Goal: Task Accomplishment & Management: Complete application form

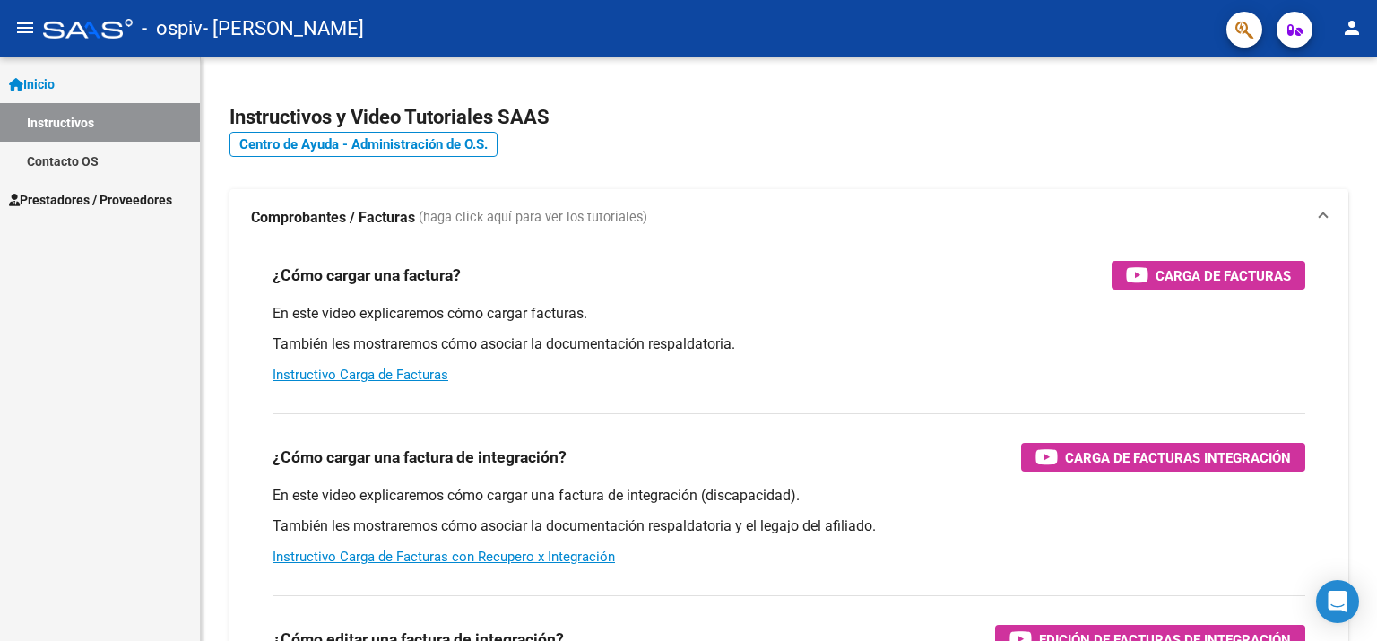
click at [55, 79] on span "Inicio" at bounding box center [32, 84] width 46 height 20
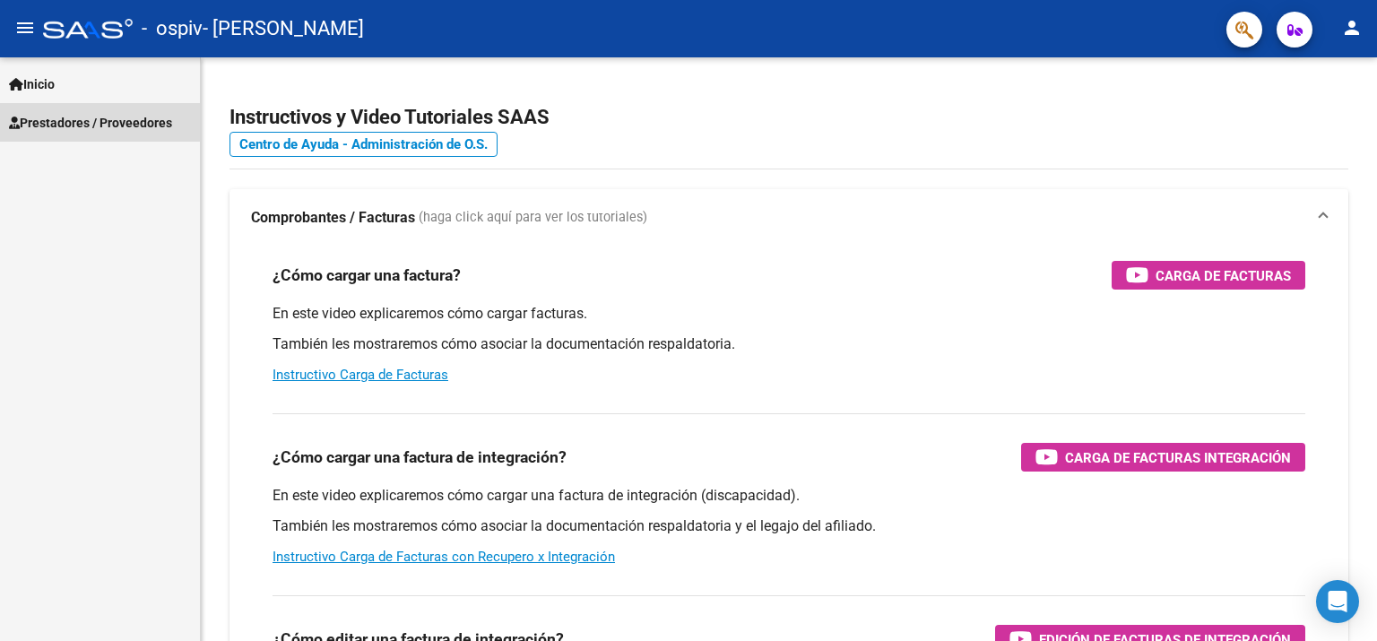
click at [56, 128] on span "Prestadores / Proveedores" at bounding box center [90, 123] width 163 height 20
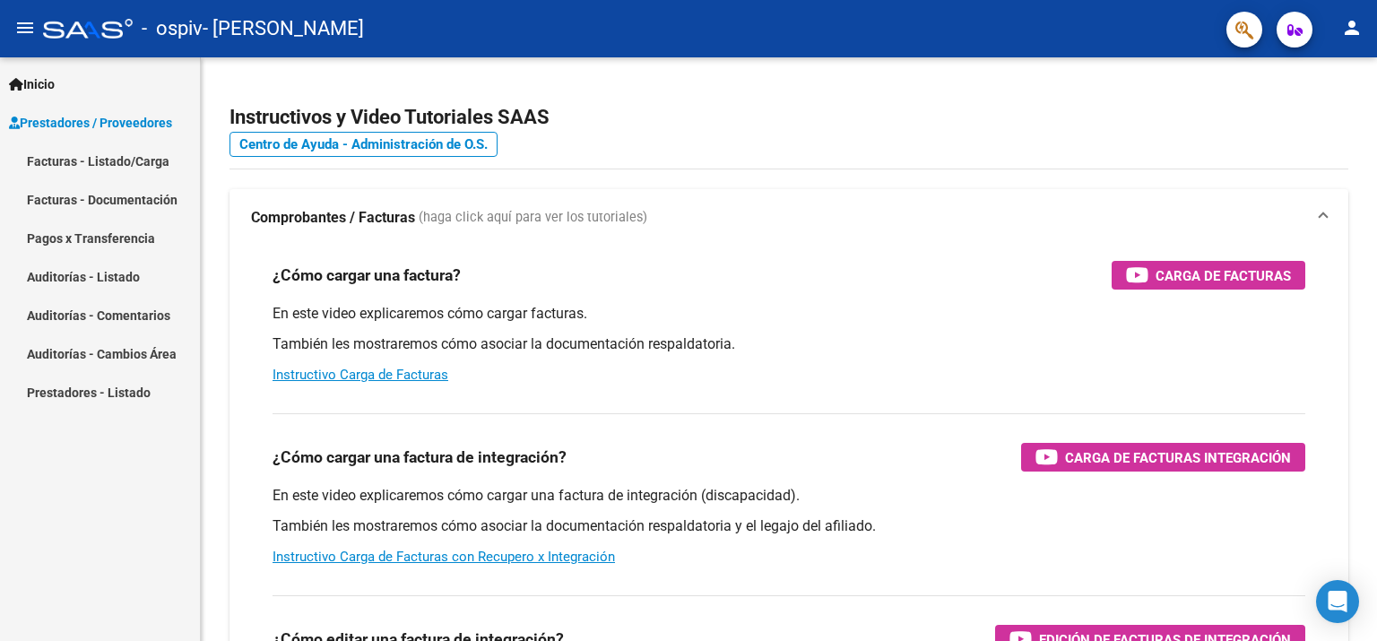
click at [59, 157] on link "Facturas - Listado/Carga" at bounding box center [100, 161] width 200 height 39
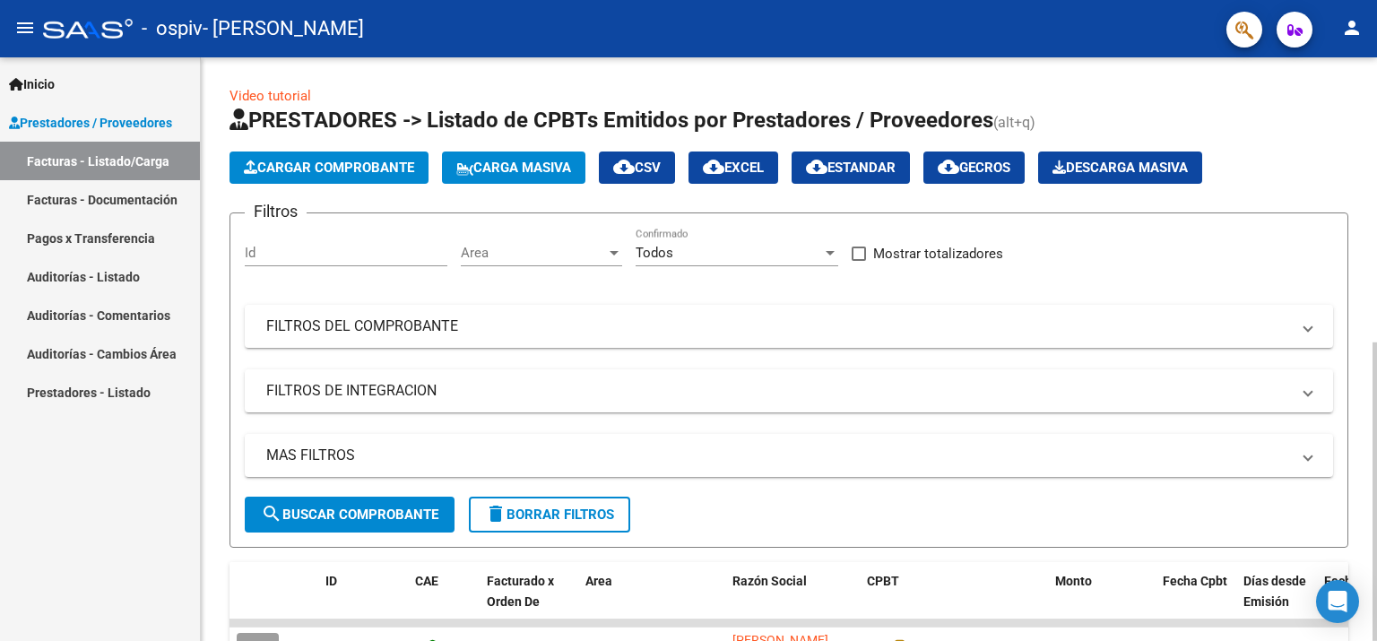
click at [309, 169] on span "Cargar Comprobante" at bounding box center [329, 168] width 170 height 16
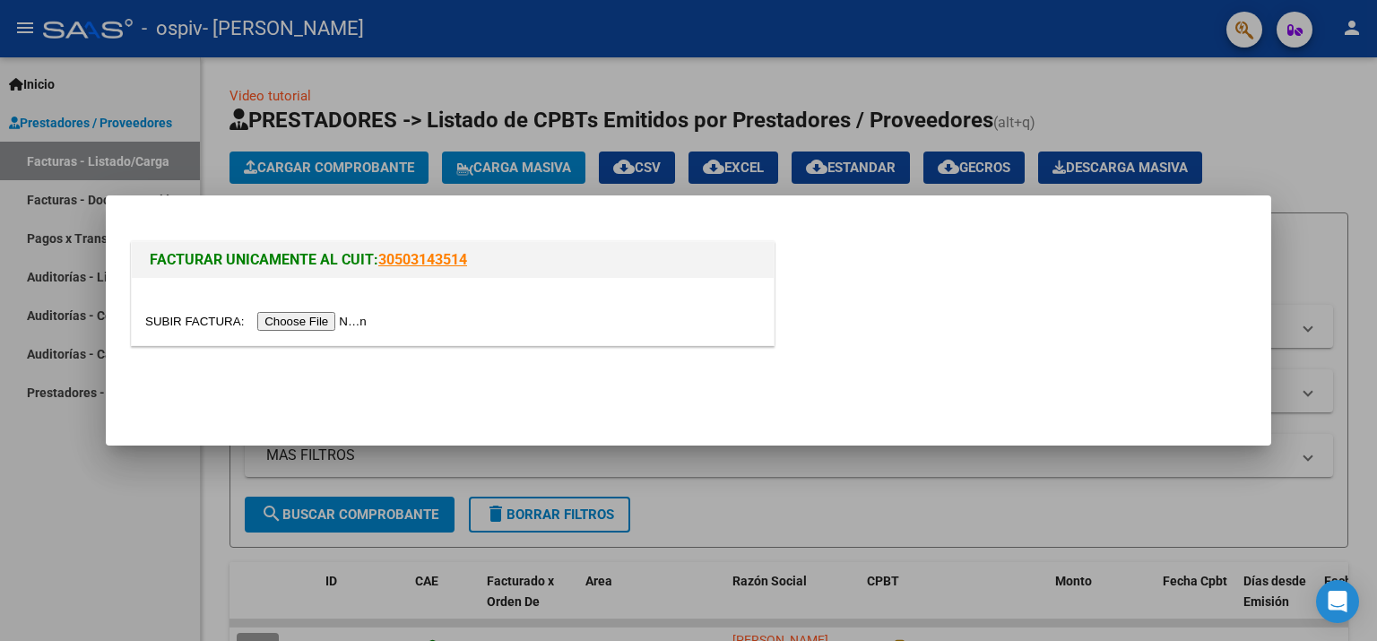
click at [301, 317] on input "file" at bounding box center [258, 321] width 227 height 19
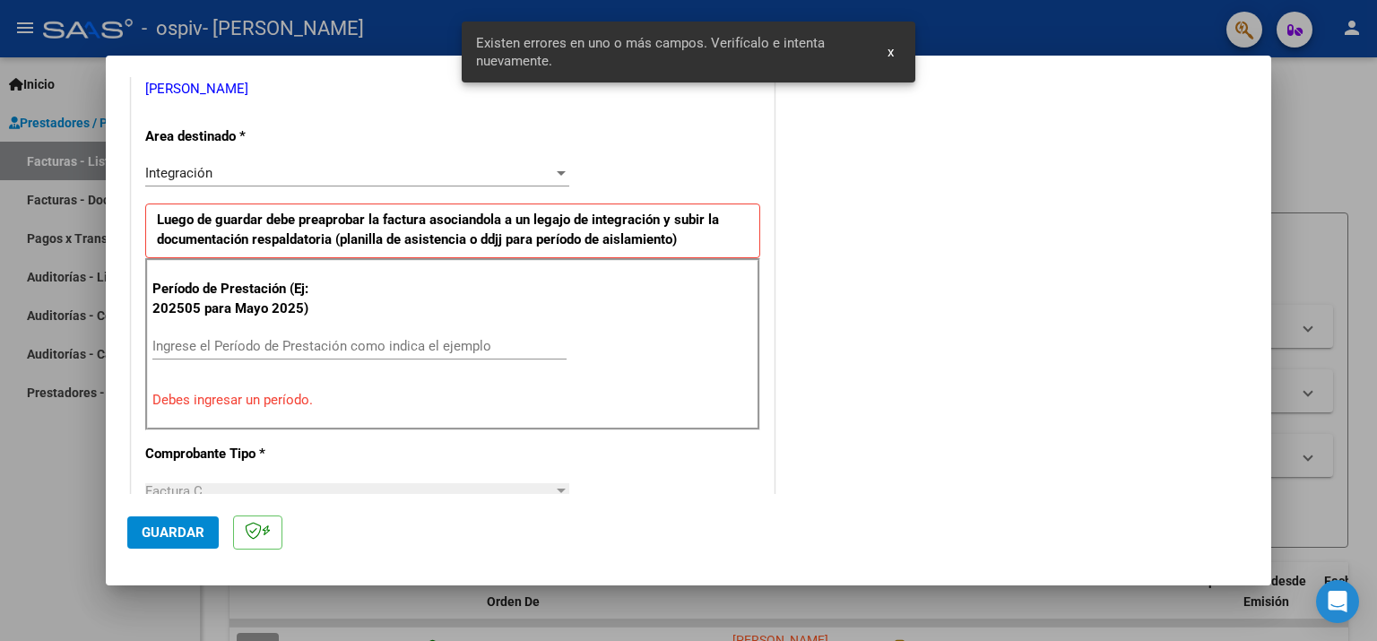
scroll to position [380, 0]
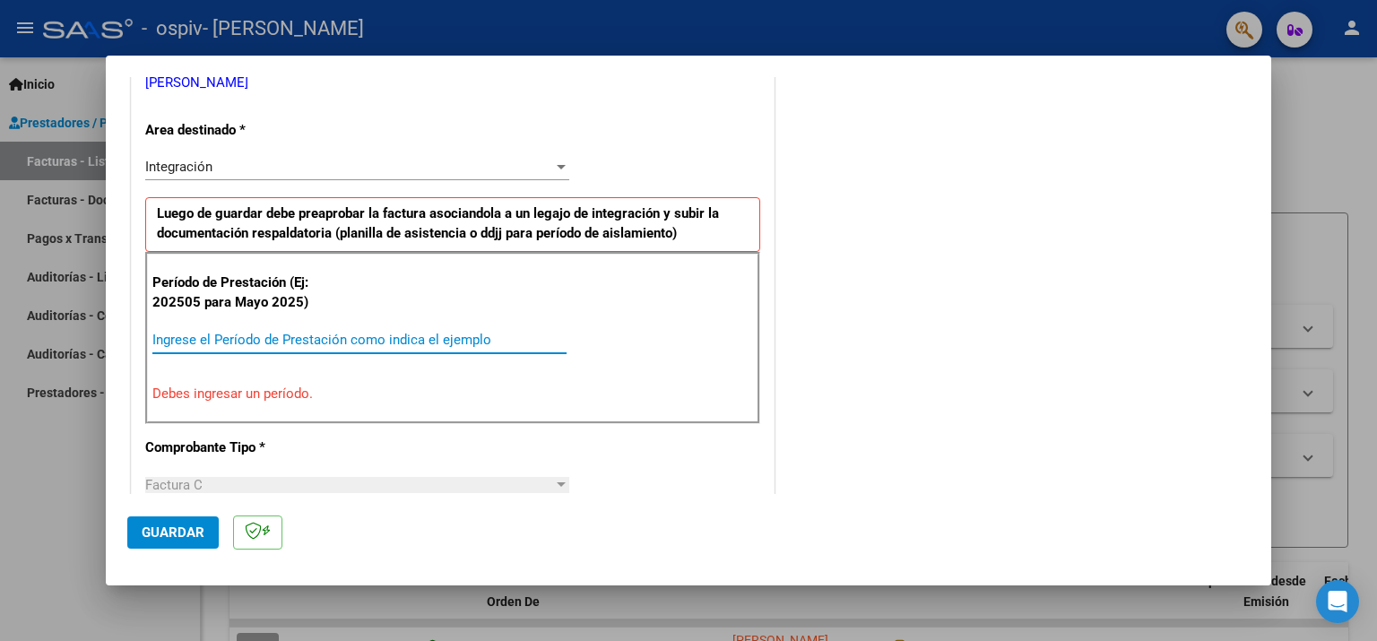
click at [233, 335] on input "Ingrese el Período de Prestación como indica el ejemplo" at bounding box center [359, 340] width 414 height 16
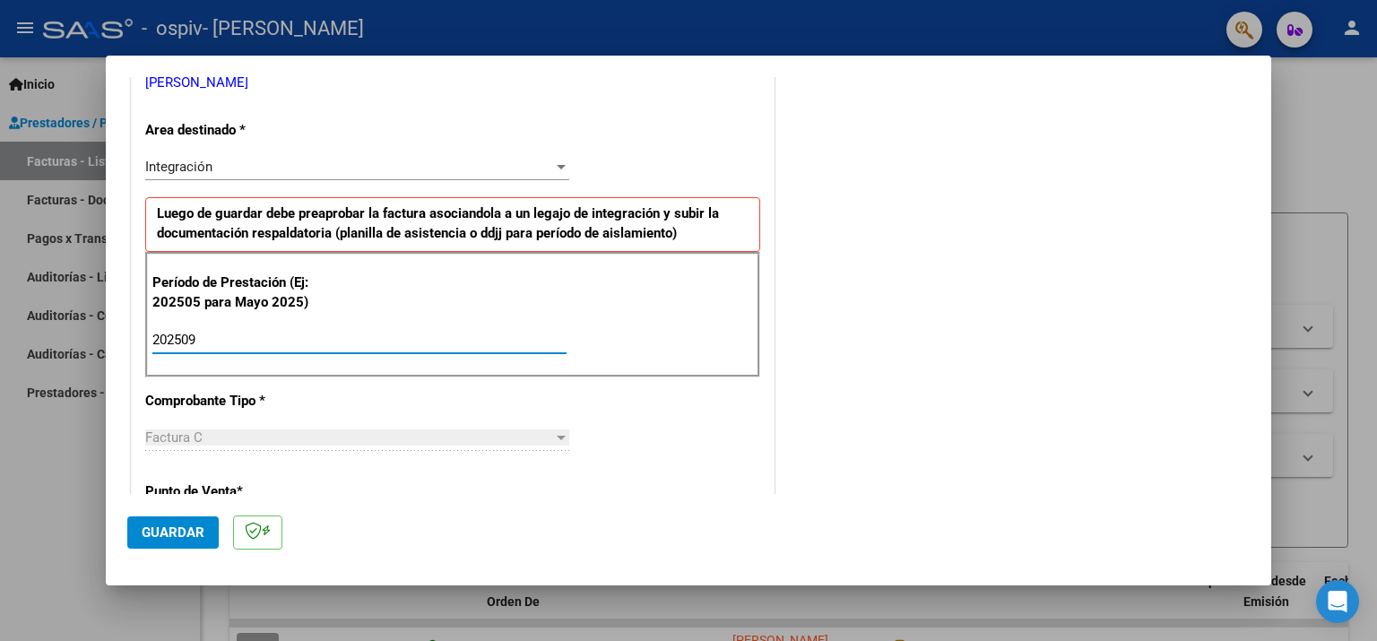
type input "202509"
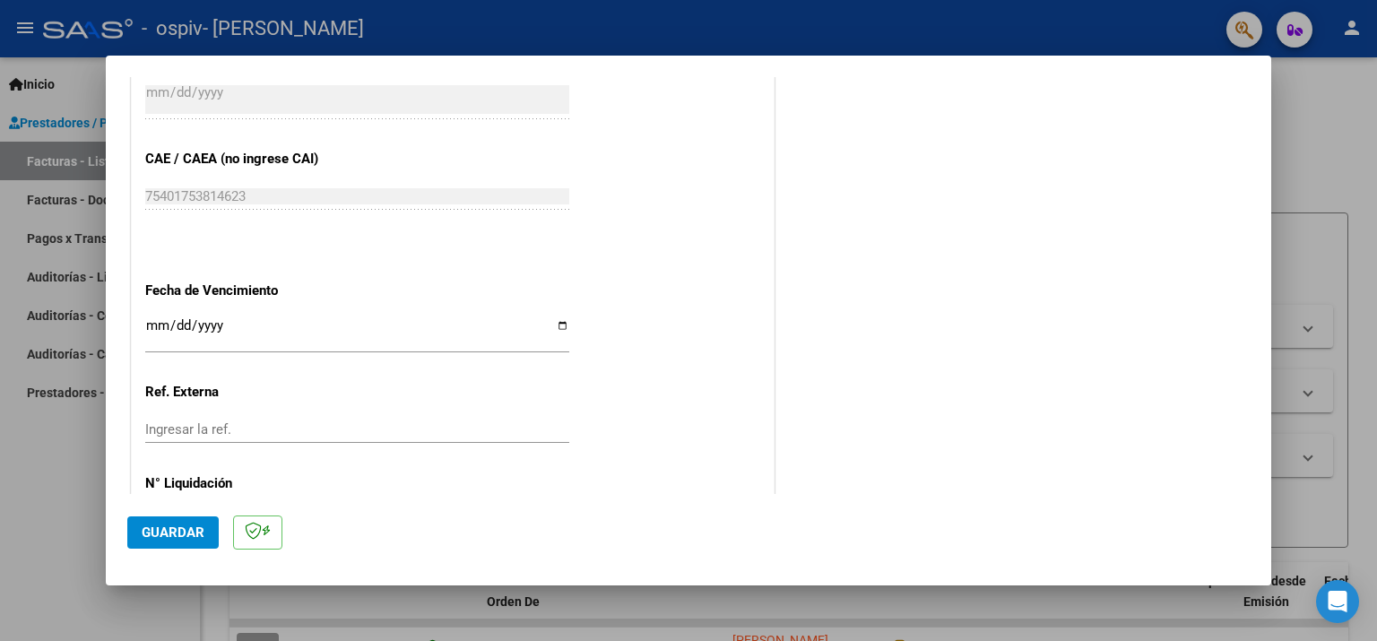
scroll to position [1098, 0]
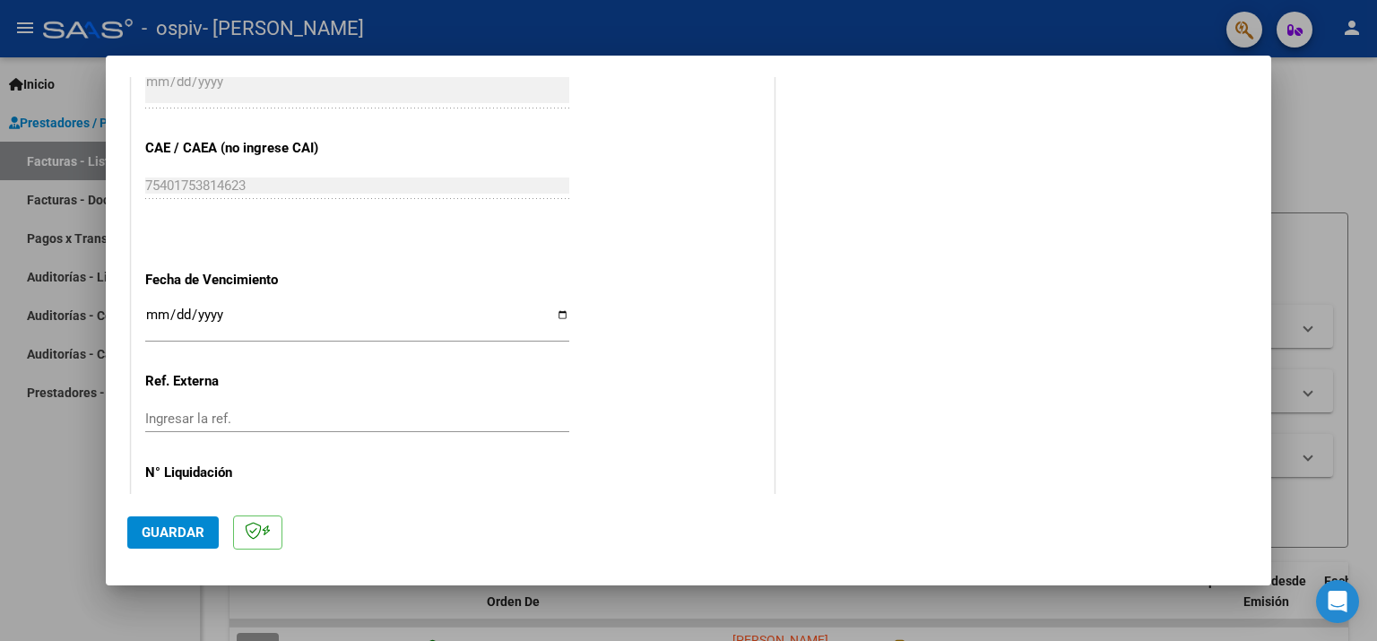
click at [259, 308] on input "Ingresar la fecha" at bounding box center [357, 322] width 424 height 29
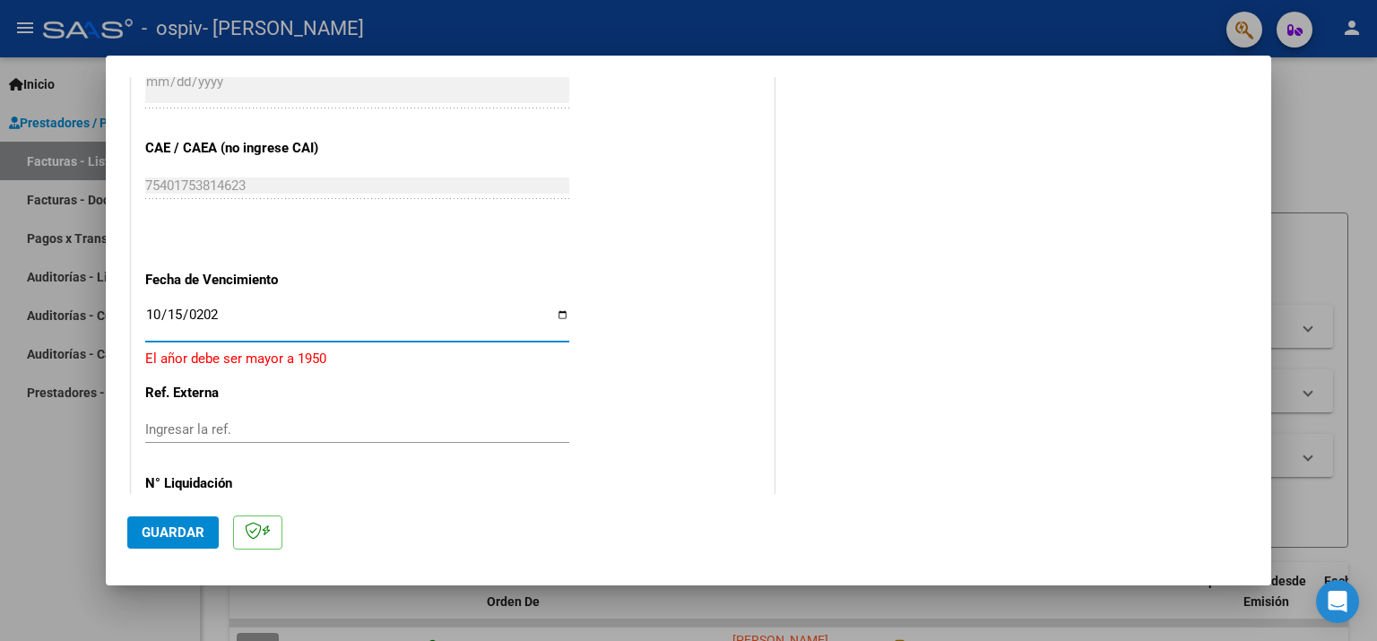
type input "2025-10-15"
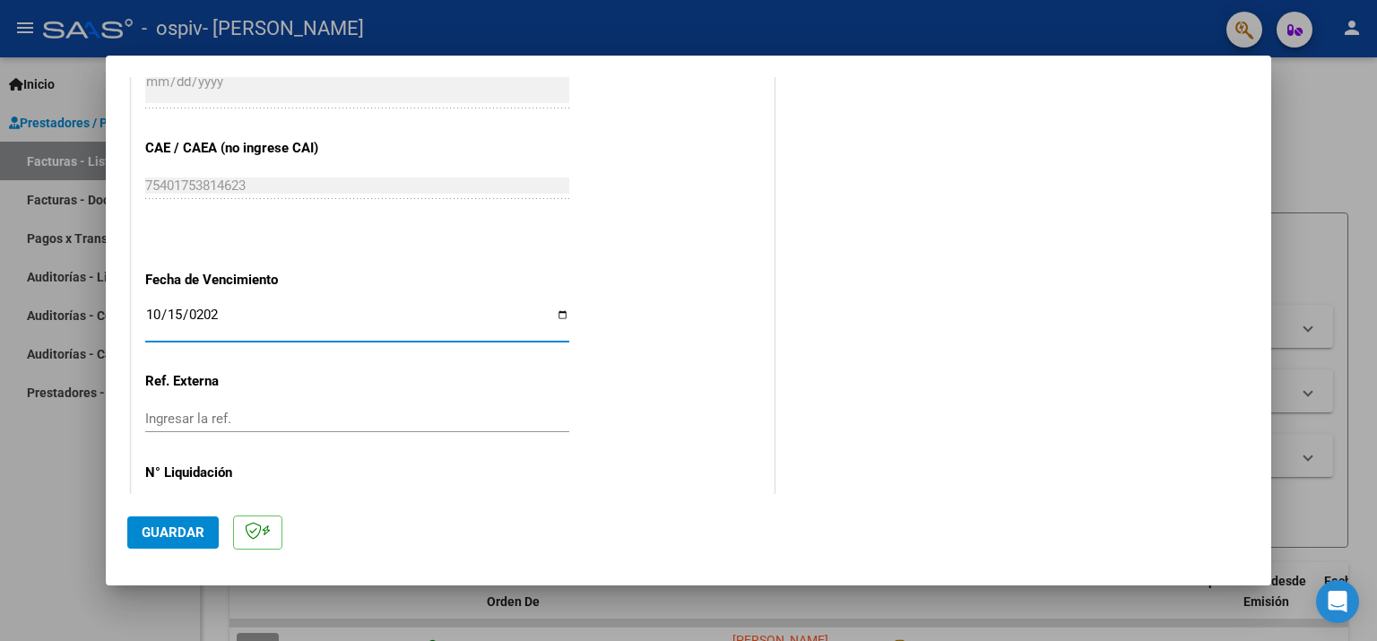
click at [170, 533] on span "Guardar" at bounding box center [173, 533] width 63 height 16
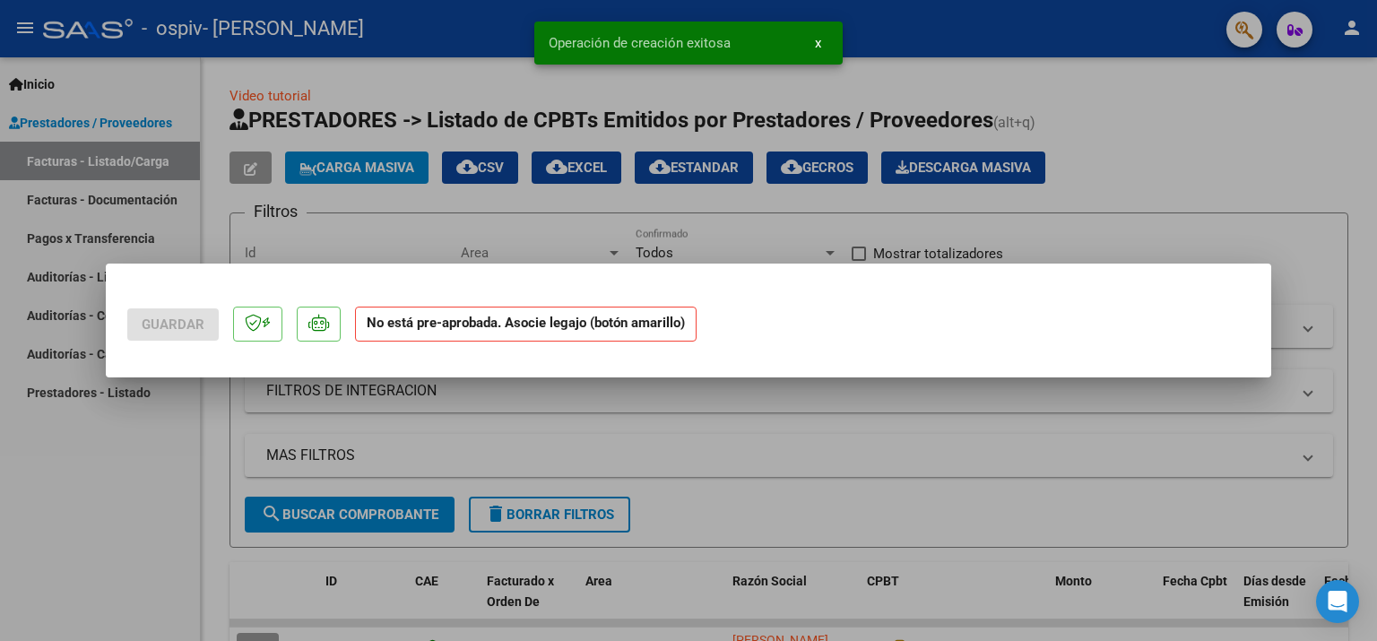
scroll to position [0, 0]
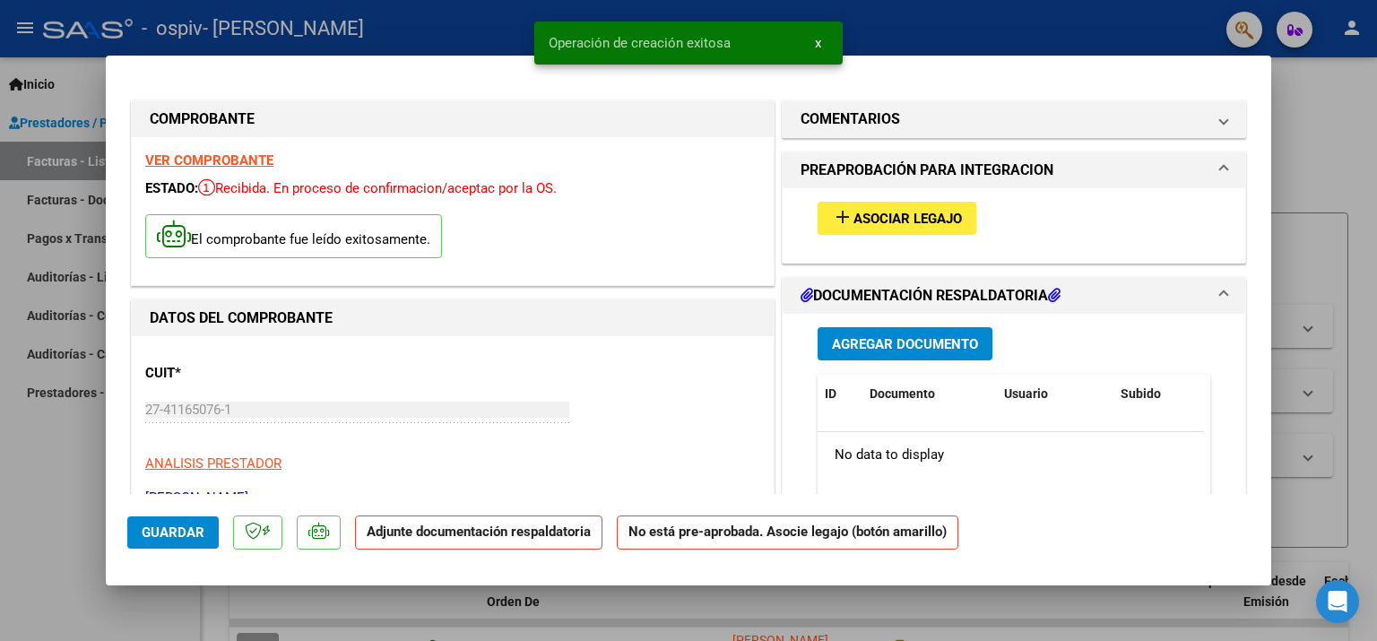
click at [881, 213] on span "Asociar Legajo" at bounding box center [908, 219] width 108 height 16
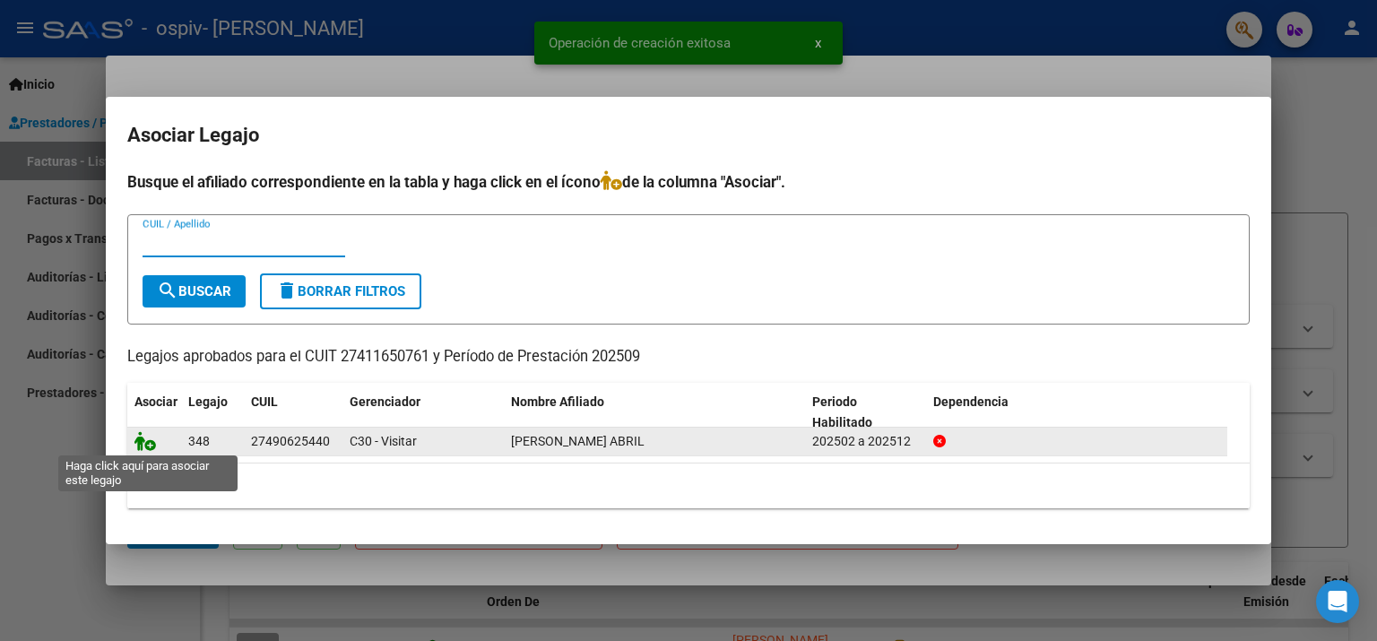
click at [144, 442] on icon at bounding box center [146, 441] width 22 height 20
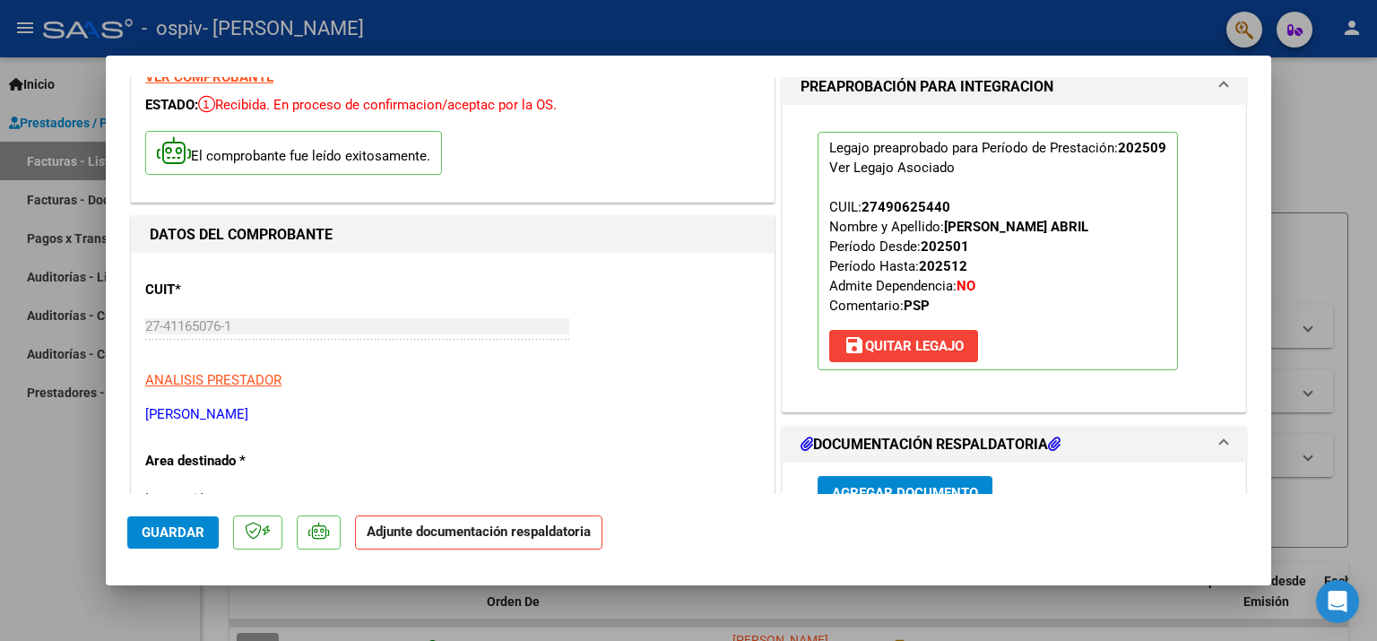
scroll to position [269, 0]
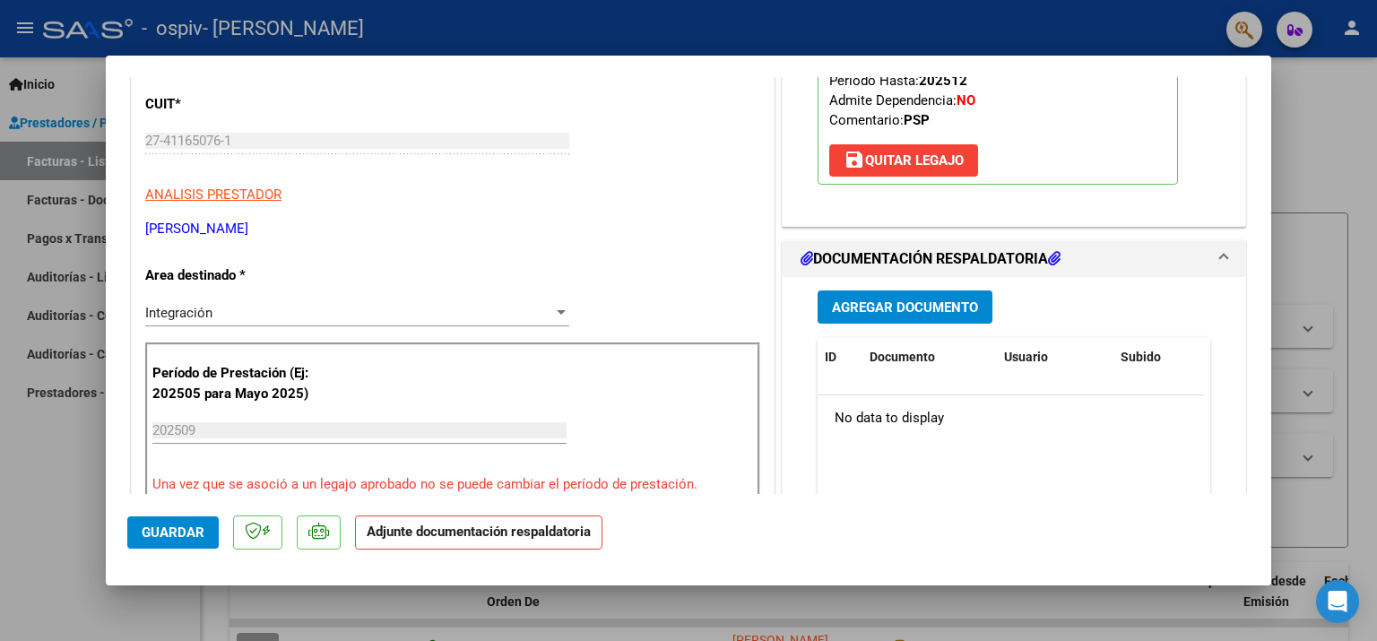
click at [896, 311] on span "Agregar Documento" at bounding box center [905, 307] width 146 height 16
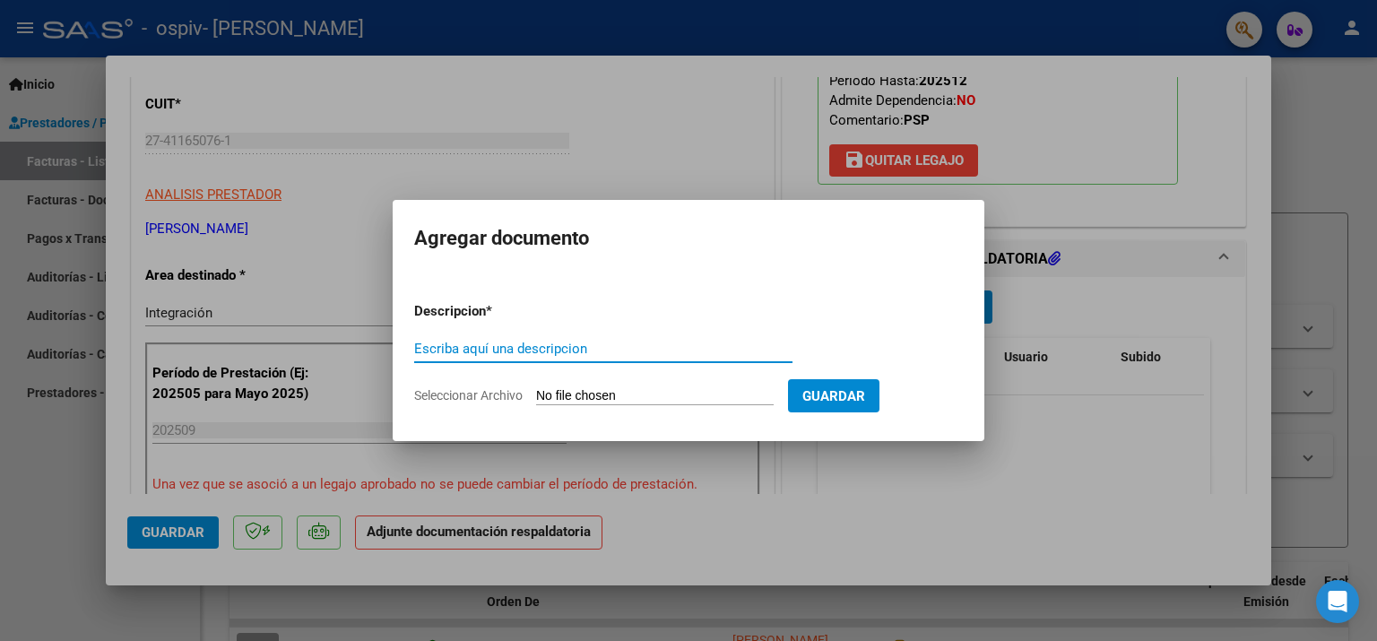
click at [574, 346] on input "Escriba aquí una descripcion" at bounding box center [603, 349] width 378 height 16
type input "planilla de asistencia"
click at [638, 392] on input "Seleccionar Archivo" at bounding box center [655, 396] width 238 height 17
type input "C:\fakepath\Planilla de asistencia.pdf"
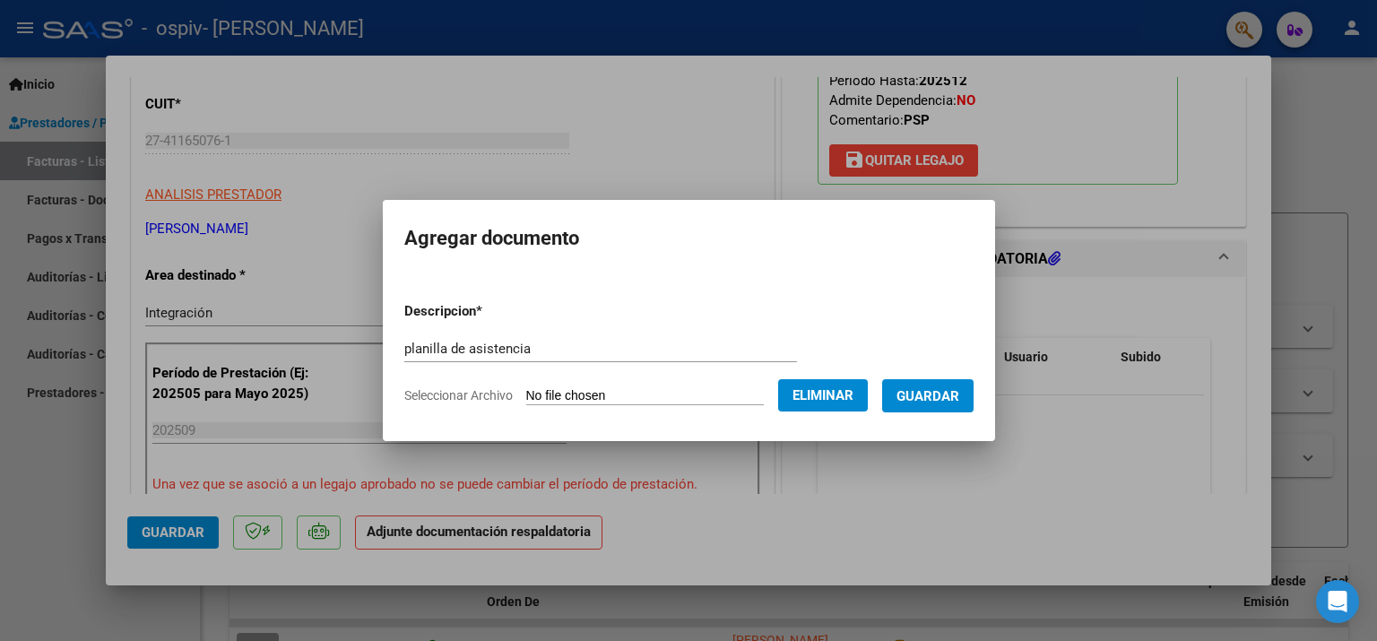
click at [937, 403] on span "Guardar" at bounding box center [928, 396] width 63 height 16
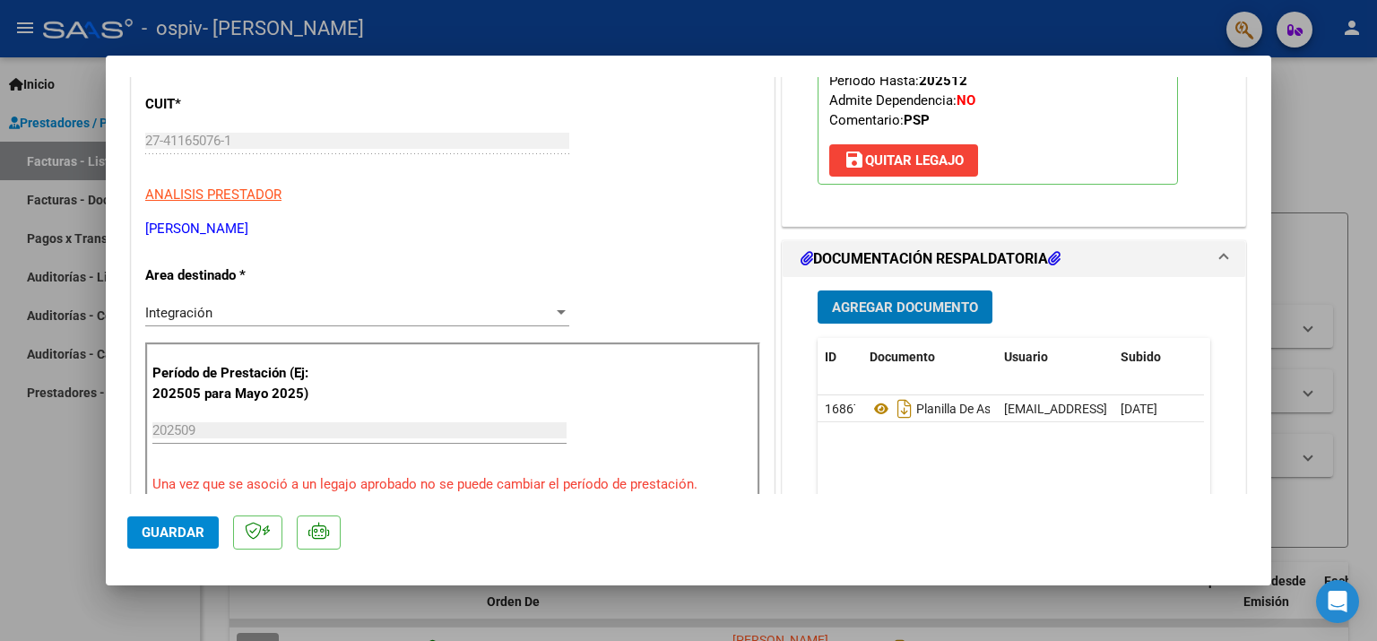
click at [900, 309] on span "Agregar Documento" at bounding box center [905, 307] width 146 height 16
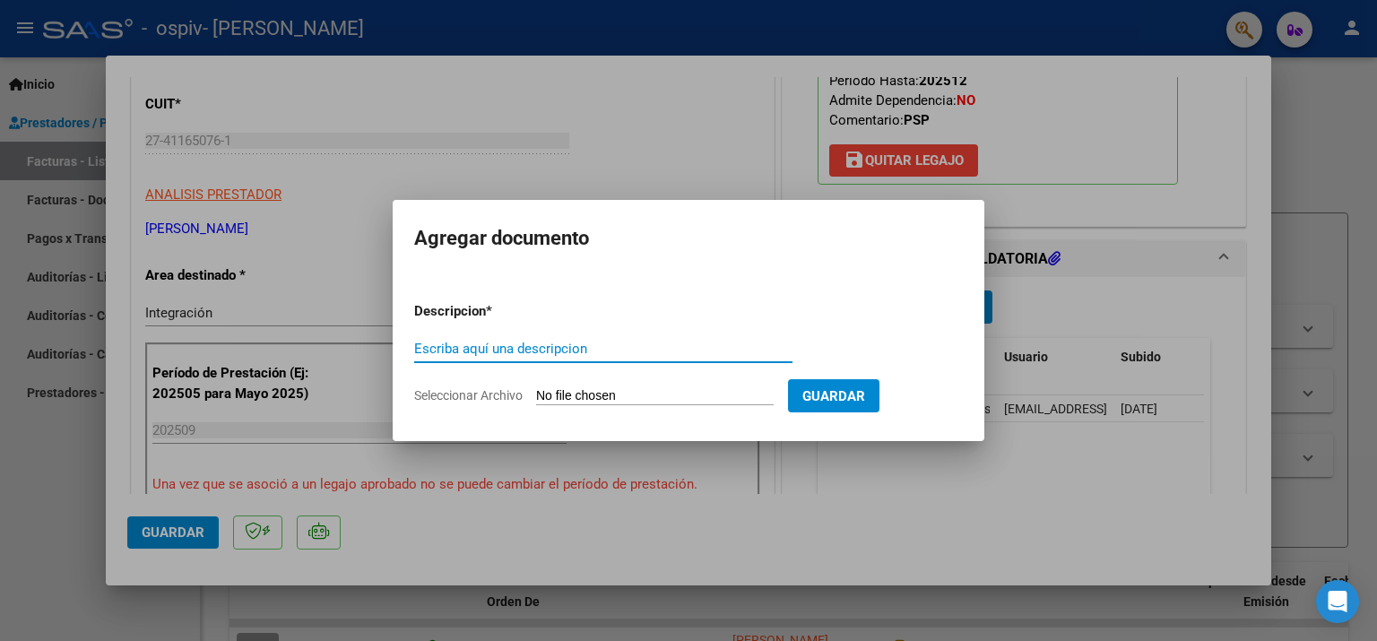
click at [453, 355] on input "Escriba aquí una descripcion" at bounding box center [603, 349] width 378 height 16
type input "Presupuesto aprobado"
click at [599, 396] on input "Seleccionar Archivo" at bounding box center [655, 396] width 238 height 17
type input "C:\fakepath\Autorizacion.pdf"
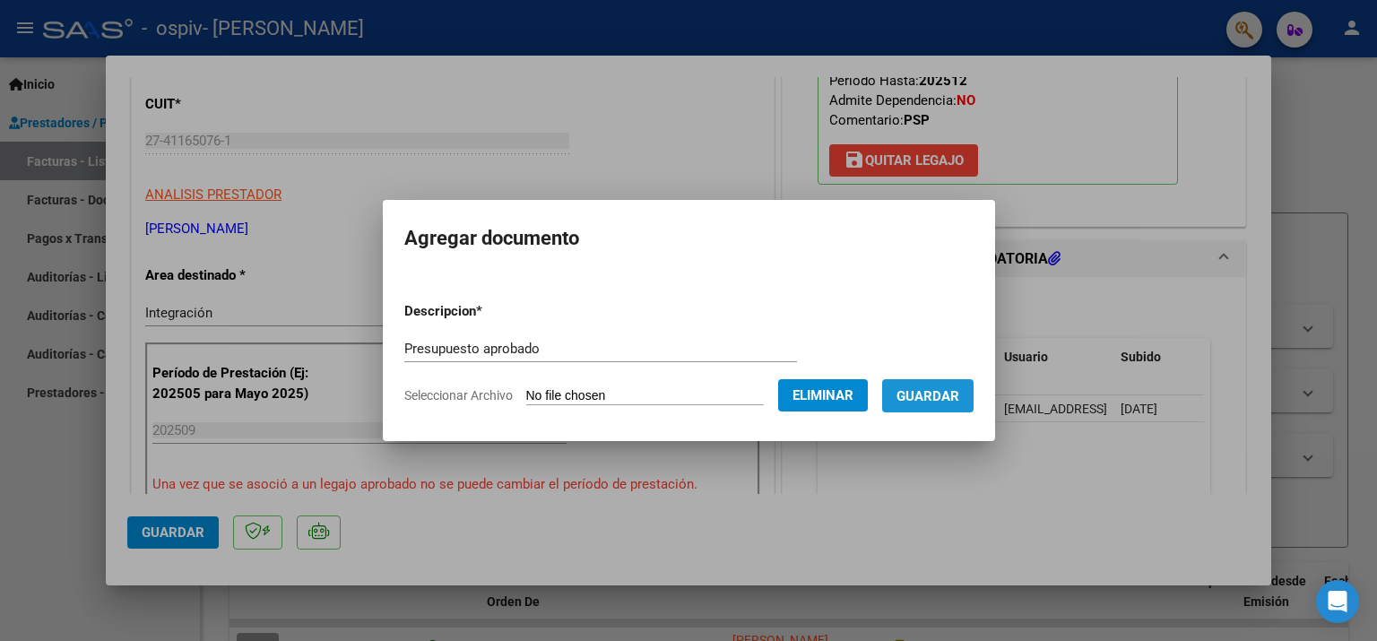
click at [942, 395] on span "Guardar" at bounding box center [928, 396] width 63 height 16
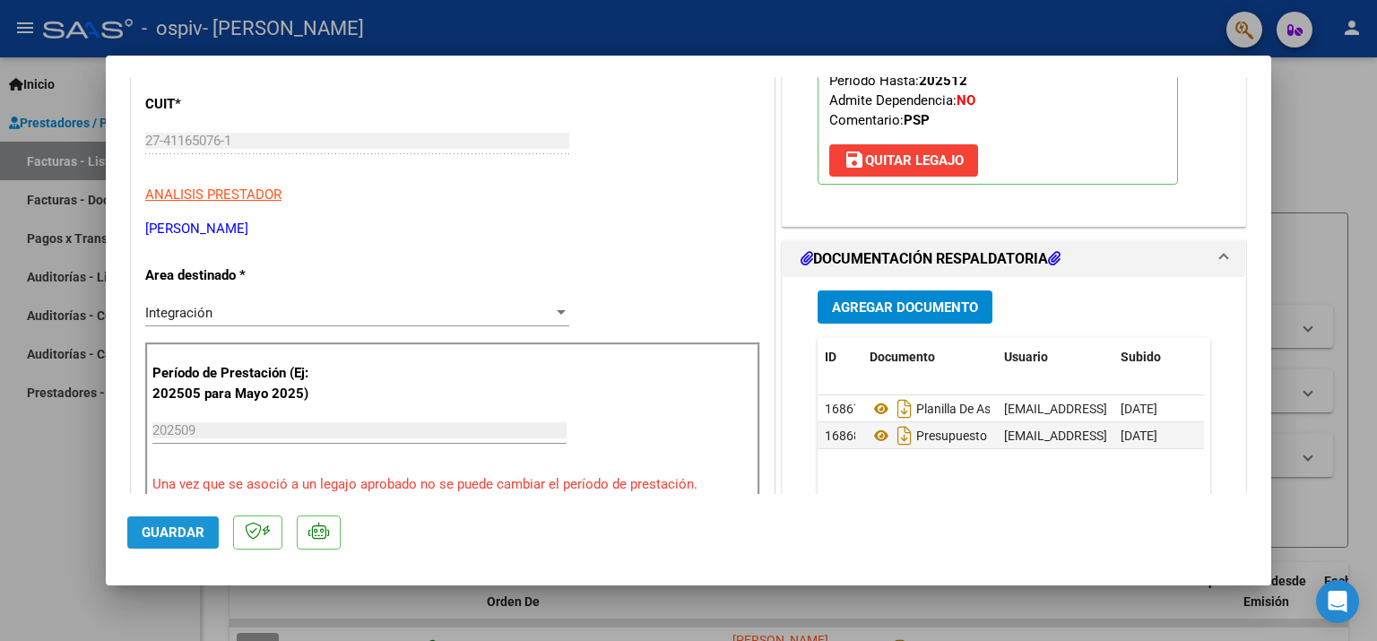
click at [170, 536] on span "Guardar" at bounding box center [173, 533] width 63 height 16
click at [1376, 183] on div at bounding box center [688, 320] width 1377 height 641
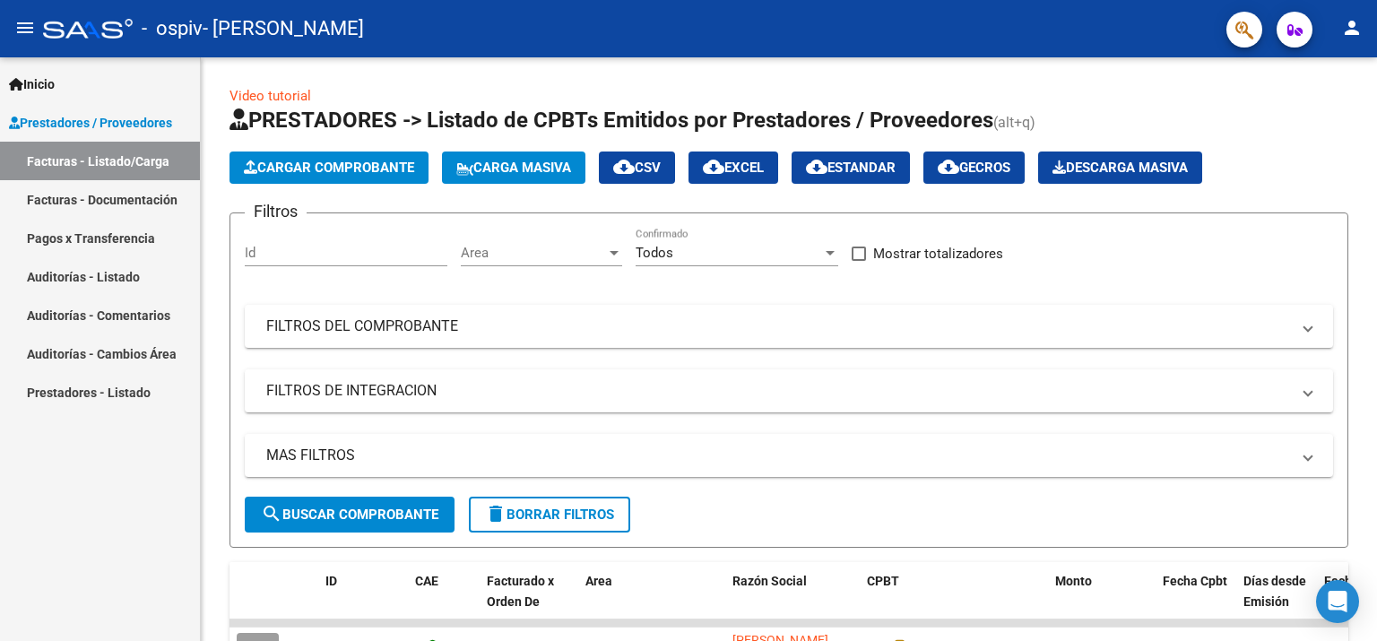
click at [1352, 30] on mat-icon "person" at bounding box center [1352, 28] width 22 height 22
click at [1306, 124] on button "exit_to_app Salir" at bounding box center [1315, 118] width 109 height 43
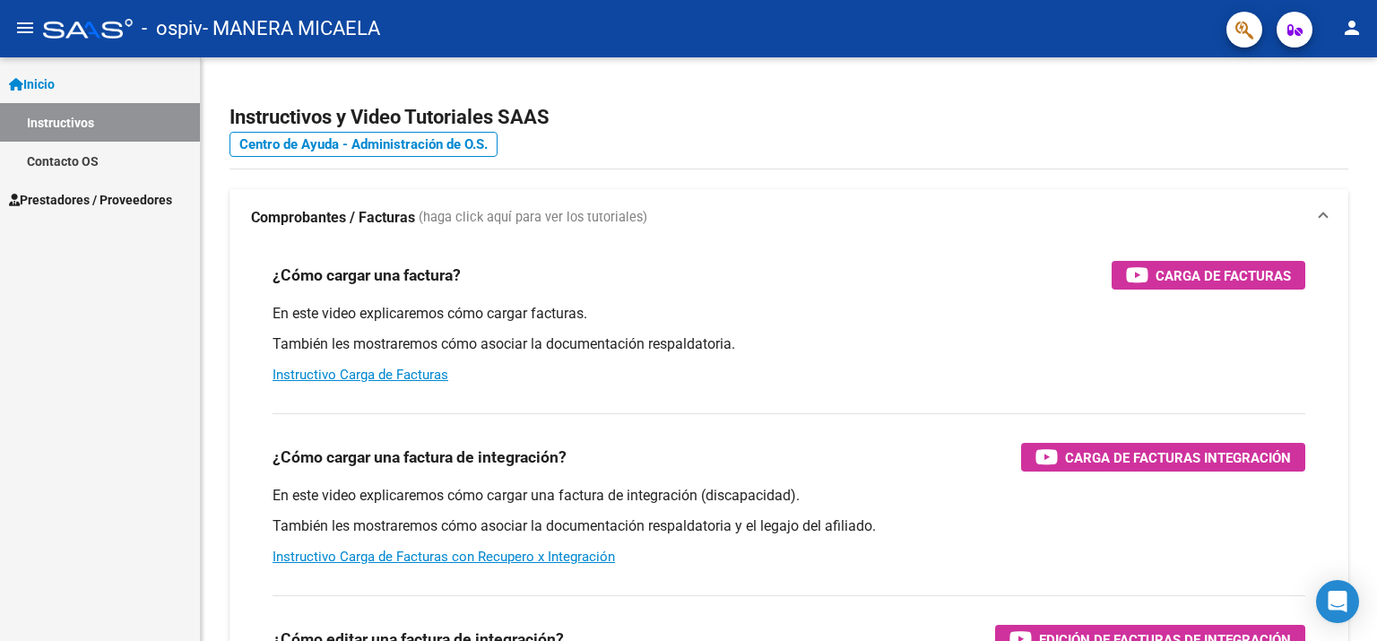
click at [74, 200] on span "Prestadores / Proveedores" at bounding box center [90, 200] width 163 height 20
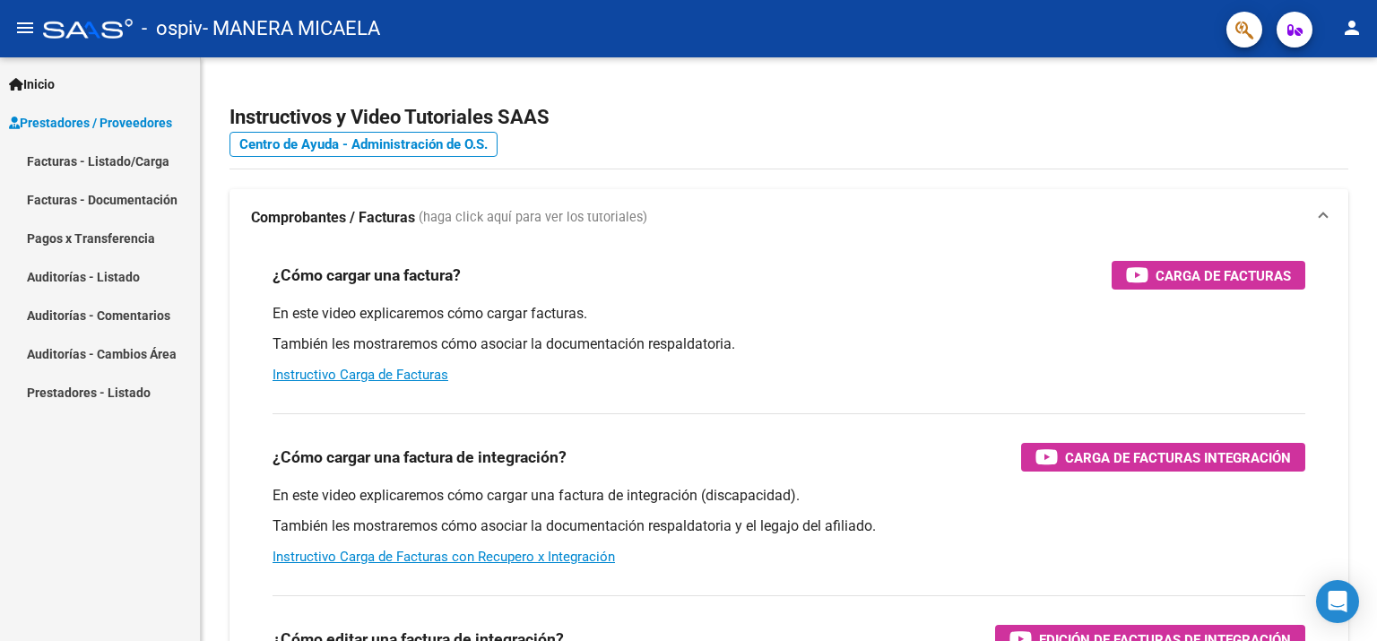
click at [79, 165] on link "Facturas - Listado/Carga" at bounding box center [100, 161] width 200 height 39
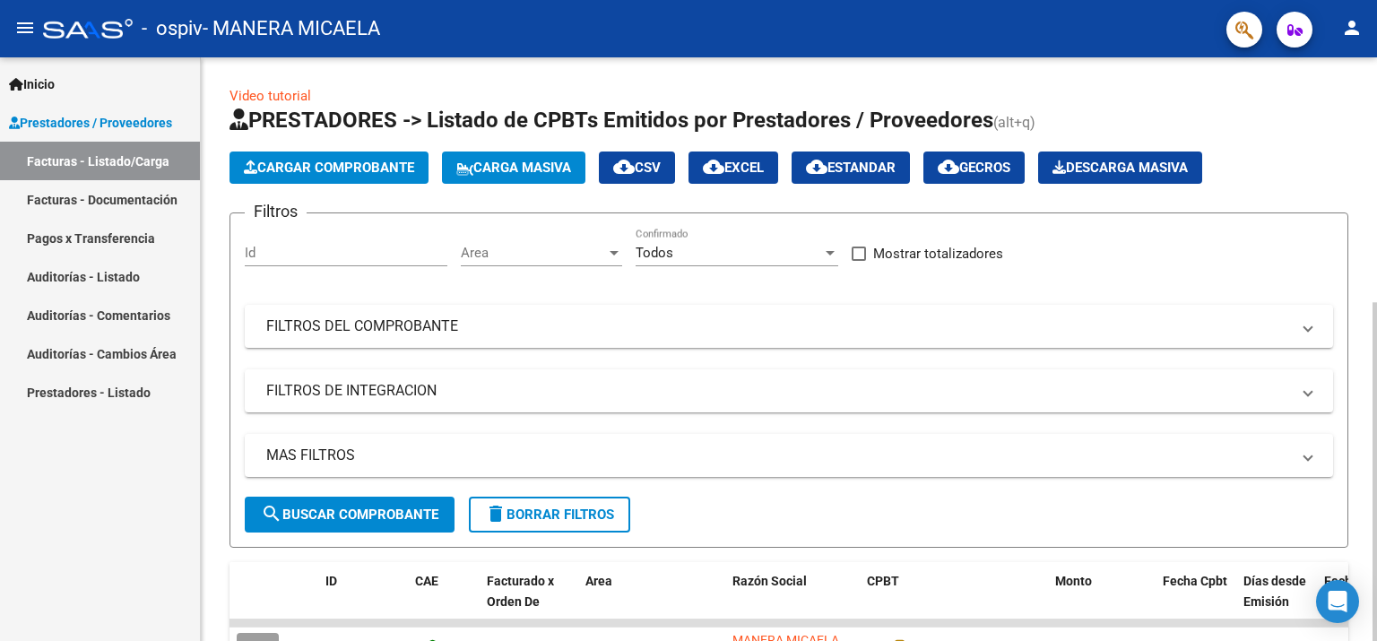
click at [290, 165] on span "Cargar Comprobante" at bounding box center [329, 168] width 170 height 16
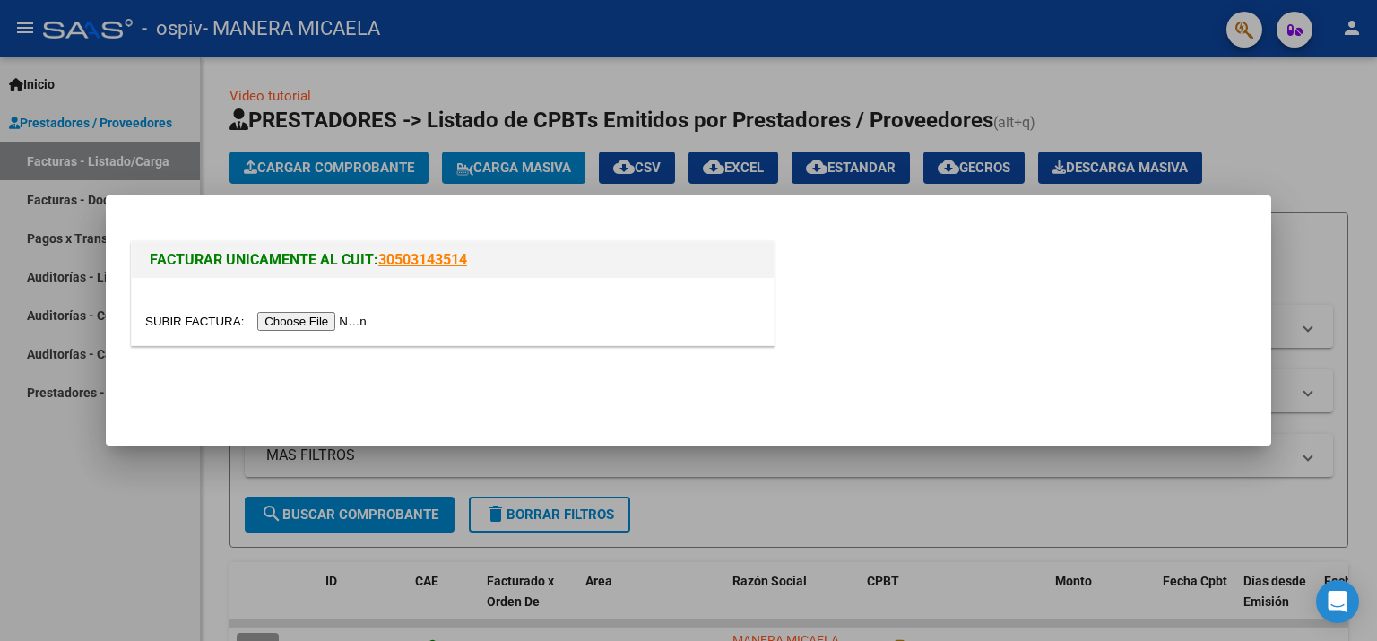
click at [318, 321] on input "file" at bounding box center [258, 321] width 227 height 19
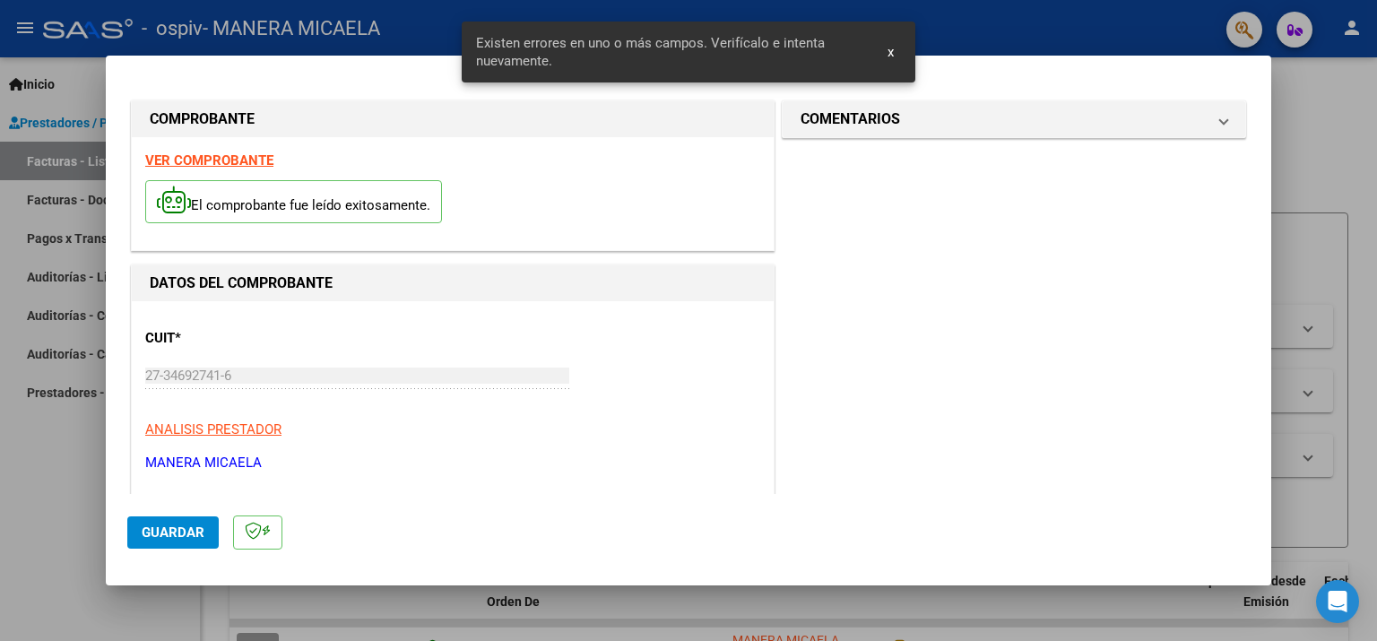
scroll to position [269, 0]
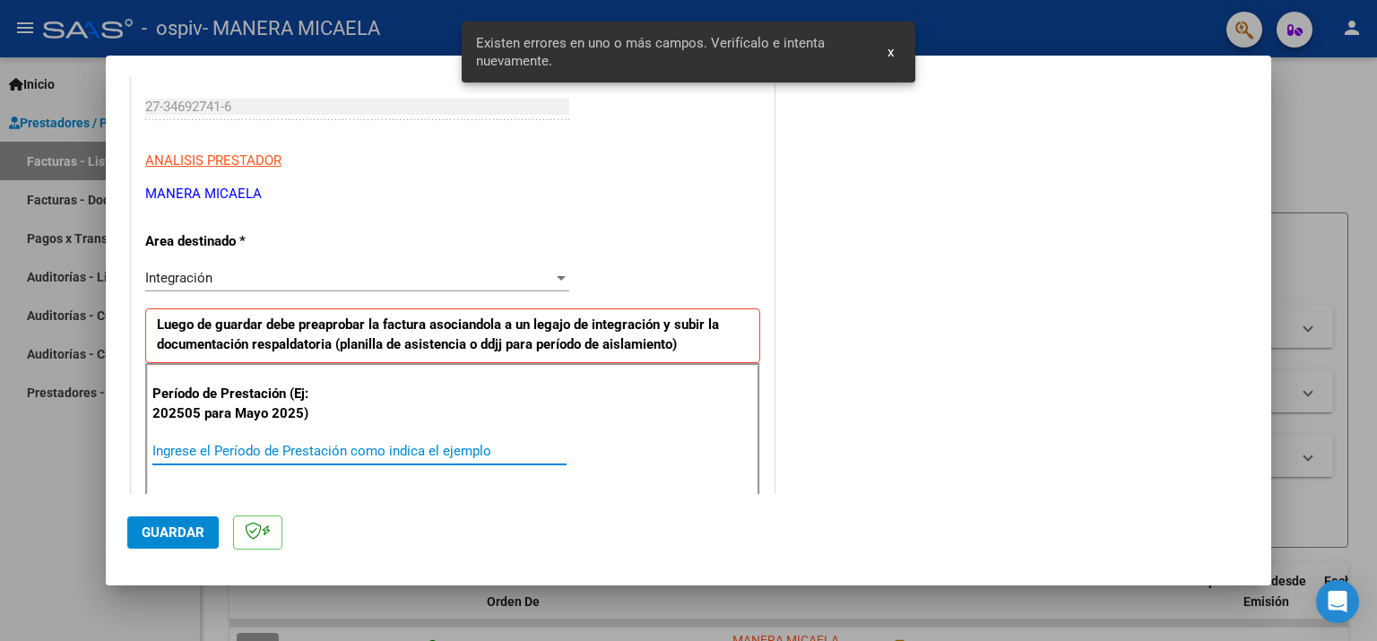
click at [334, 450] on input "Ingrese el Período de Prestación como indica el ejemplo" at bounding box center [359, 451] width 414 height 16
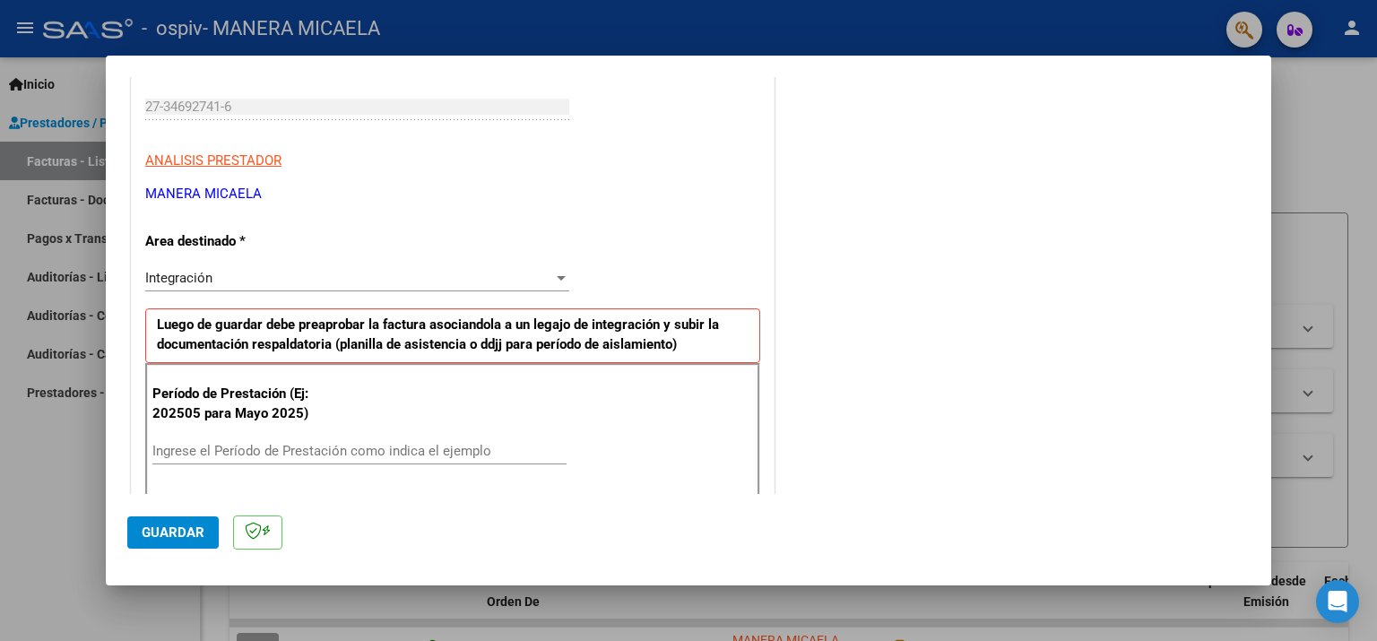
click at [316, 456] on input "Ingrese el Período de Prestación como indica el ejemplo" at bounding box center [359, 451] width 414 height 16
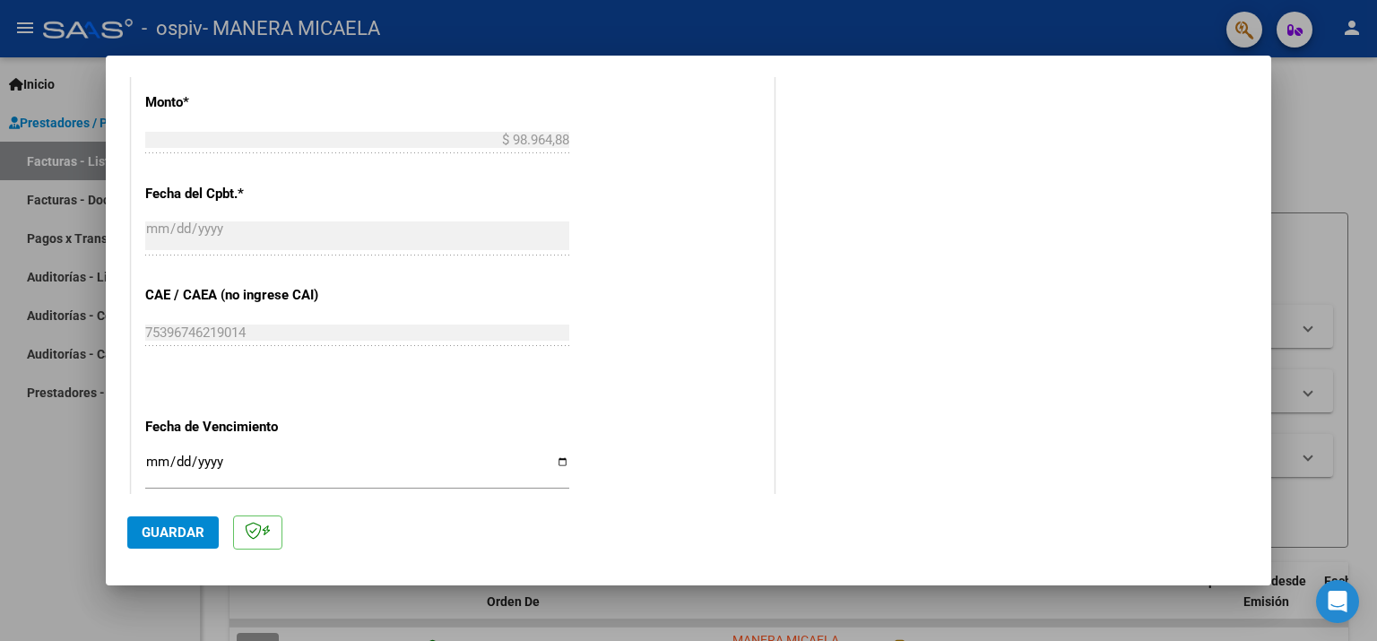
scroll to position [986, 0]
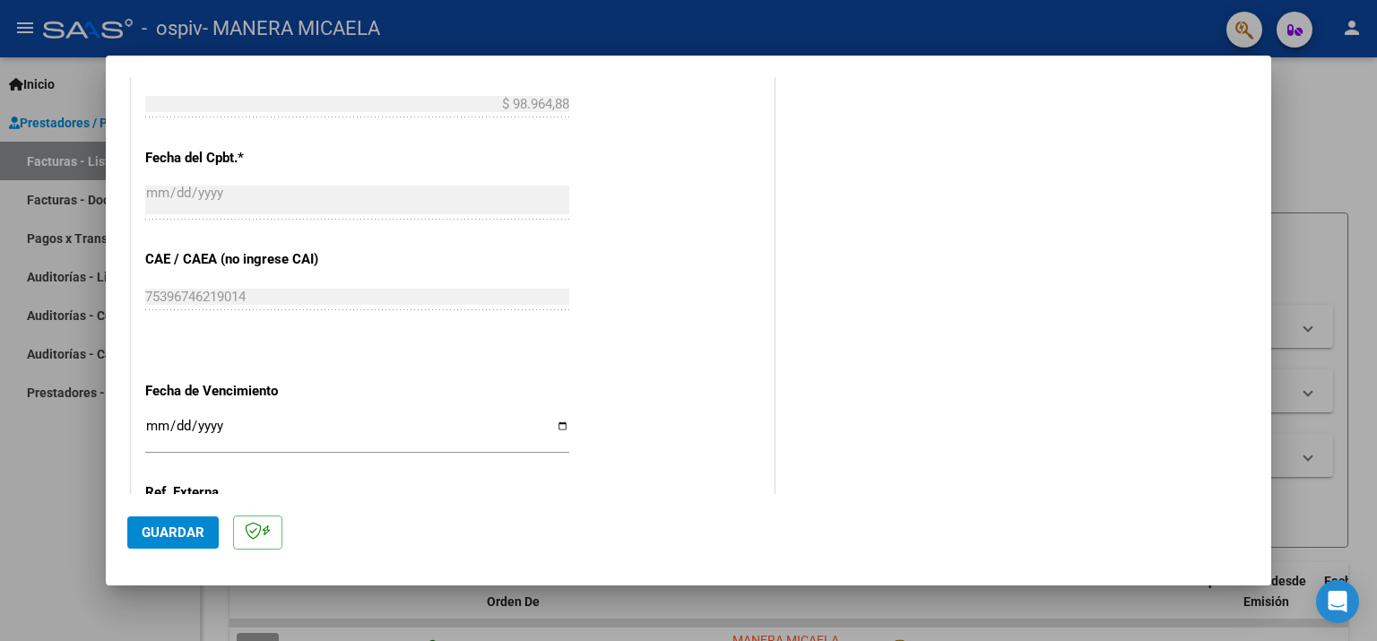
type input "202509"
click at [260, 419] on input "Ingresar la fecha" at bounding box center [357, 433] width 424 height 29
click at [179, 419] on input "Ingresar la fecha" at bounding box center [357, 433] width 424 height 29
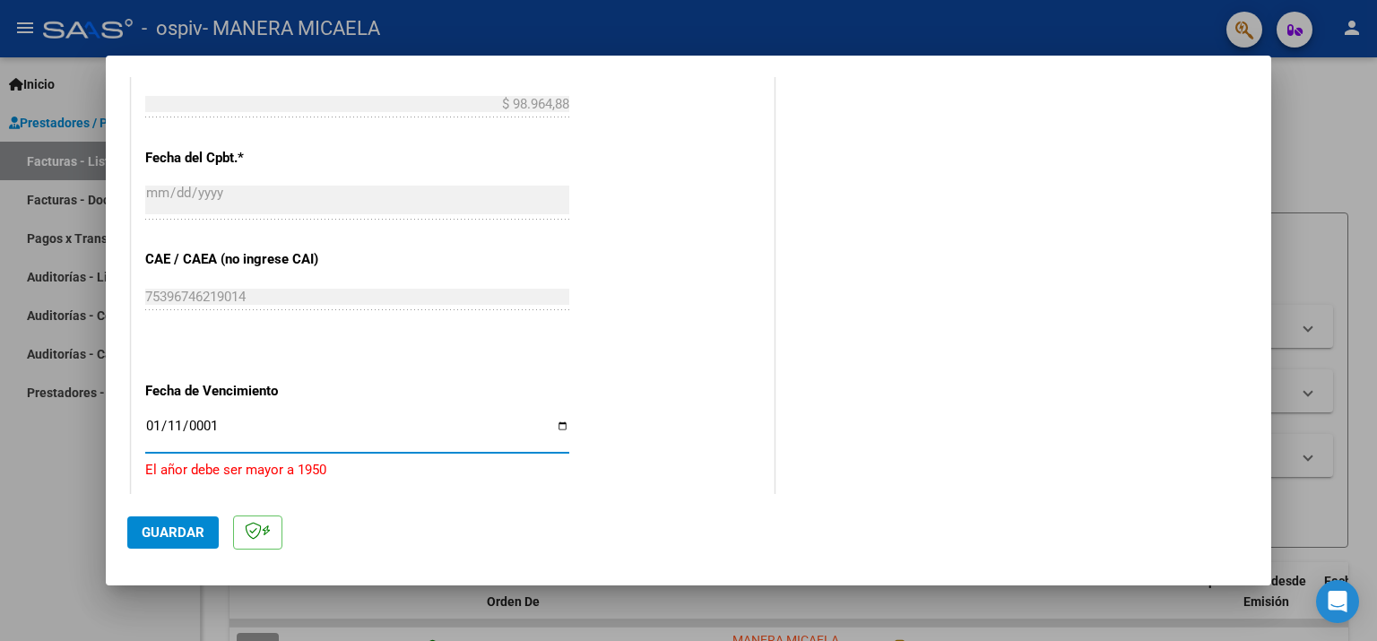
click at [178, 419] on input "0001-01-11" at bounding box center [357, 433] width 424 height 29
type input "2025-10-11"
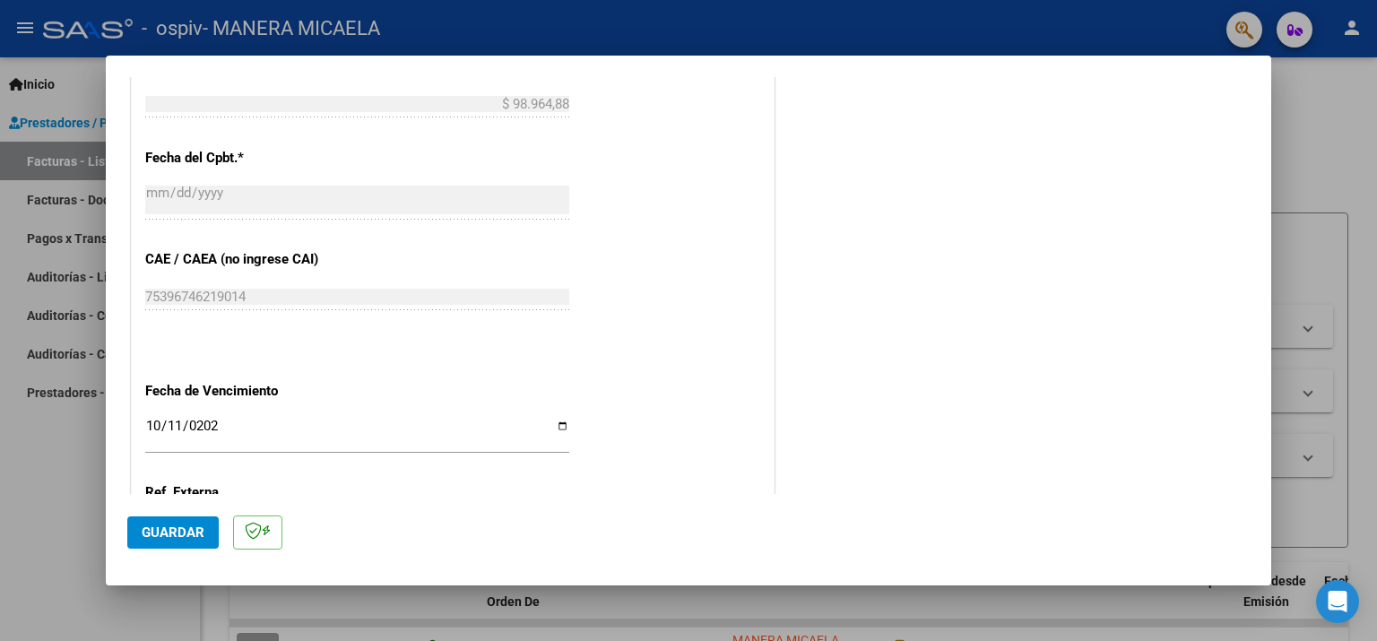
scroll to position [1136, 0]
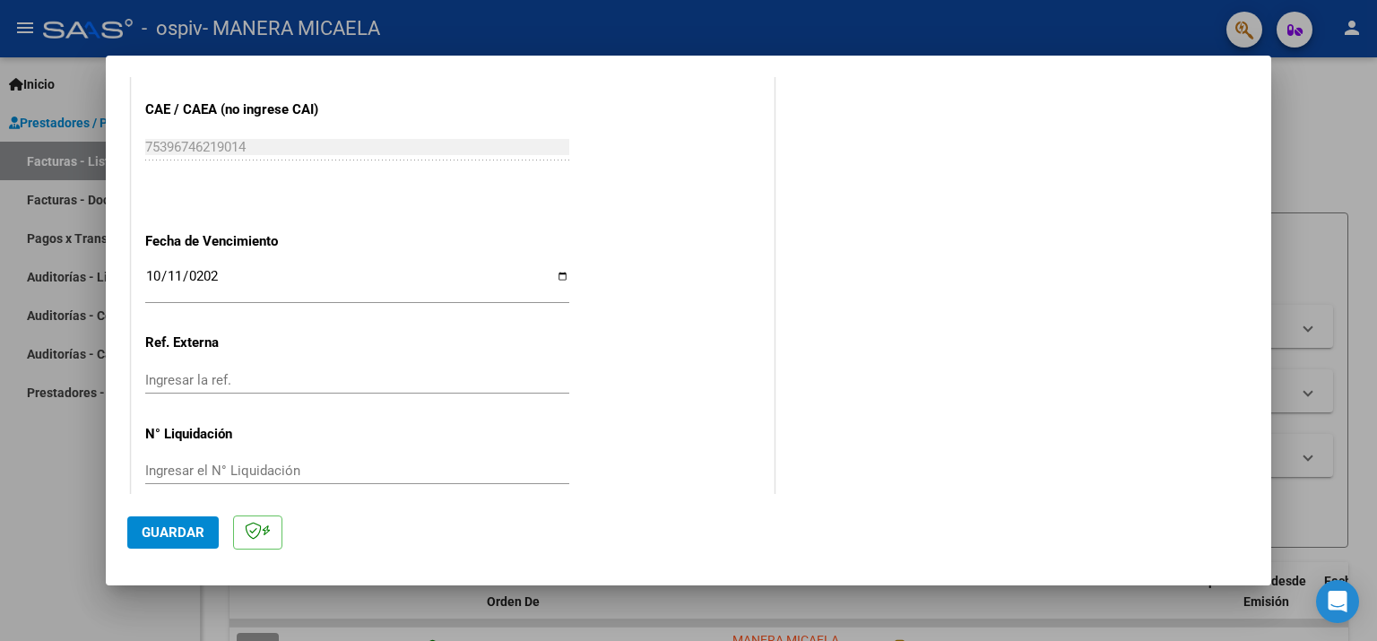
click at [172, 525] on span "Guardar" at bounding box center [173, 533] width 63 height 16
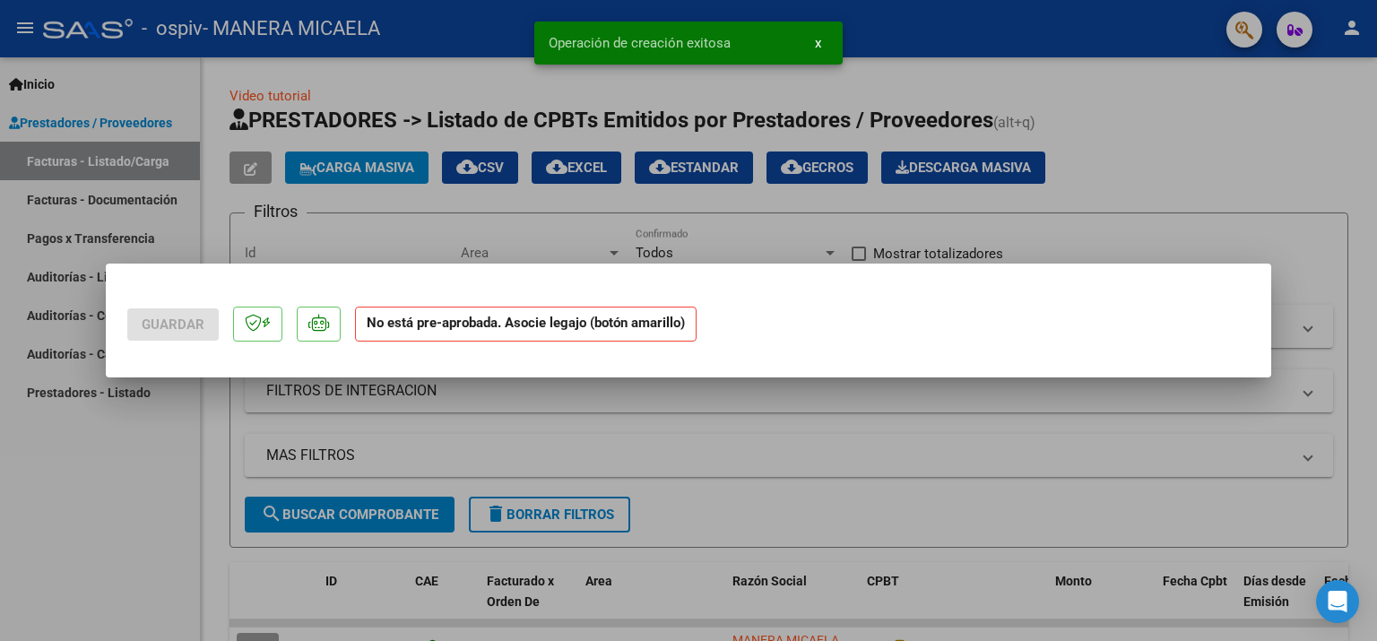
scroll to position [0, 0]
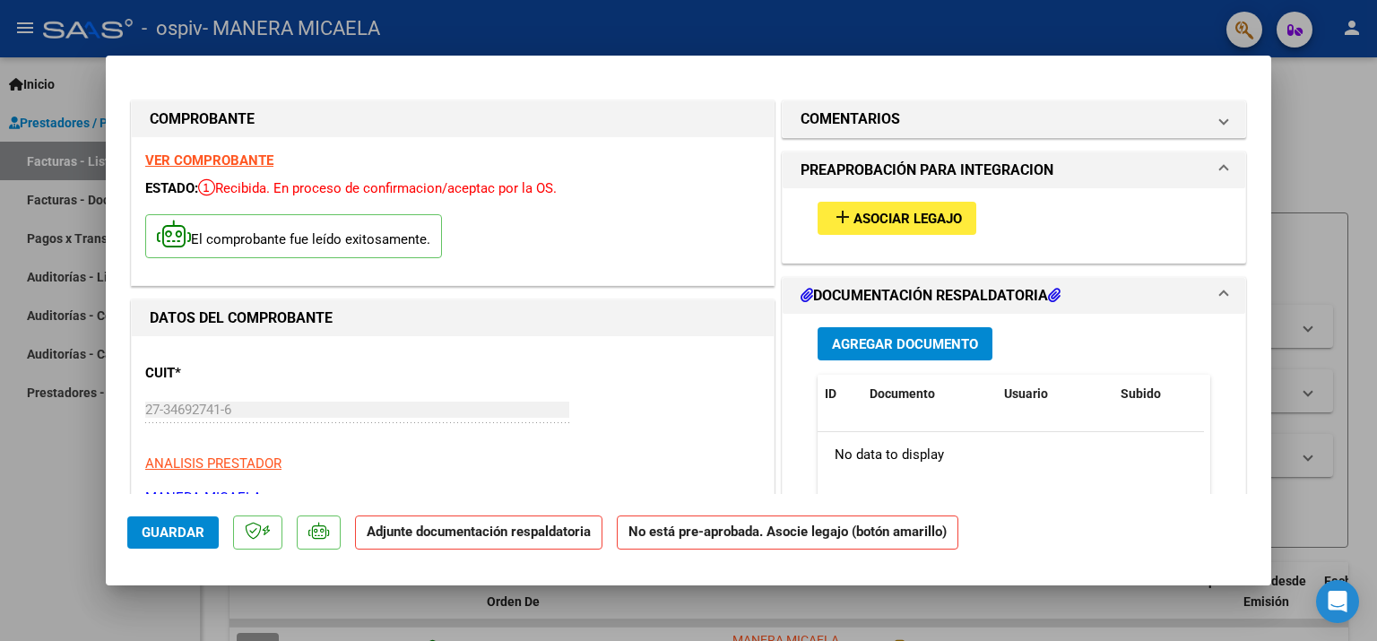
click at [875, 217] on span "Asociar Legajo" at bounding box center [908, 219] width 108 height 16
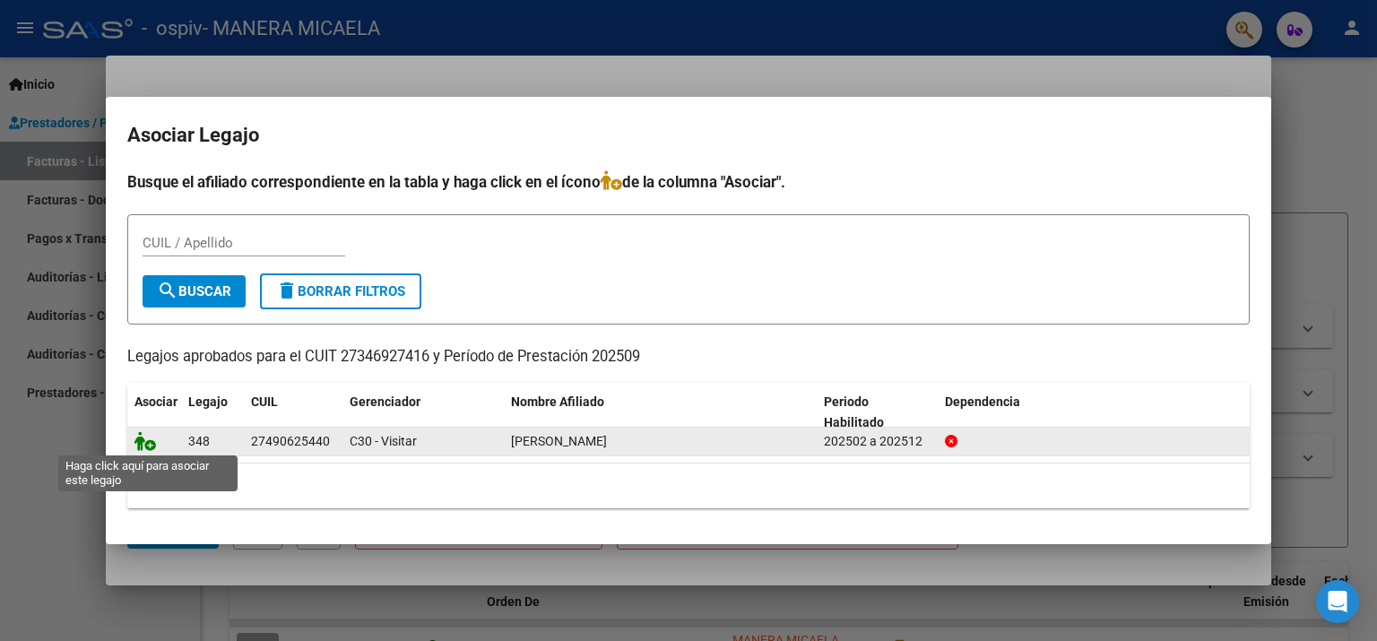
click at [142, 443] on icon at bounding box center [146, 441] width 22 height 20
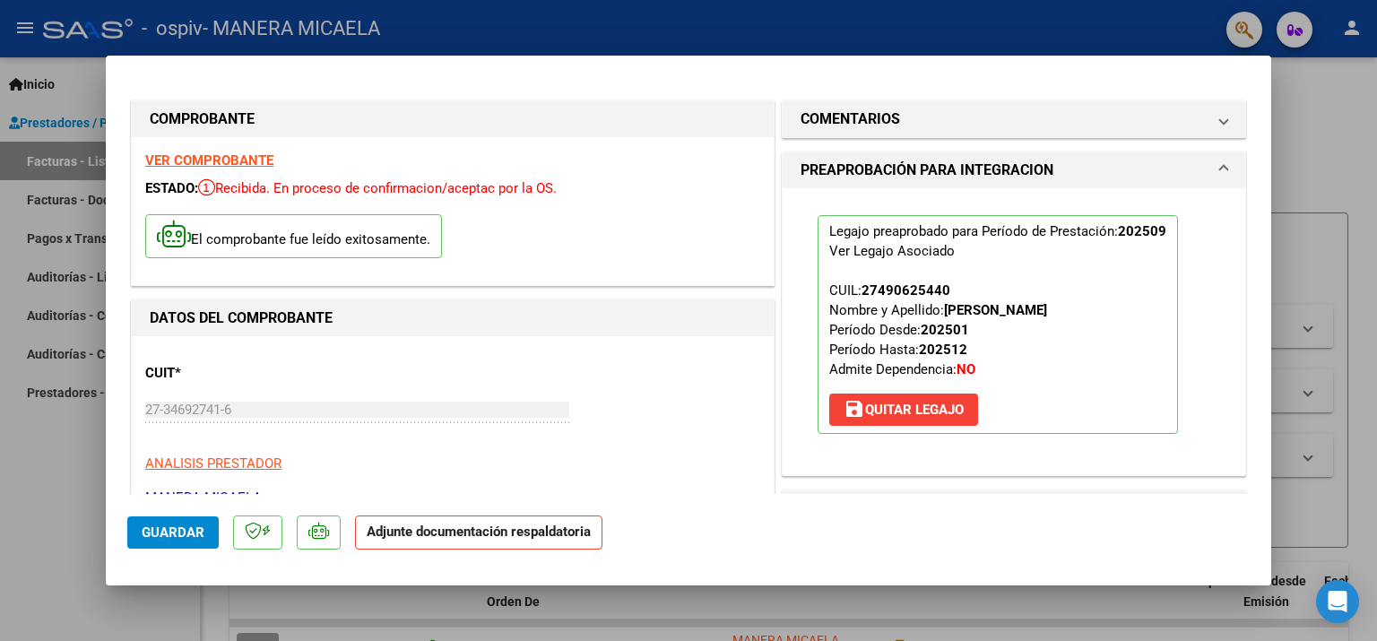
scroll to position [179, 0]
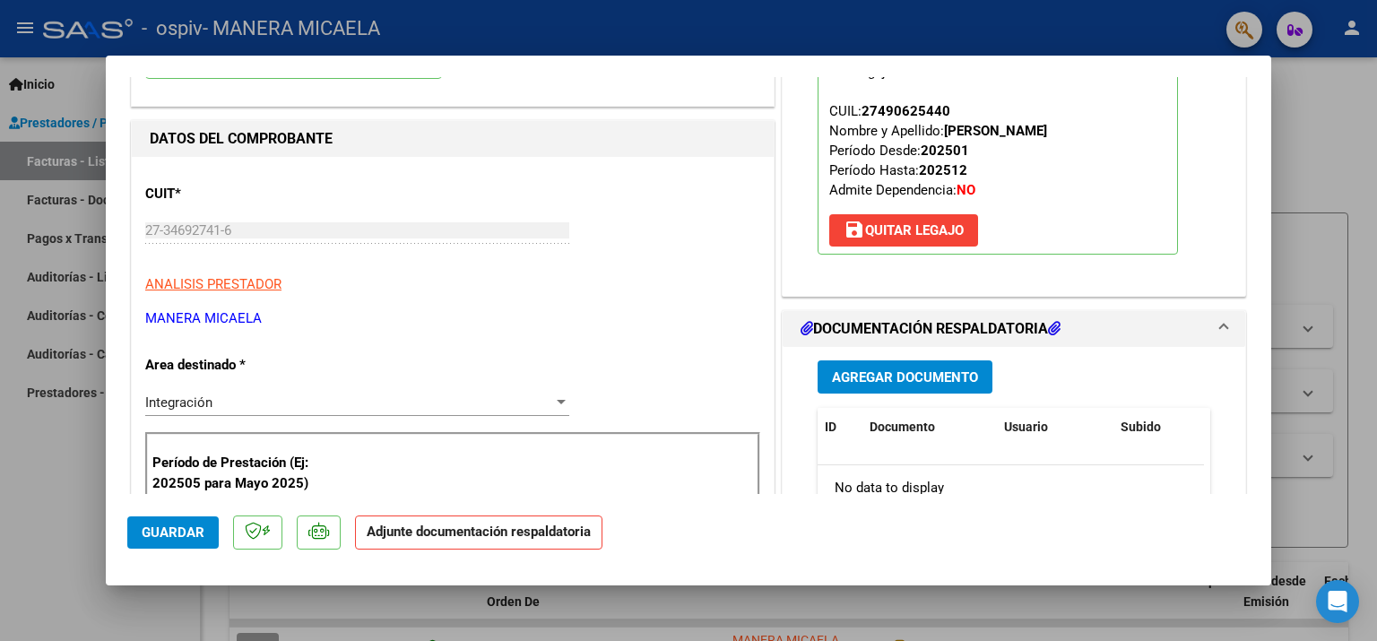
click at [929, 377] on span "Agregar Documento" at bounding box center [905, 377] width 146 height 16
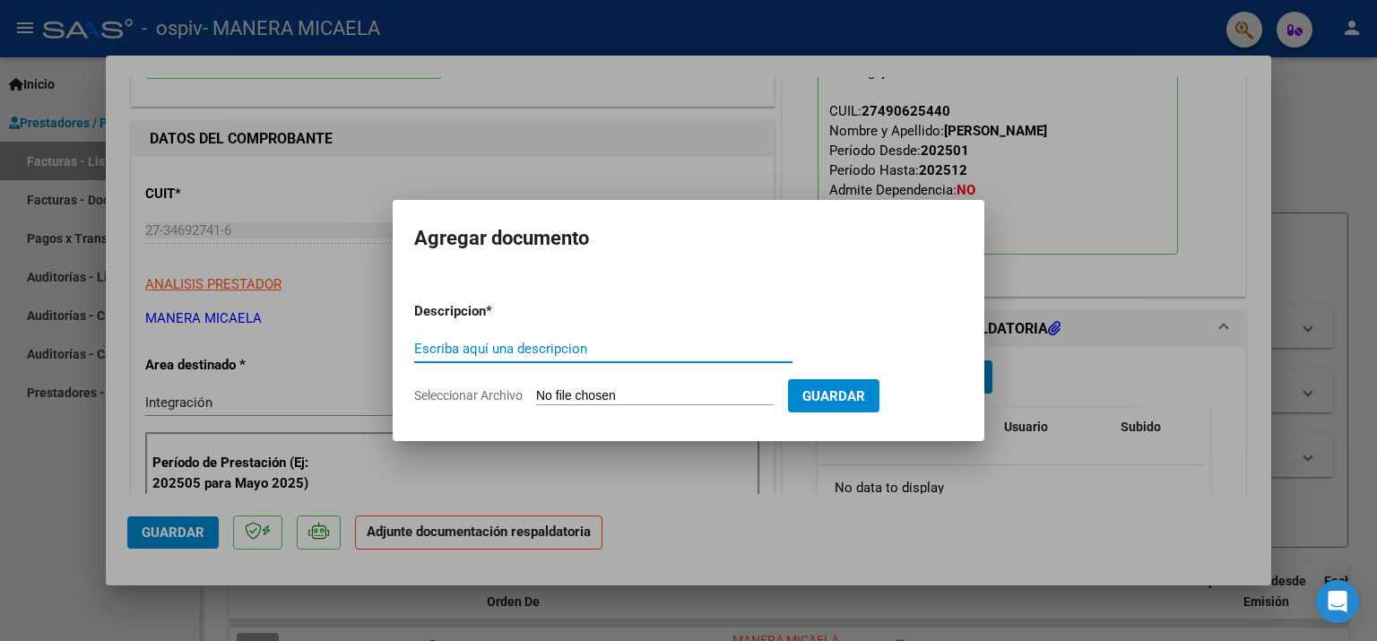
click at [542, 348] on input "Escriba aquí una descripcion" at bounding box center [603, 349] width 378 height 16
type input "Planilla de asistencia"
click at [612, 393] on input "Seleccionar Archivo" at bounding box center [655, 396] width 238 height 17
type input "C:\fakepath\Planilla de asistencia.pdf"
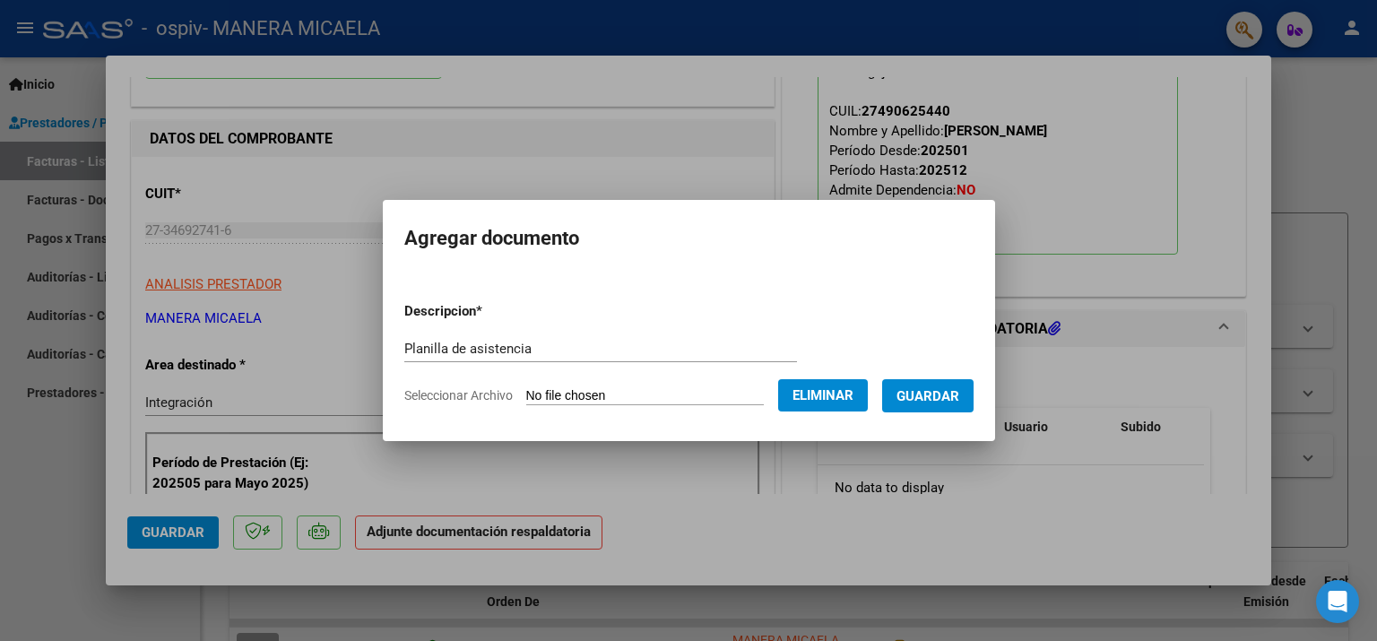
click at [940, 402] on span "Guardar" at bounding box center [928, 396] width 63 height 16
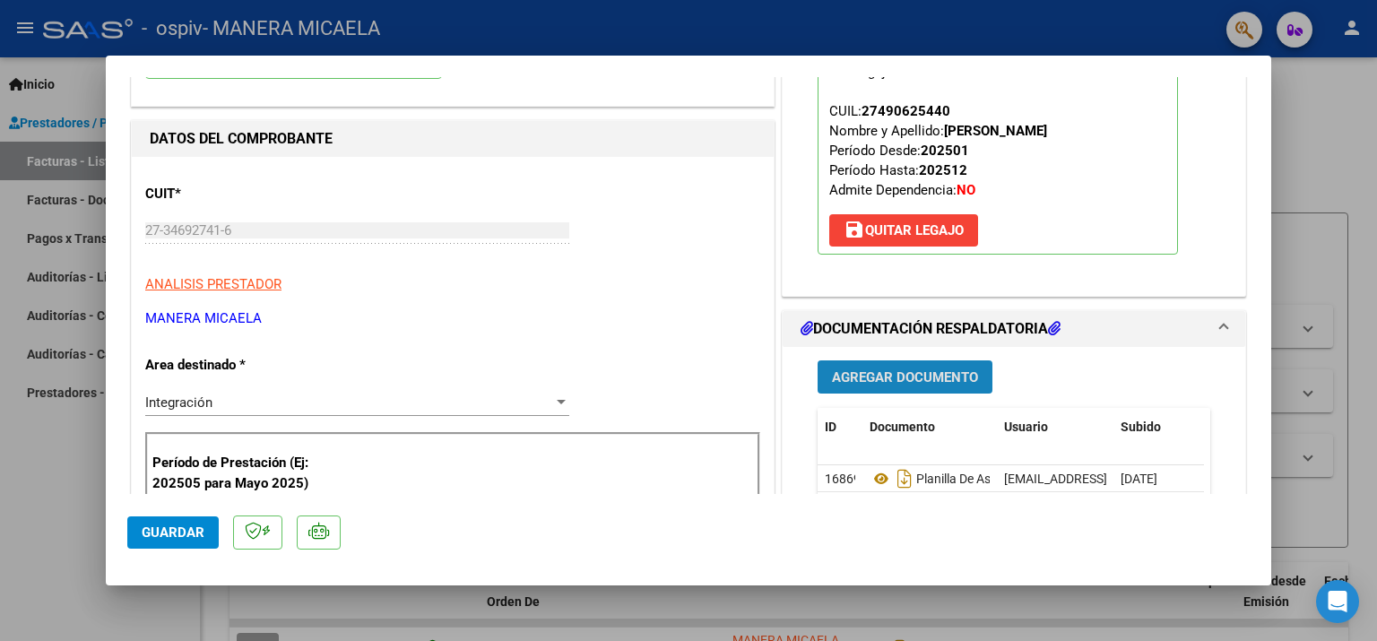
click at [873, 369] on span "Agregar Documento" at bounding box center [905, 377] width 146 height 16
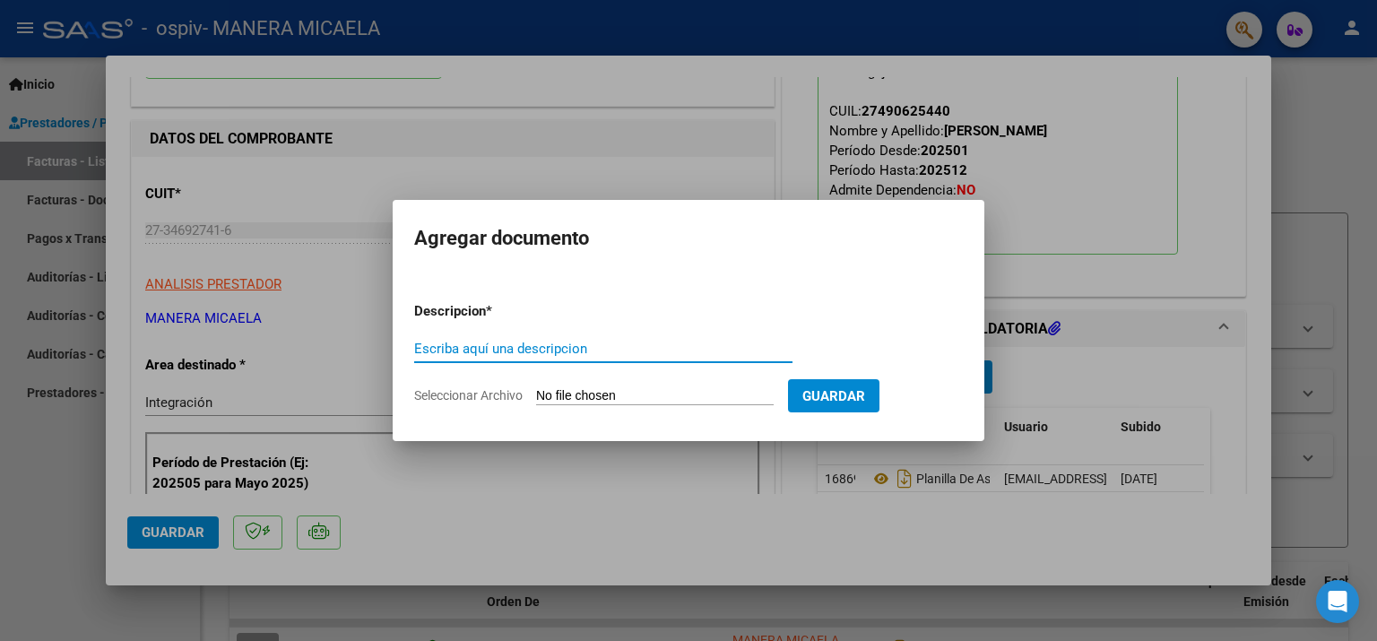
click at [543, 349] on input "Escriba aquí una descripcion" at bounding box center [603, 349] width 378 height 16
type input "Presupuesto aprobado"
click at [577, 390] on input "Seleccionar Archivo" at bounding box center [655, 396] width 238 height 17
type input "C:\fakepath\Autorizacion.pdf"
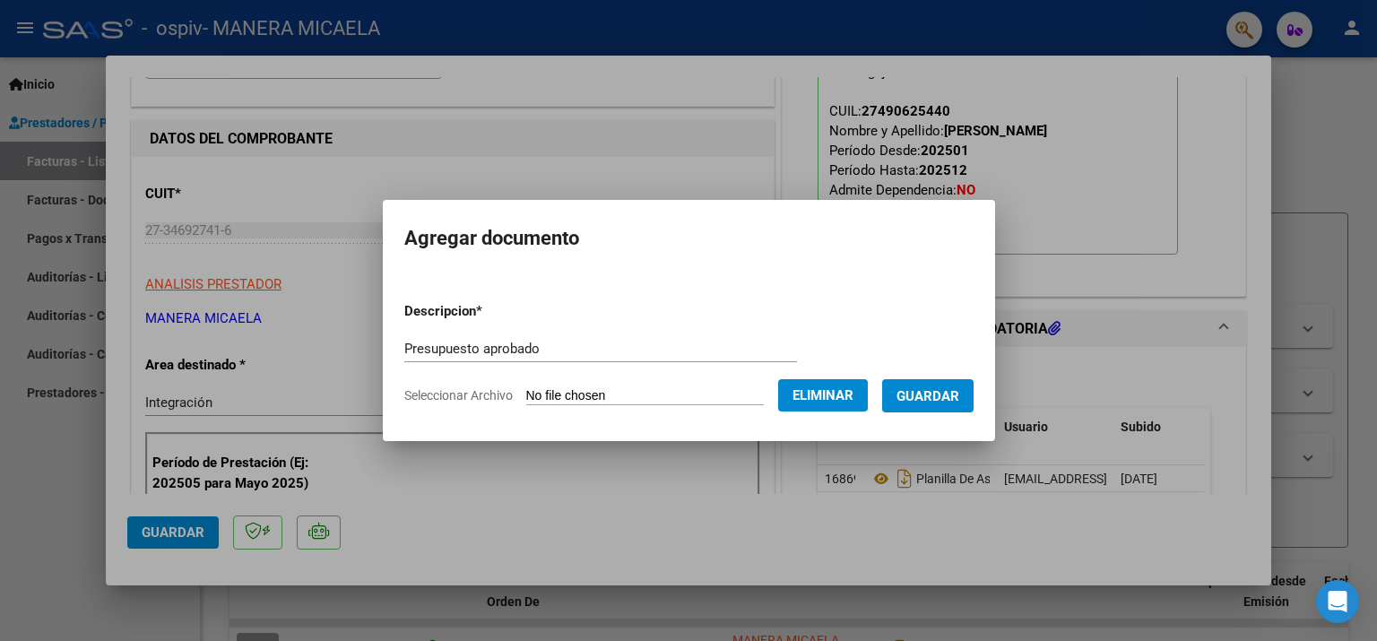
click at [940, 404] on span "Guardar" at bounding box center [928, 396] width 63 height 16
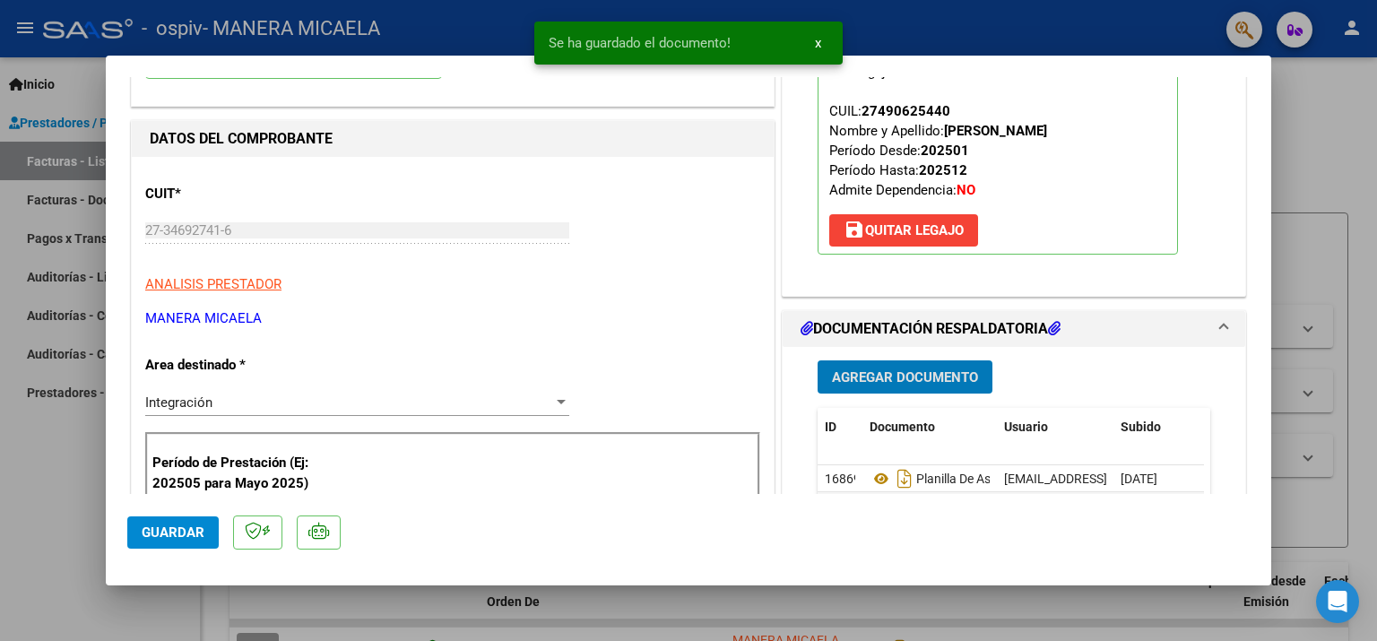
click at [143, 529] on span "Guardar" at bounding box center [173, 533] width 63 height 16
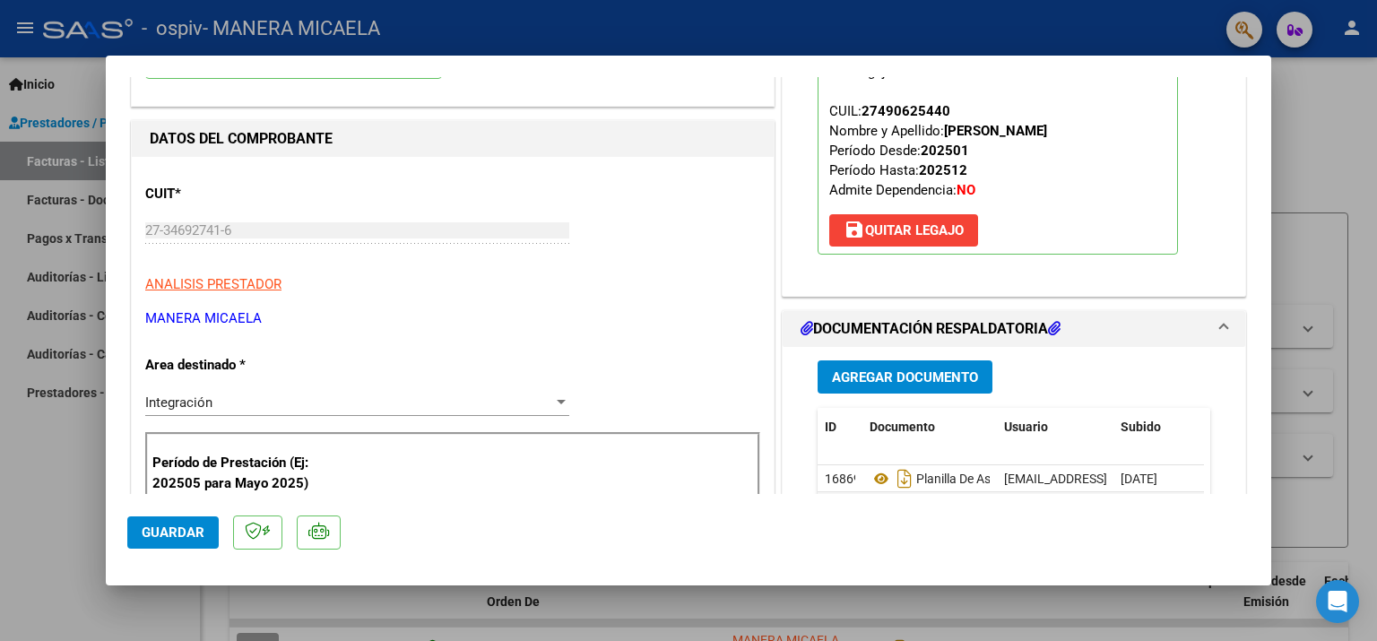
scroll to position [628, 0]
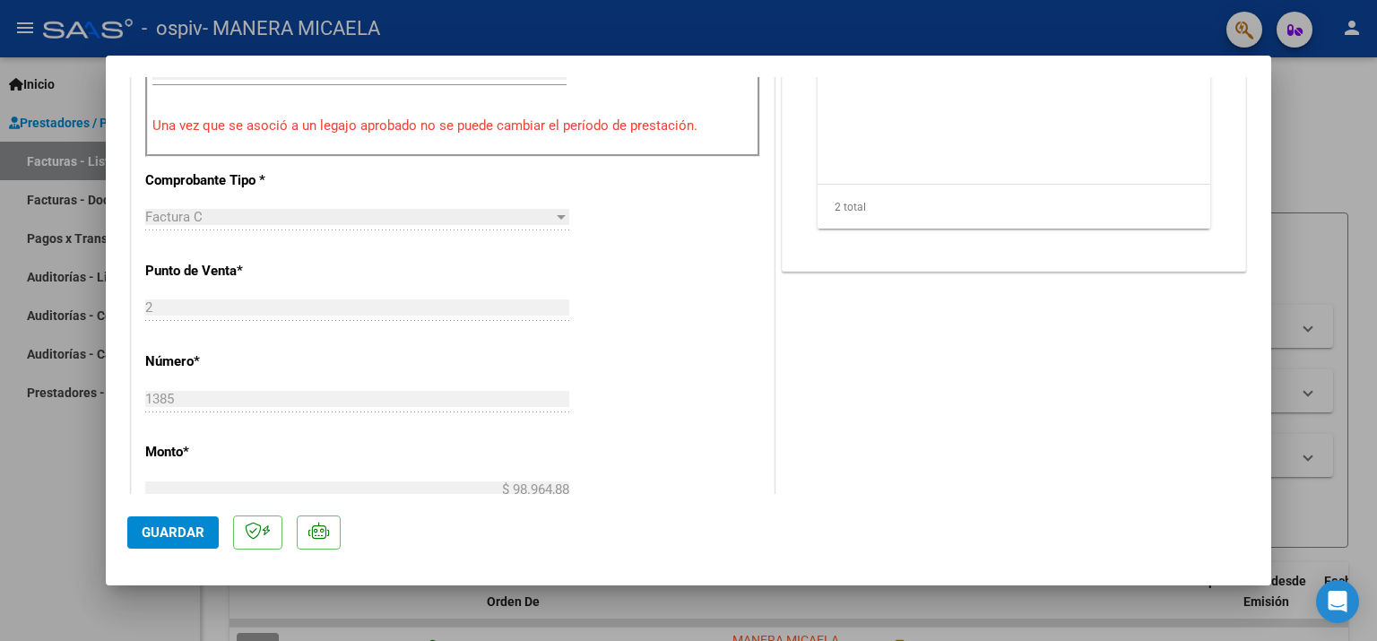
click at [156, 537] on span "Guardar" at bounding box center [173, 533] width 63 height 16
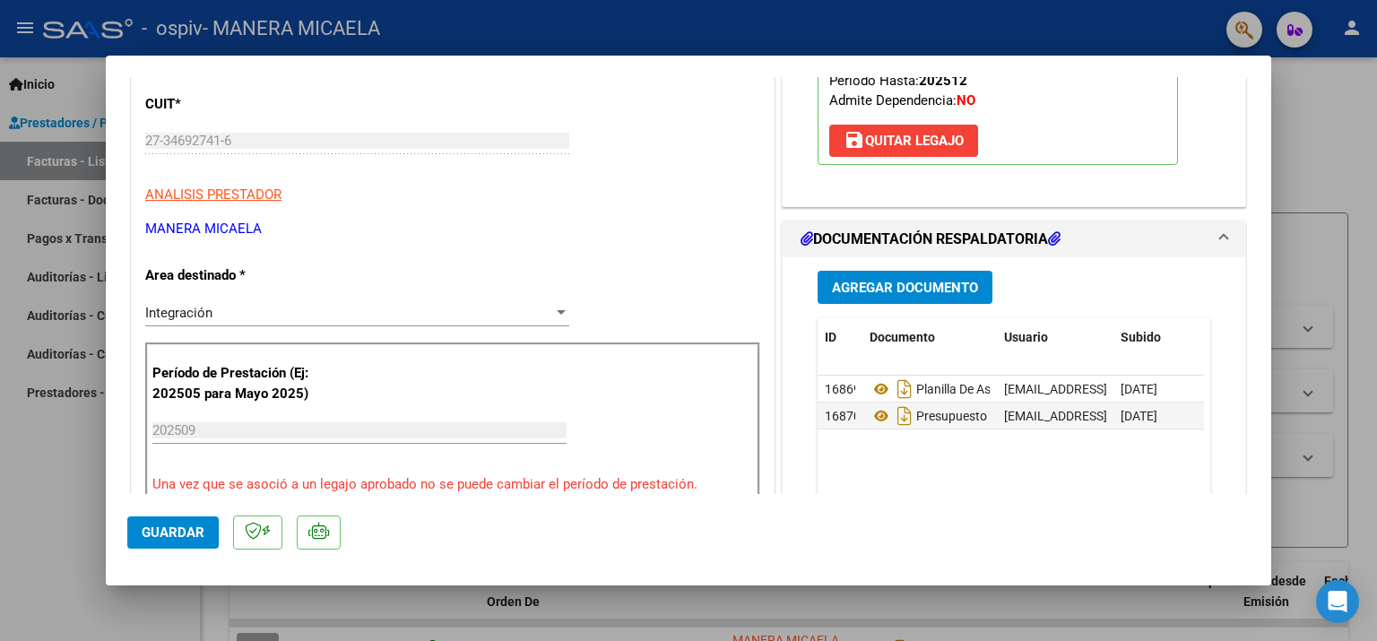
scroll to position [538, 0]
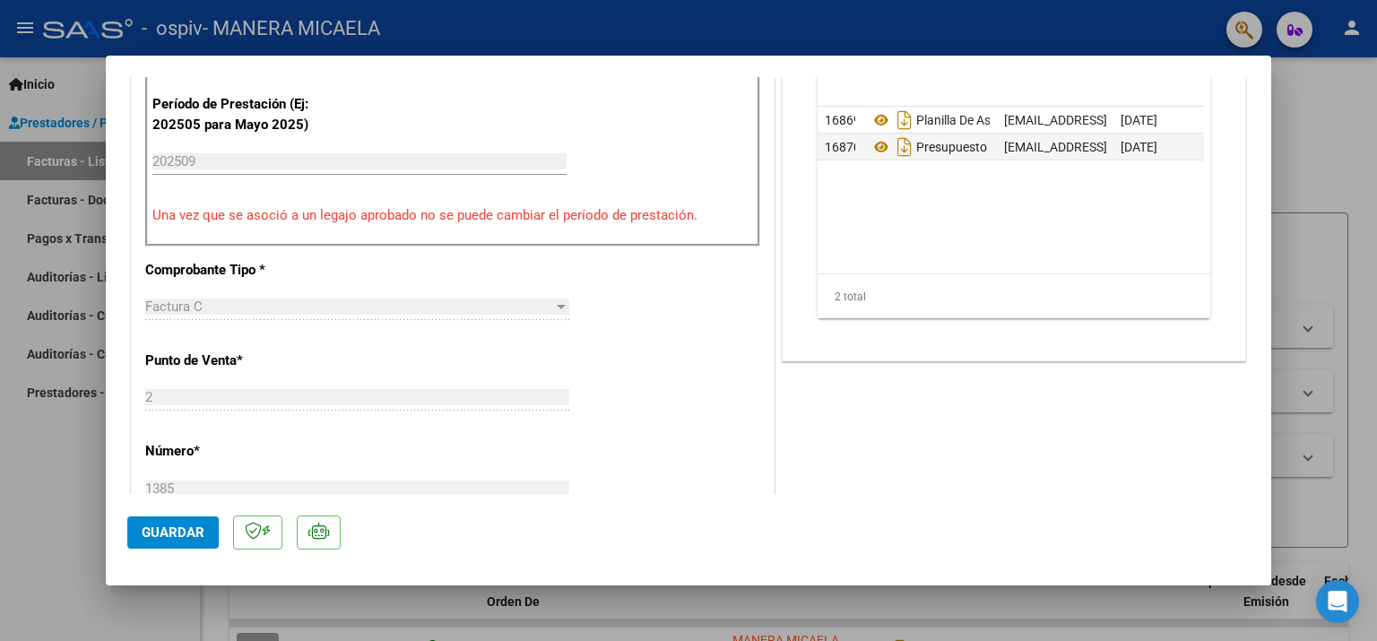
click at [167, 540] on button "Guardar" at bounding box center [172, 532] width 91 height 32
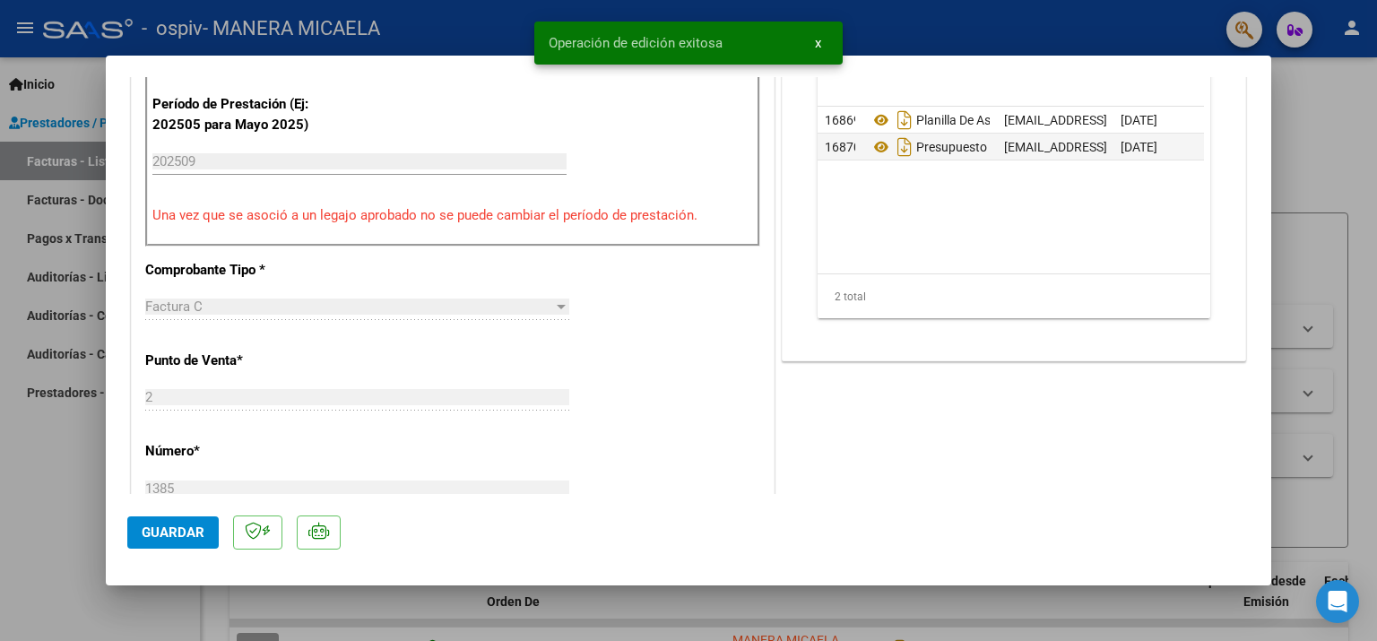
click at [58, 525] on div at bounding box center [688, 320] width 1377 height 641
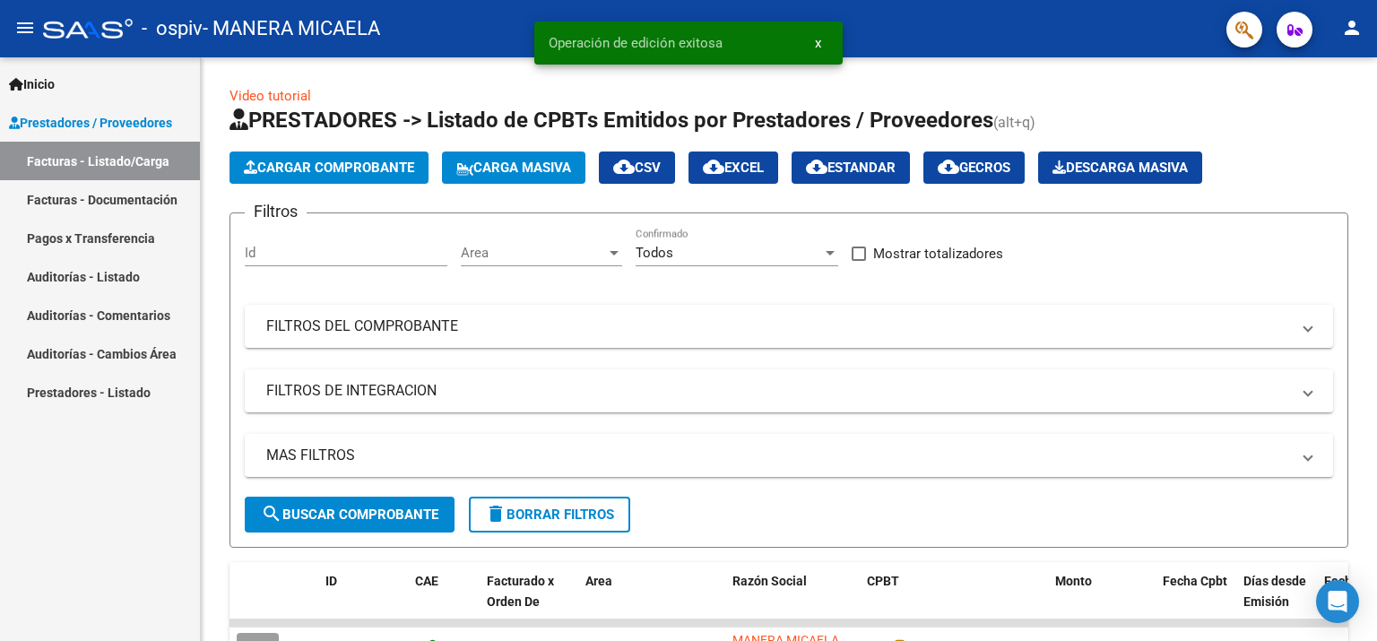
click at [1354, 31] on mat-icon "person" at bounding box center [1352, 28] width 22 height 22
click at [1314, 117] on button "exit_to_app Salir" at bounding box center [1315, 118] width 109 height 43
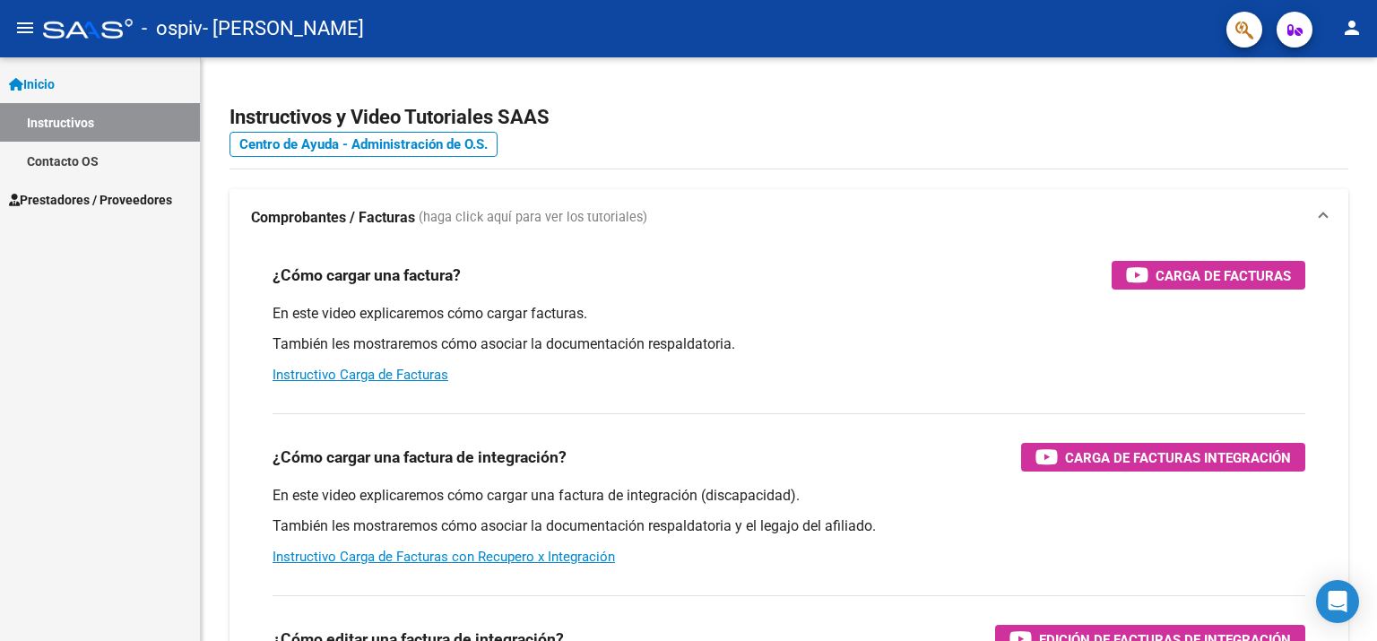
click at [104, 206] on span "Prestadores / Proveedores" at bounding box center [90, 200] width 163 height 20
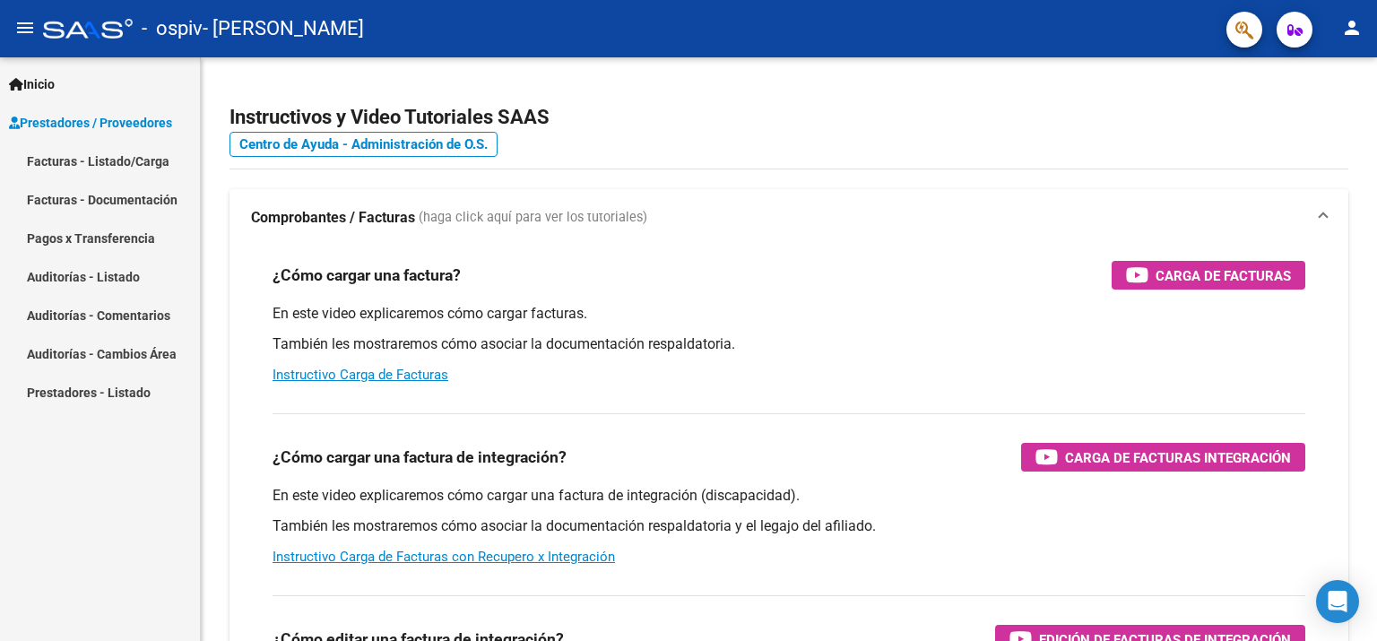
click at [75, 160] on link "Facturas - Listado/Carga" at bounding box center [100, 161] width 200 height 39
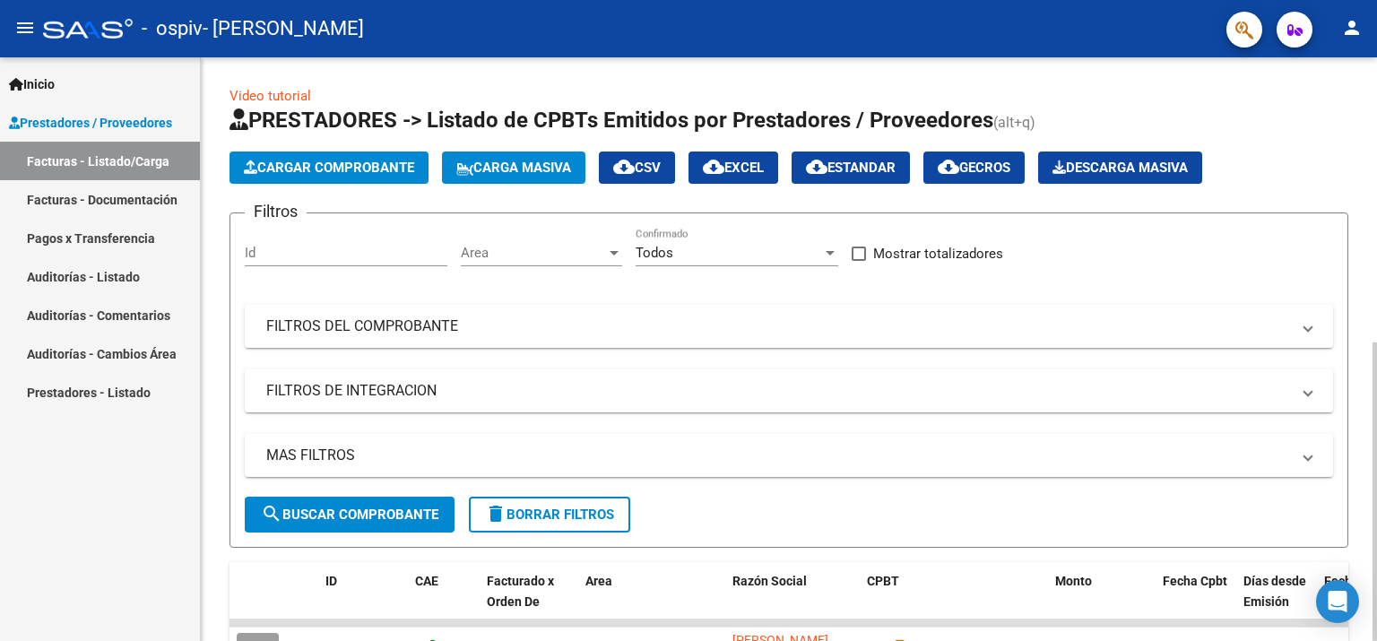
click at [337, 176] on button "Cargar Comprobante" at bounding box center [329, 168] width 199 height 32
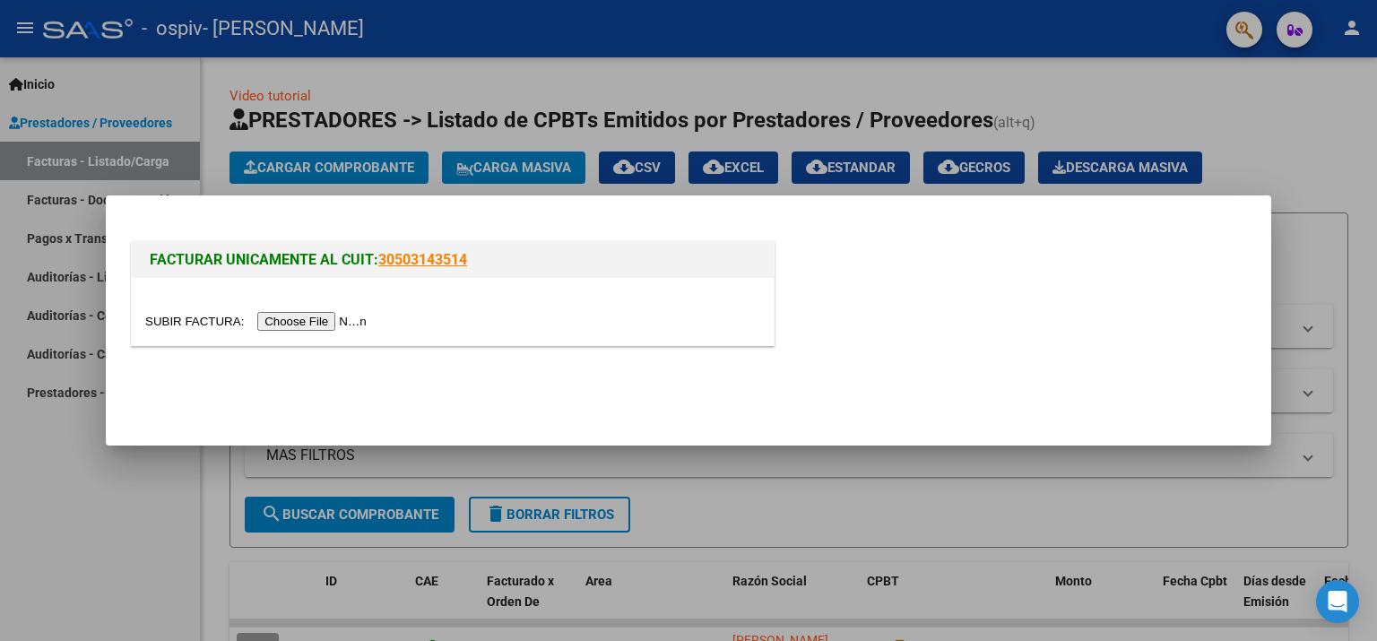
click at [286, 320] on input "file" at bounding box center [258, 321] width 227 height 19
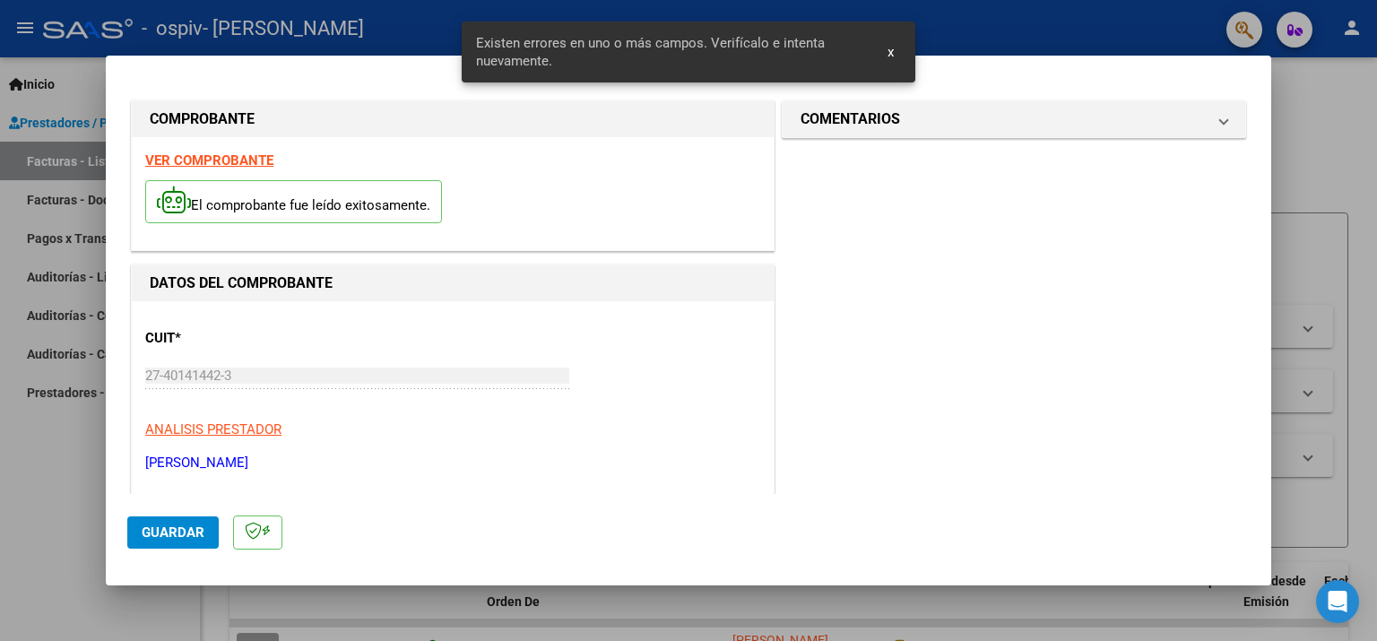
scroll to position [380, 0]
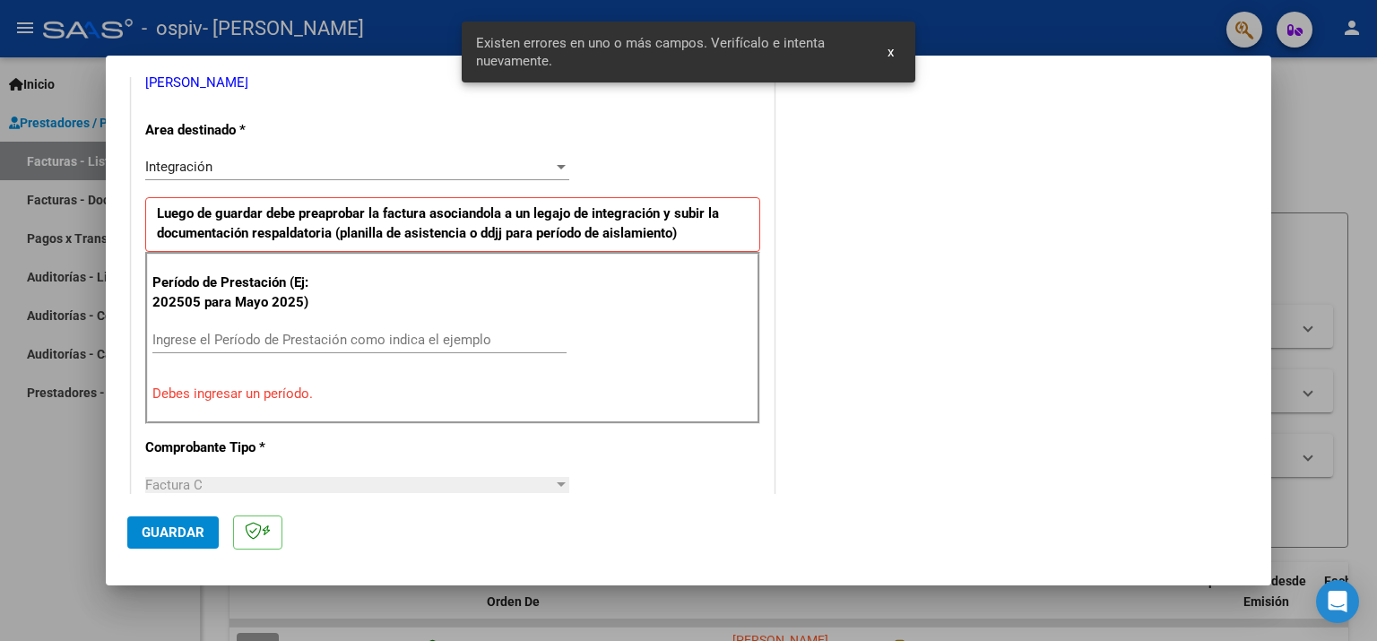
click at [310, 332] on input "Ingrese el Período de Prestación como indica el ejemplo" at bounding box center [359, 340] width 414 height 16
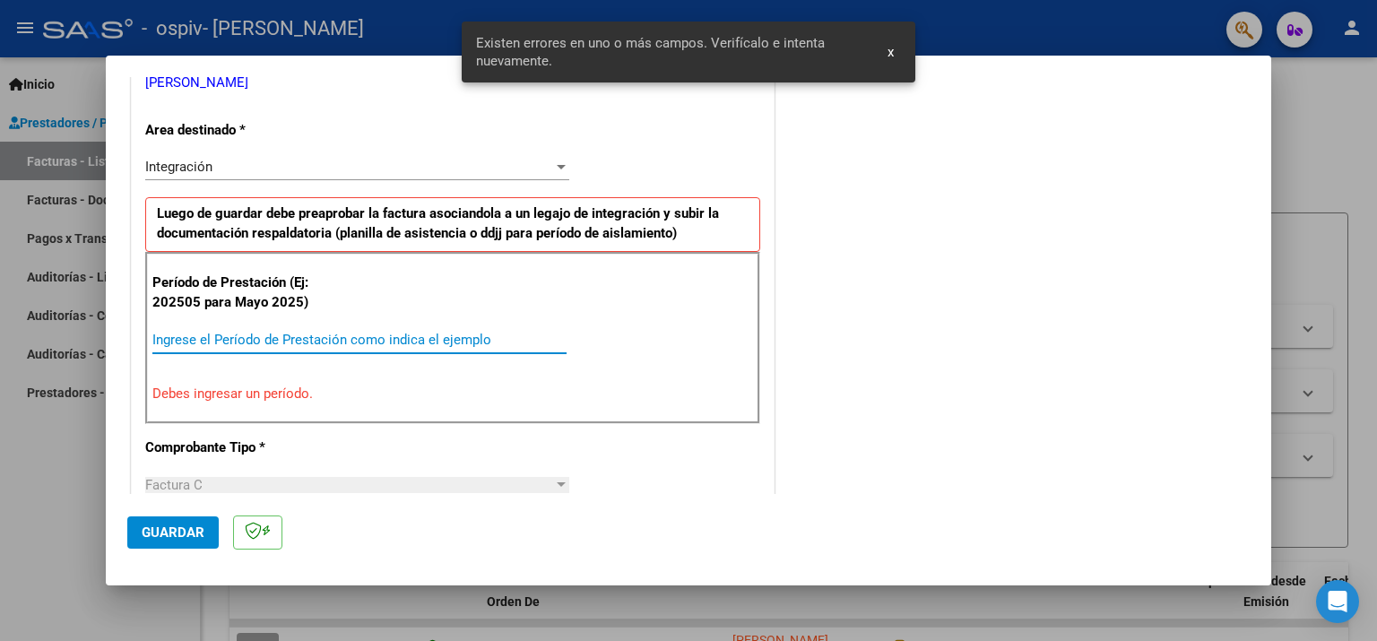
click at [305, 341] on input "Ingrese el Período de Prestación como indica el ejemplo" at bounding box center [359, 340] width 414 height 16
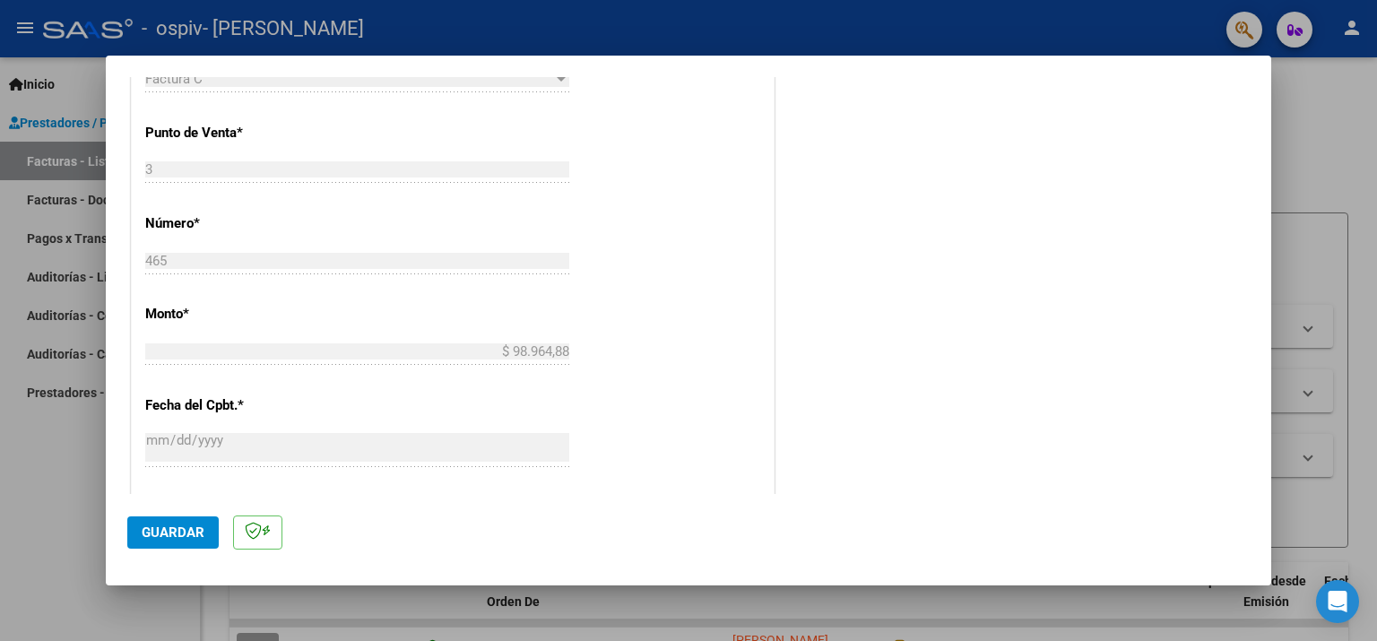
scroll to position [1098, 0]
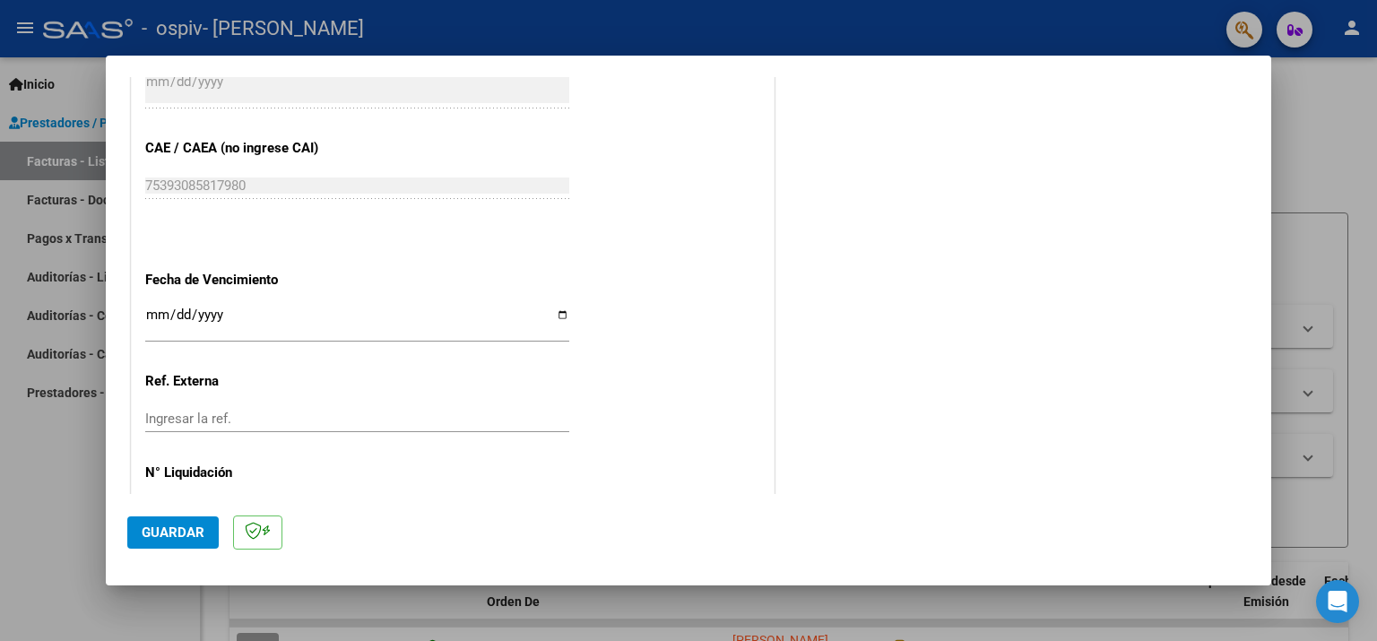
type input "202509"
click at [258, 308] on input "Ingresar la fecha" at bounding box center [357, 322] width 424 height 29
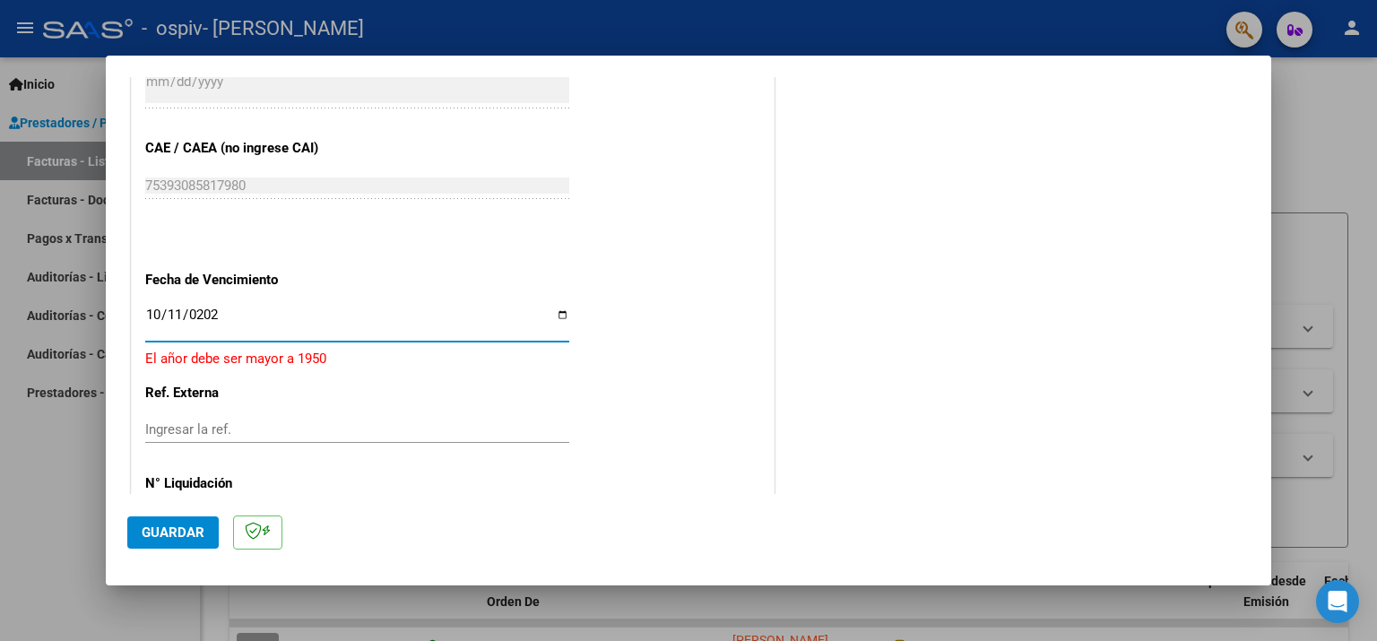
type input "2025-10-11"
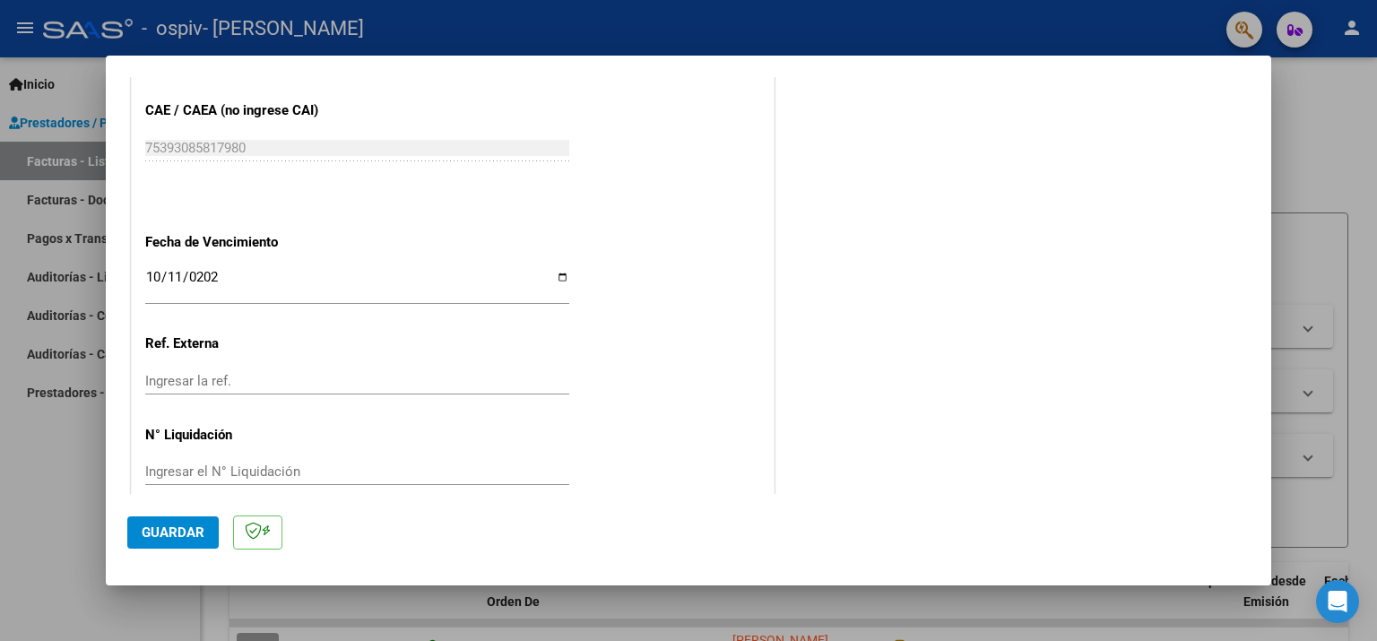
scroll to position [1136, 0]
click at [170, 533] on span "Guardar" at bounding box center [173, 533] width 63 height 16
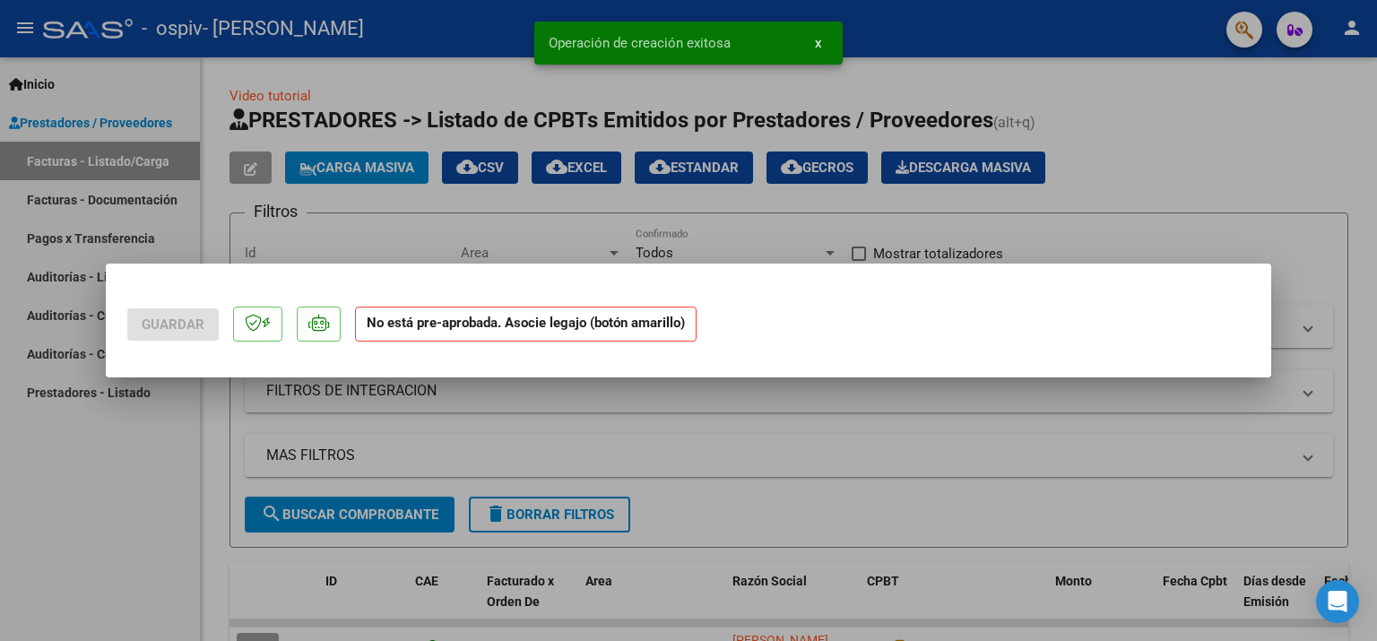
scroll to position [0, 0]
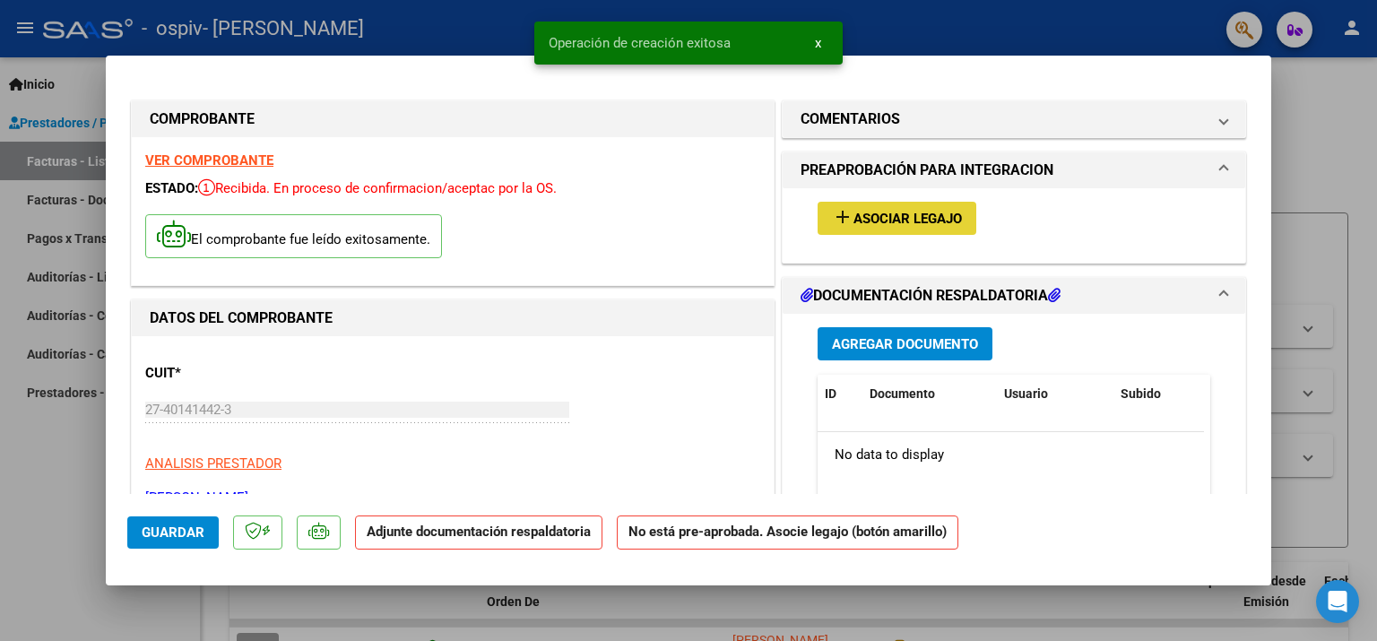
click at [882, 213] on span "Asociar Legajo" at bounding box center [908, 219] width 108 height 16
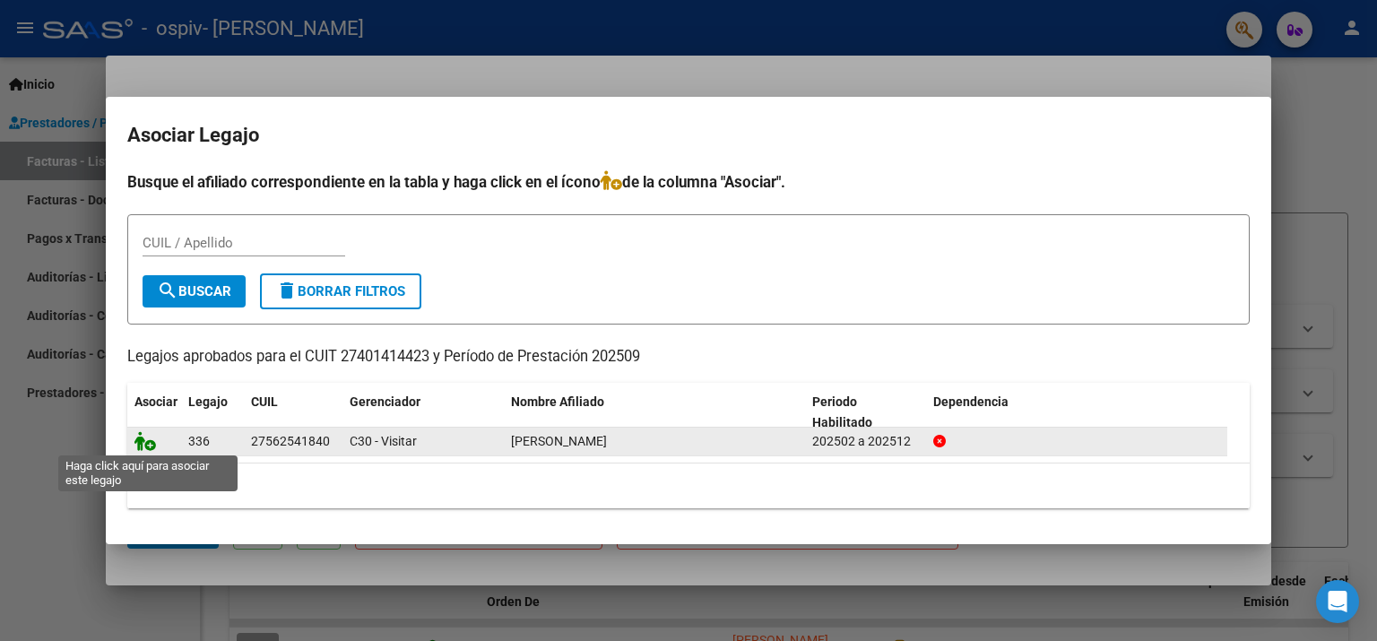
click at [143, 447] on icon at bounding box center [146, 441] width 22 height 20
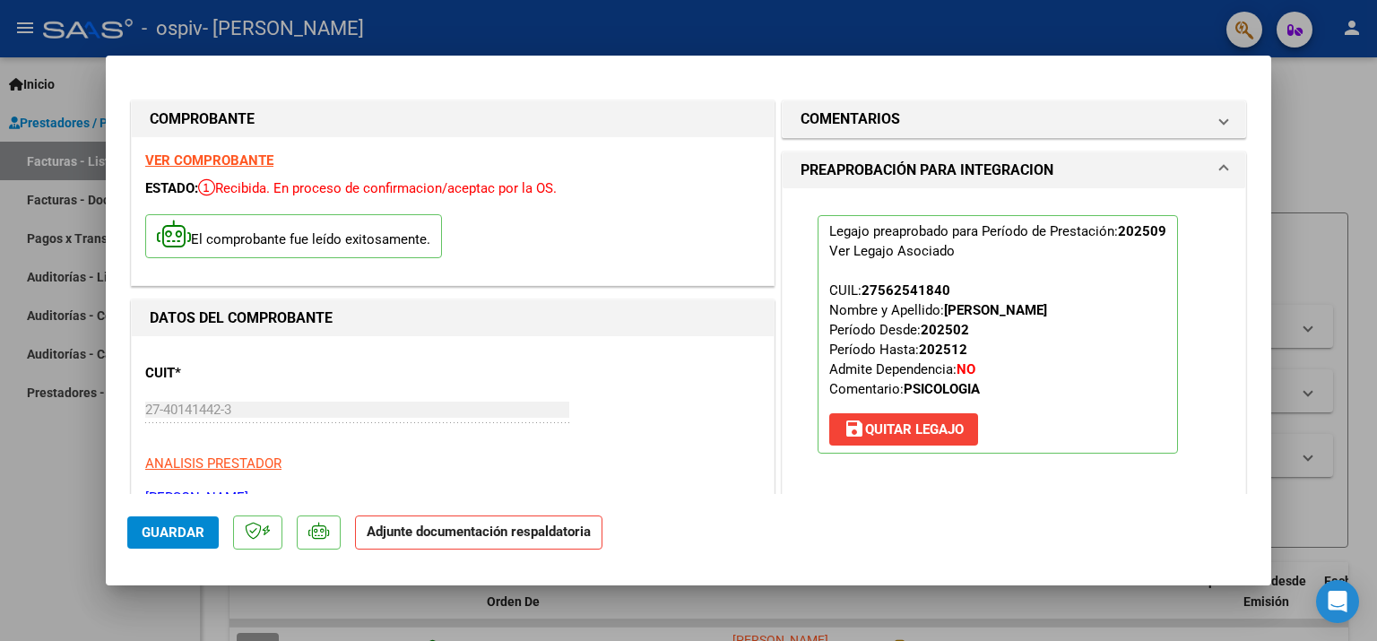
scroll to position [269, 0]
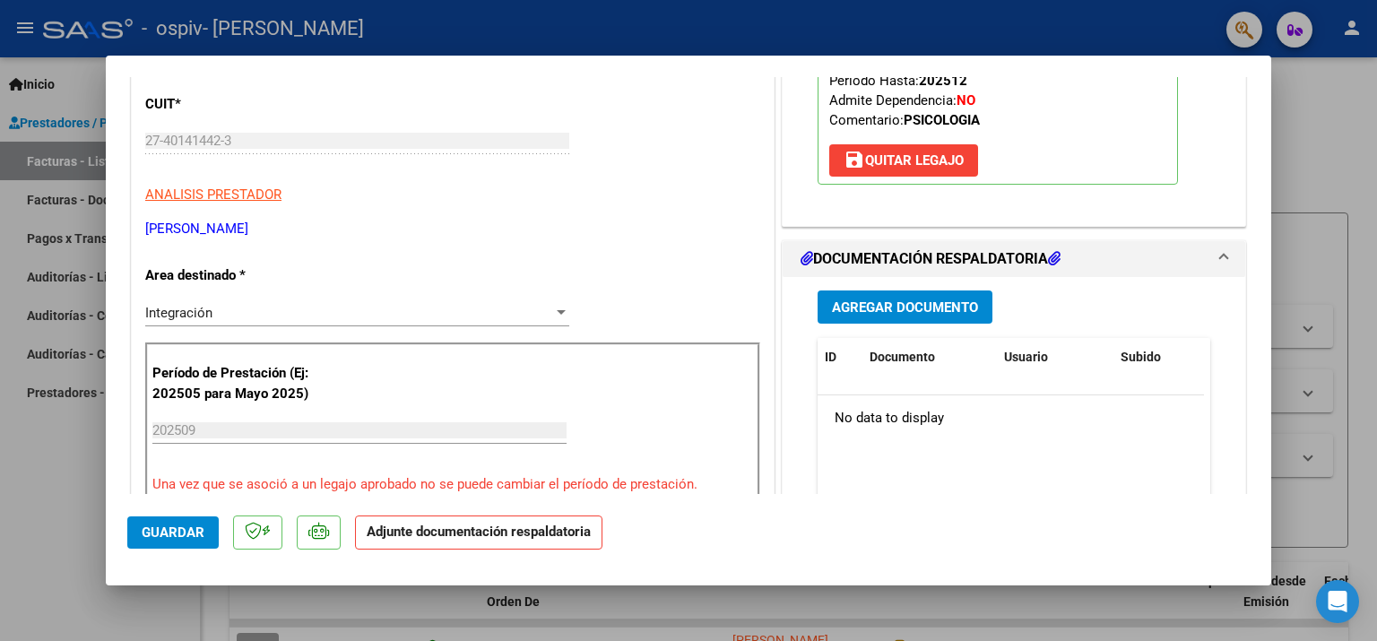
click at [810, 286] on div "Agregar Documento ID Documento Usuario Subido Acción No data to display 0 total…" at bounding box center [1014, 456] width 420 height 358
click at [856, 299] on span "Agregar Documento" at bounding box center [905, 307] width 146 height 16
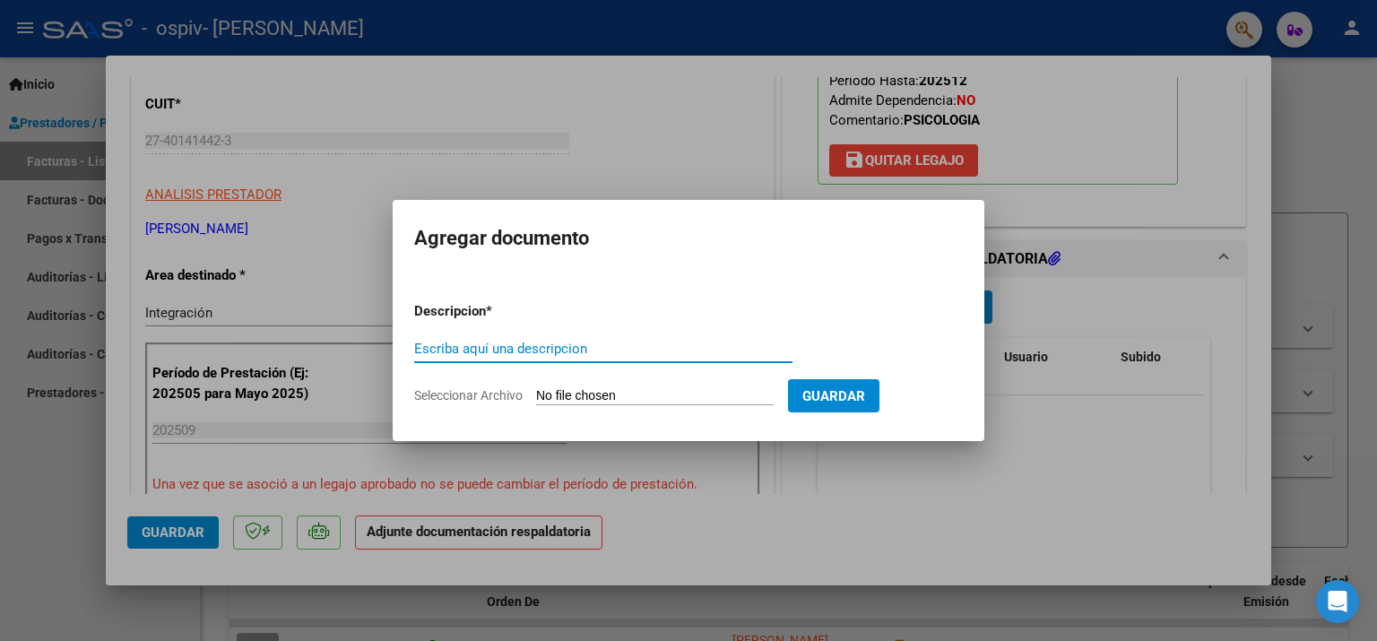
click at [468, 362] on div "Escriba aquí una descripcion" at bounding box center [603, 357] width 378 height 44
click at [473, 352] on input "Escriba aquí una descripcion" at bounding box center [603, 349] width 378 height 16
type input "Planilla de asistencia"
click at [589, 396] on input "Seleccionar Archivo" at bounding box center [655, 396] width 238 height 17
type input "C:\fakepath\Planilla de asistencia.pdf"
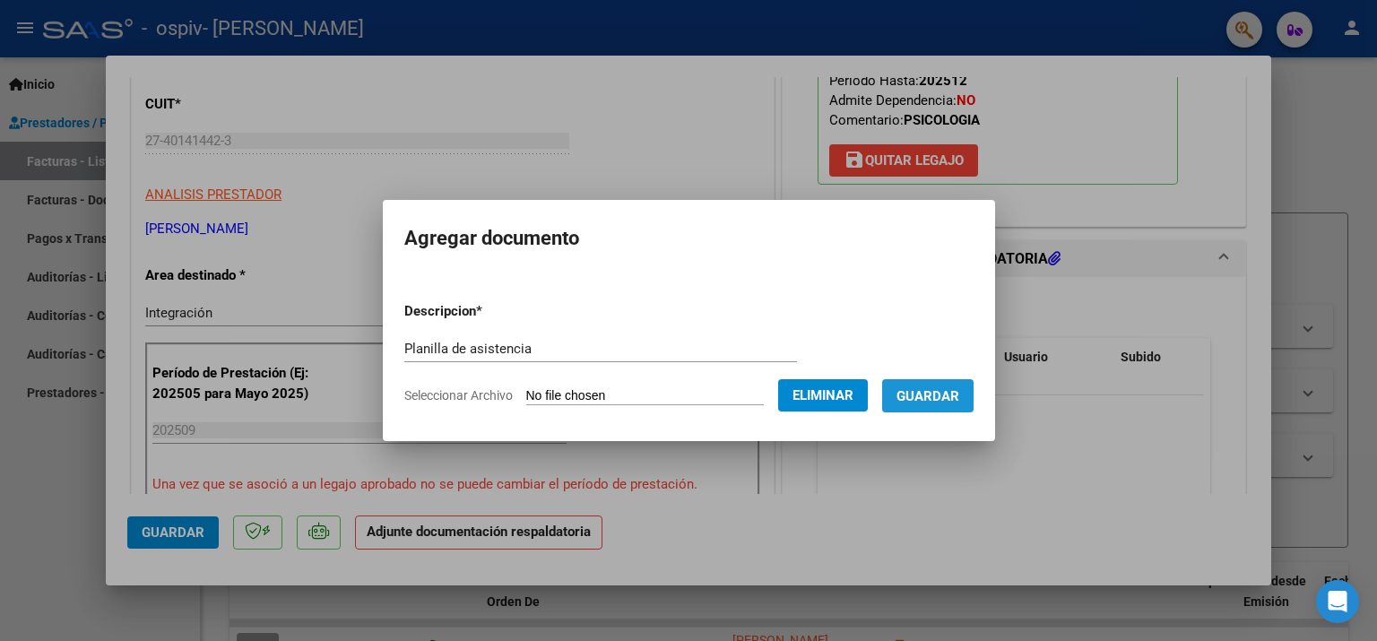
click at [933, 396] on span "Guardar" at bounding box center [928, 396] width 63 height 16
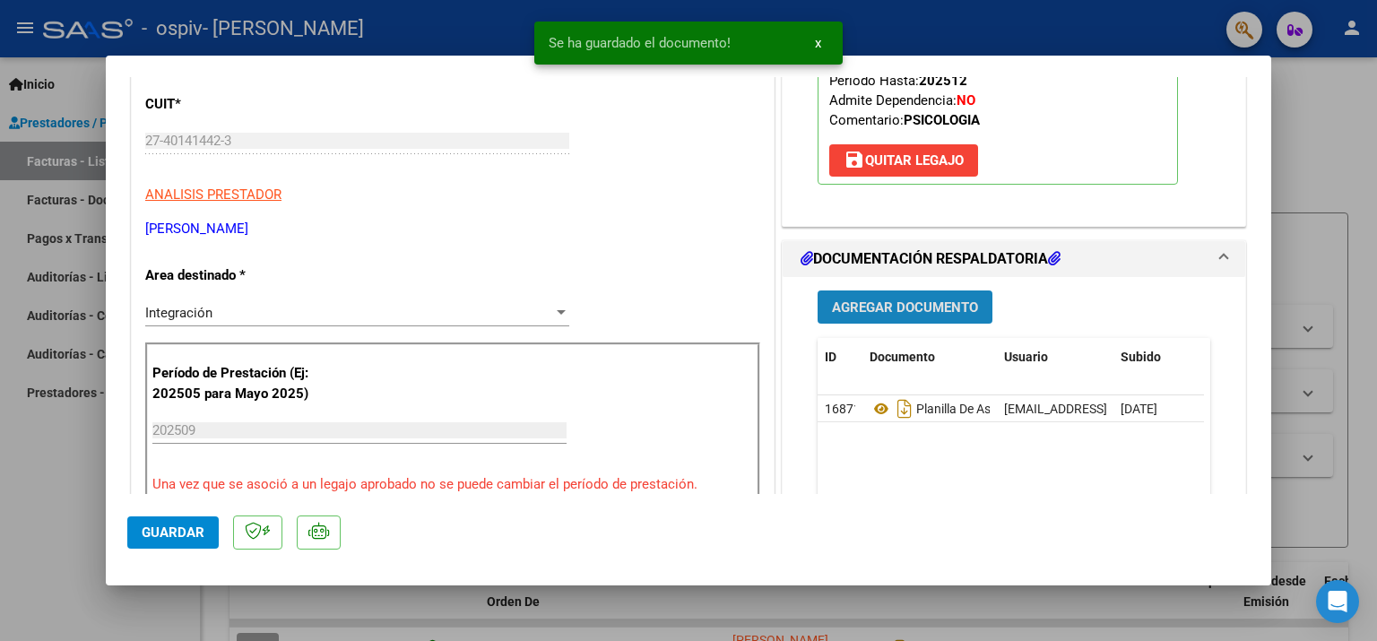
click at [914, 315] on button "Agregar Documento" at bounding box center [905, 307] width 175 height 33
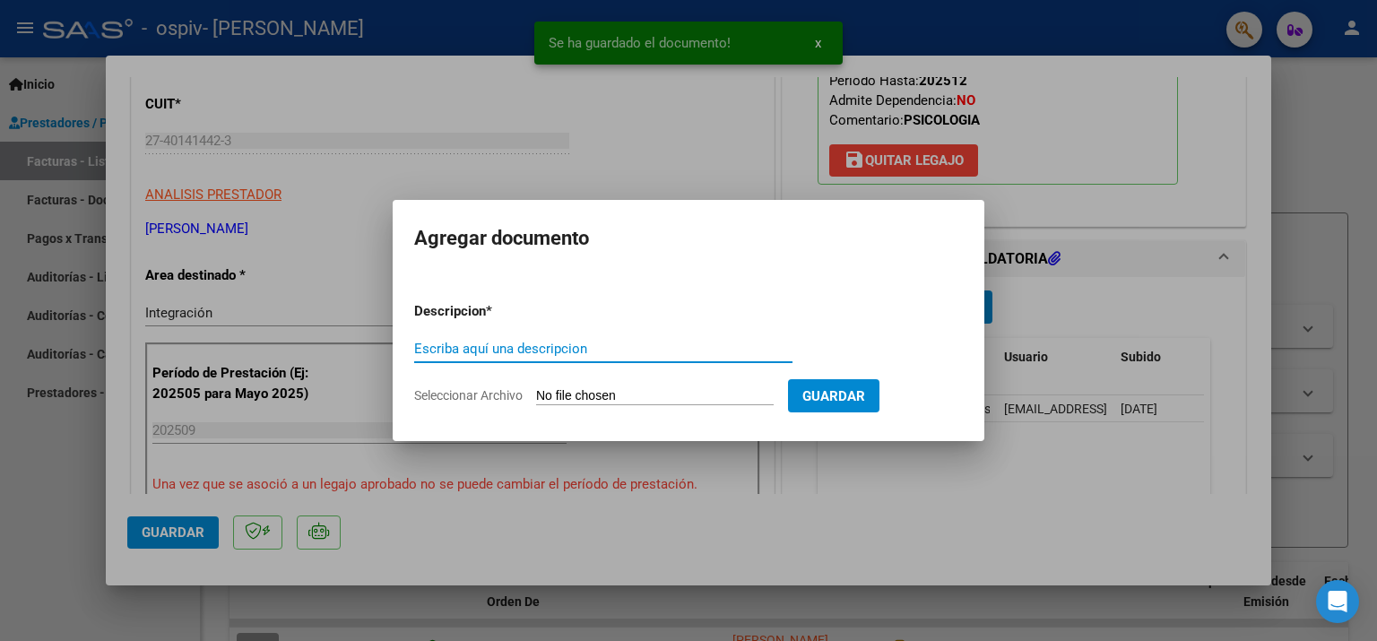
click at [460, 341] on input "Escriba aquí una descripcion" at bounding box center [603, 349] width 378 height 16
type input "Presupuesto aprobado"
click at [627, 395] on input "Seleccionar Archivo" at bounding box center [655, 396] width 238 height 17
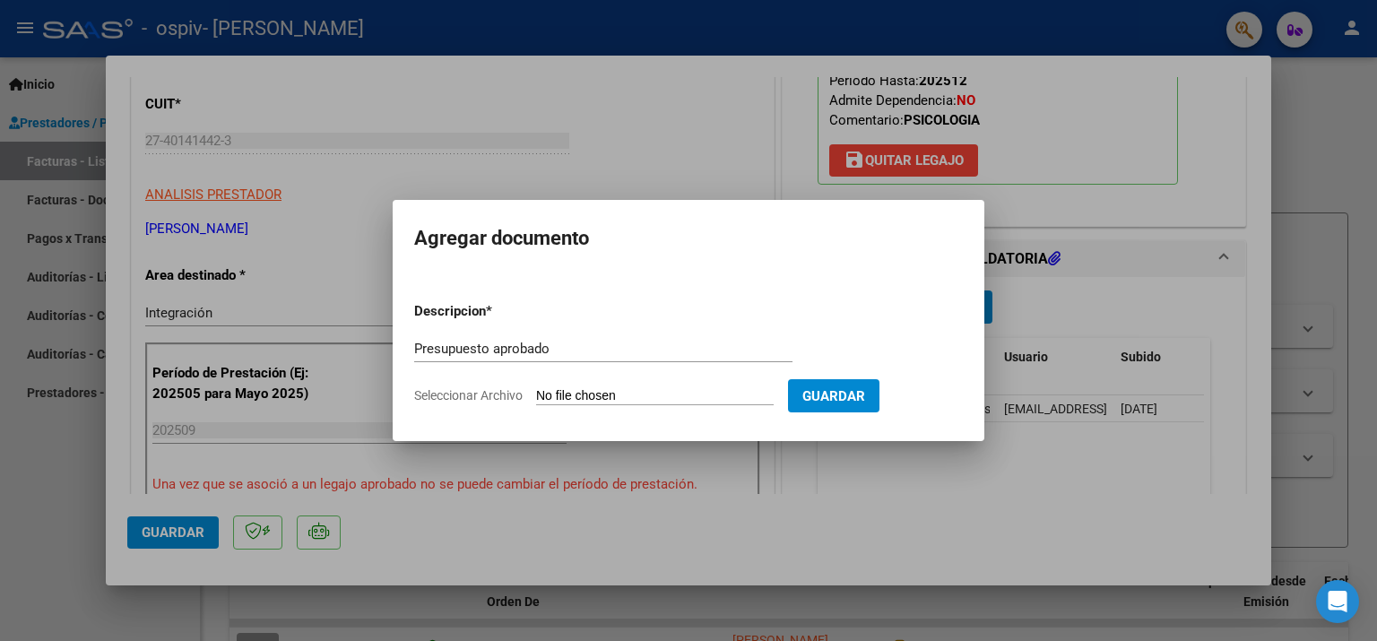
type input "C:\fakepath\Autorizacion.pdf"
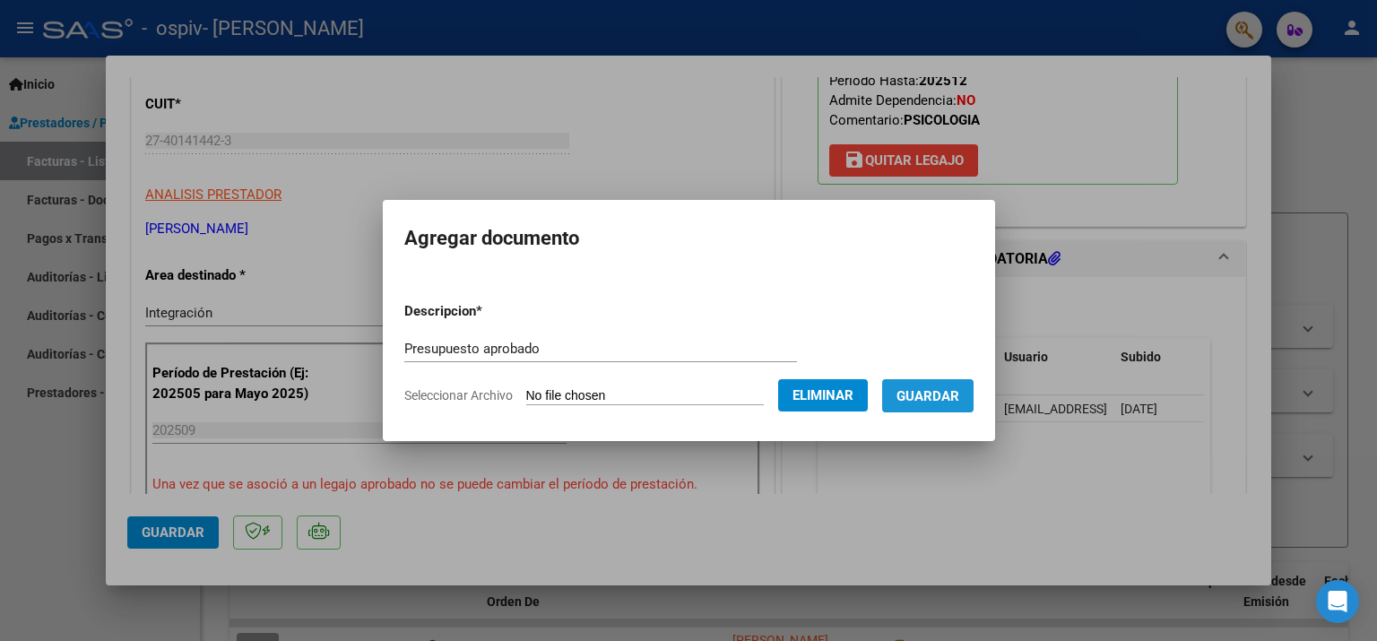
click at [943, 396] on span "Guardar" at bounding box center [928, 396] width 63 height 16
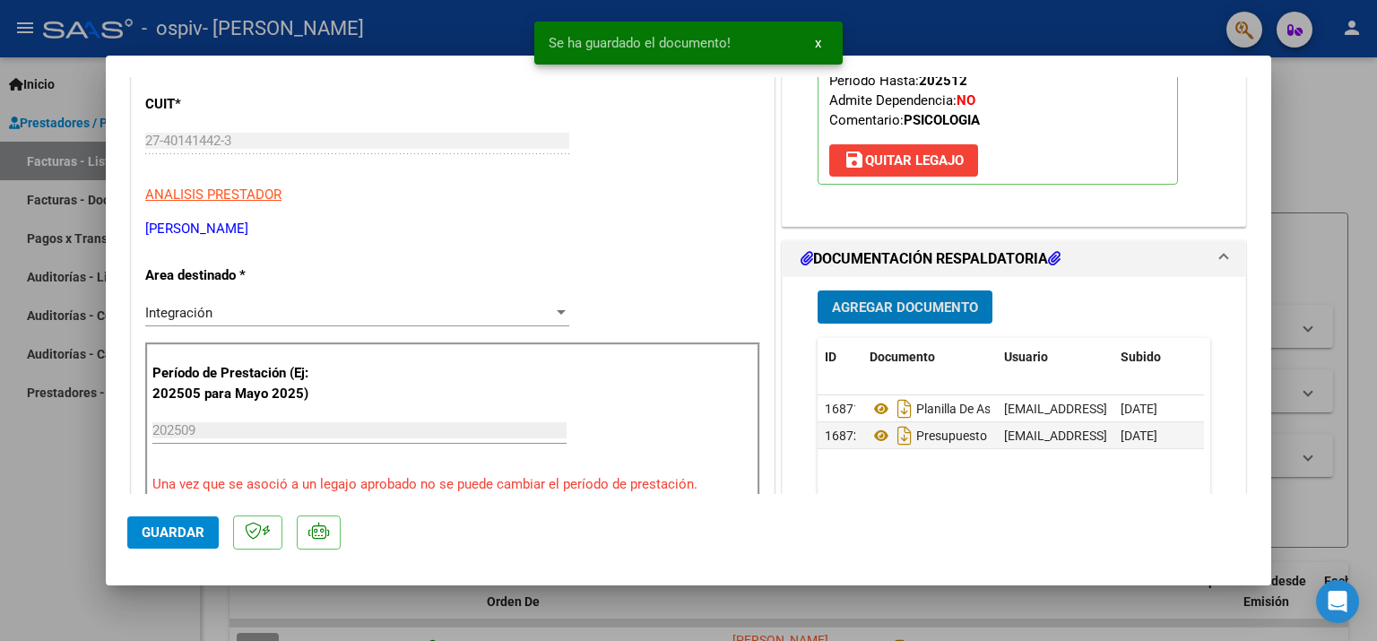
click at [156, 534] on span "Guardar" at bounding box center [173, 533] width 63 height 16
click at [36, 534] on div at bounding box center [688, 320] width 1377 height 641
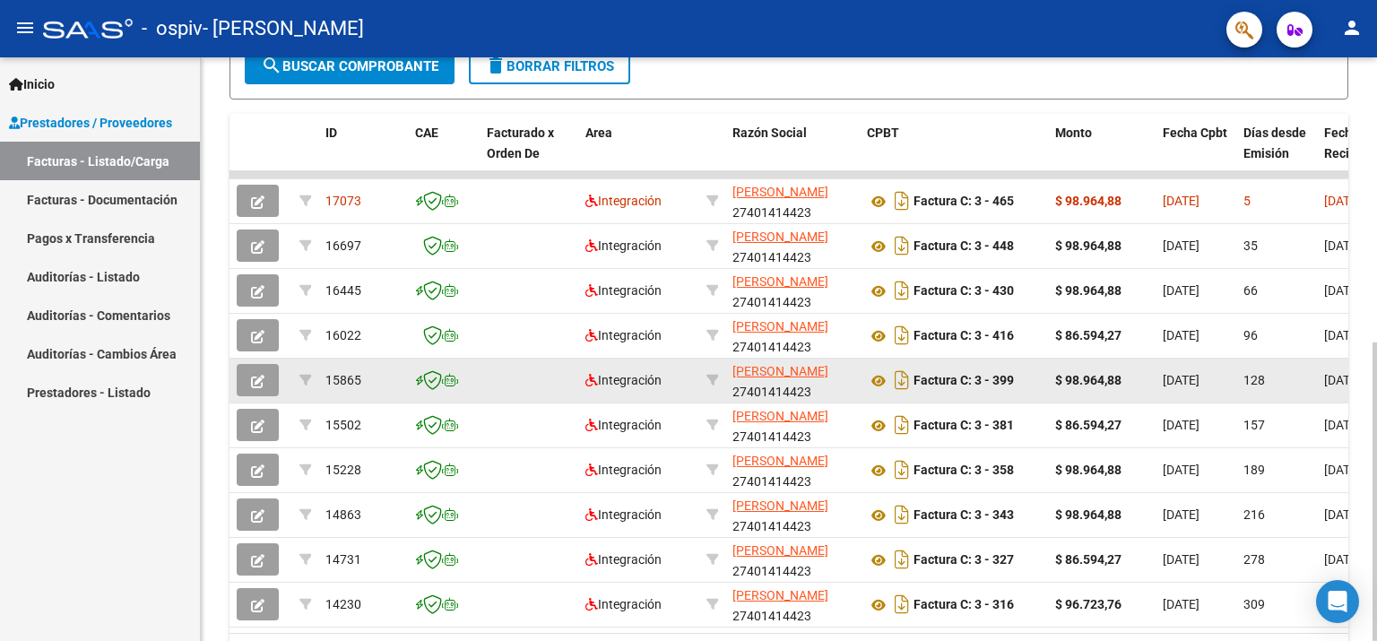
scroll to position [0, 0]
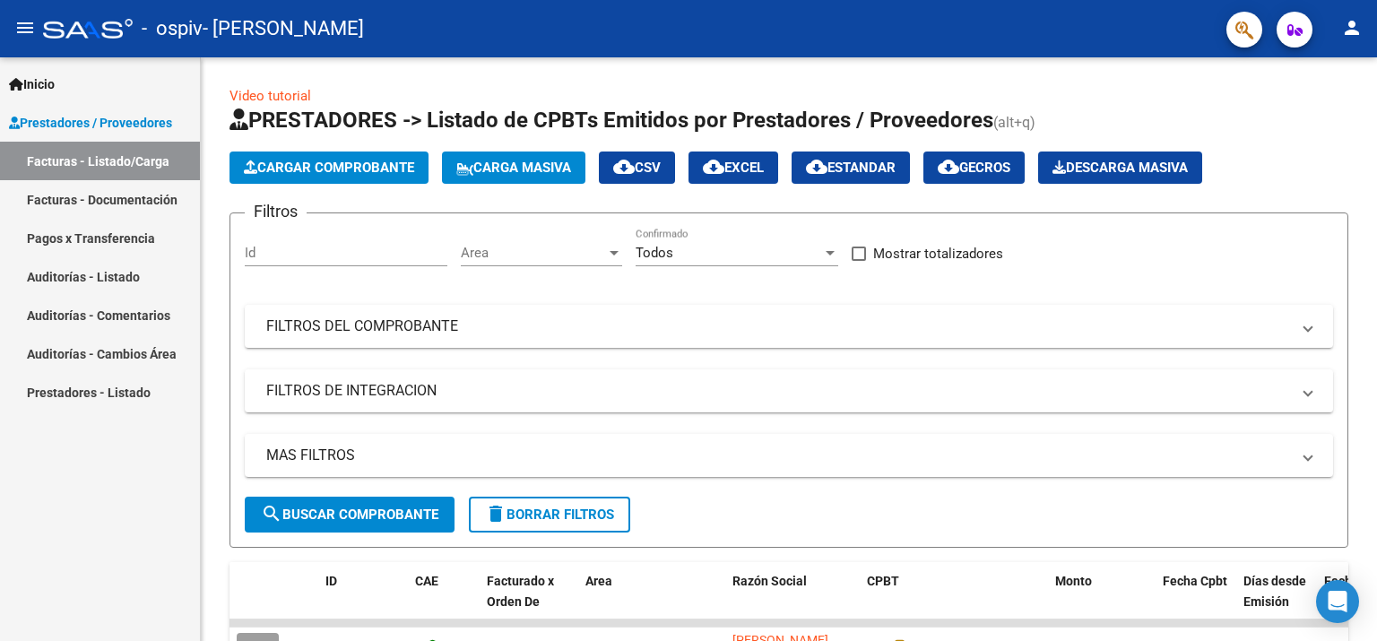
click at [1347, 30] on mat-icon "person" at bounding box center [1352, 28] width 22 height 22
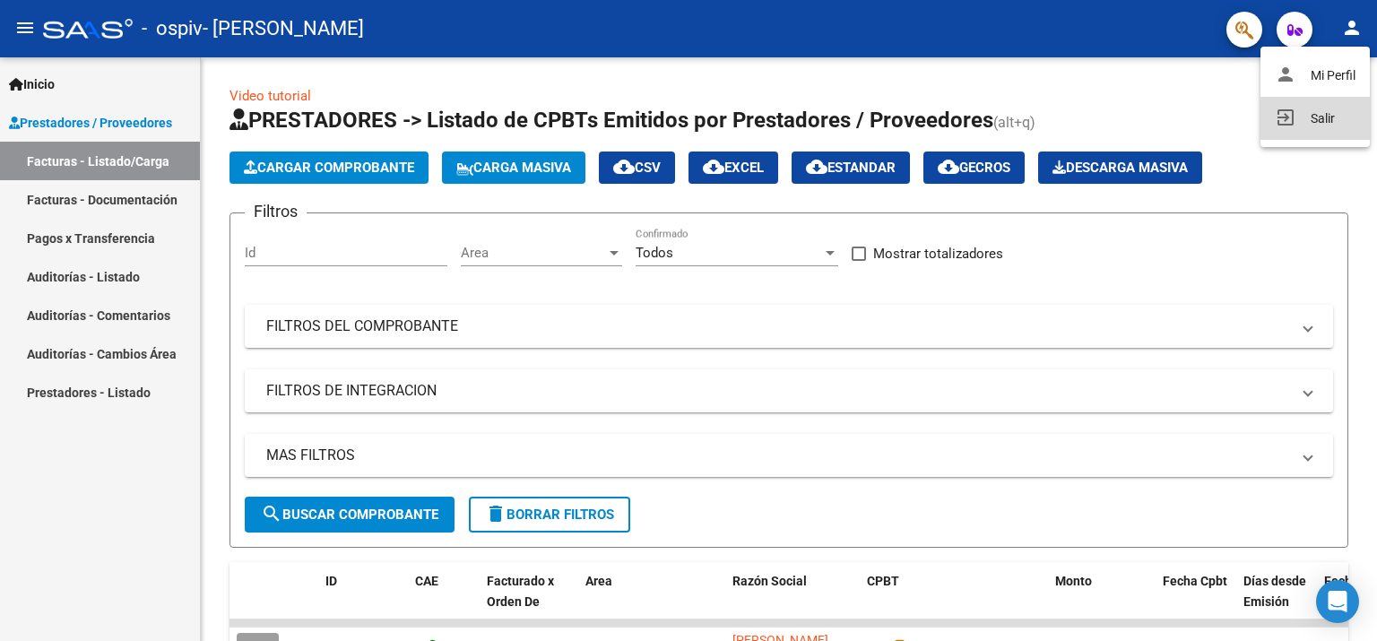
click at [1315, 123] on button "exit_to_app Salir" at bounding box center [1315, 118] width 109 height 43
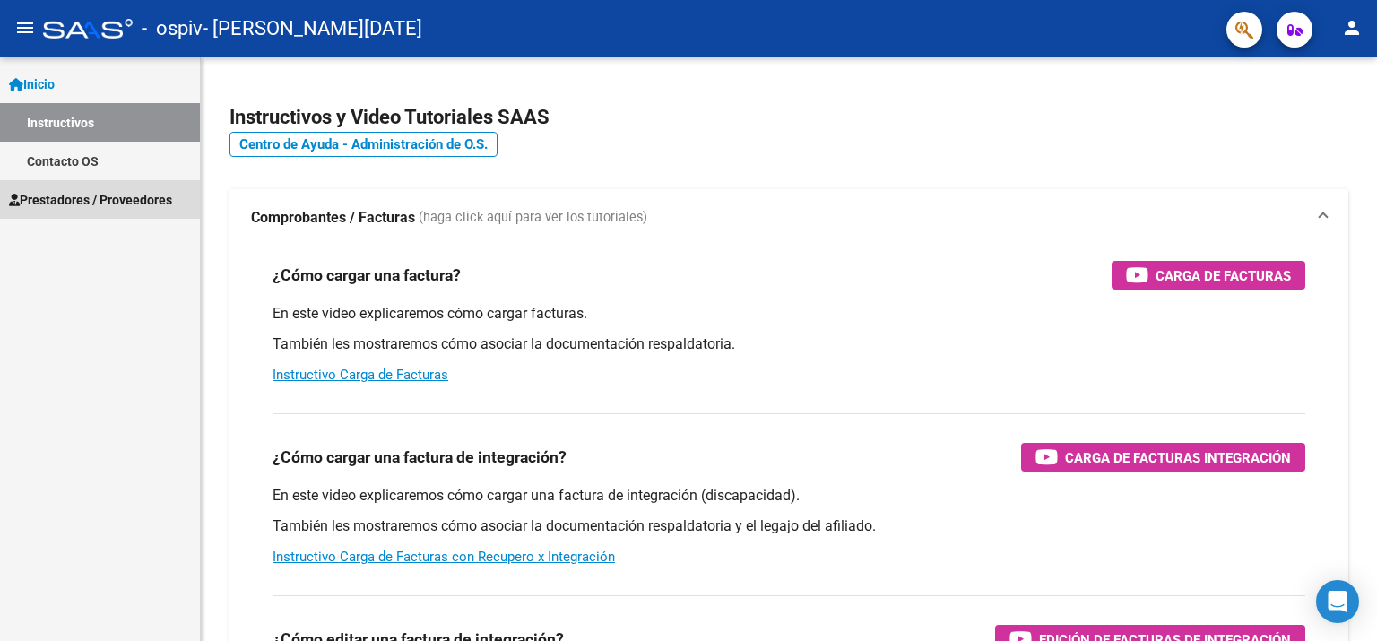
click at [88, 195] on span "Prestadores / Proveedores" at bounding box center [90, 200] width 163 height 20
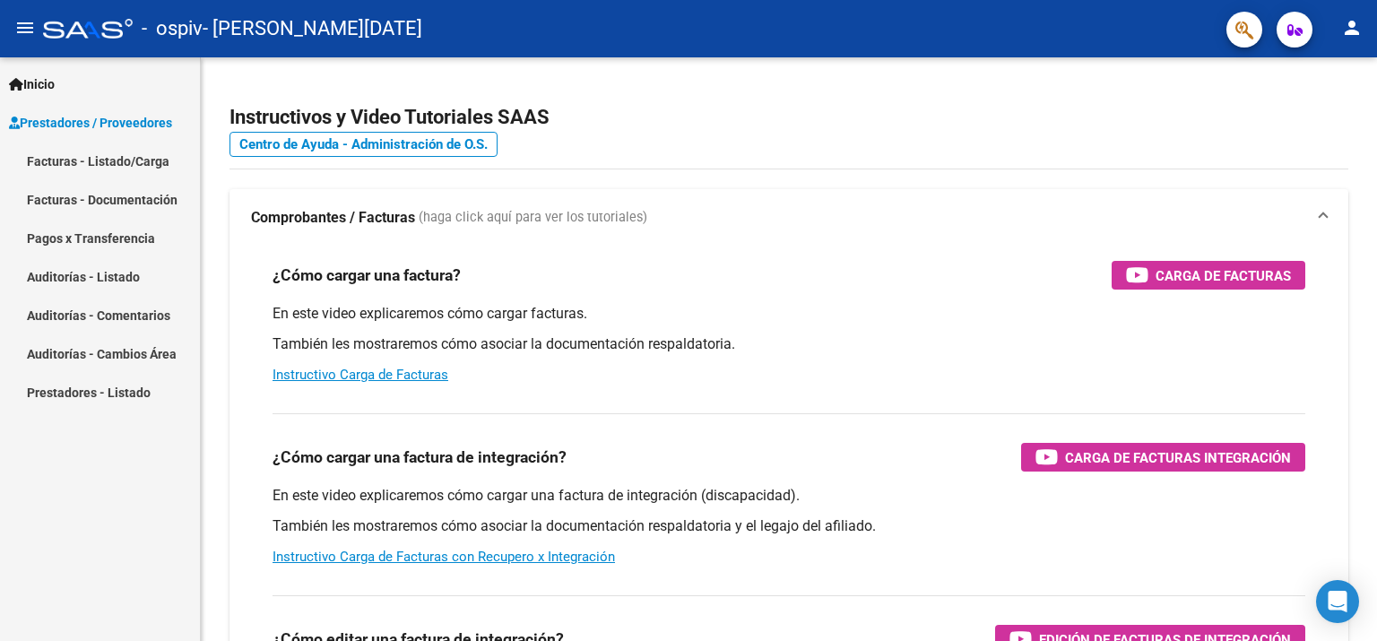
click at [61, 156] on link "Facturas - Listado/Carga" at bounding box center [100, 161] width 200 height 39
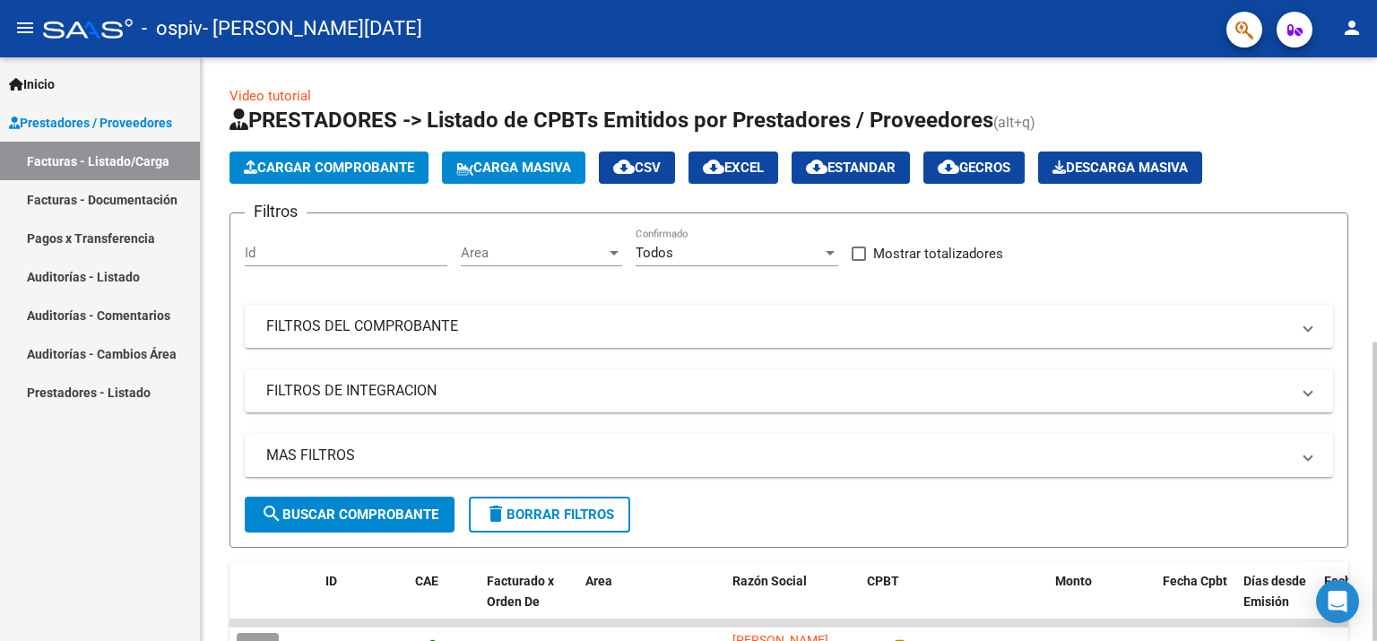
click at [291, 170] on span "Cargar Comprobante" at bounding box center [329, 168] width 170 height 16
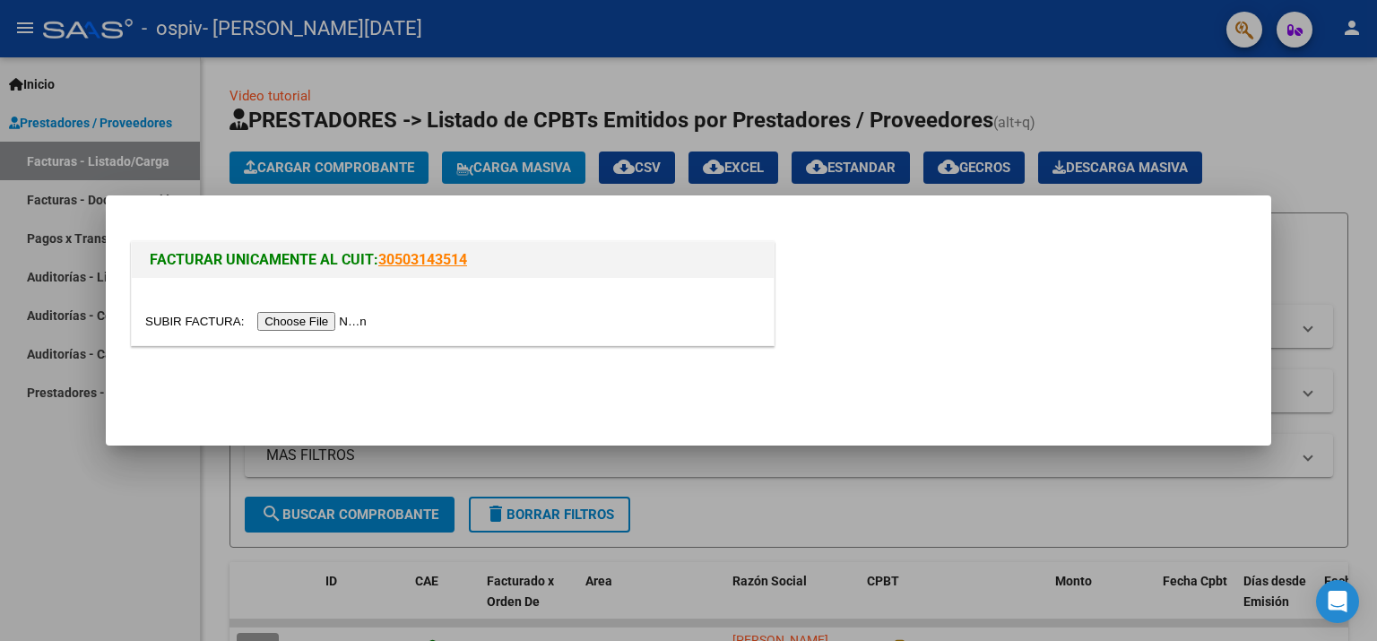
click at [287, 322] on input "file" at bounding box center [258, 321] width 227 height 19
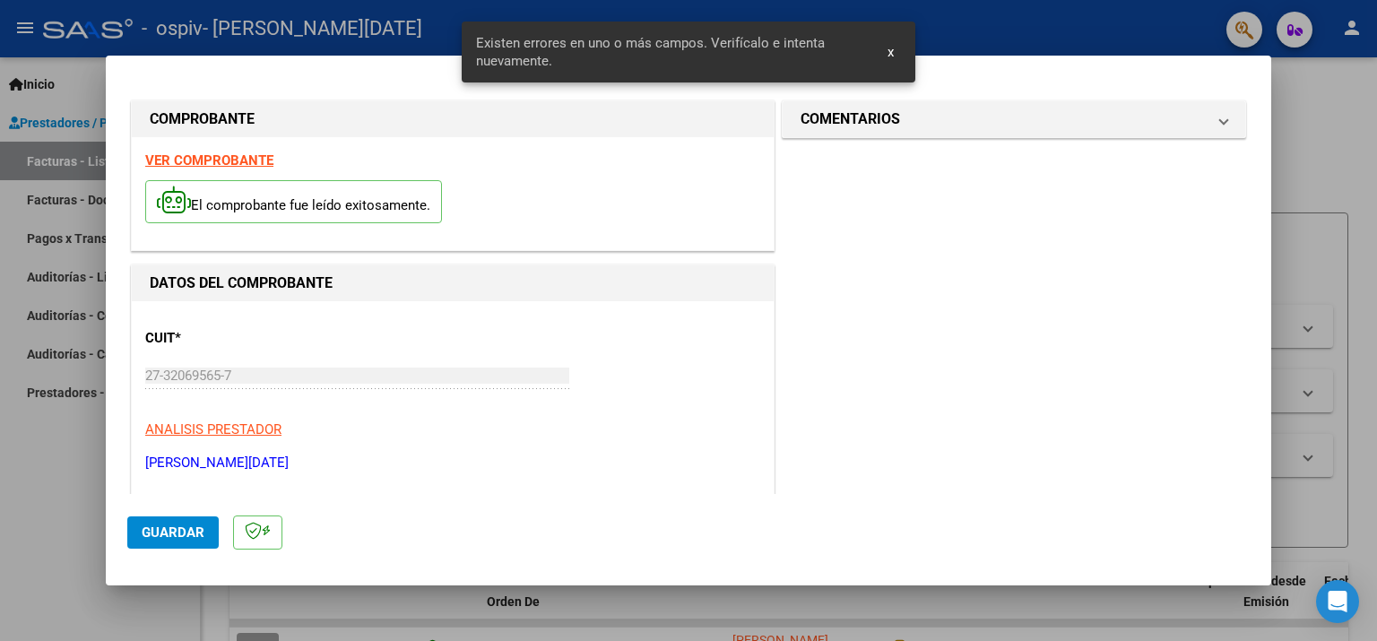
scroll to position [380, 0]
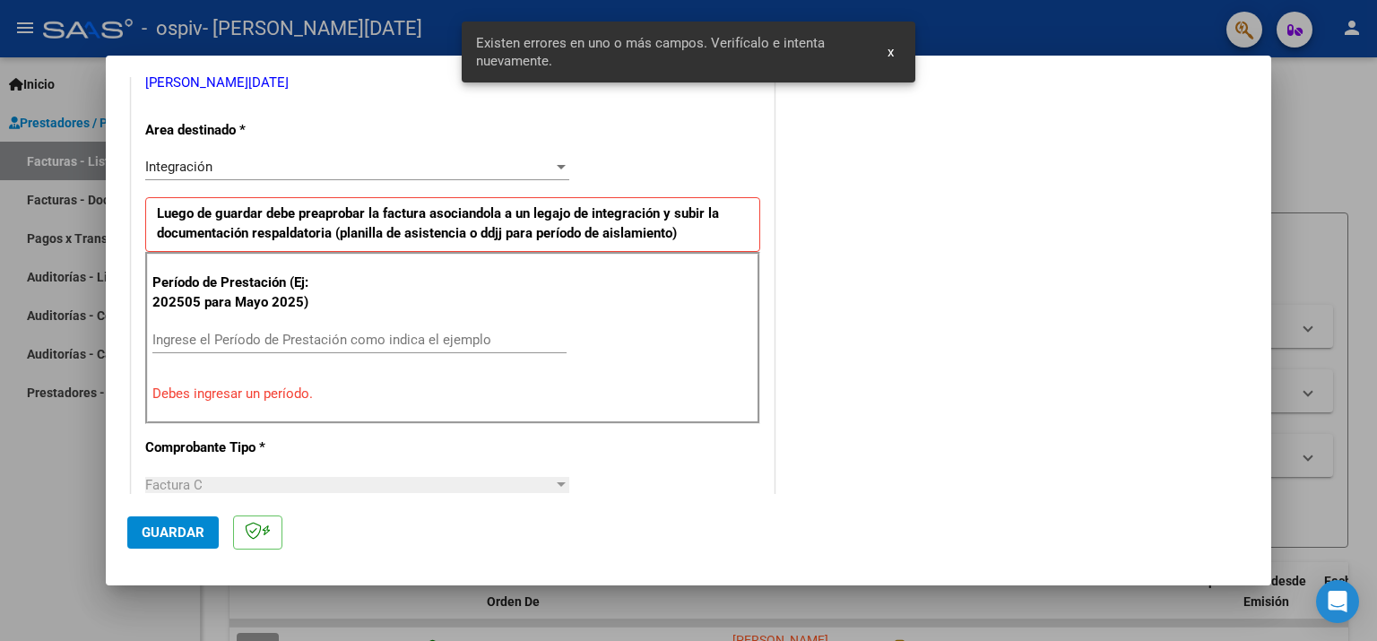
click at [303, 342] on input "Ingrese el Período de Prestación como indica el ejemplo" at bounding box center [359, 340] width 414 height 16
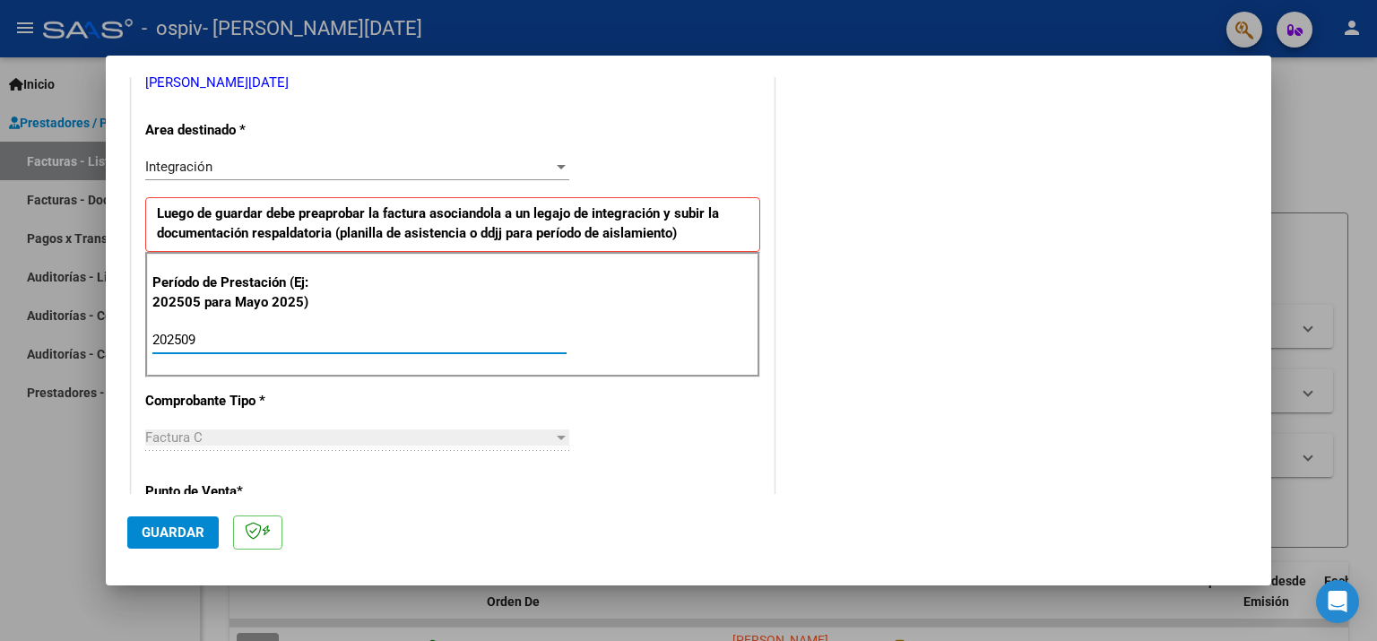
type input "202509"
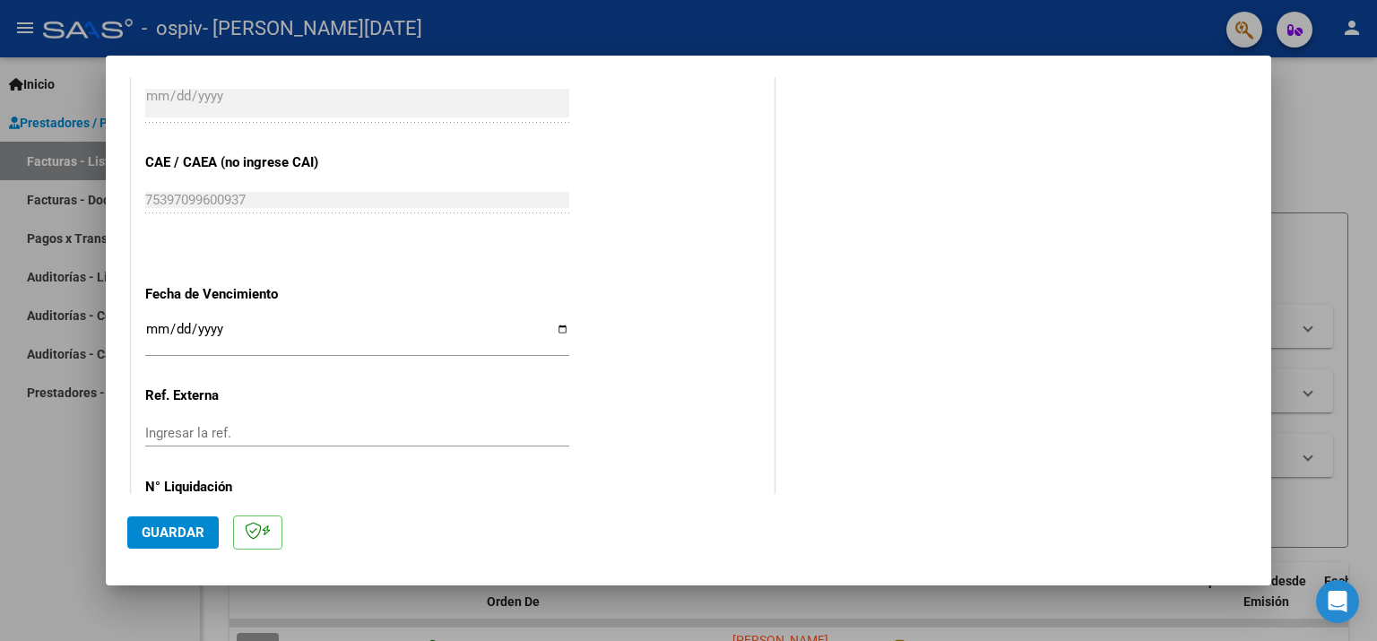
scroll to position [1098, 0]
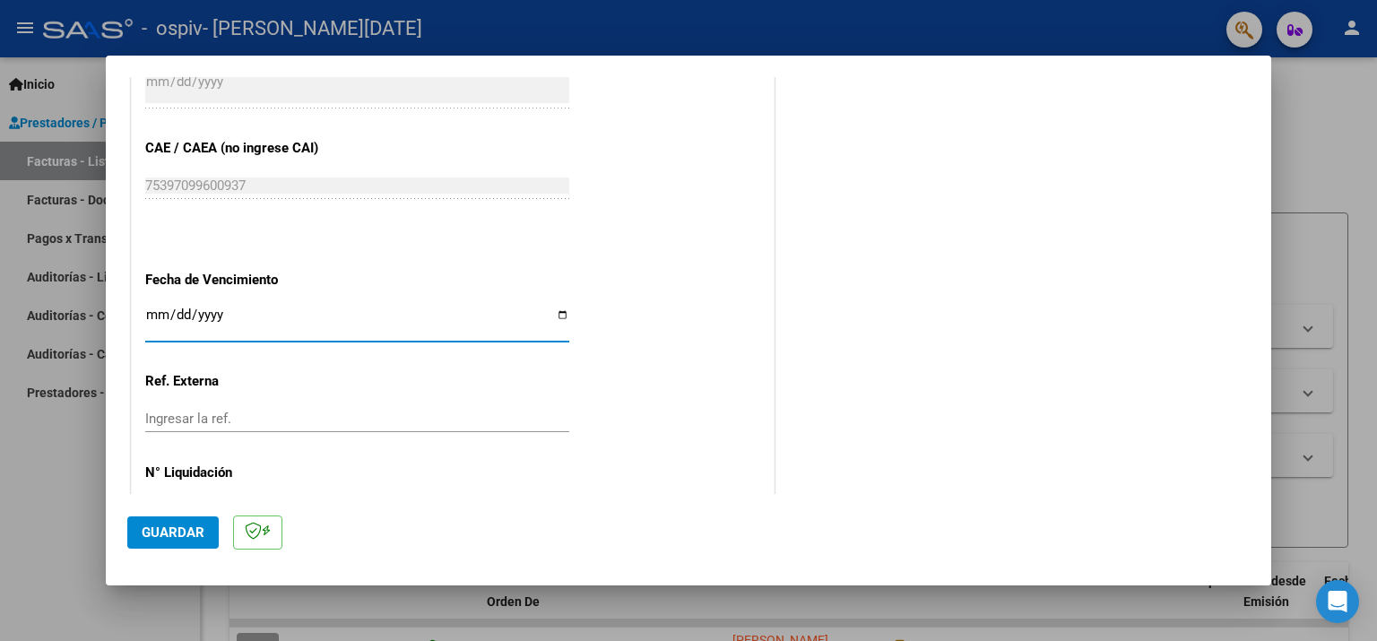
click at [337, 308] on input "Ingresar la fecha" at bounding box center [357, 322] width 424 height 29
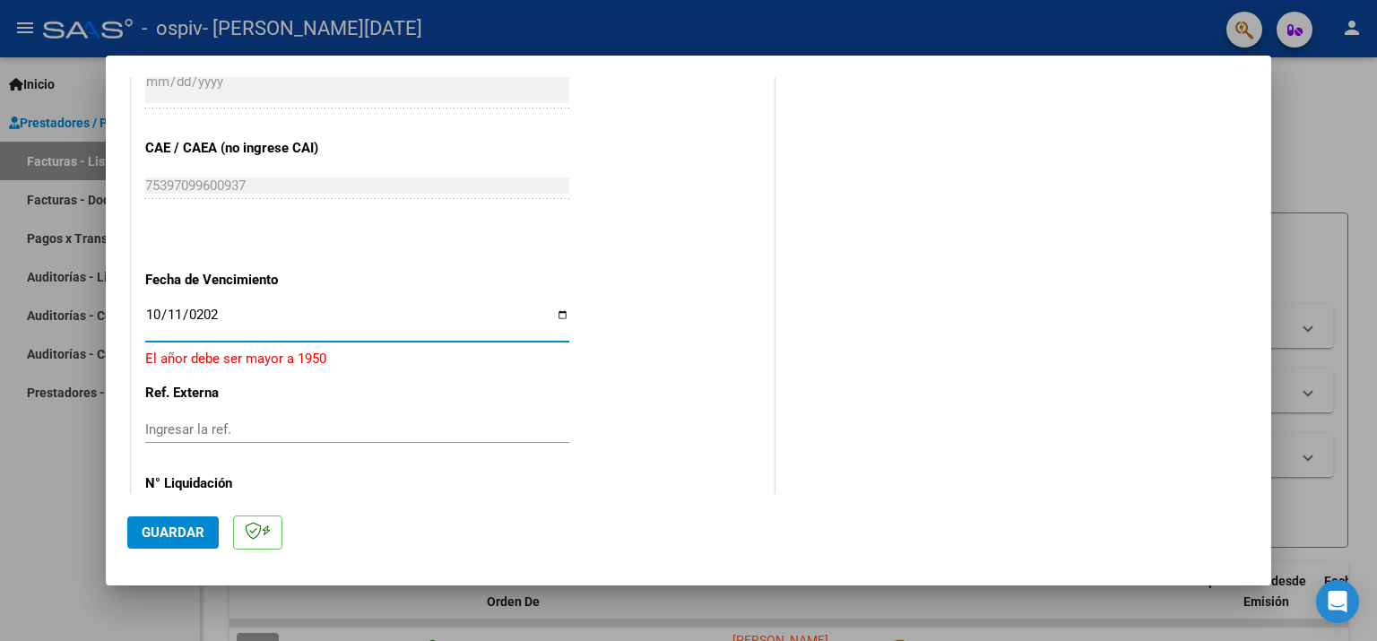
type input "[DATE]"
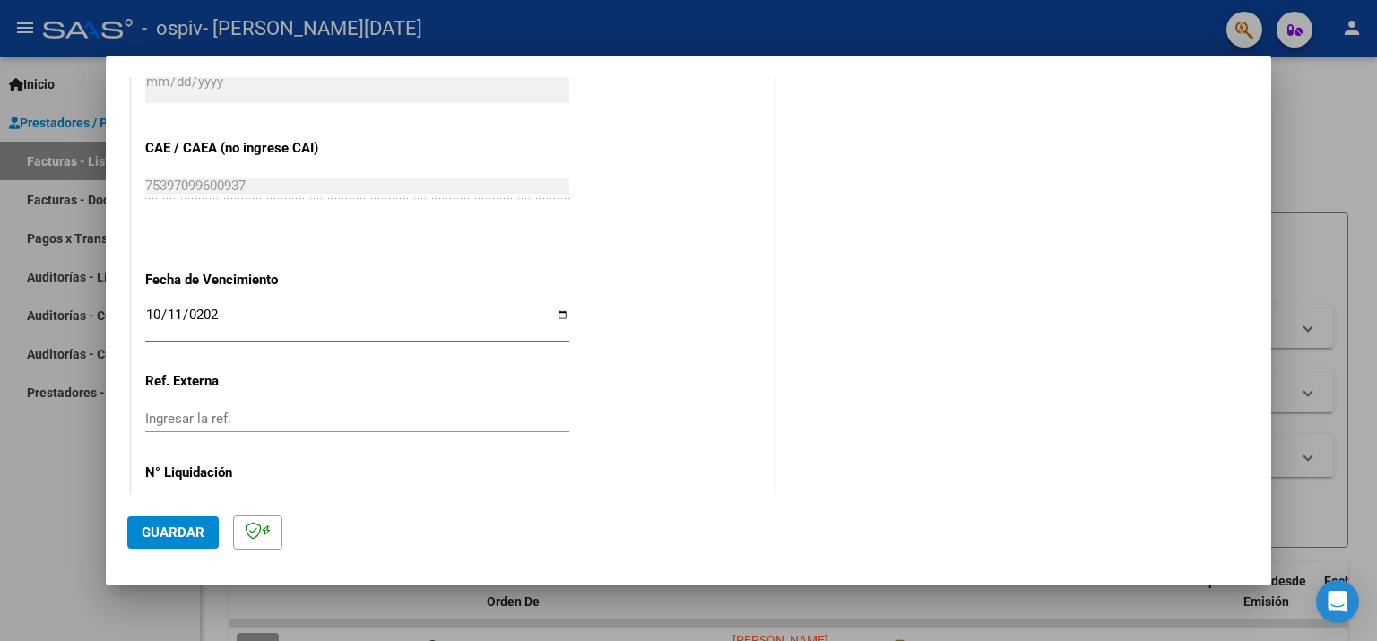
click at [152, 529] on span "Guardar" at bounding box center [173, 533] width 63 height 16
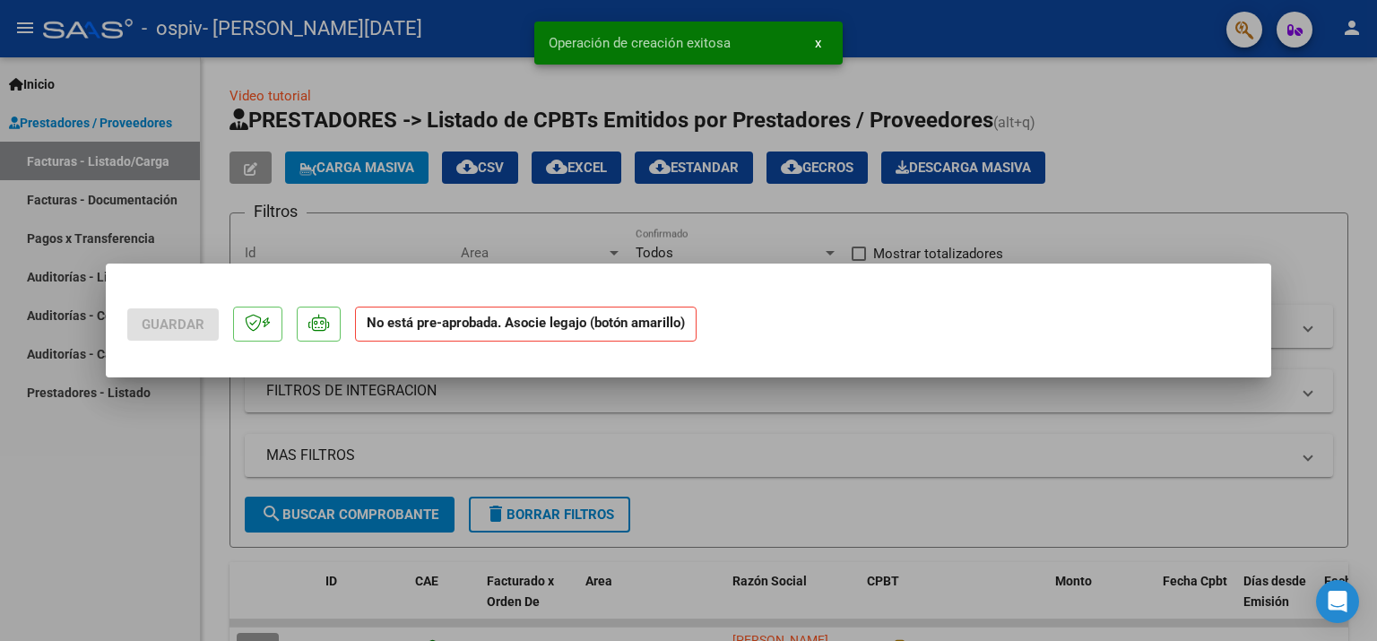
scroll to position [0, 0]
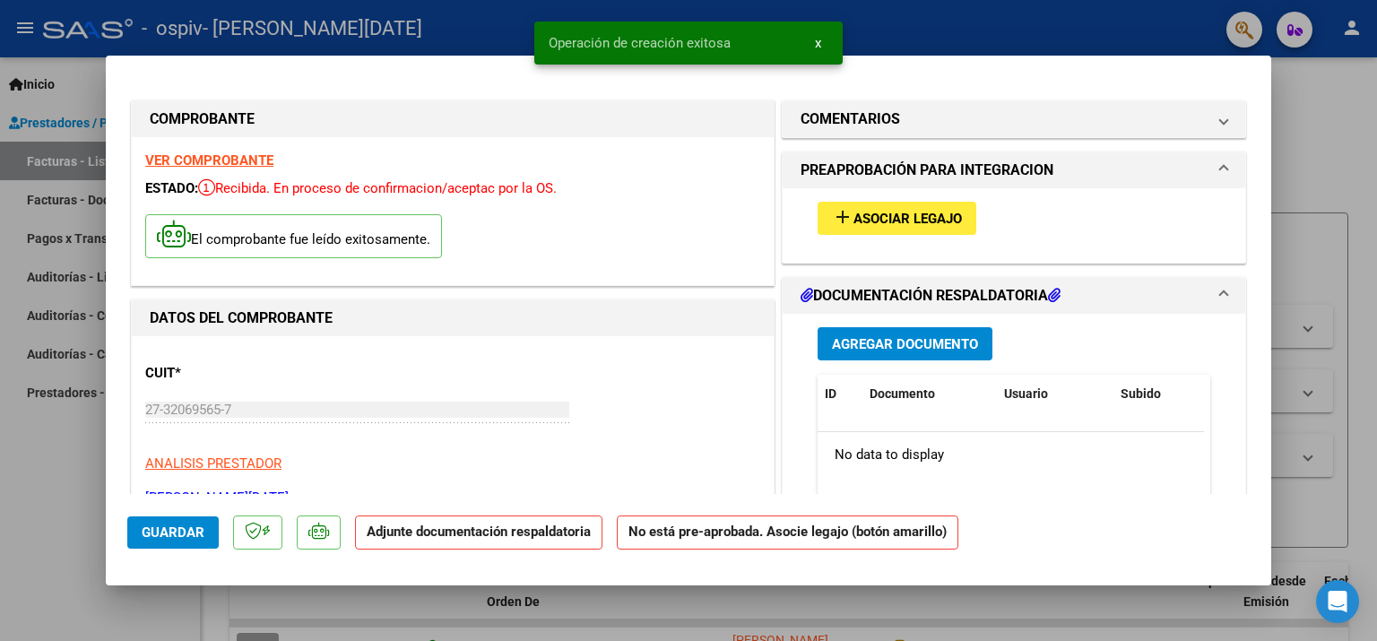
click at [931, 230] on button "add Asociar Legajo" at bounding box center [897, 218] width 159 height 33
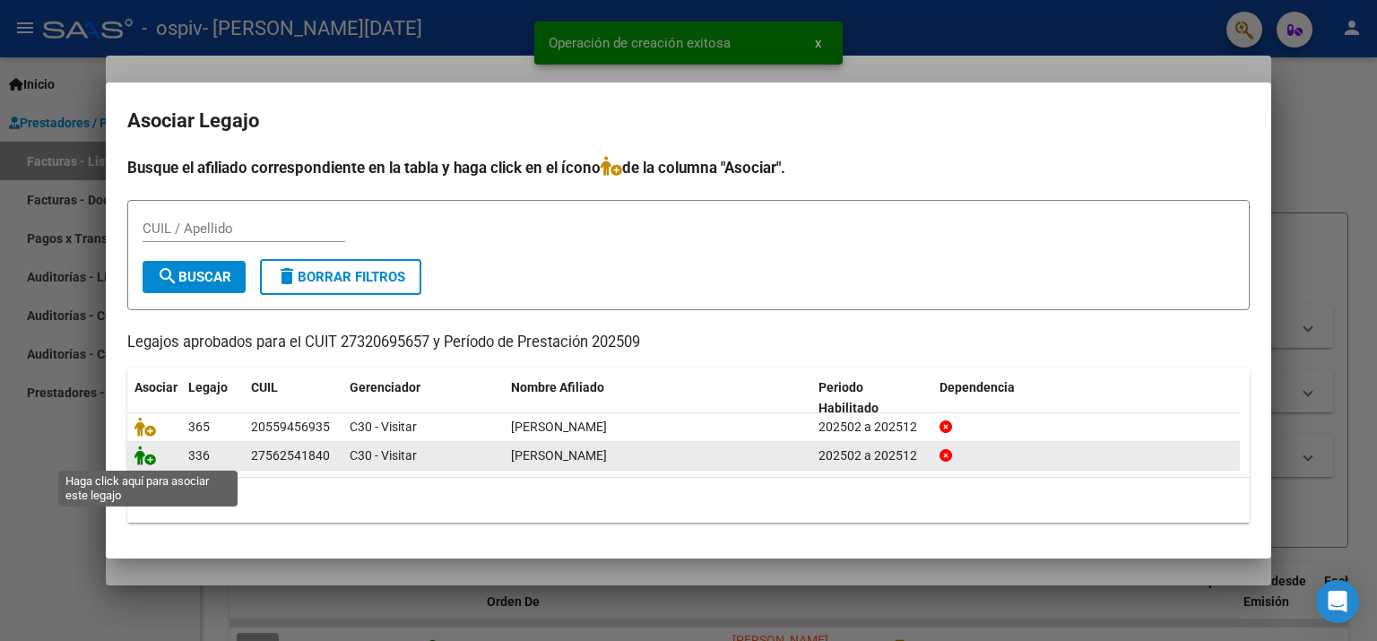
click at [138, 457] on icon at bounding box center [146, 456] width 22 height 20
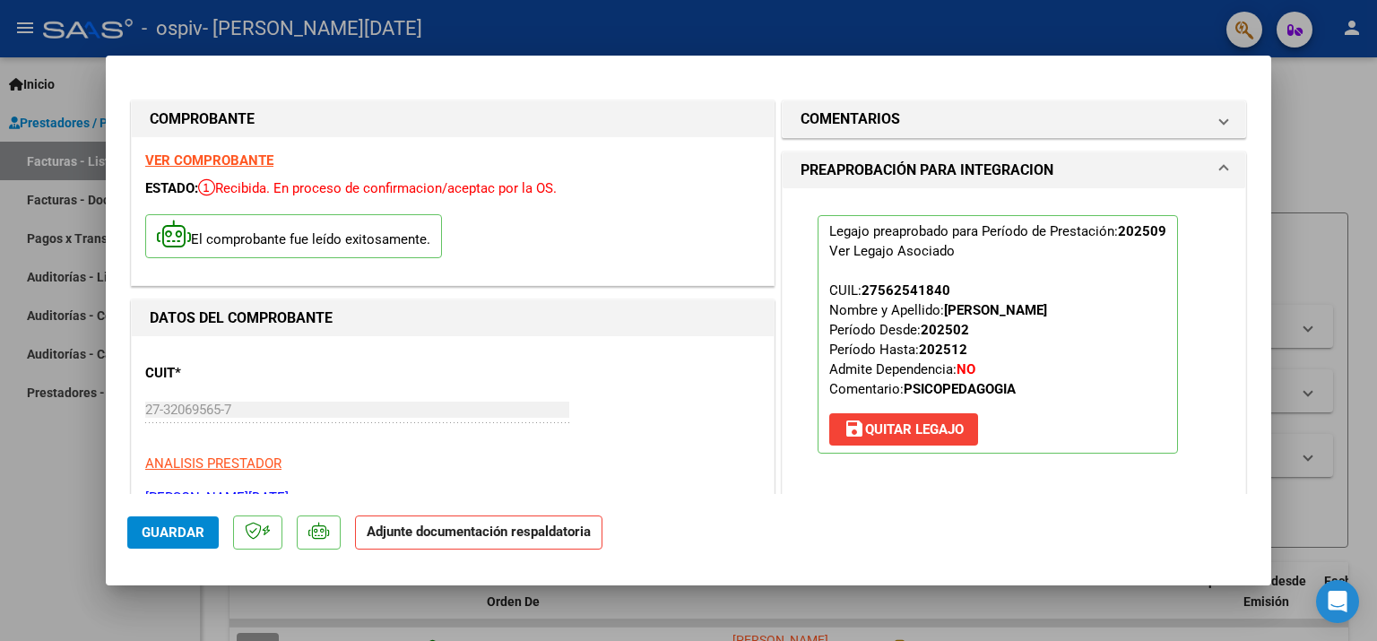
scroll to position [448, 0]
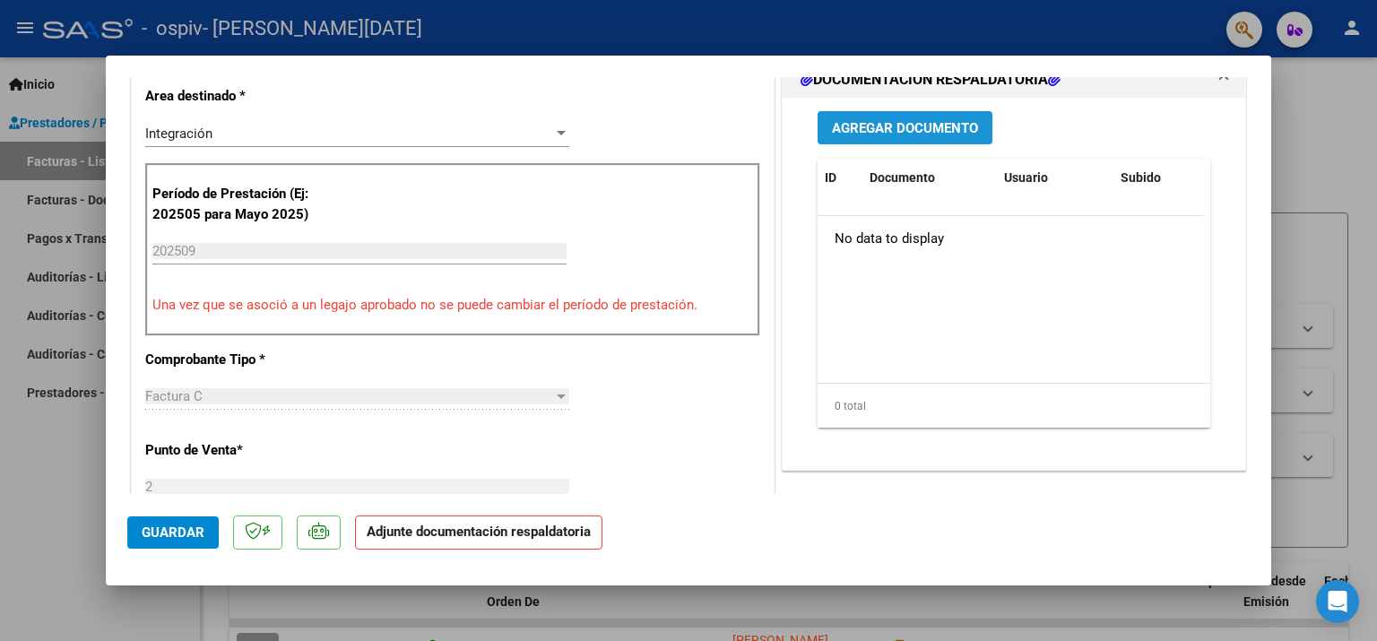
click at [872, 132] on span "Agregar Documento" at bounding box center [905, 128] width 146 height 16
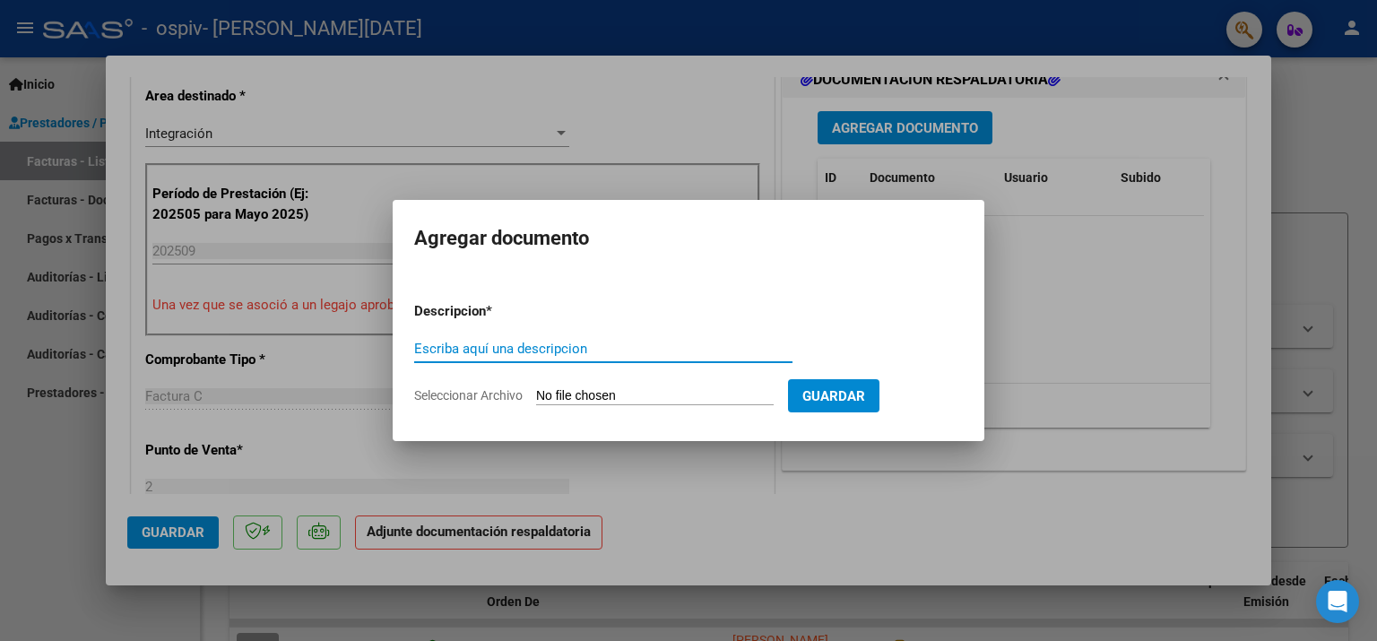
click at [554, 353] on input "Escriba aquí una descripcion" at bounding box center [603, 349] width 378 height 16
type input "Planilla de asistencia"
click at [612, 395] on input "Seleccionar Archivo" at bounding box center [655, 396] width 238 height 17
type input "C:\fakepath\Planilla de asistencia.pdf"
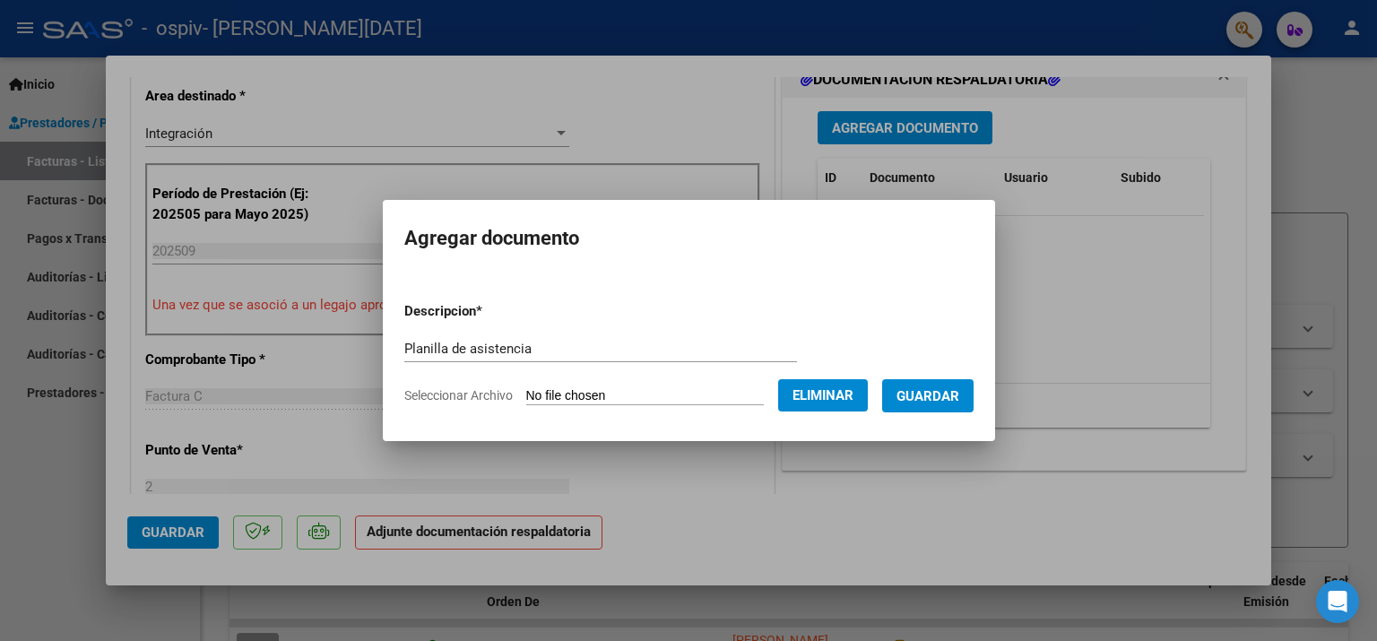
click at [940, 404] on span "Guardar" at bounding box center [928, 396] width 63 height 16
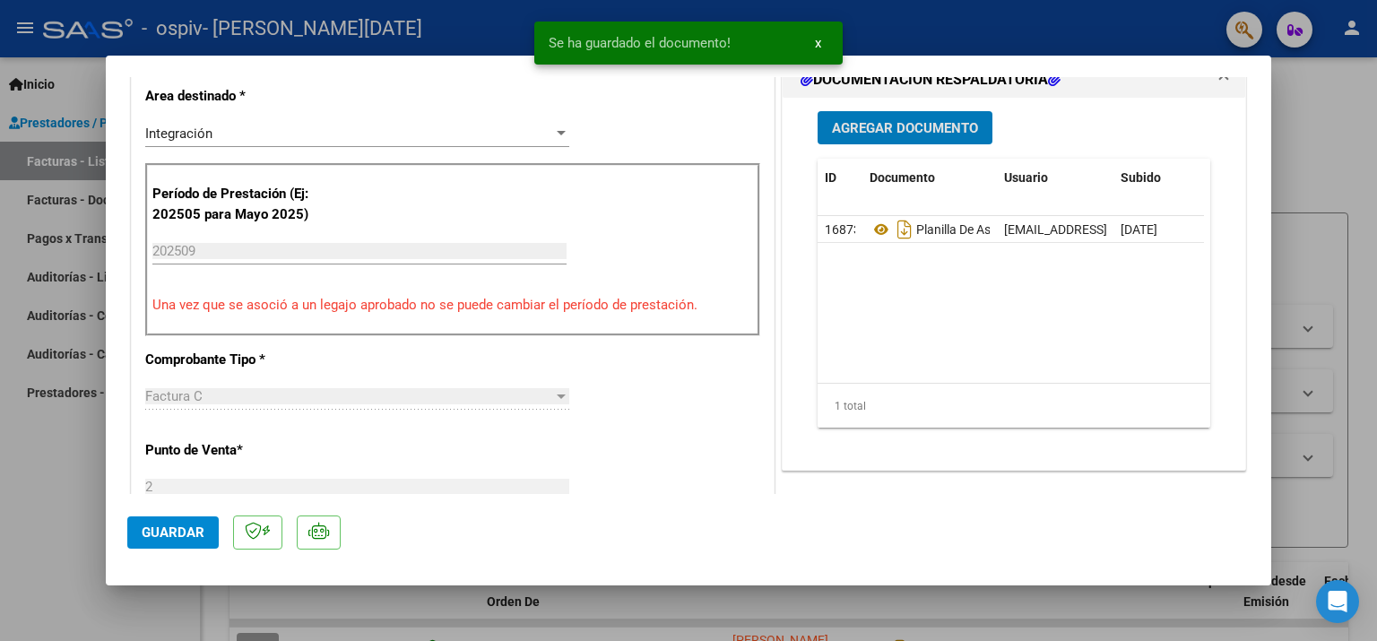
click at [869, 121] on span "Agregar Documento" at bounding box center [905, 128] width 146 height 16
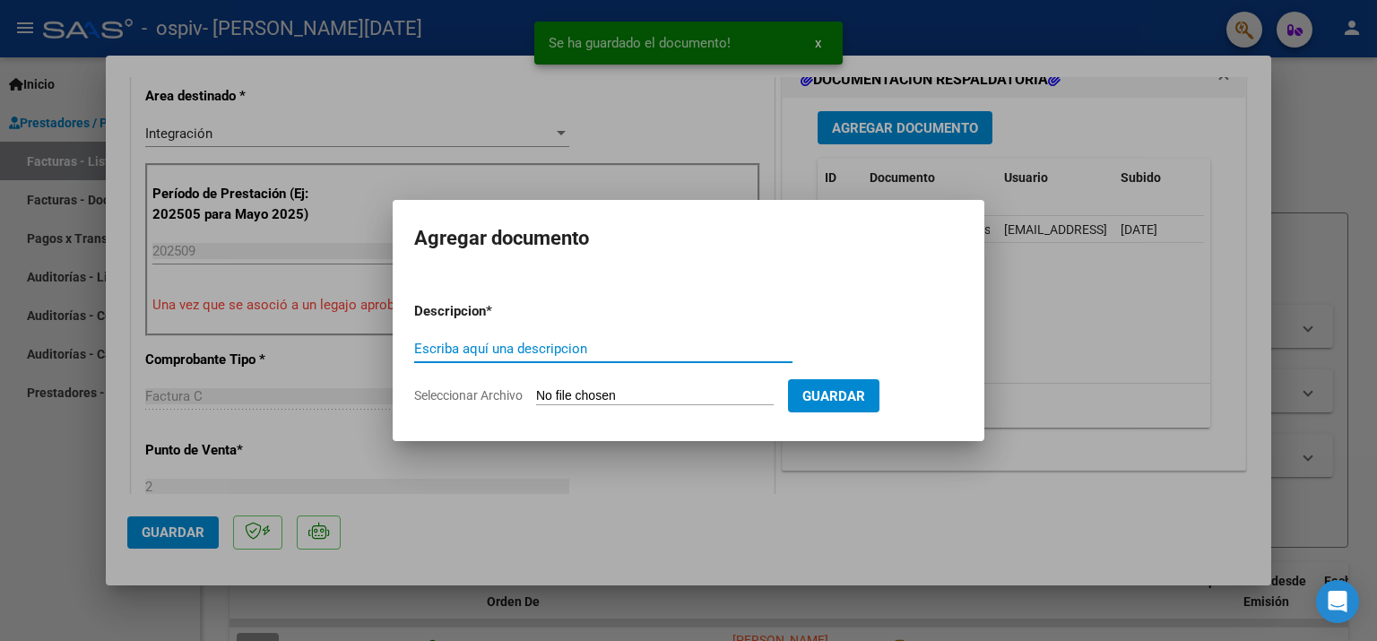
click at [488, 348] on input "Escriba aquí una descripcion" at bounding box center [603, 349] width 378 height 16
type input "Presupuesto aprobado"
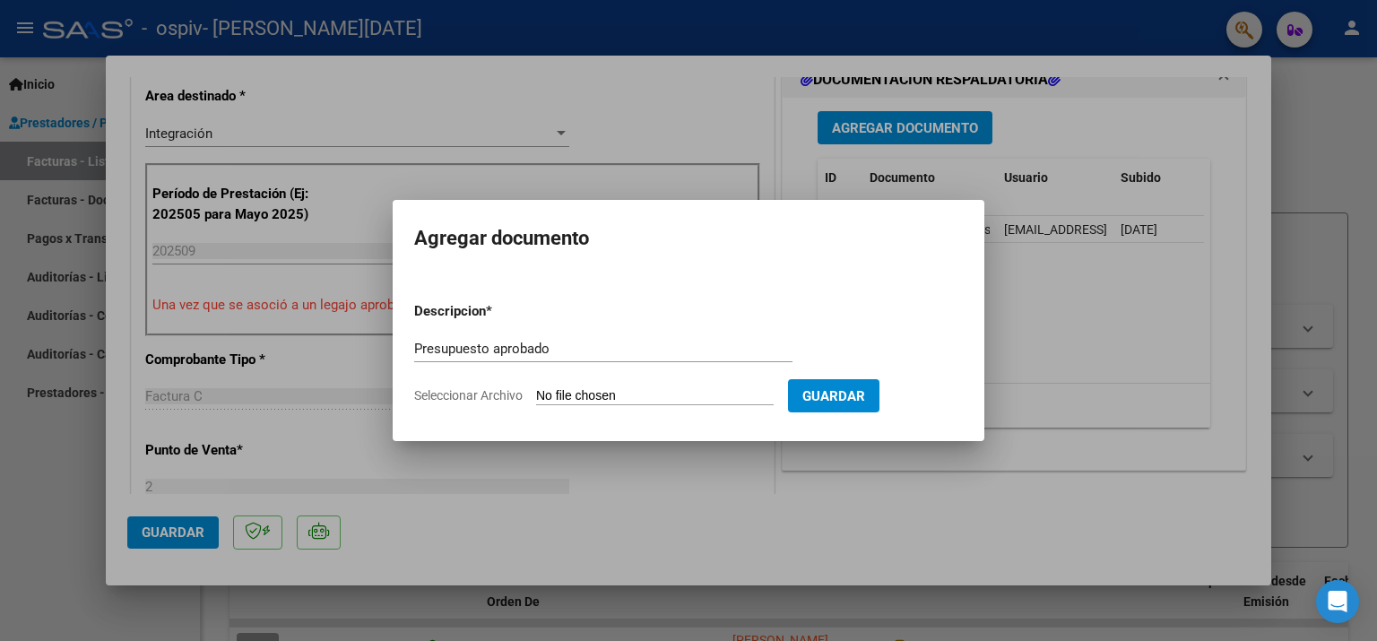
click at [549, 390] on input "Seleccionar Archivo" at bounding box center [655, 396] width 238 height 17
type input "C:\fakepath\Autorizacion.pdf"
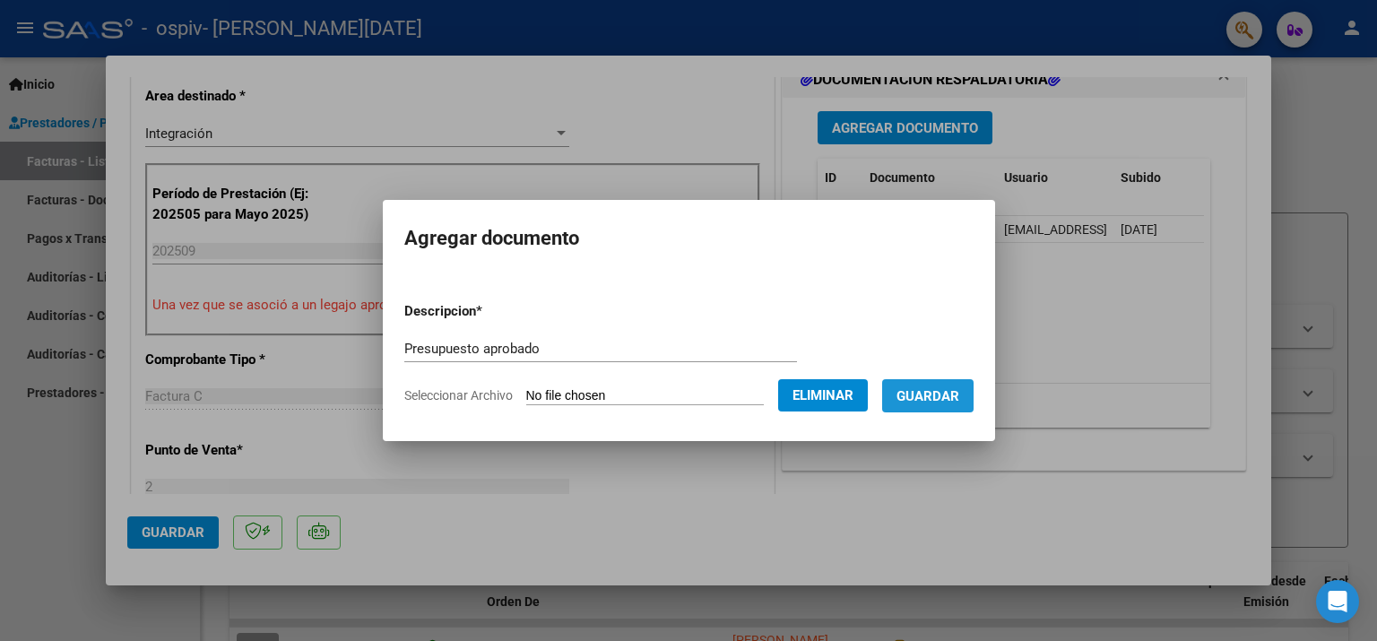
click at [943, 401] on span "Guardar" at bounding box center [928, 396] width 63 height 16
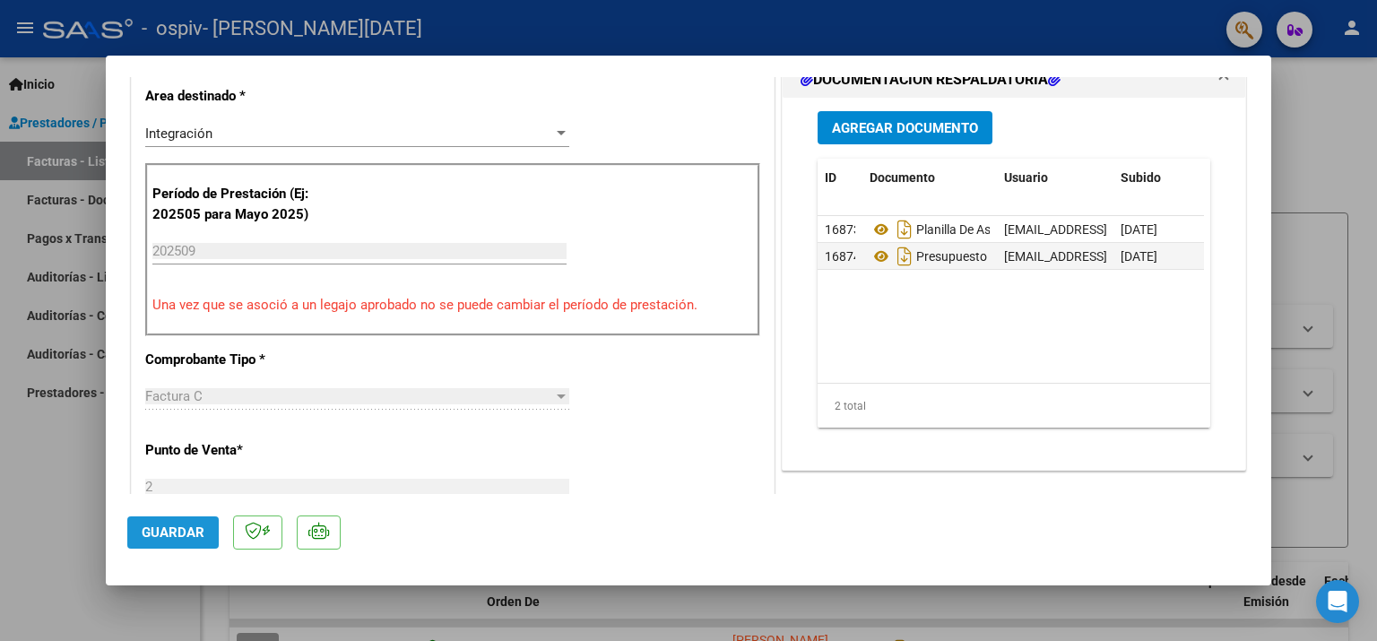
click at [187, 536] on span "Guardar" at bounding box center [173, 533] width 63 height 16
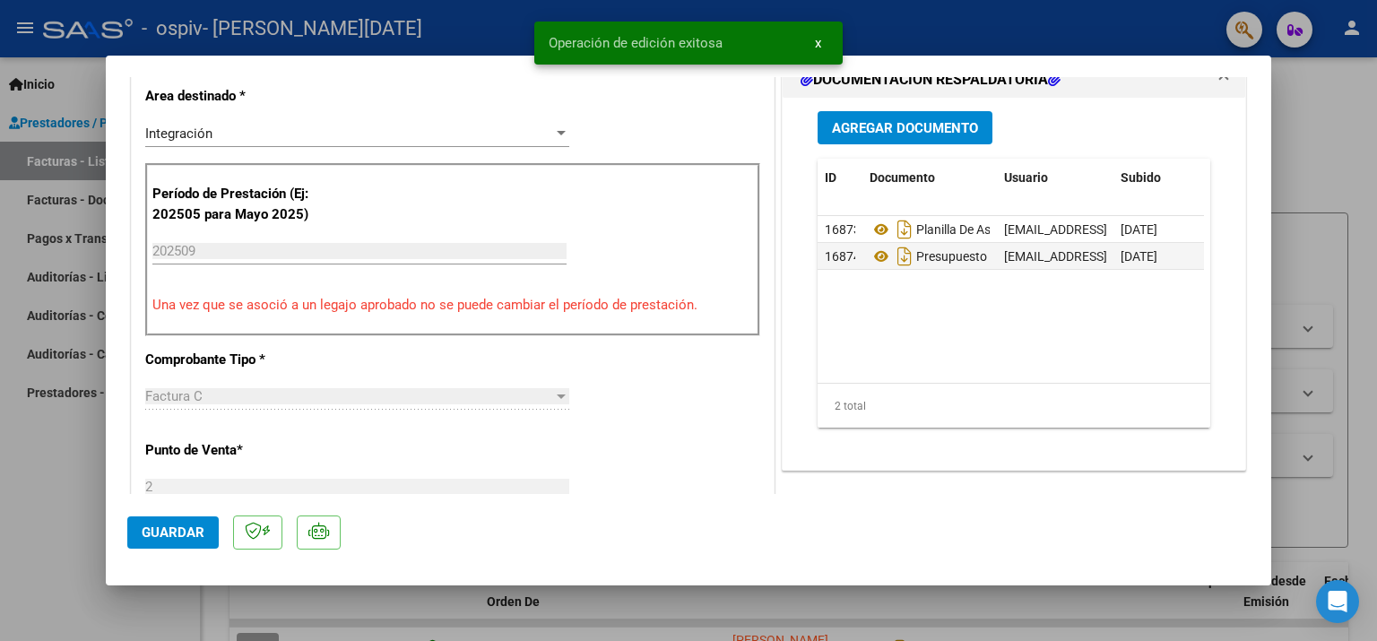
click at [48, 523] on div at bounding box center [688, 320] width 1377 height 641
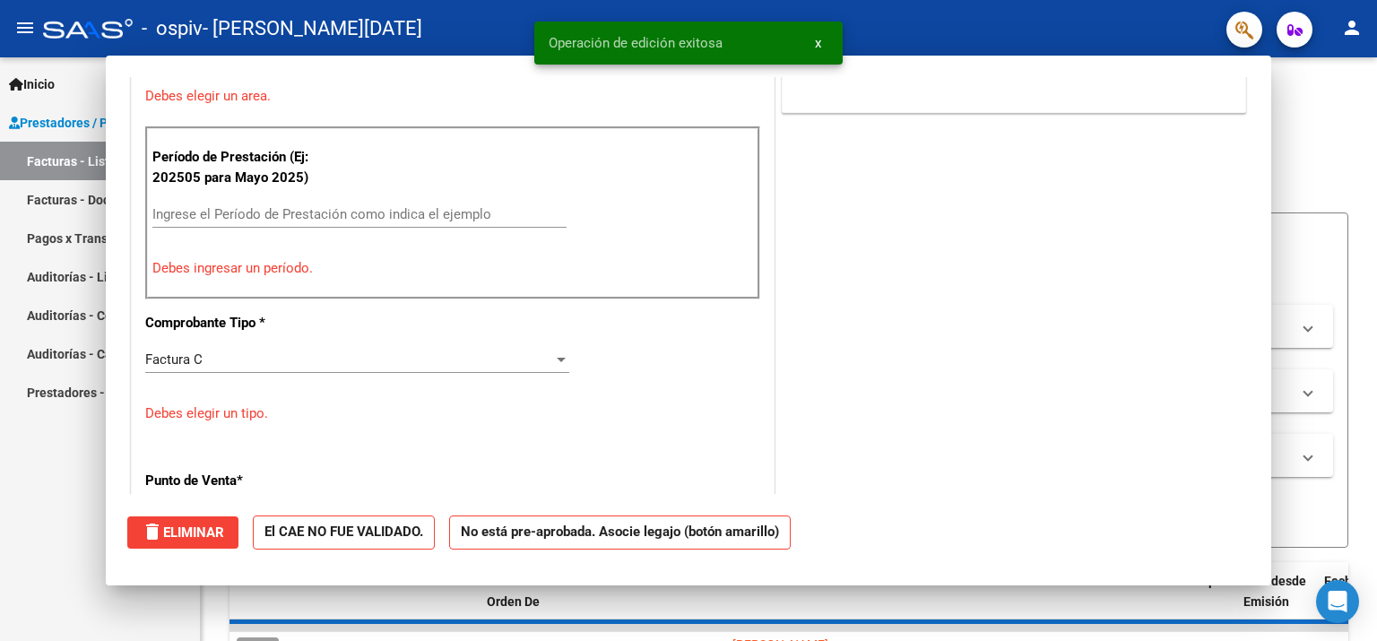
scroll to position [0, 0]
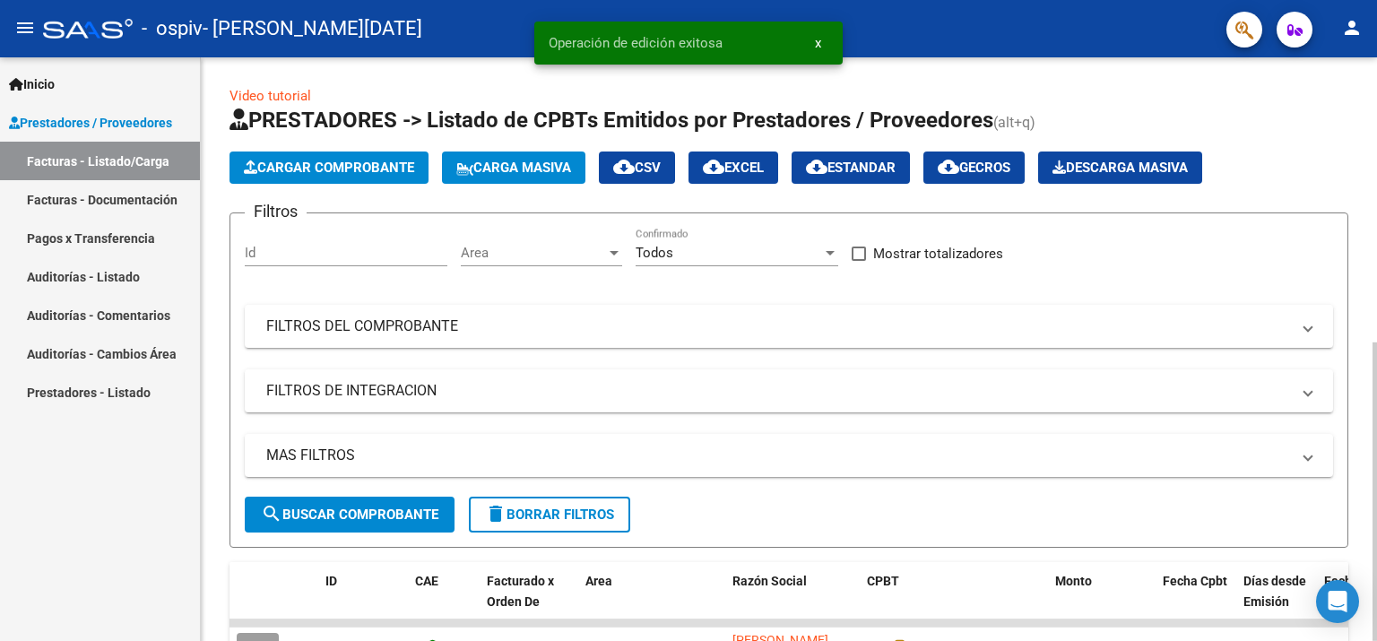
click at [254, 170] on icon "button" at bounding box center [250, 167] width 13 height 13
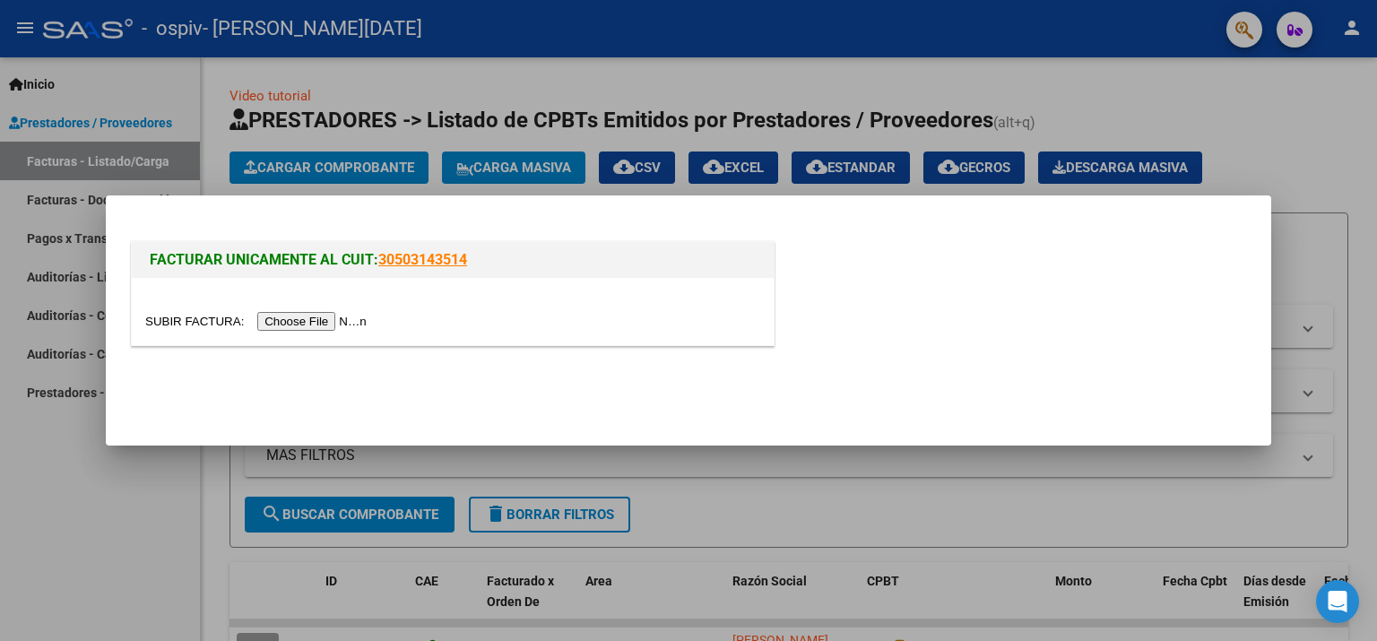
click at [300, 326] on input "file" at bounding box center [258, 321] width 227 height 19
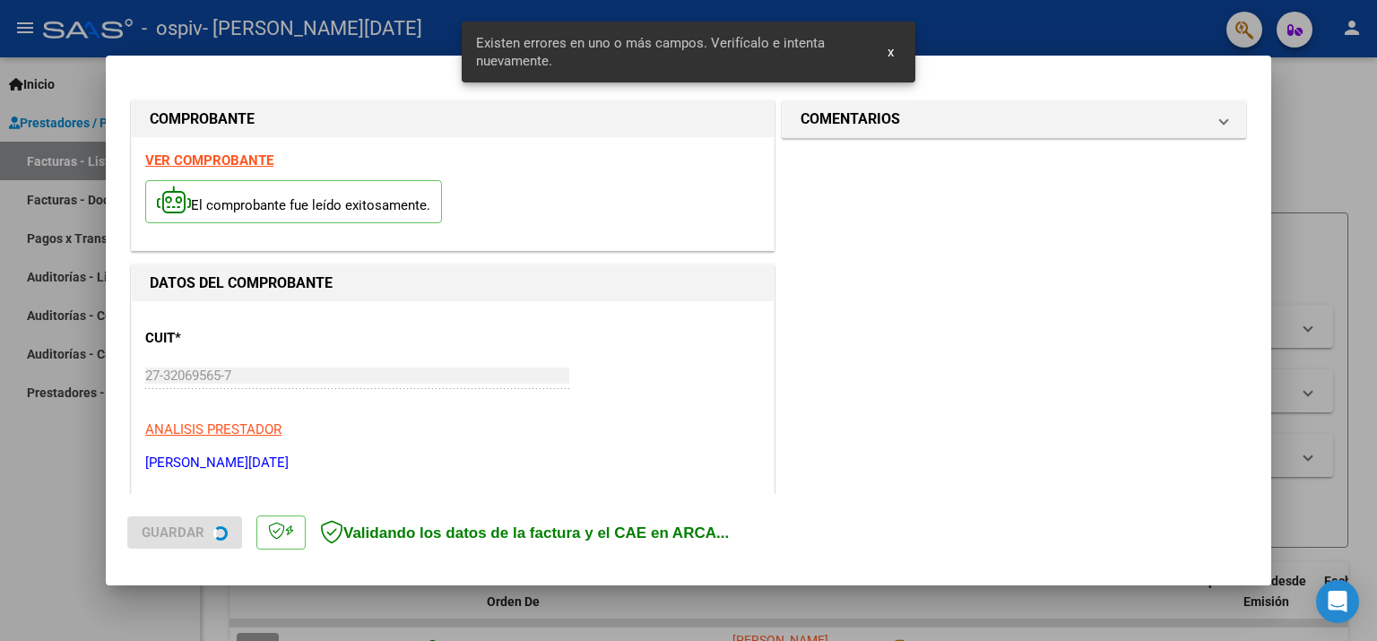
scroll to position [380, 0]
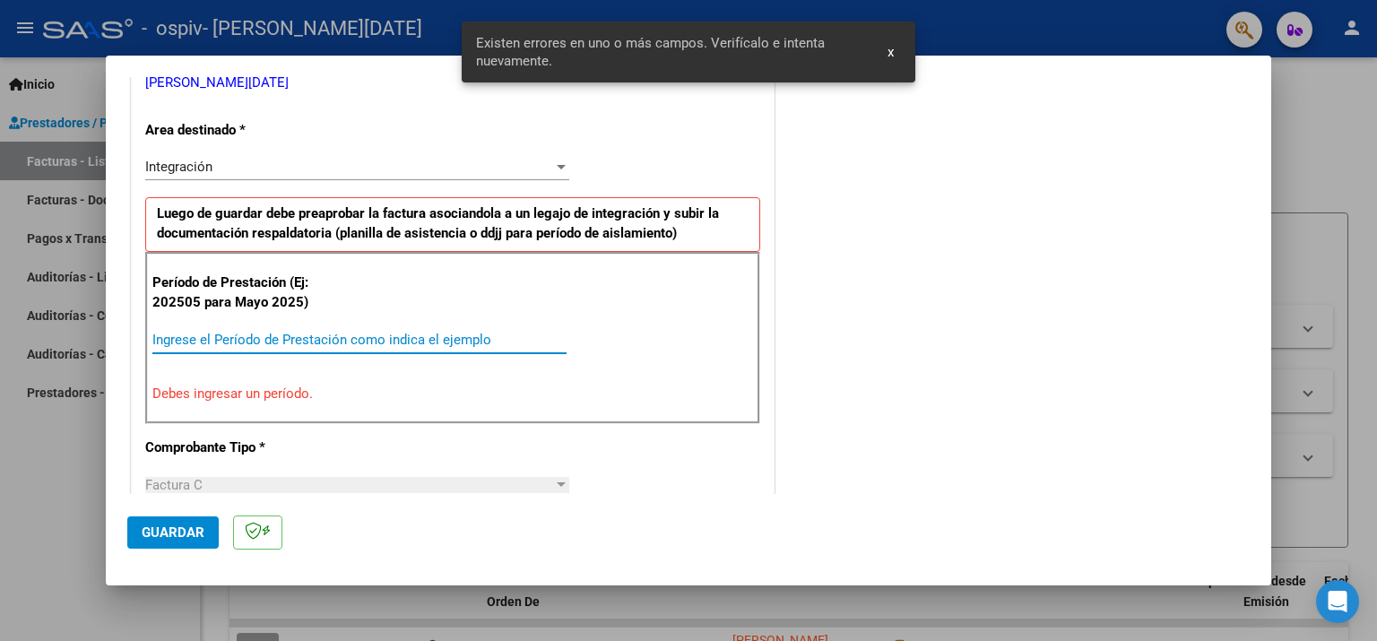
click at [323, 334] on input "Ingrese el Período de Prestación como indica el ejemplo" at bounding box center [359, 340] width 414 height 16
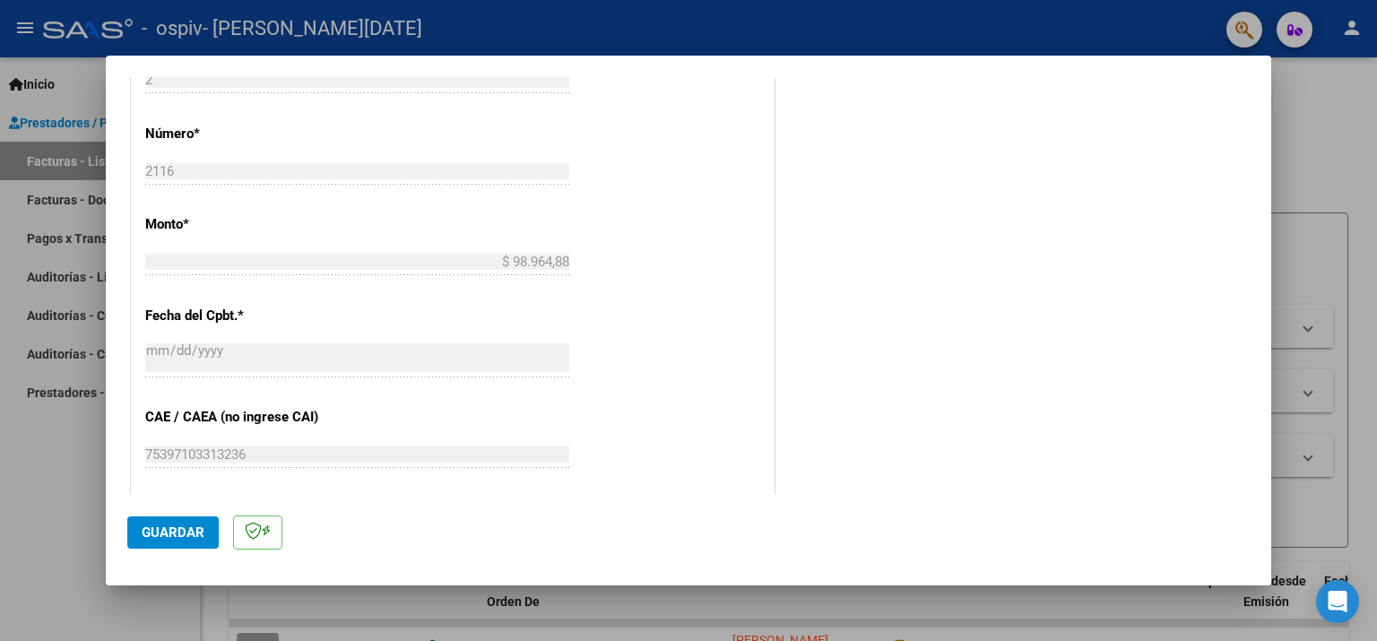
scroll to position [1008, 0]
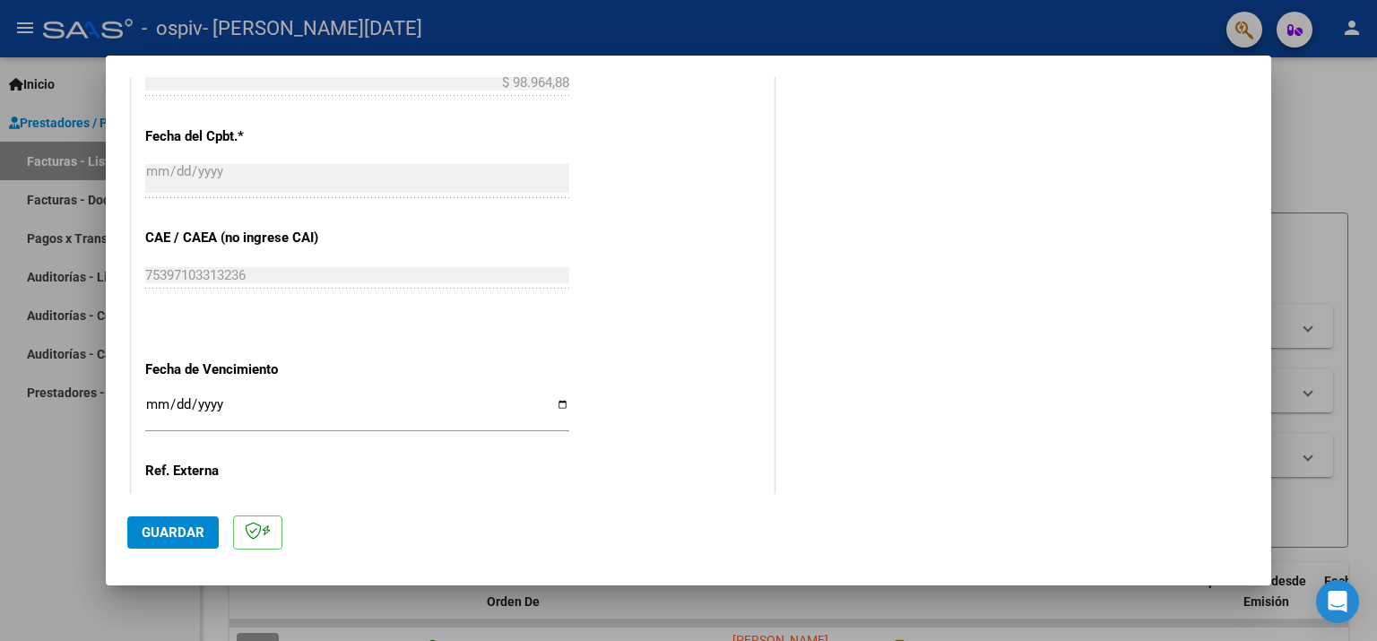
type input "202509"
click at [280, 397] on input "Ingresar la fecha" at bounding box center [357, 411] width 424 height 29
type input "[DATE]"
click at [158, 546] on button "Guardar" at bounding box center [172, 532] width 91 height 32
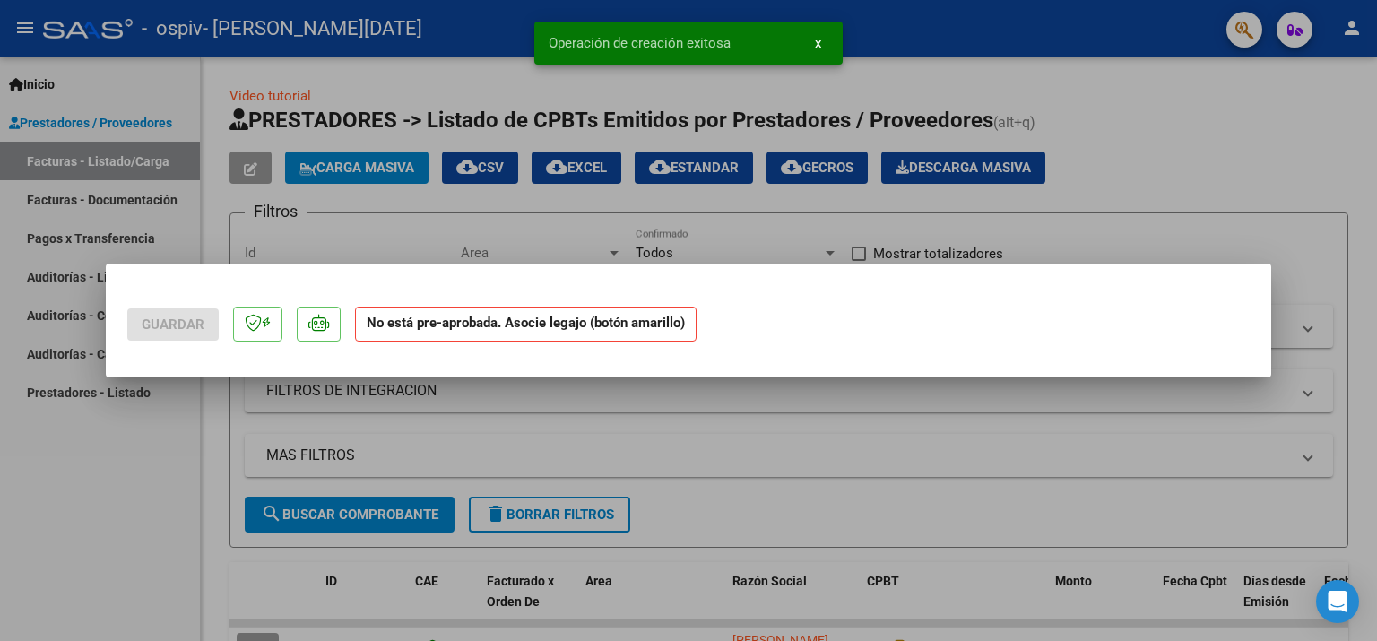
scroll to position [0, 0]
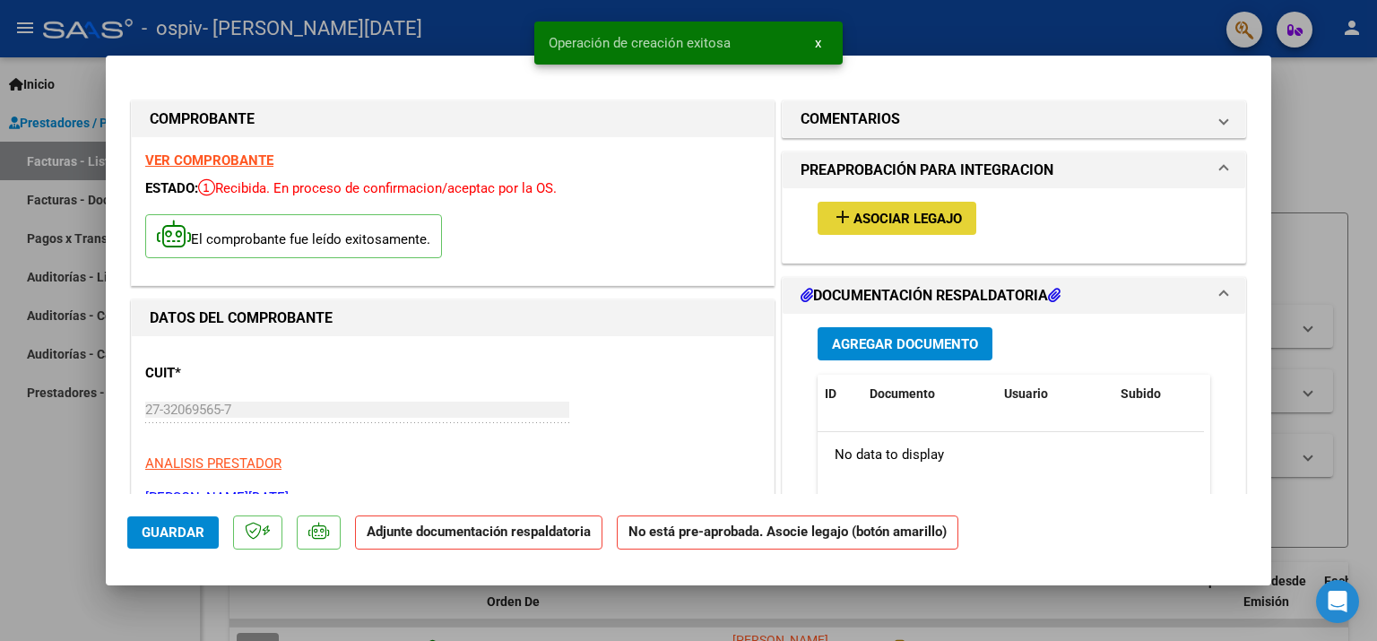
click at [854, 220] on span "Asociar Legajo" at bounding box center [908, 219] width 108 height 16
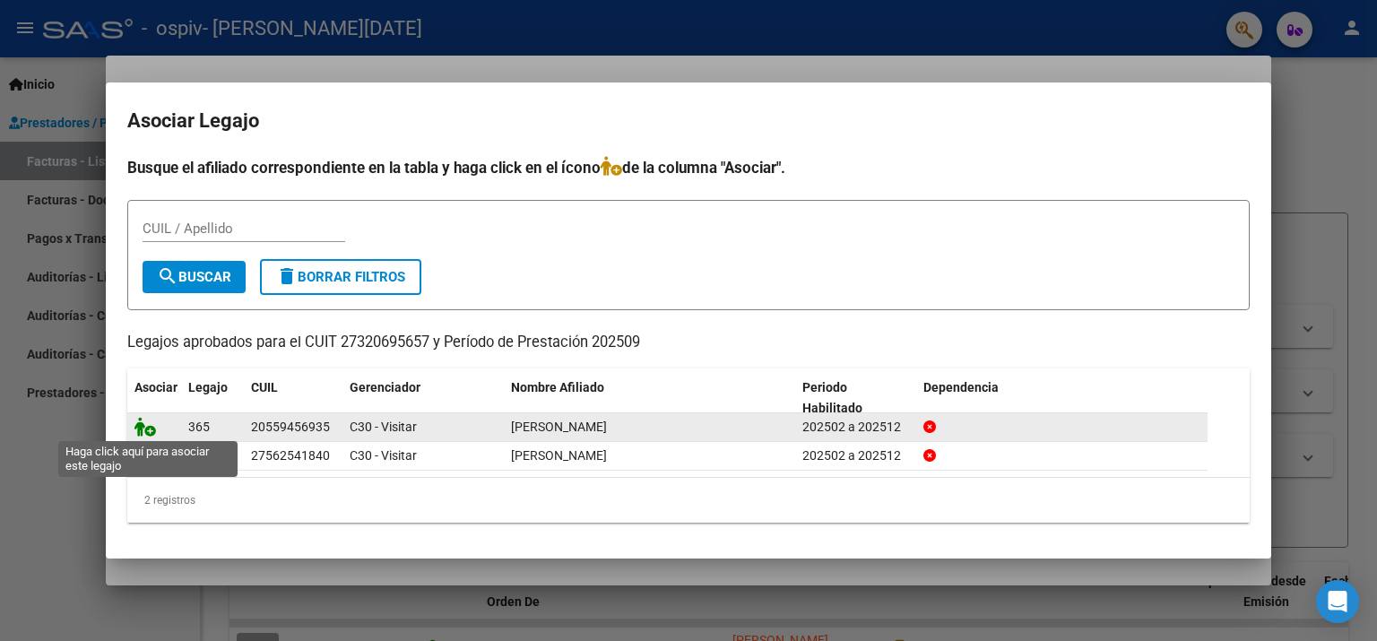
click at [135, 425] on icon at bounding box center [146, 427] width 22 height 20
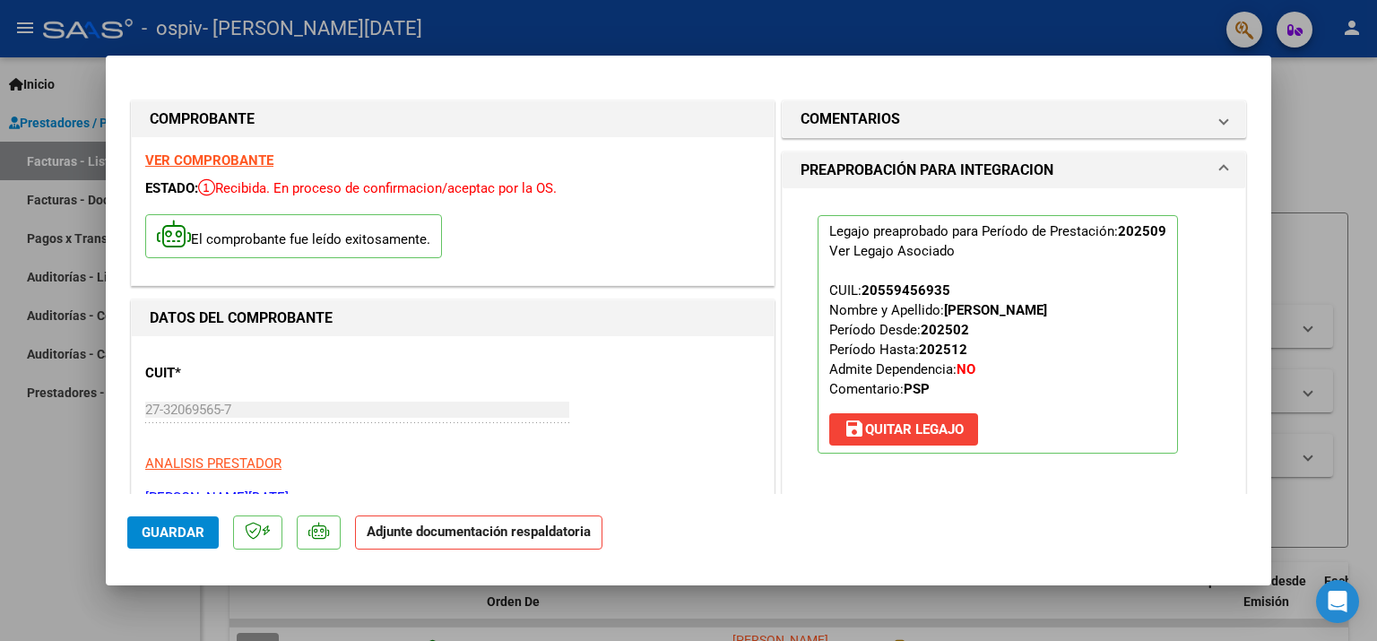
scroll to position [269, 0]
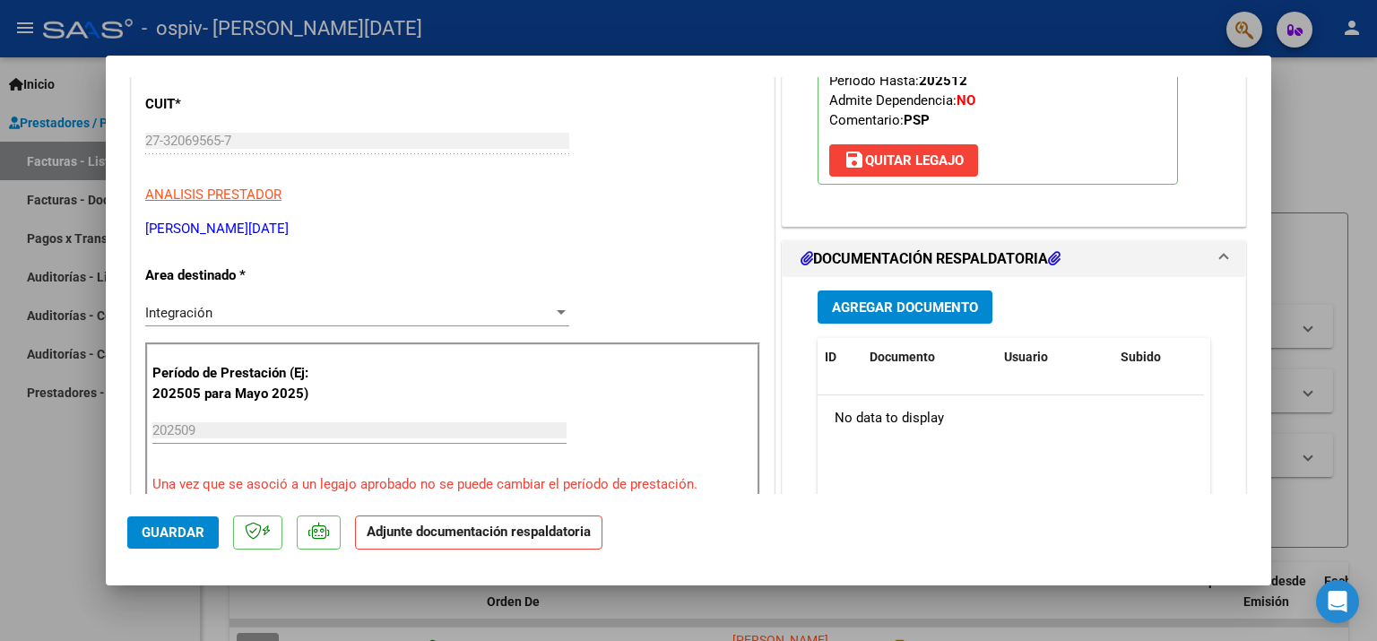
click at [916, 324] on div "Agregar Documento ID Documento Usuario Subido Acción No data to display 0 total…" at bounding box center [1014, 456] width 420 height 358
click at [926, 299] on span "Agregar Documento" at bounding box center [905, 307] width 146 height 16
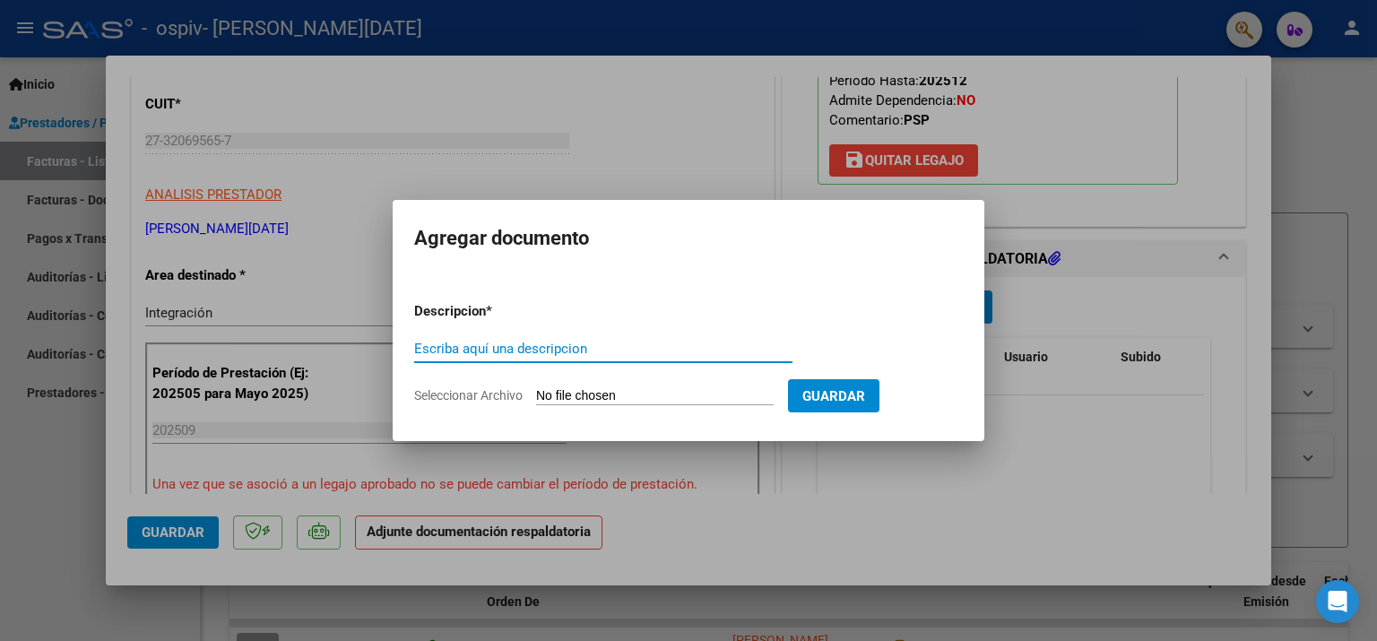
click at [483, 343] on input "Escriba aquí una descripcion" at bounding box center [603, 349] width 378 height 16
type input "Planilla de asistencia"
click at [603, 392] on input "Seleccionar Archivo" at bounding box center [655, 396] width 238 height 17
type input "C:\fakepath\Planilla de asistencia.pdf"
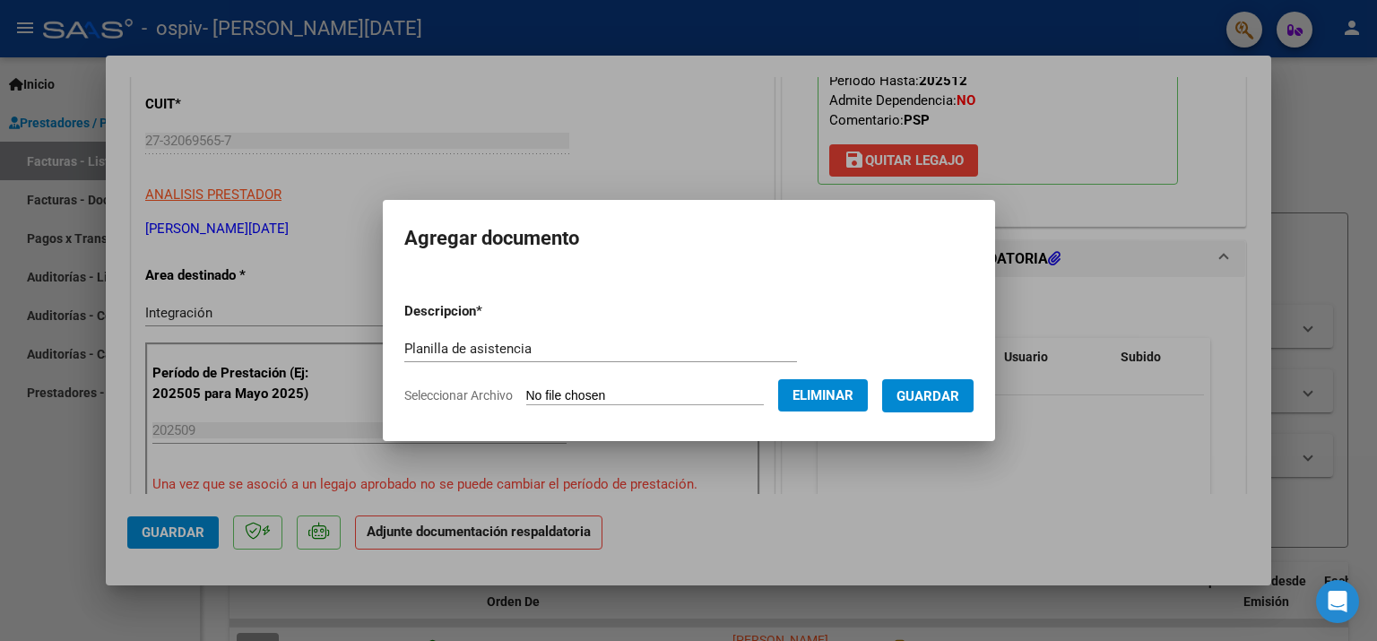
click at [951, 395] on span "Guardar" at bounding box center [928, 396] width 63 height 16
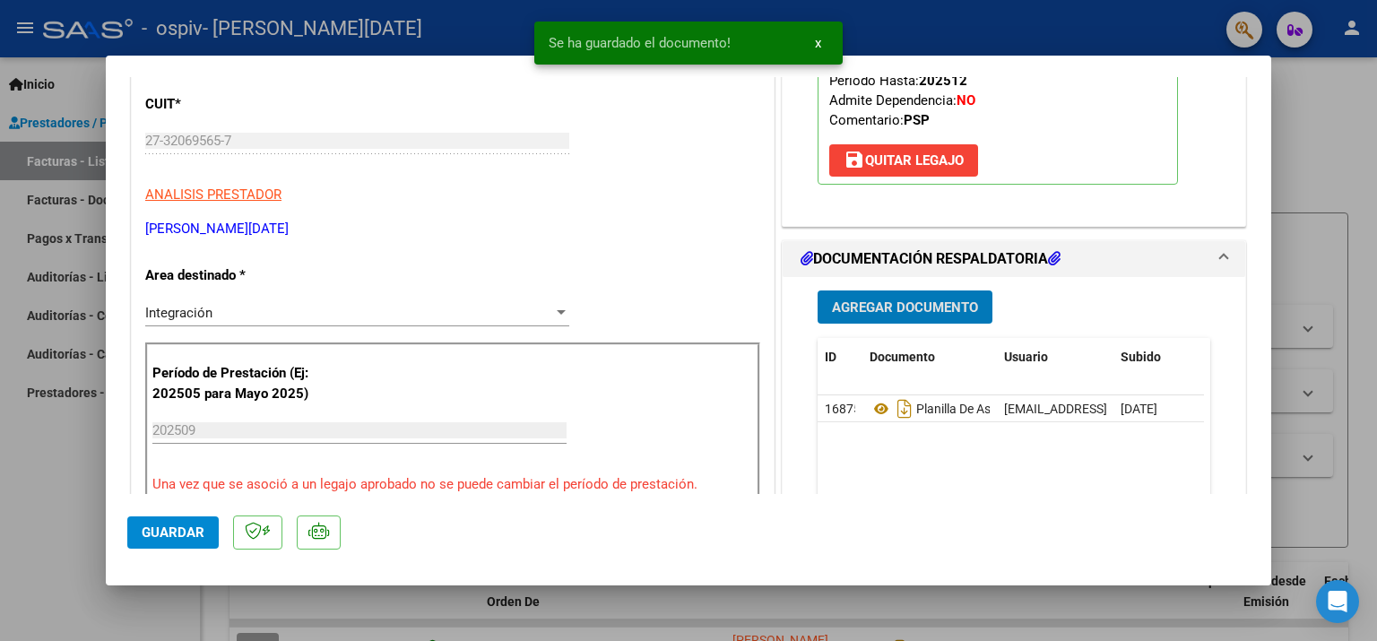
click at [941, 321] on button "Agregar Documento" at bounding box center [905, 307] width 175 height 33
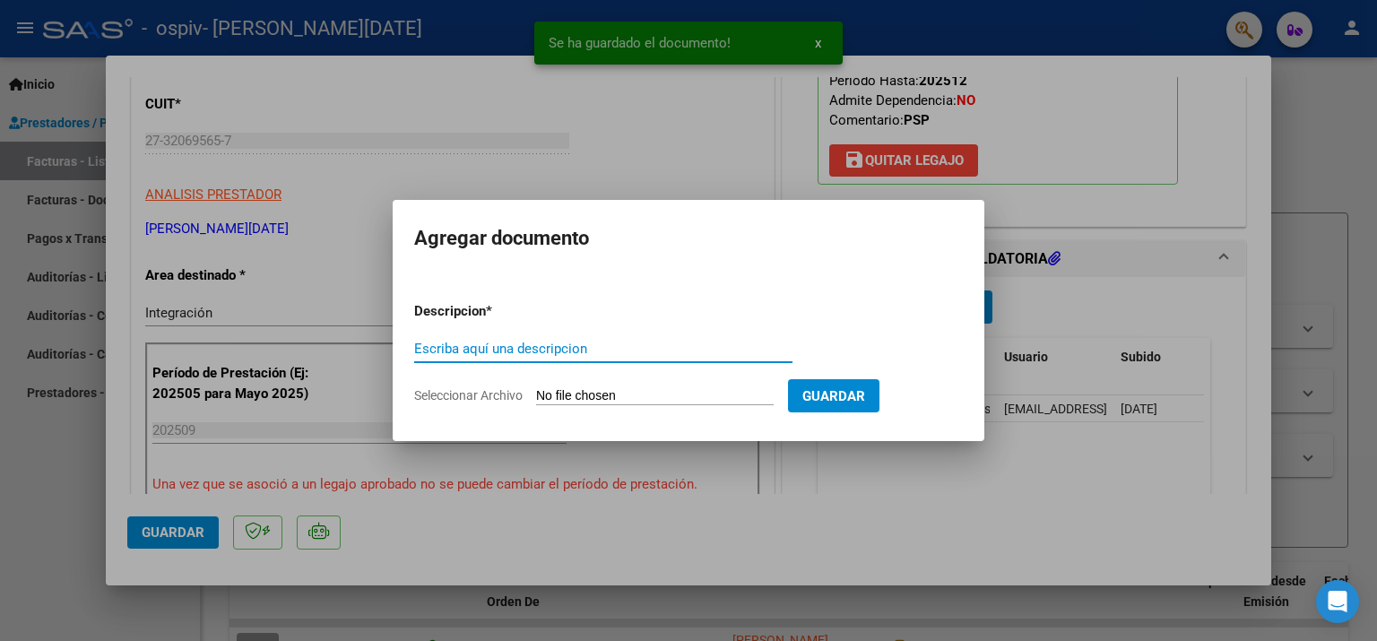
click at [494, 351] on input "Escriba aquí una descripcion" at bounding box center [603, 349] width 378 height 16
type input "Presupuesto aprobado"
click at [585, 398] on input "Seleccionar Archivo" at bounding box center [655, 396] width 238 height 17
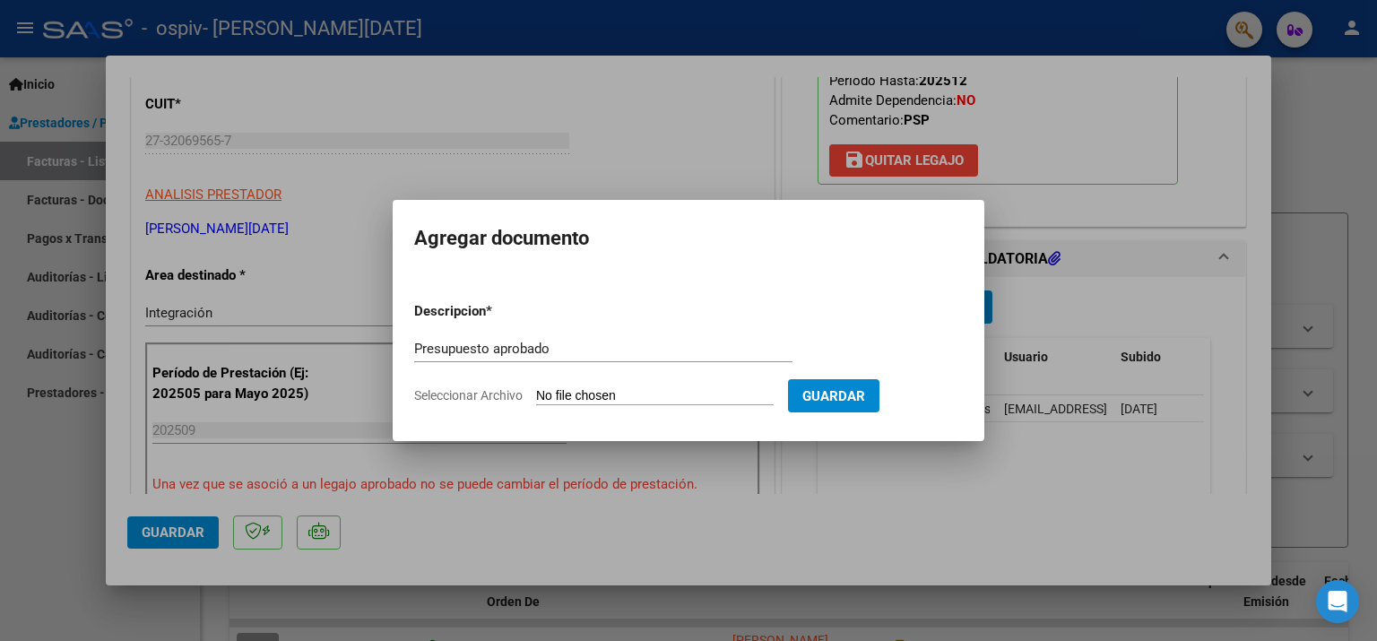
type input "C:\fakepath\Autorizacion.pdf"
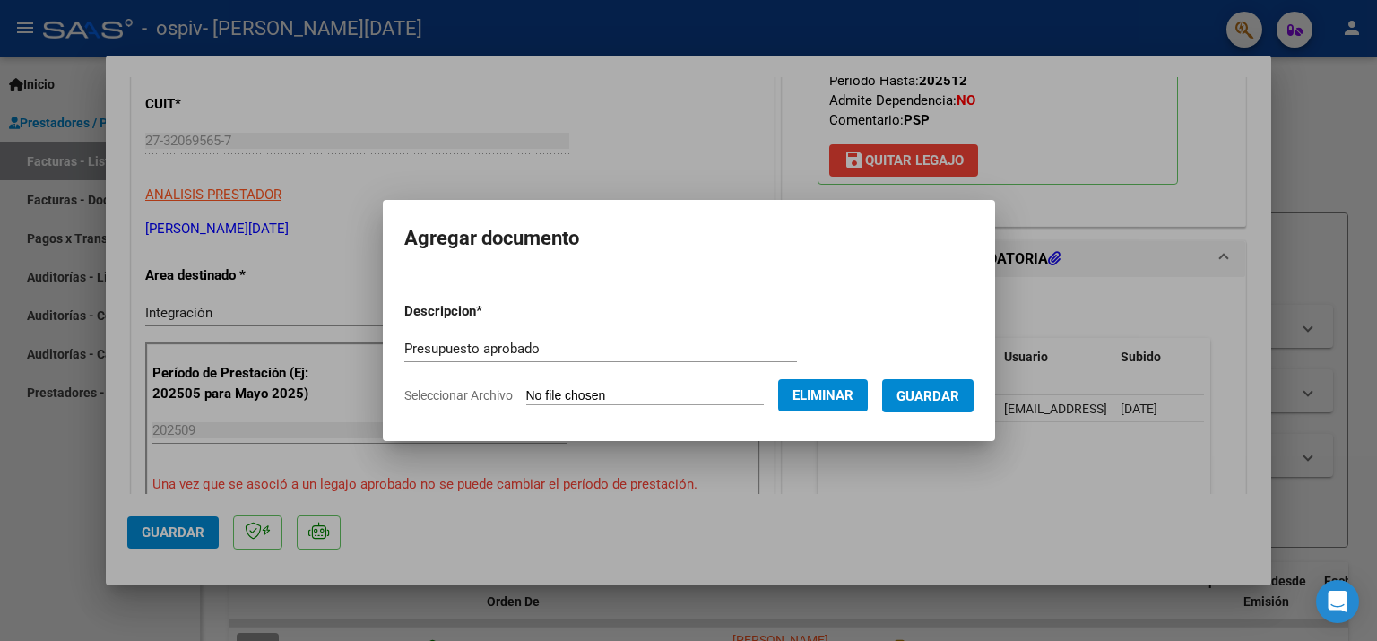
click at [936, 393] on span "Guardar" at bounding box center [928, 396] width 63 height 16
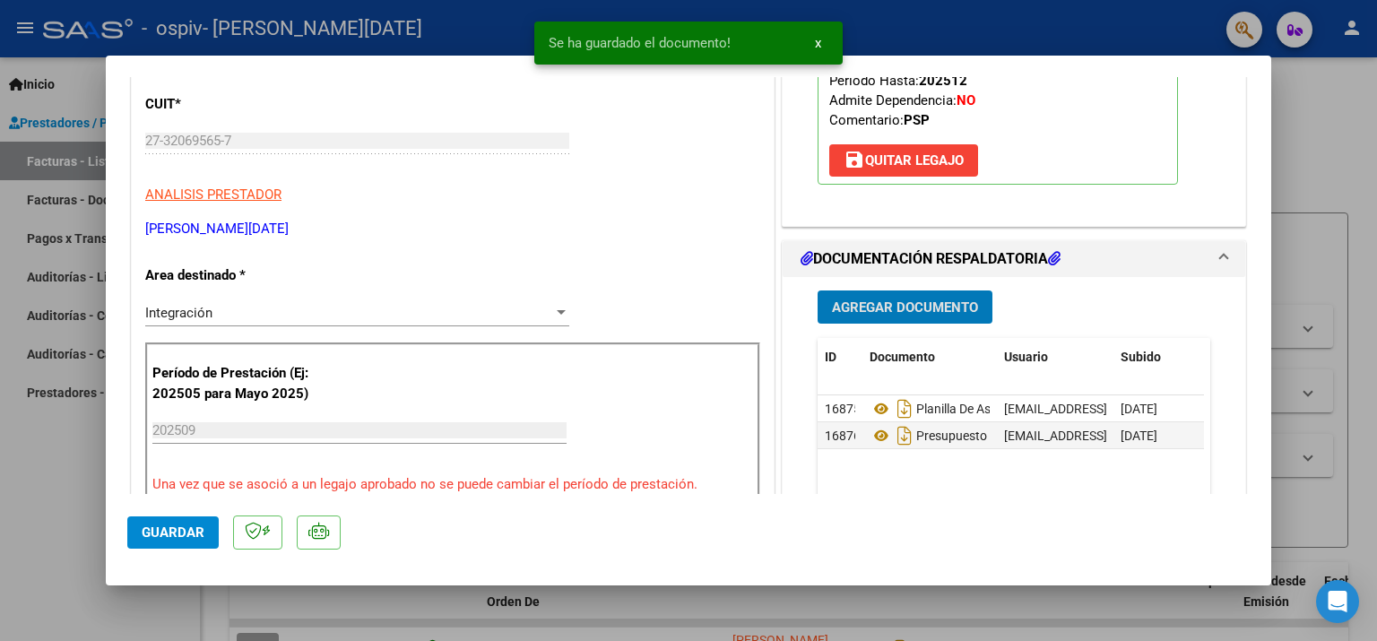
click at [154, 522] on button "Guardar" at bounding box center [172, 532] width 91 height 32
click at [57, 485] on div at bounding box center [688, 320] width 1377 height 641
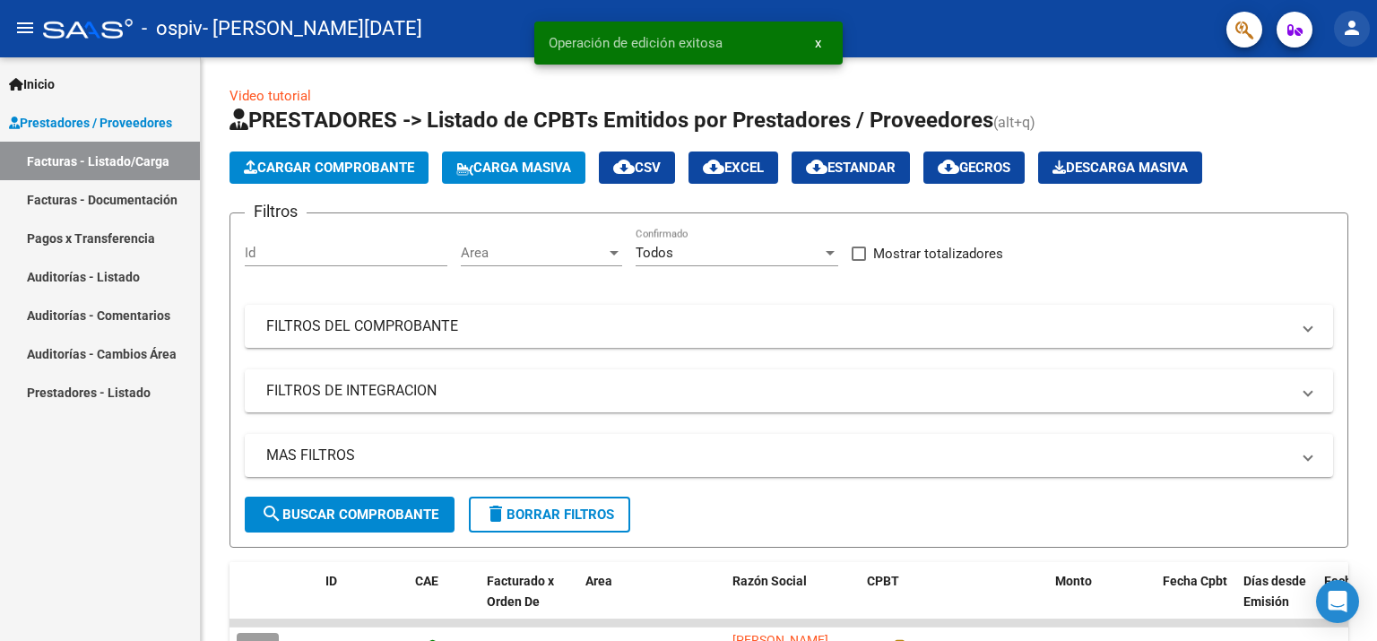
click at [1349, 19] on mat-icon "person" at bounding box center [1352, 28] width 22 height 22
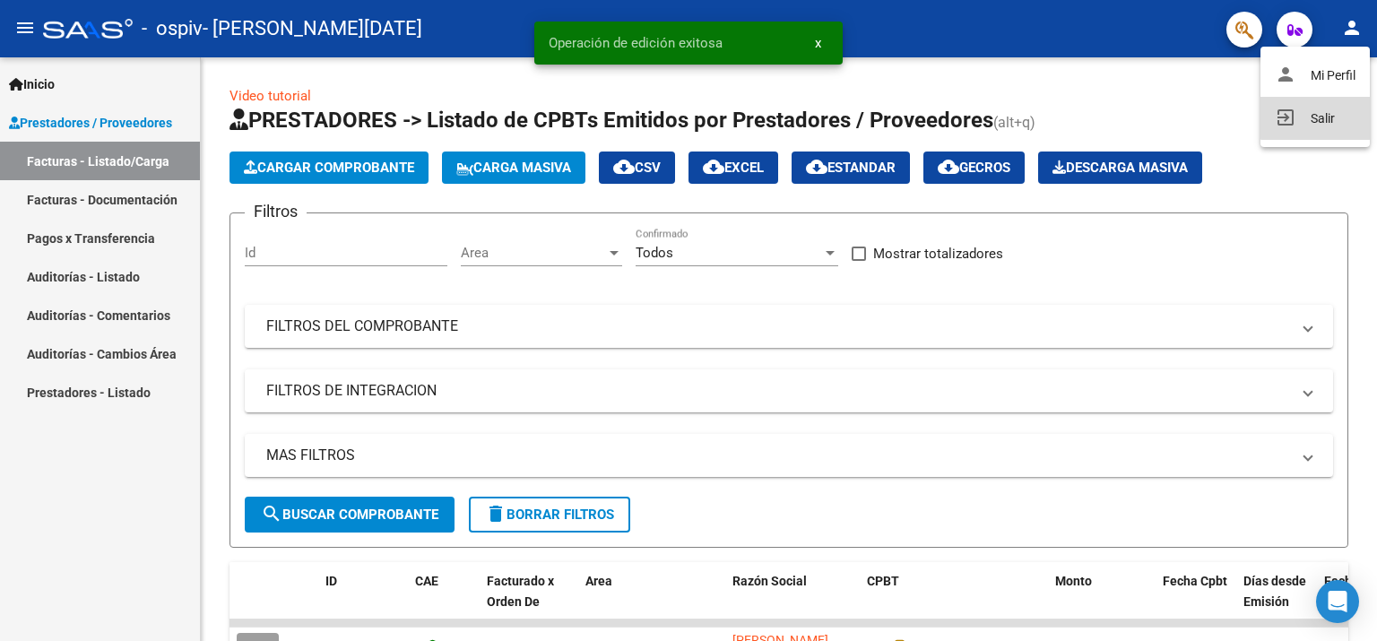
click at [1324, 117] on button "exit_to_app Salir" at bounding box center [1315, 118] width 109 height 43
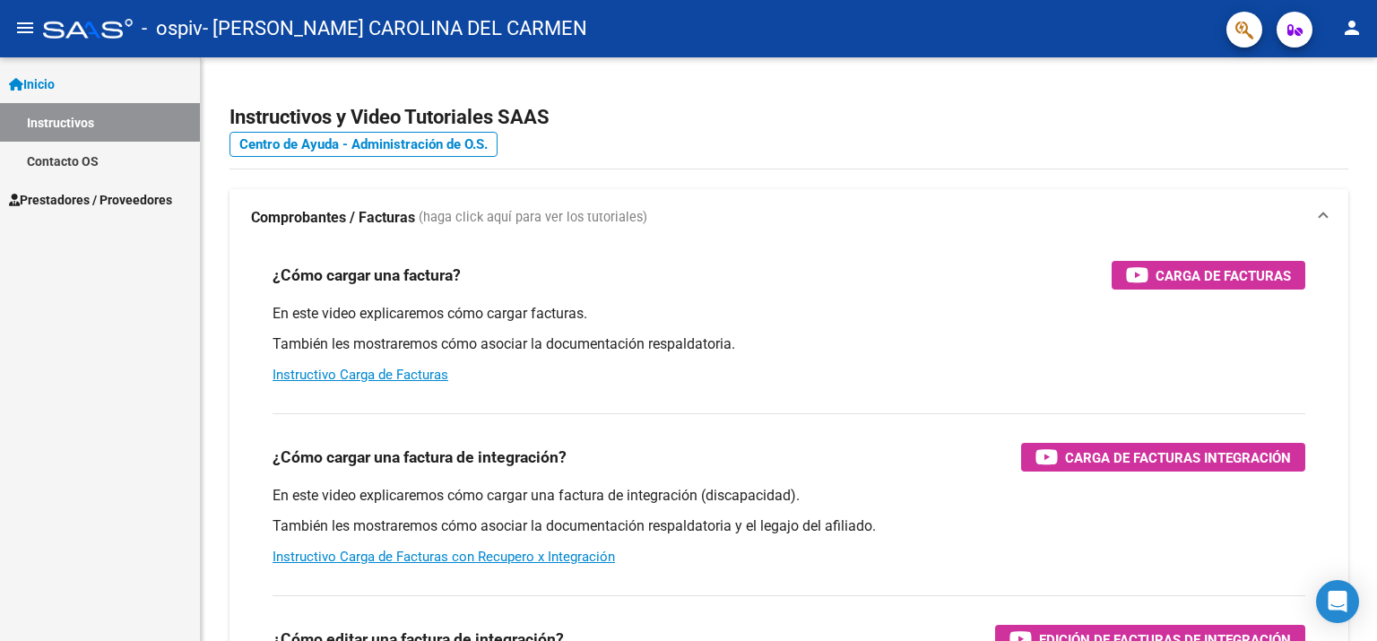
click at [93, 210] on link "Prestadores / Proveedores" at bounding box center [100, 199] width 200 height 39
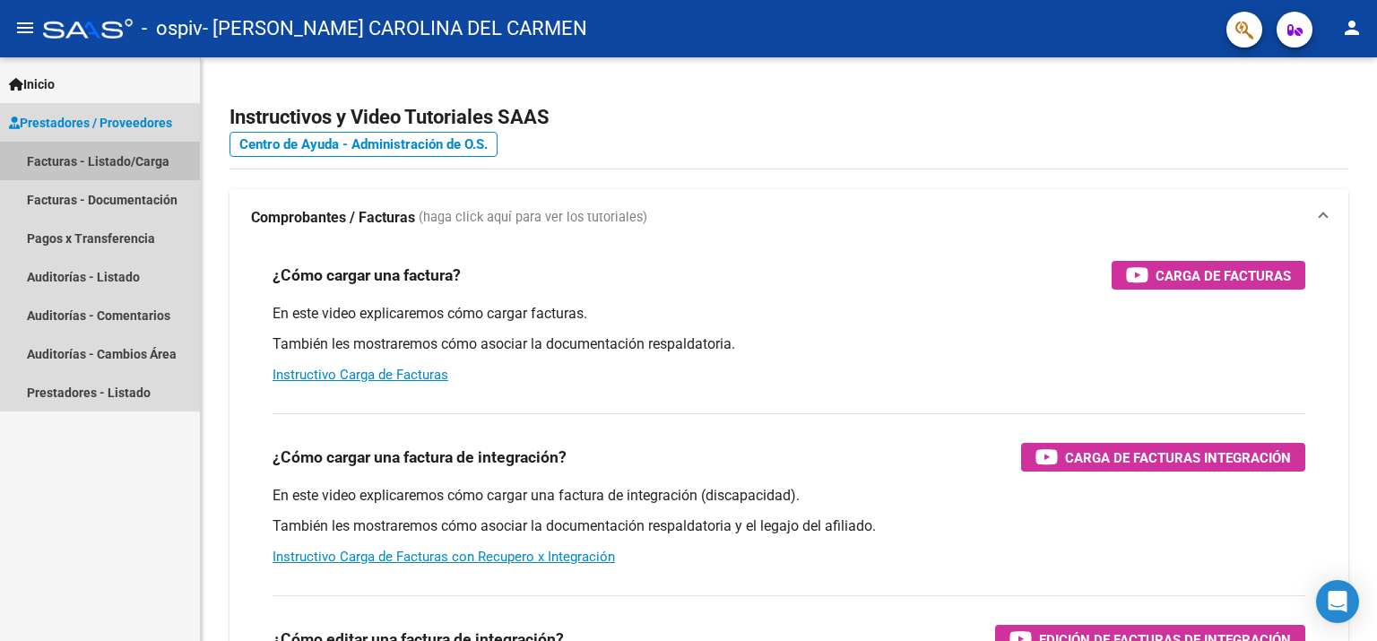
click at [69, 161] on link "Facturas - Listado/Carga" at bounding box center [100, 161] width 200 height 39
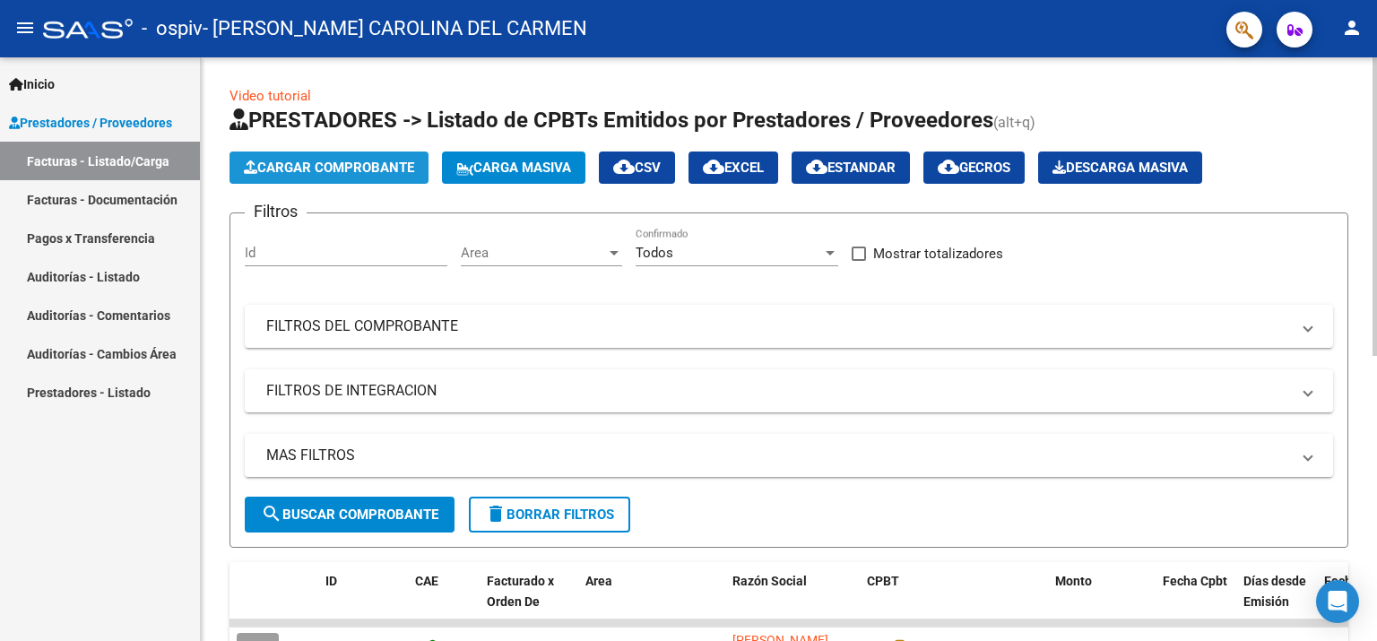
click at [343, 170] on span "Cargar Comprobante" at bounding box center [329, 168] width 170 height 16
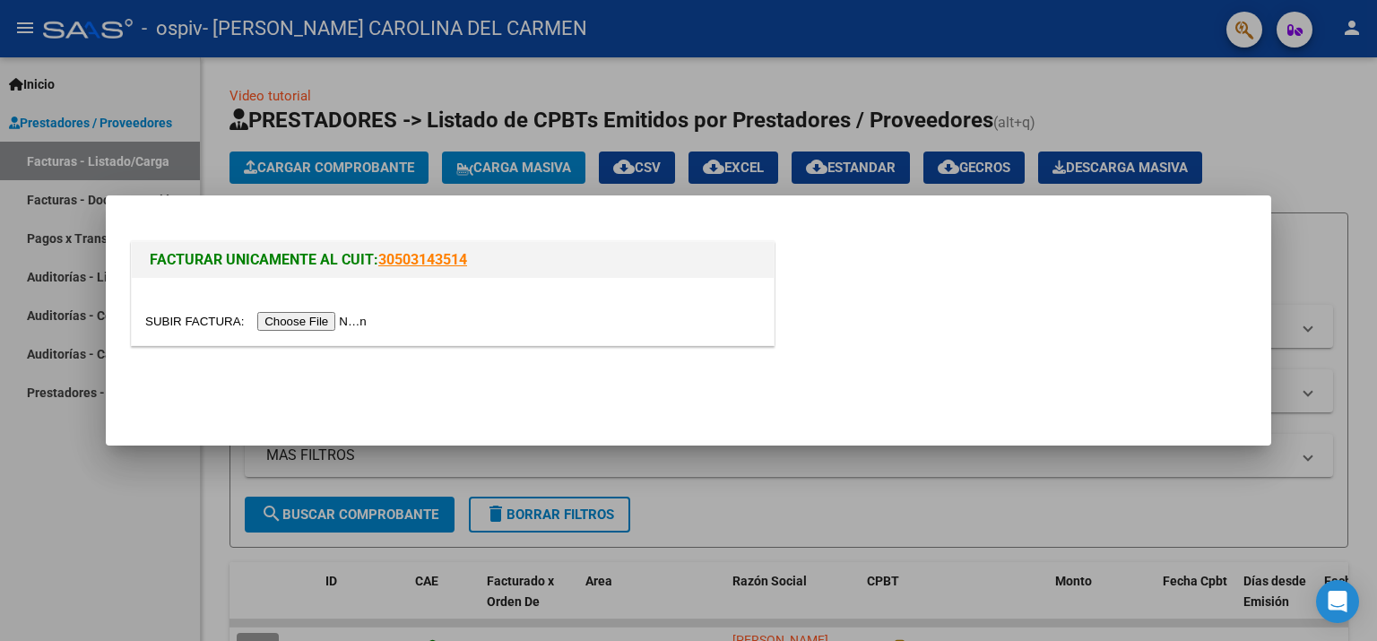
click at [339, 325] on input "file" at bounding box center [258, 321] width 227 height 19
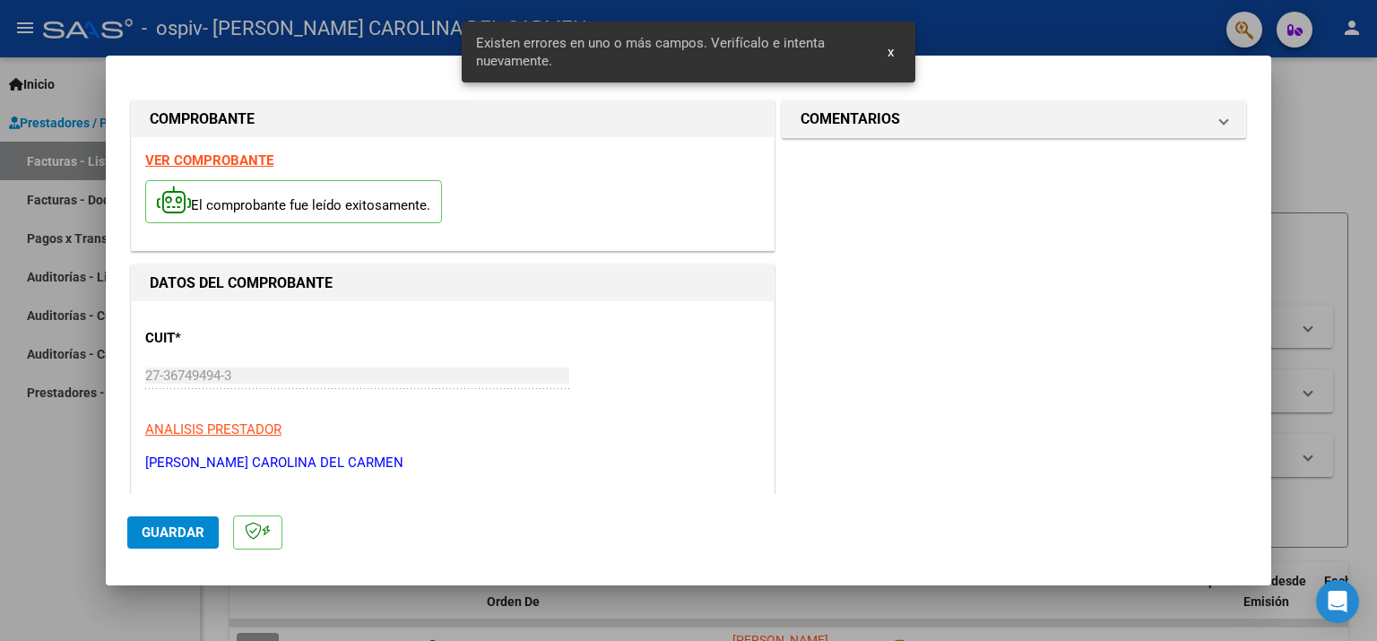
scroll to position [380, 0]
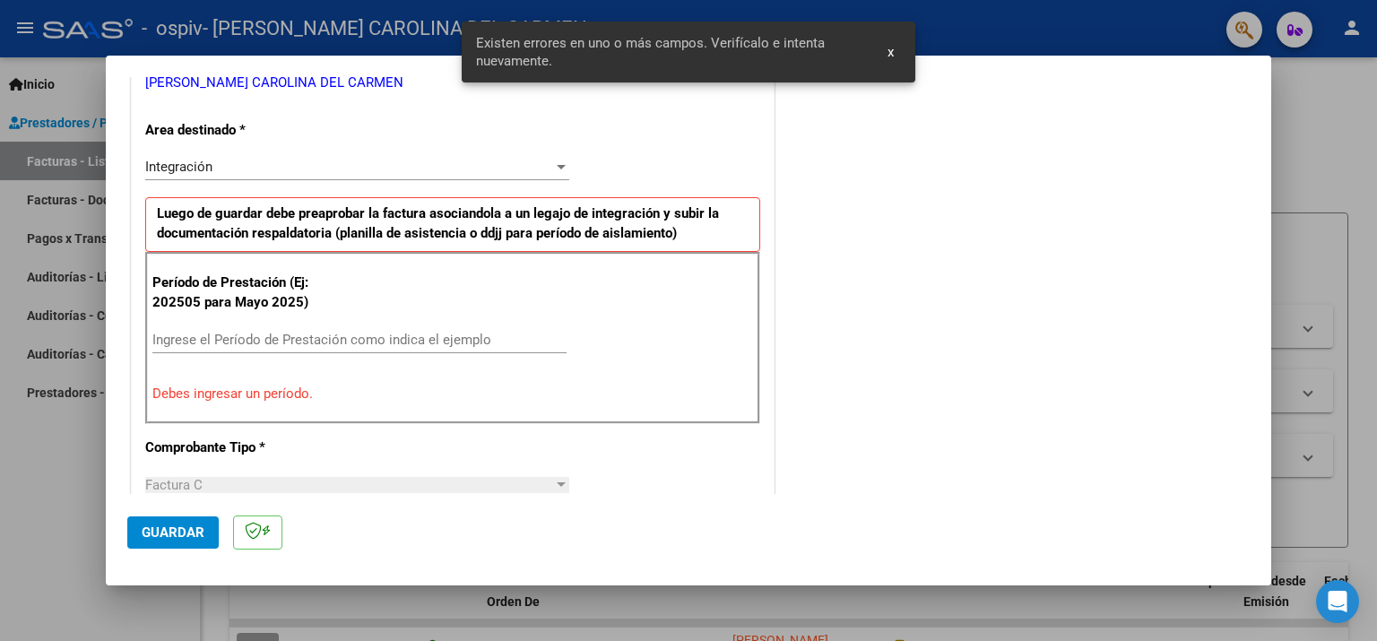
click at [447, 334] on input "Ingrese el Período de Prestación como indica el ejemplo" at bounding box center [359, 340] width 414 height 16
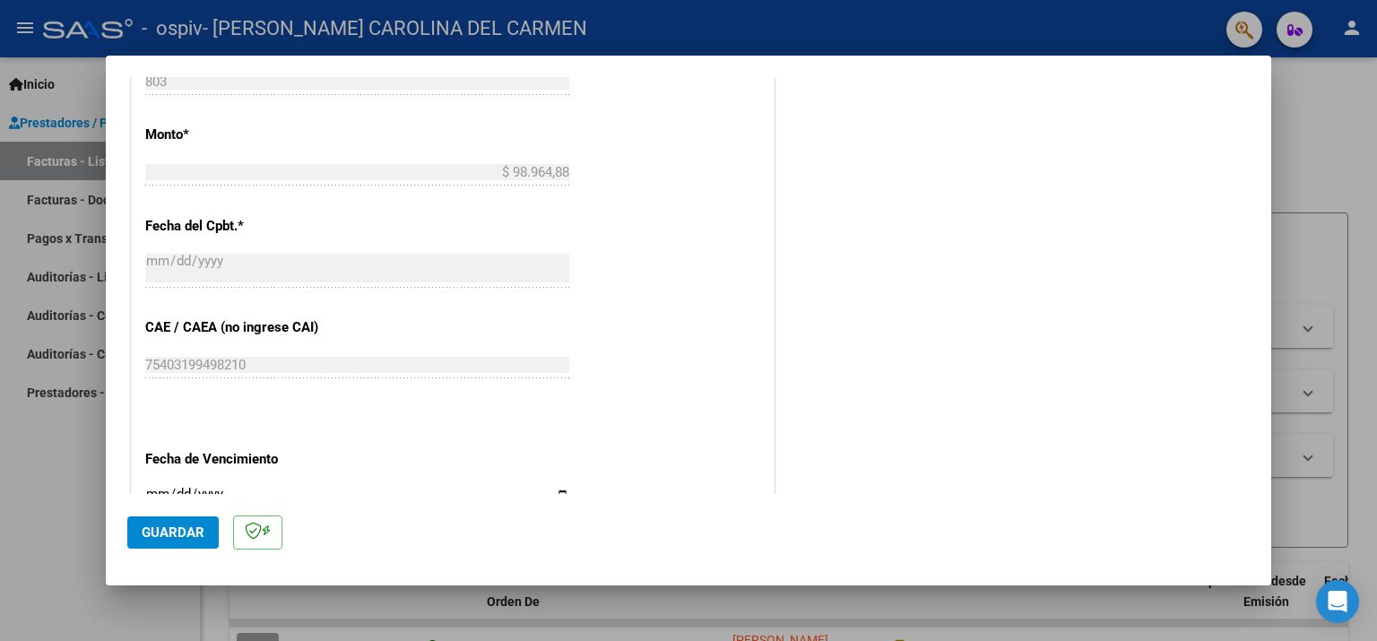
scroll to position [1098, 0]
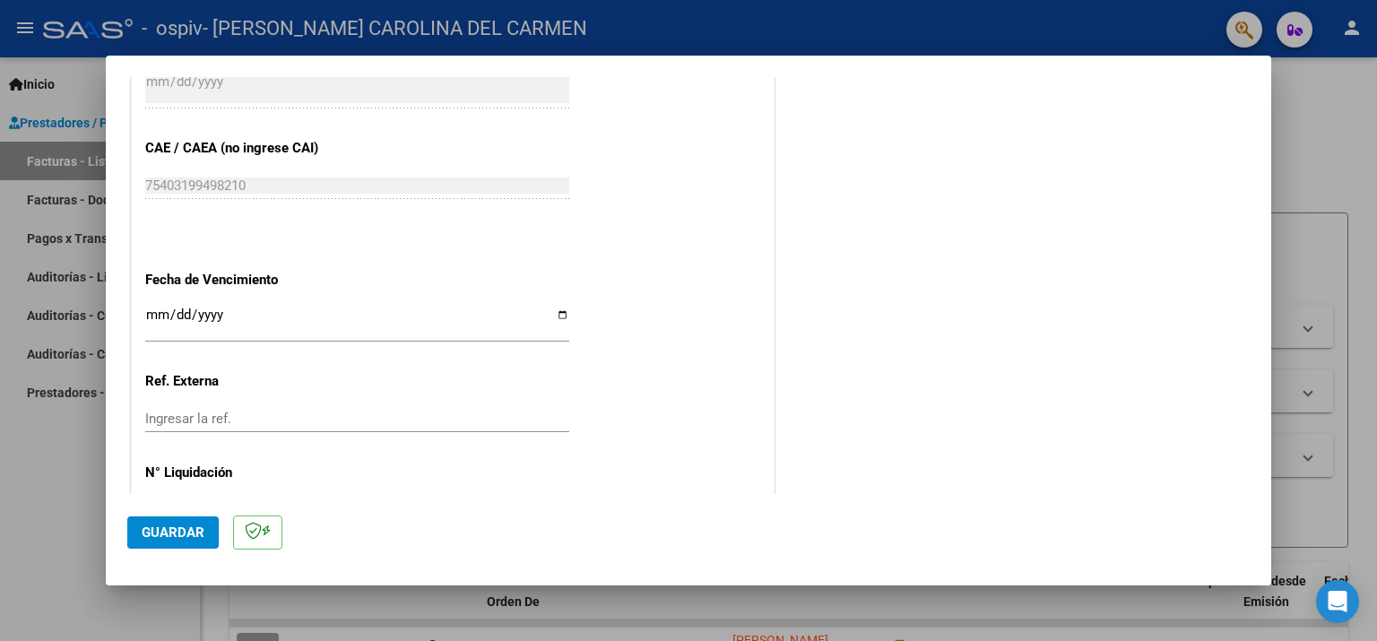
type input "202509"
click at [287, 309] on input "Ingresar la fecha" at bounding box center [357, 322] width 424 height 29
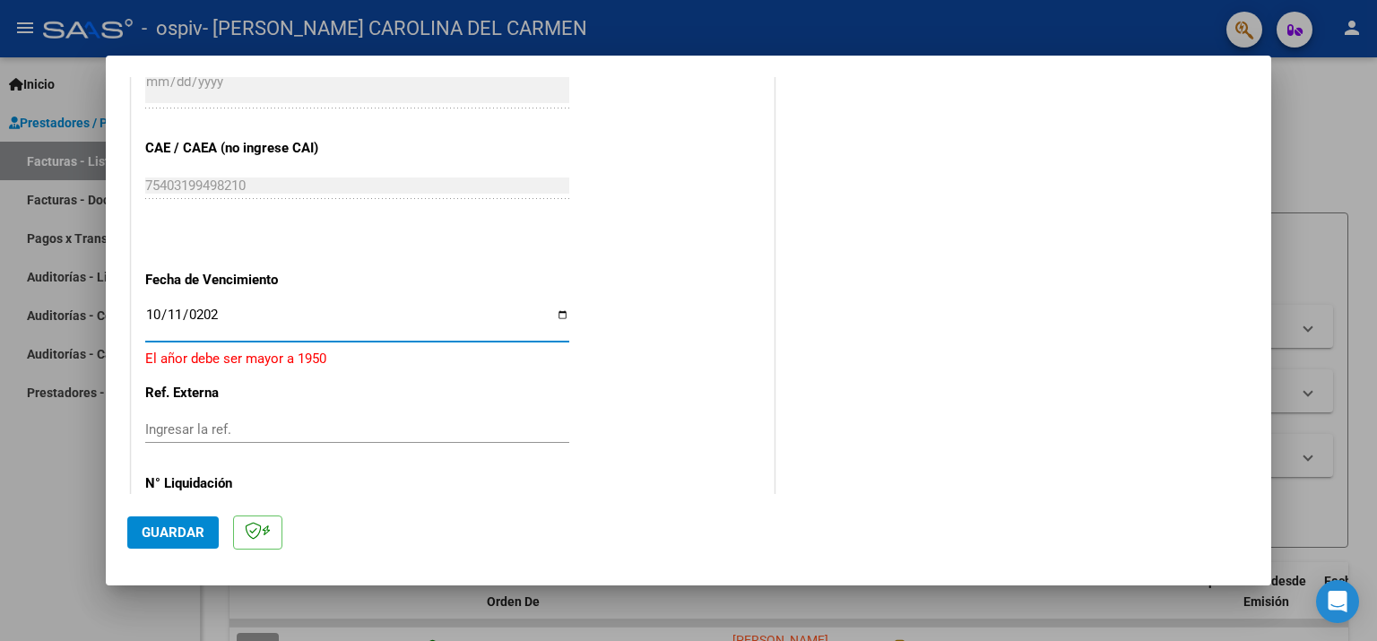
type input "2025-10-11"
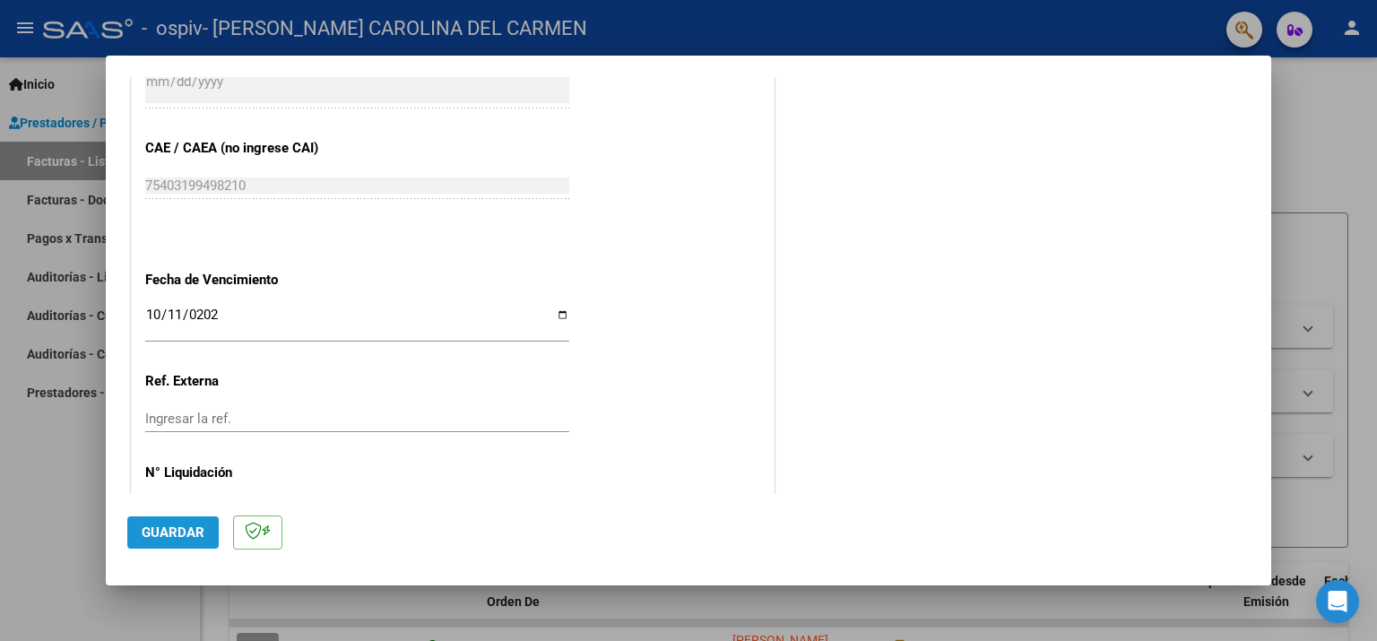
click at [171, 539] on span "Guardar" at bounding box center [173, 533] width 63 height 16
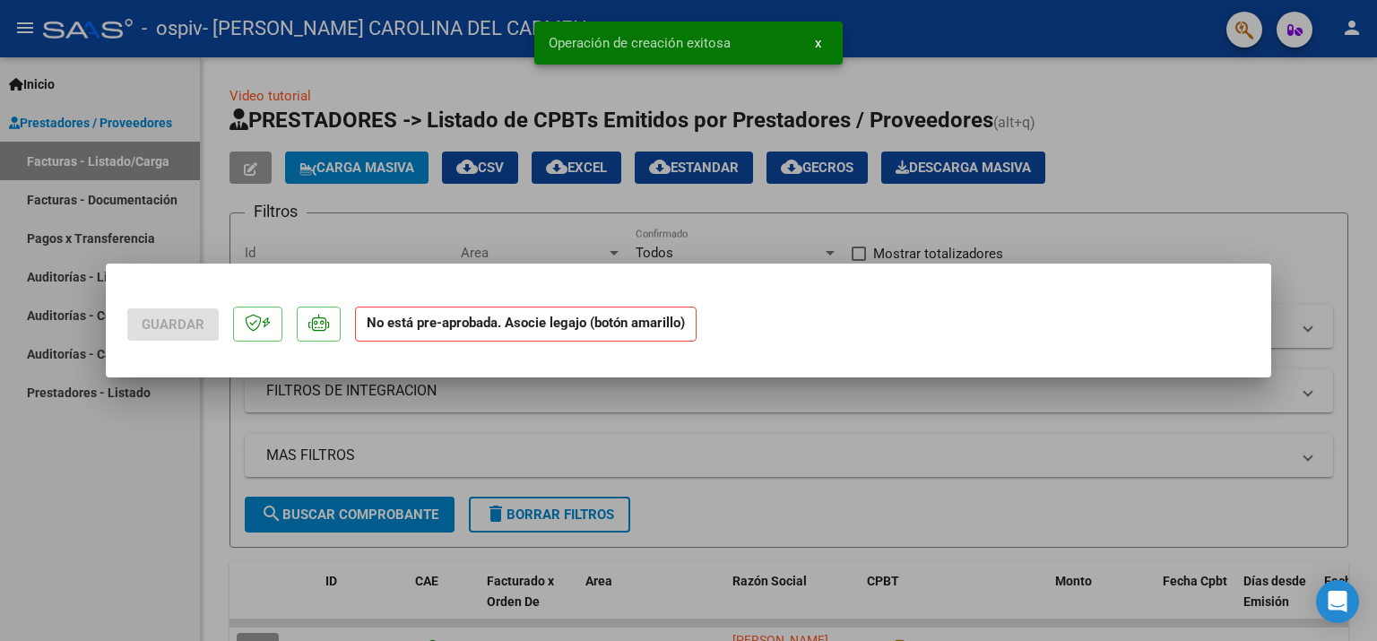
scroll to position [0, 0]
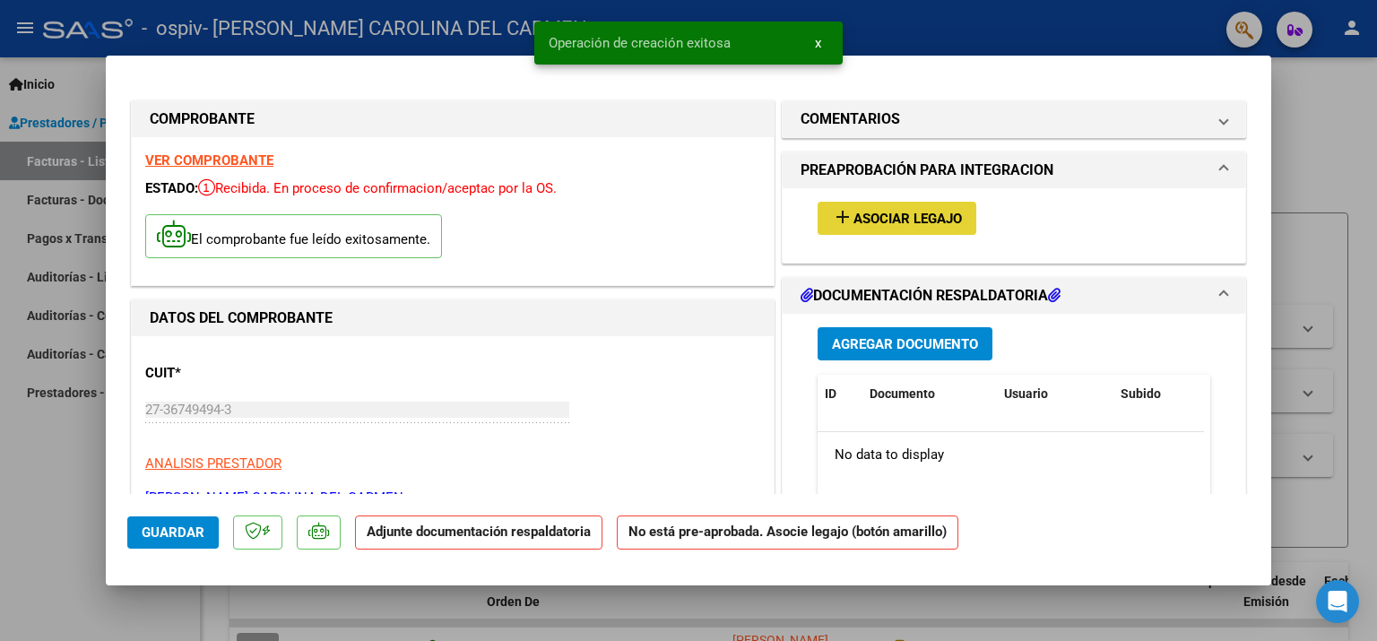
click at [915, 224] on span "Asociar Legajo" at bounding box center [908, 219] width 108 height 16
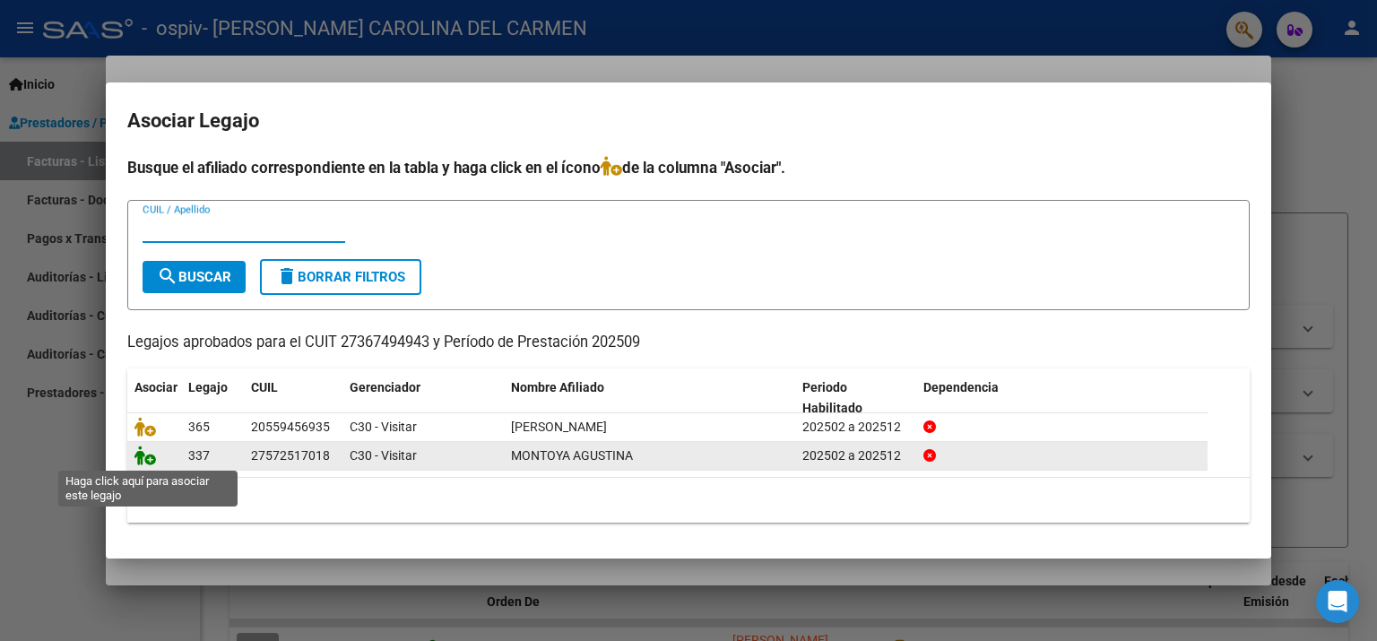
click at [142, 454] on icon at bounding box center [146, 456] width 22 height 20
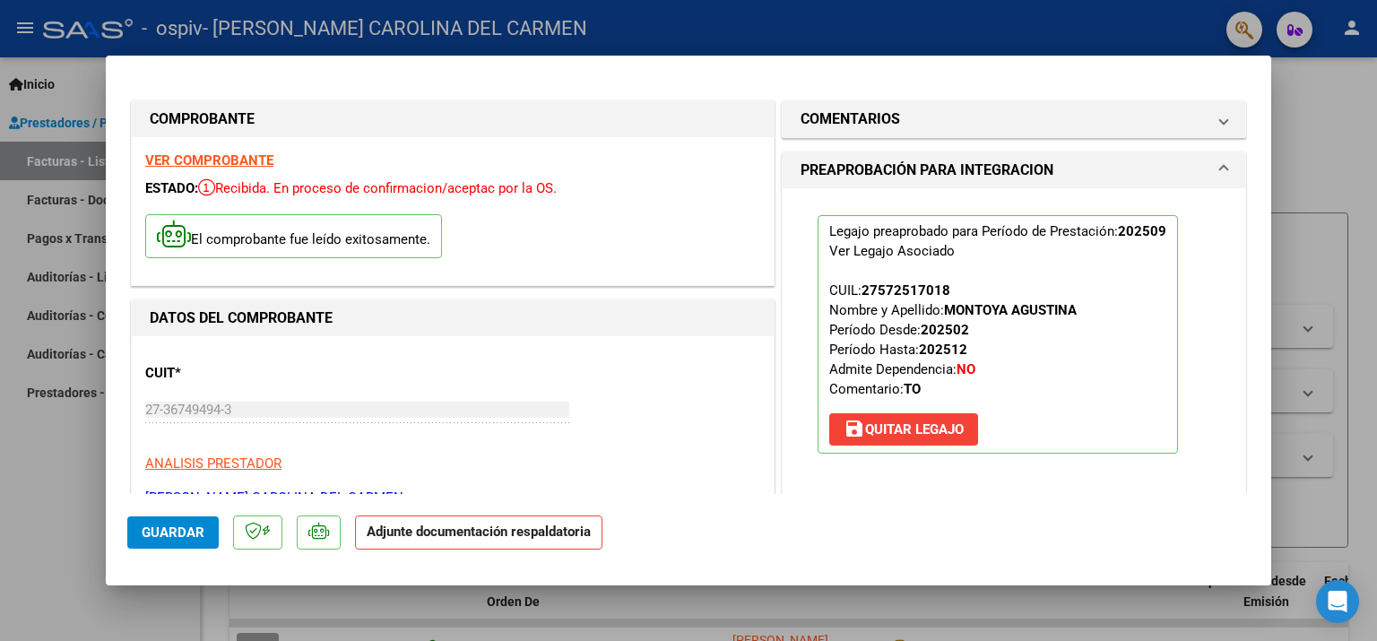
scroll to position [359, 0]
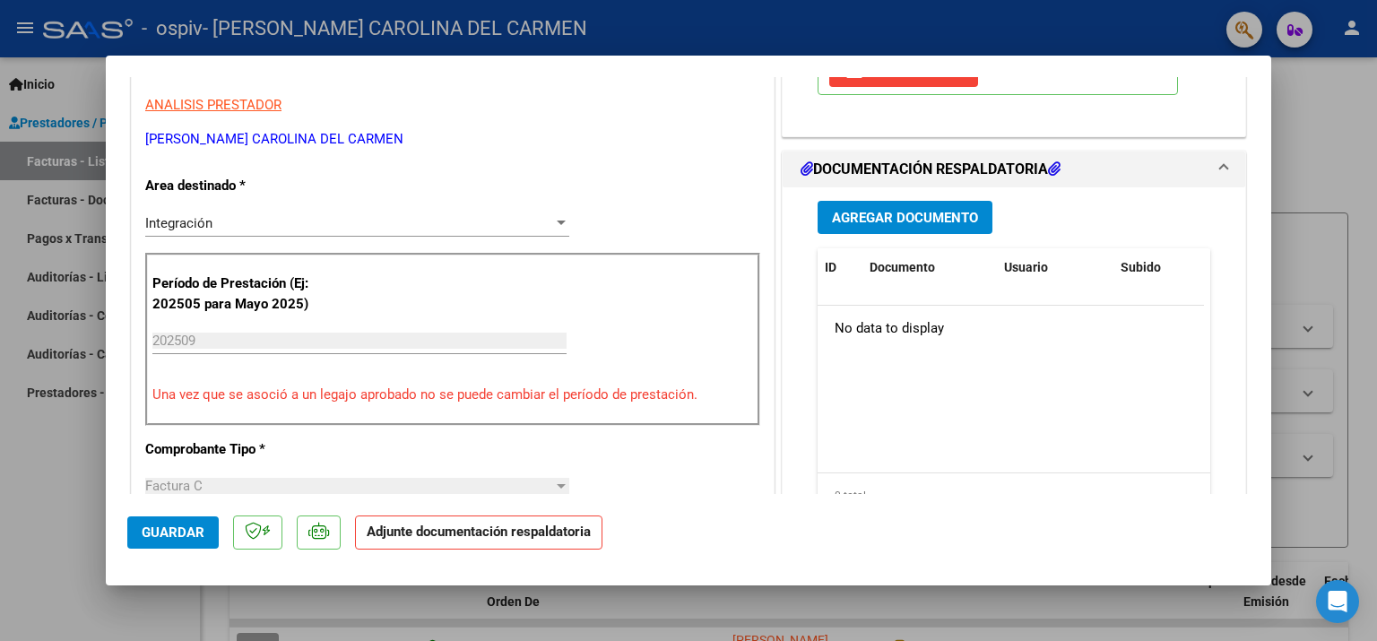
click at [912, 213] on span "Agregar Documento" at bounding box center [905, 218] width 146 height 16
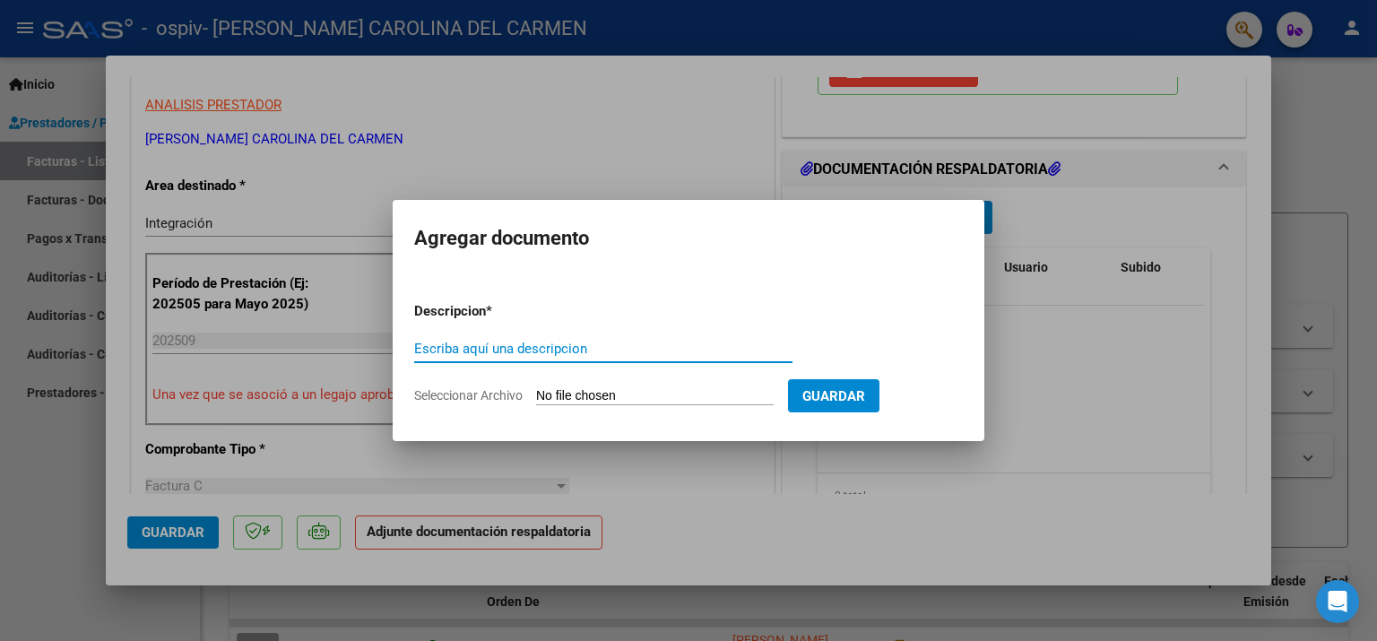
click at [544, 348] on input "Escriba aquí una descripcion" at bounding box center [603, 349] width 378 height 16
type input "Planilla de asistencia"
click at [570, 395] on input "Seleccionar Archivo" at bounding box center [655, 396] width 238 height 17
type input "C:\fakepath\Planilla de asistencia.pdf"
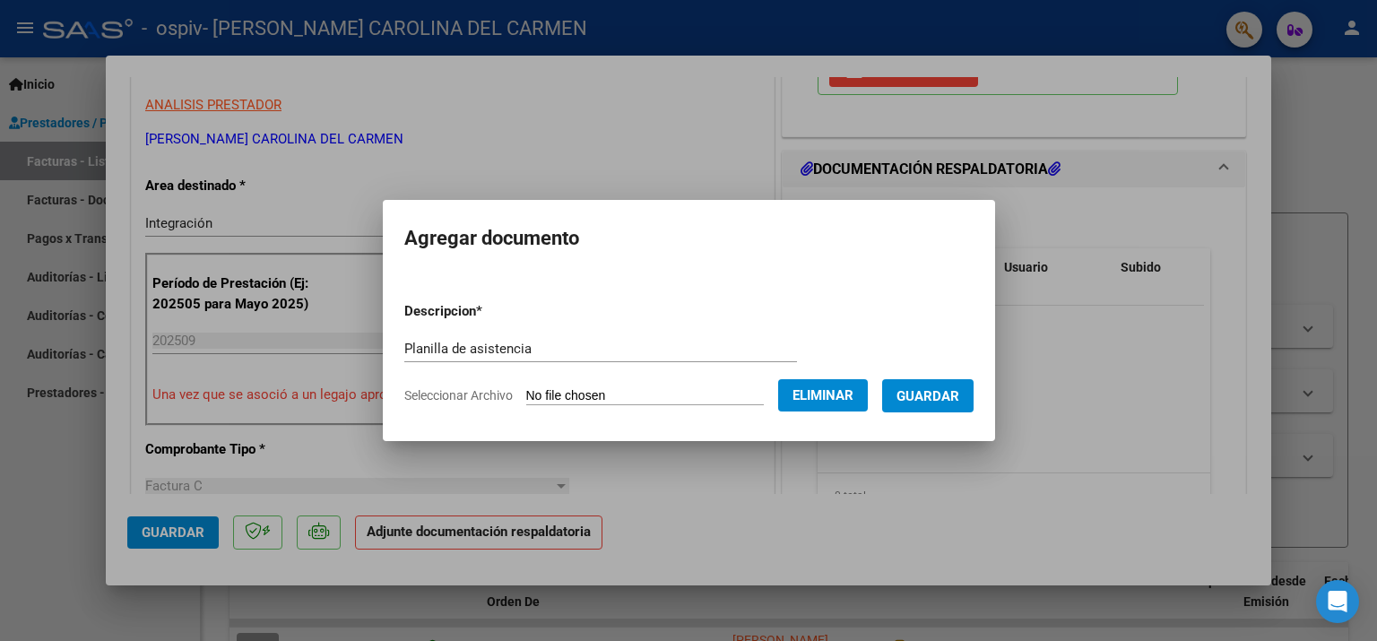
click at [953, 403] on span "Guardar" at bounding box center [928, 396] width 63 height 16
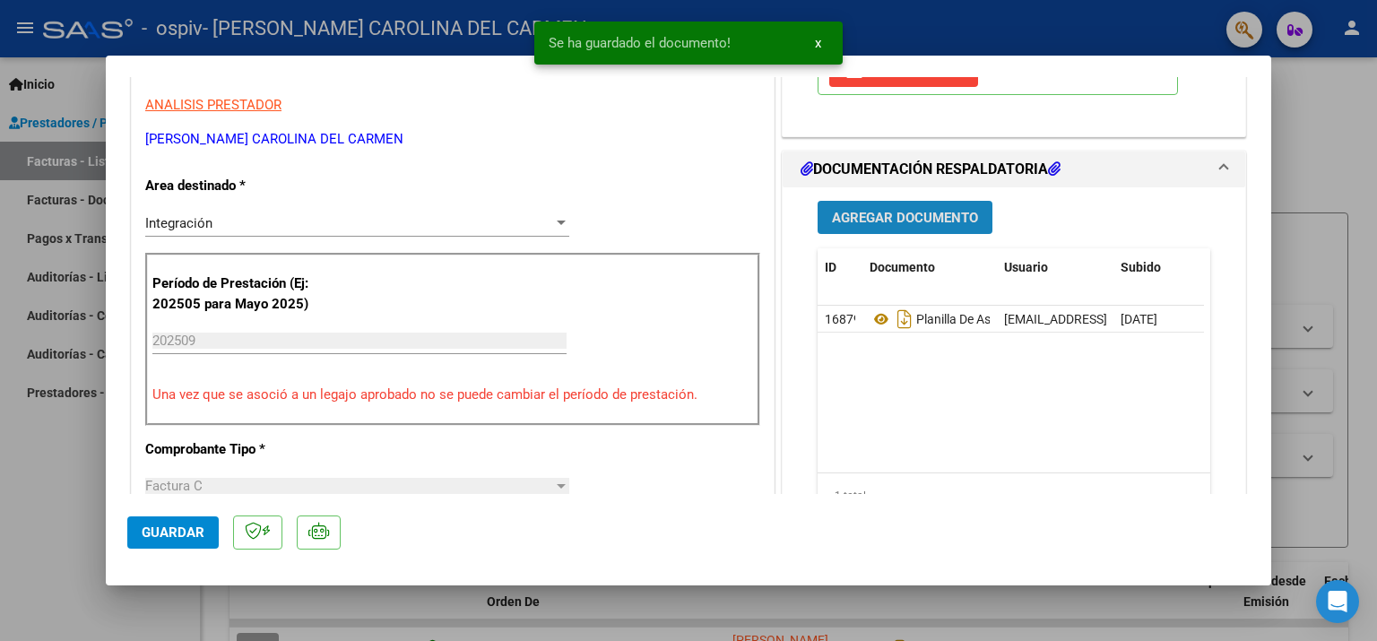
click at [881, 205] on button "Agregar Documento" at bounding box center [905, 217] width 175 height 33
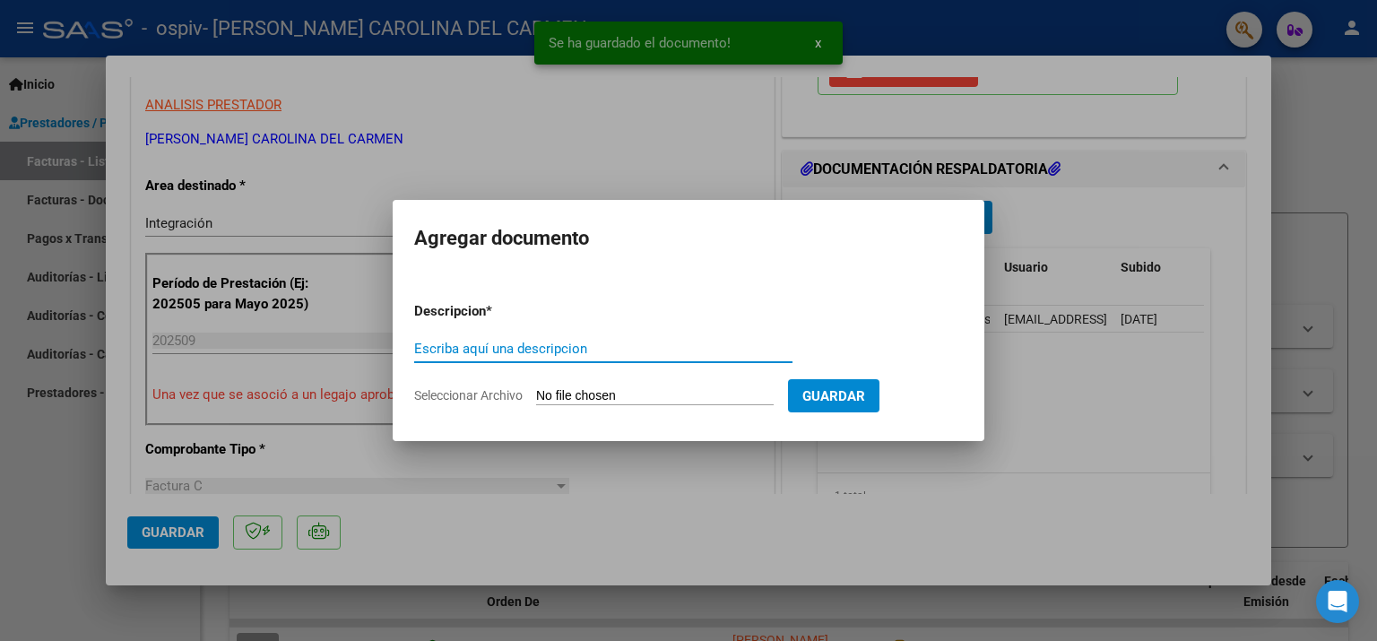
click at [446, 347] on input "Escriba aquí una descripcion" at bounding box center [603, 349] width 378 height 16
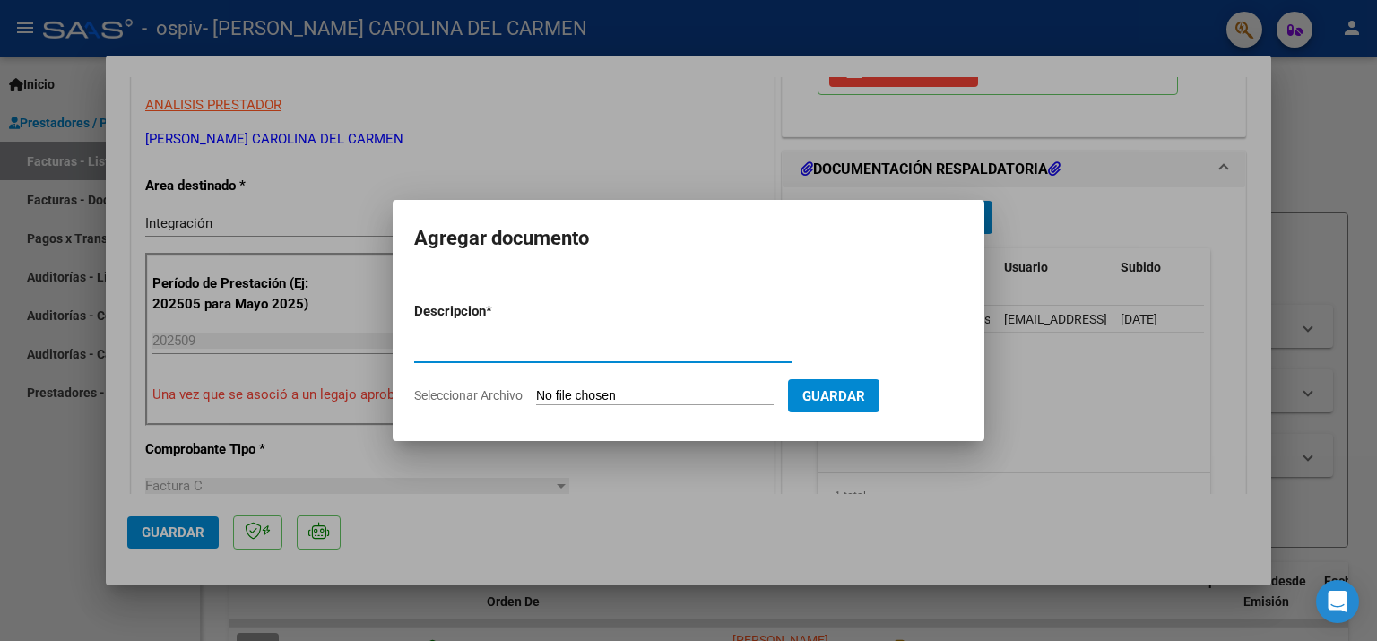
type input "Presupuesto aprobado"
click at [593, 395] on input "Seleccionar Archivo" at bounding box center [655, 396] width 238 height 17
type input "C:\fakepath\Autorizacion.pdf"
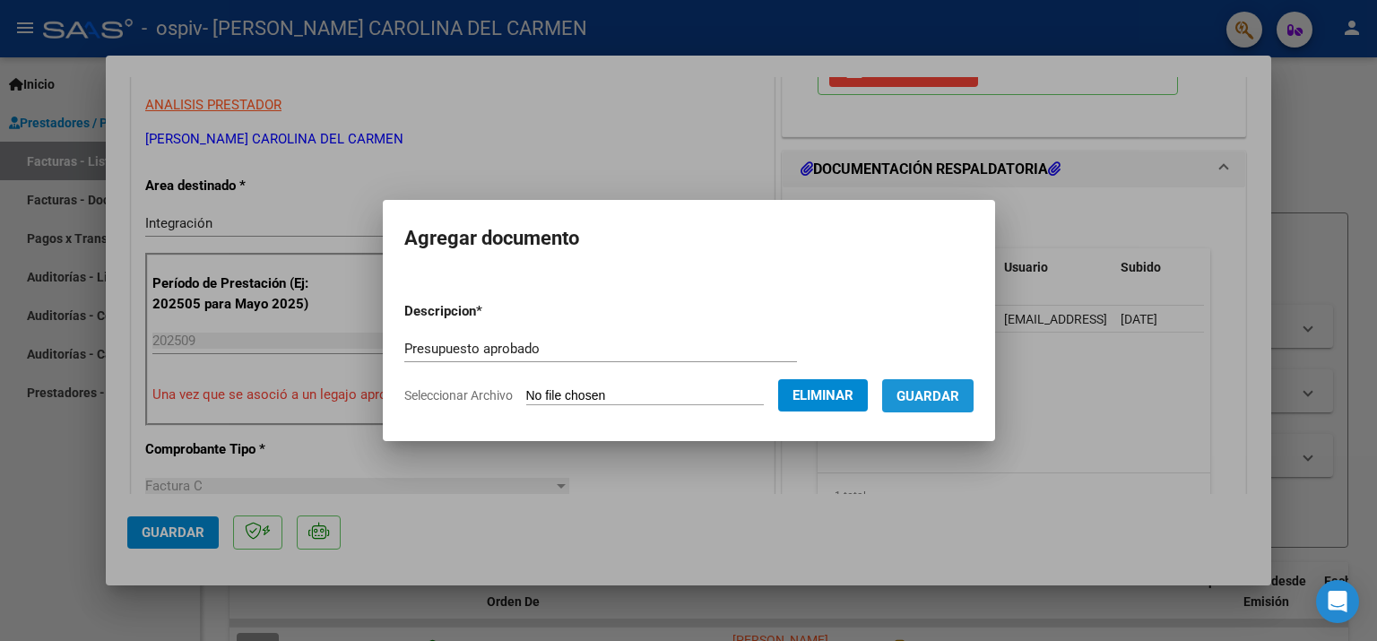
click at [959, 399] on span "Guardar" at bounding box center [928, 396] width 63 height 16
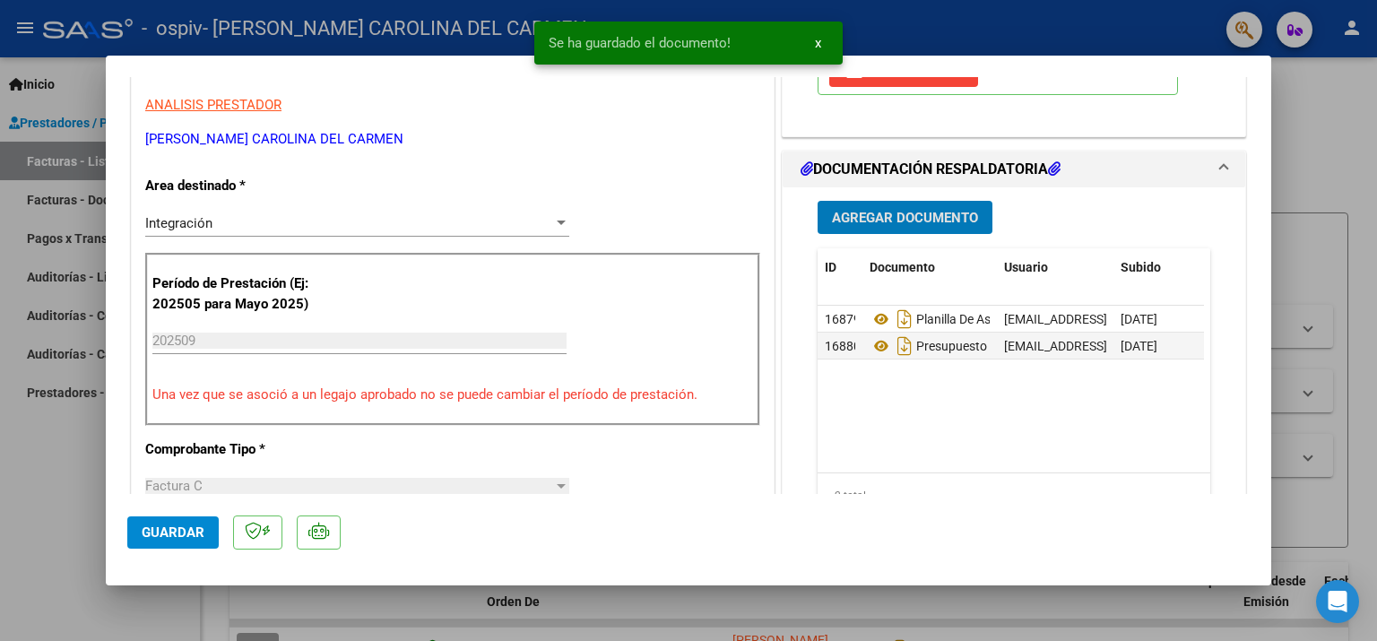
click at [167, 529] on span "Guardar" at bounding box center [173, 533] width 63 height 16
click at [1336, 109] on div at bounding box center [688, 320] width 1377 height 641
type input "$ 0,00"
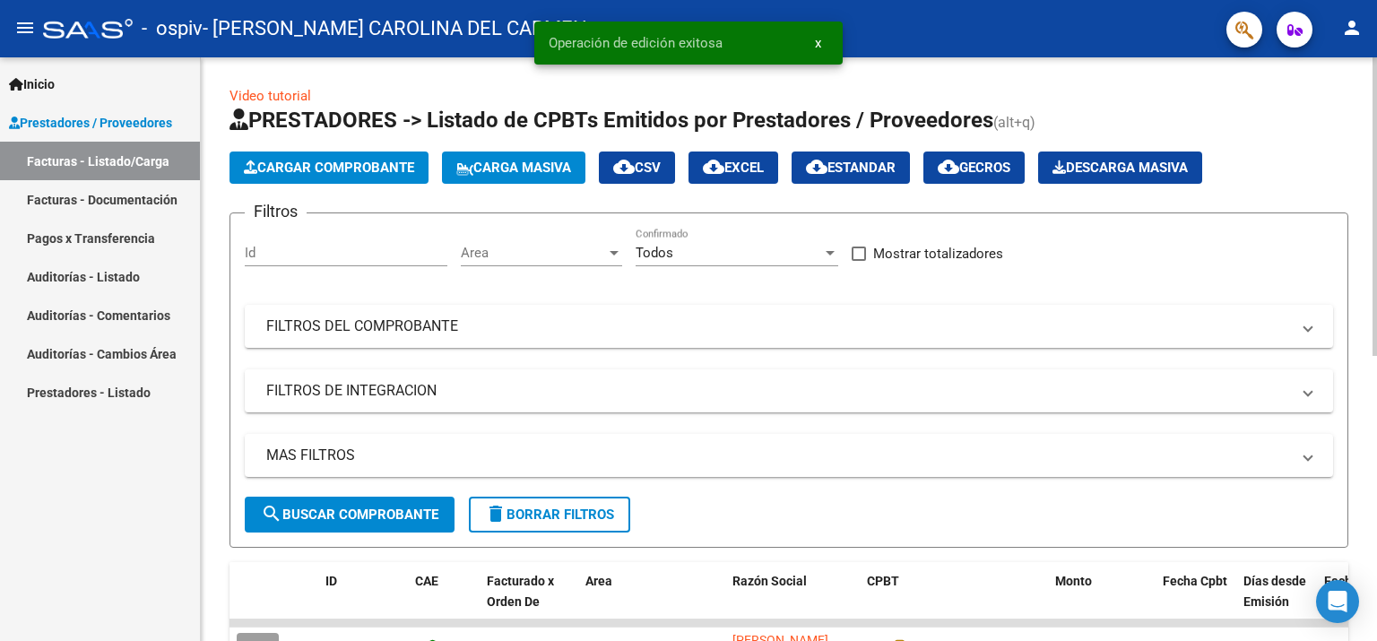
click at [291, 166] on span "Cargar Comprobante" at bounding box center [329, 168] width 170 height 16
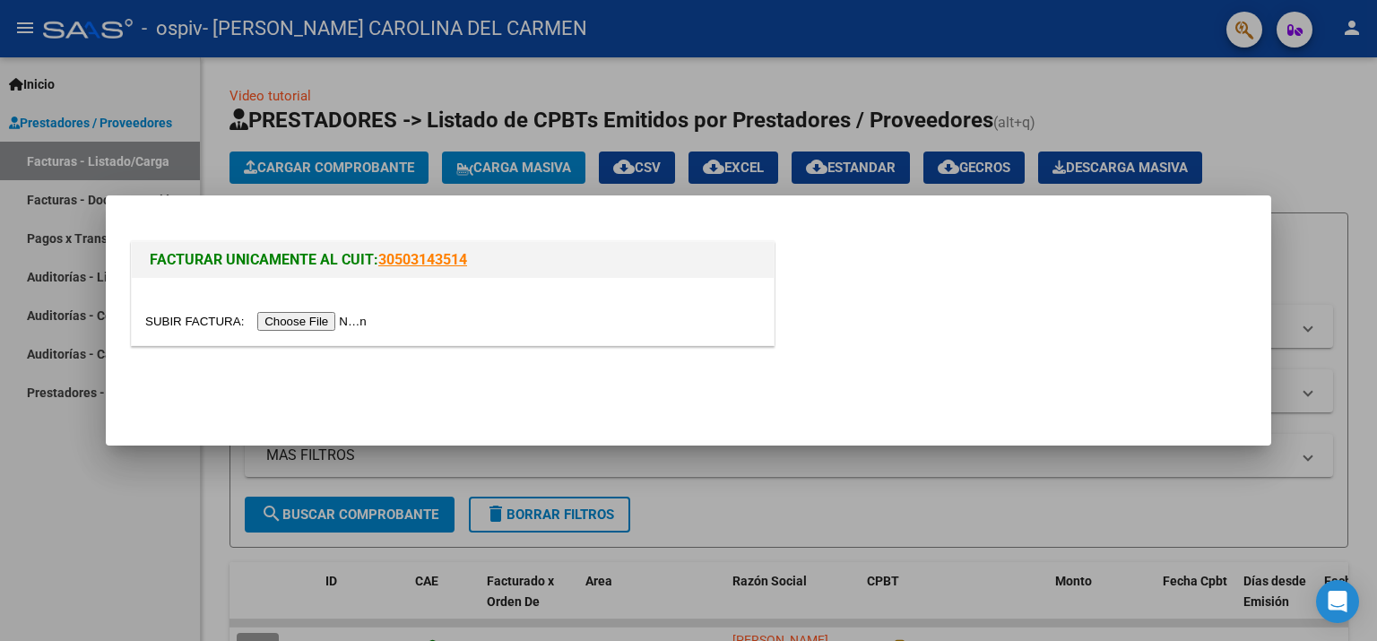
click at [316, 323] on input "file" at bounding box center [258, 321] width 227 height 19
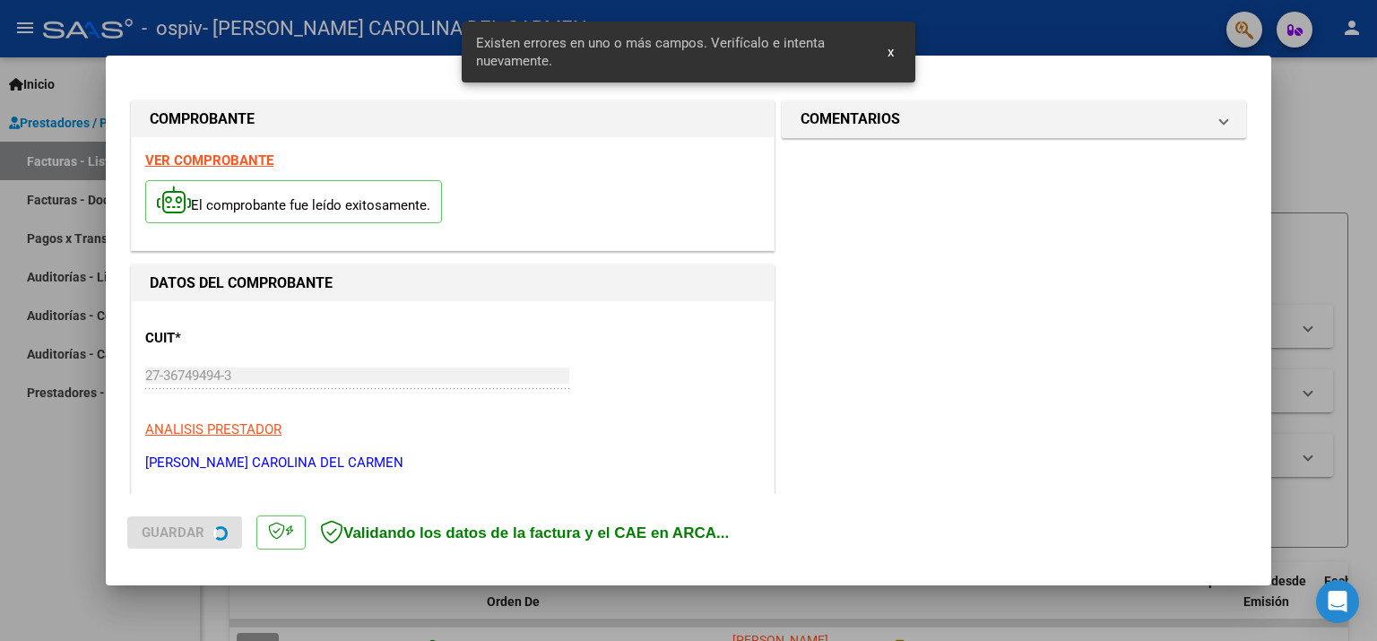
scroll to position [380, 0]
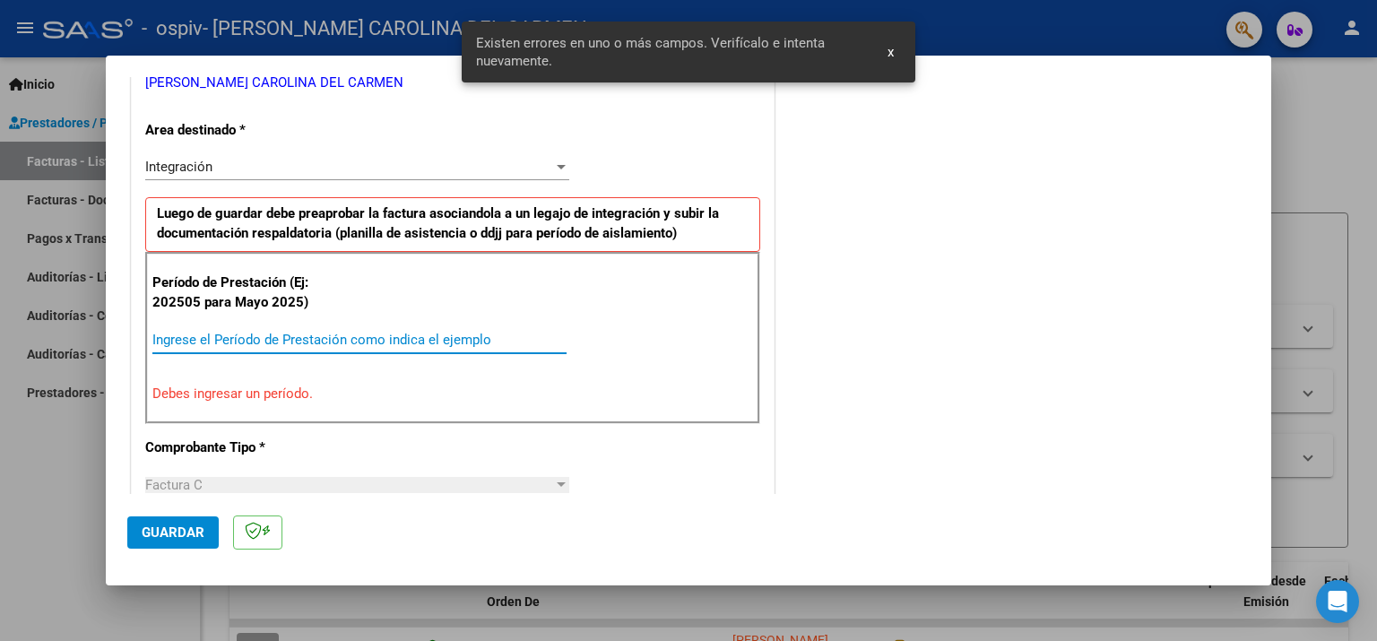
click at [350, 339] on input "Ingrese el Período de Prestación como indica el ejemplo" at bounding box center [359, 340] width 414 height 16
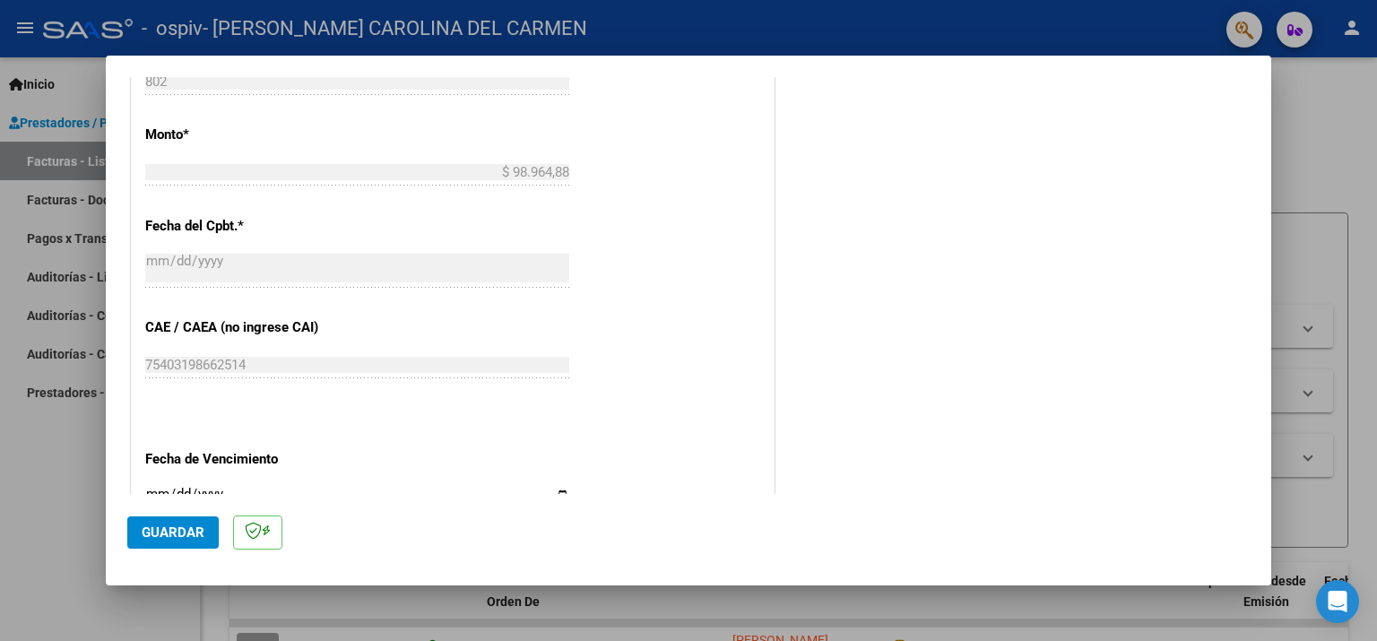
scroll to position [1008, 0]
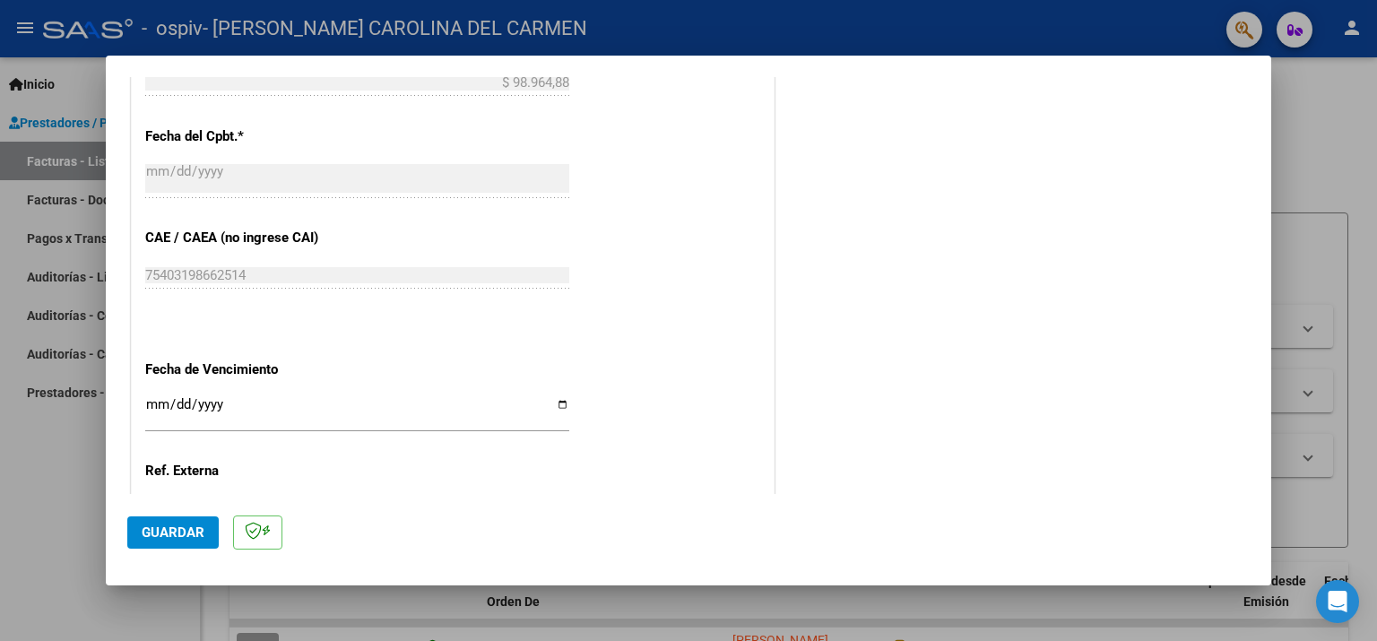
type input "202509"
click at [260, 402] on div "Ingresar la fecha" at bounding box center [357, 412] width 424 height 39
type input "2025-10-11"
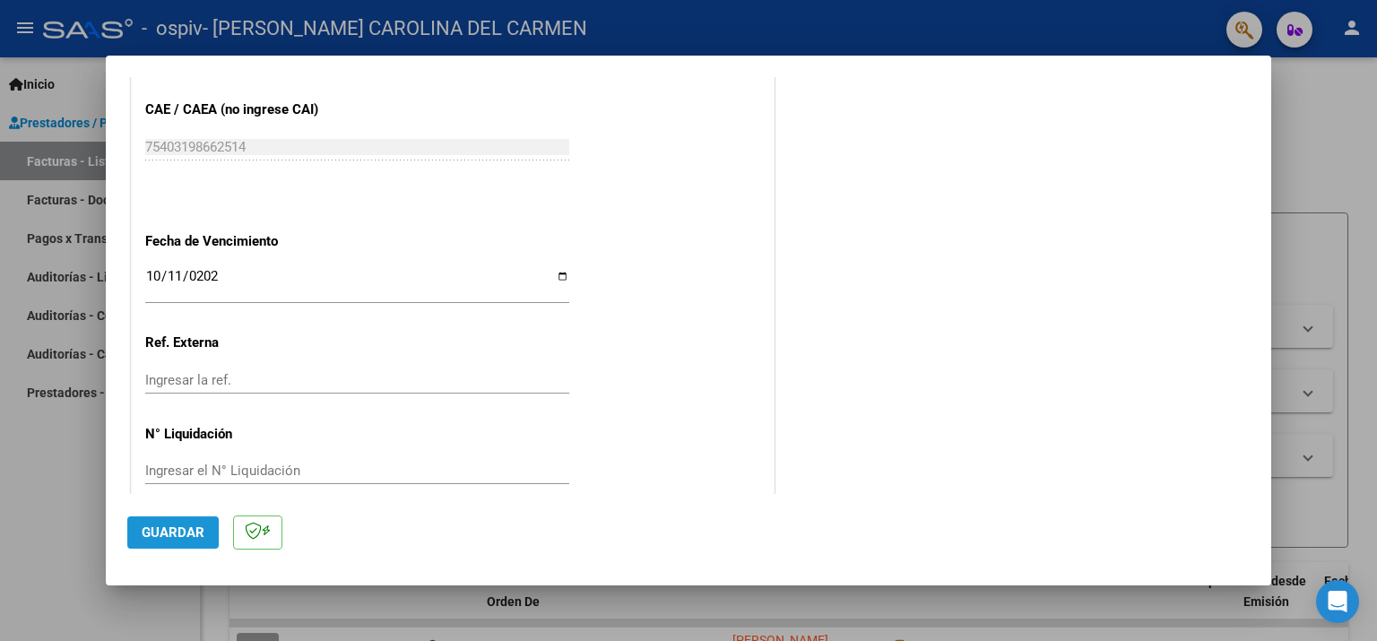
click at [162, 520] on button "Guardar" at bounding box center [172, 532] width 91 height 32
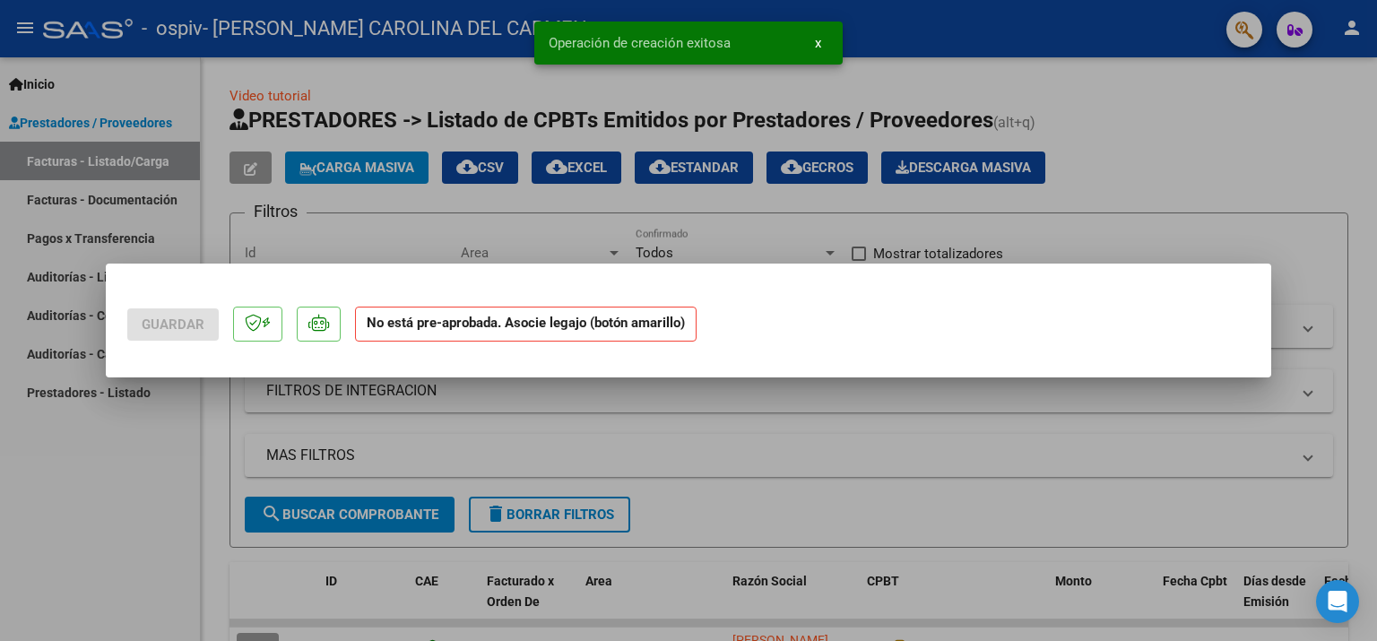
scroll to position [0, 0]
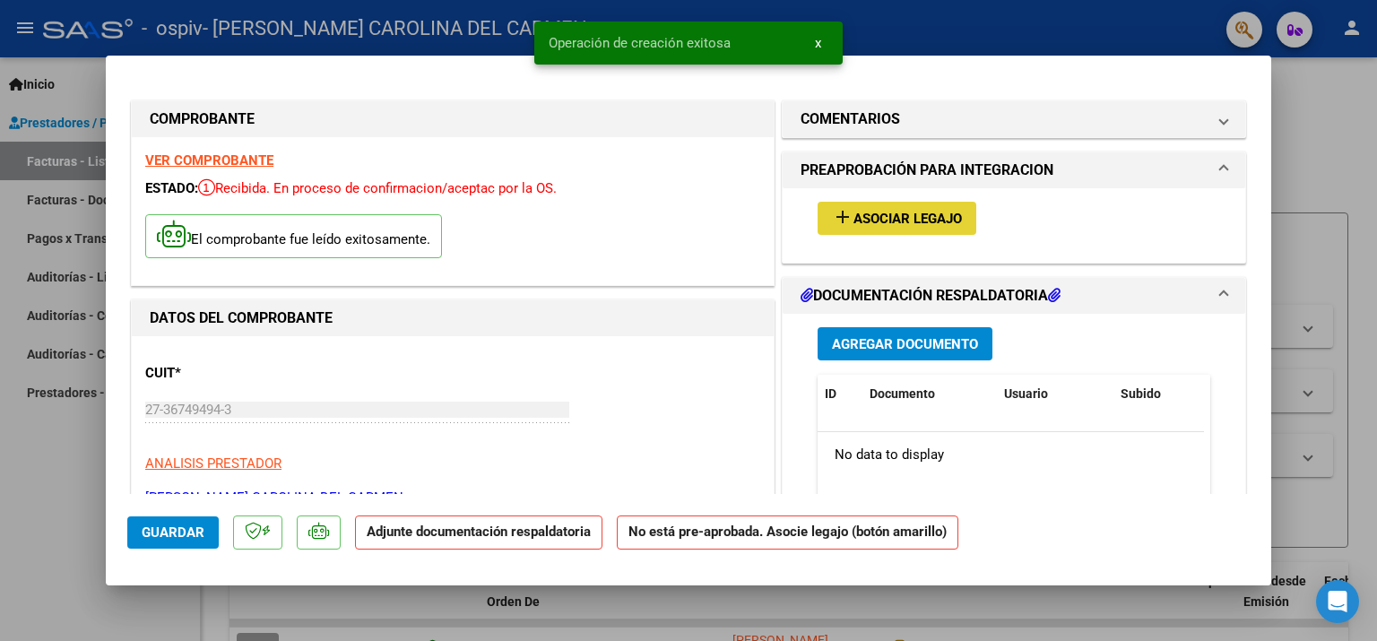
click at [854, 215] on span "Asociar Legajo" at bounding box center [908, 219] width 108 height 16
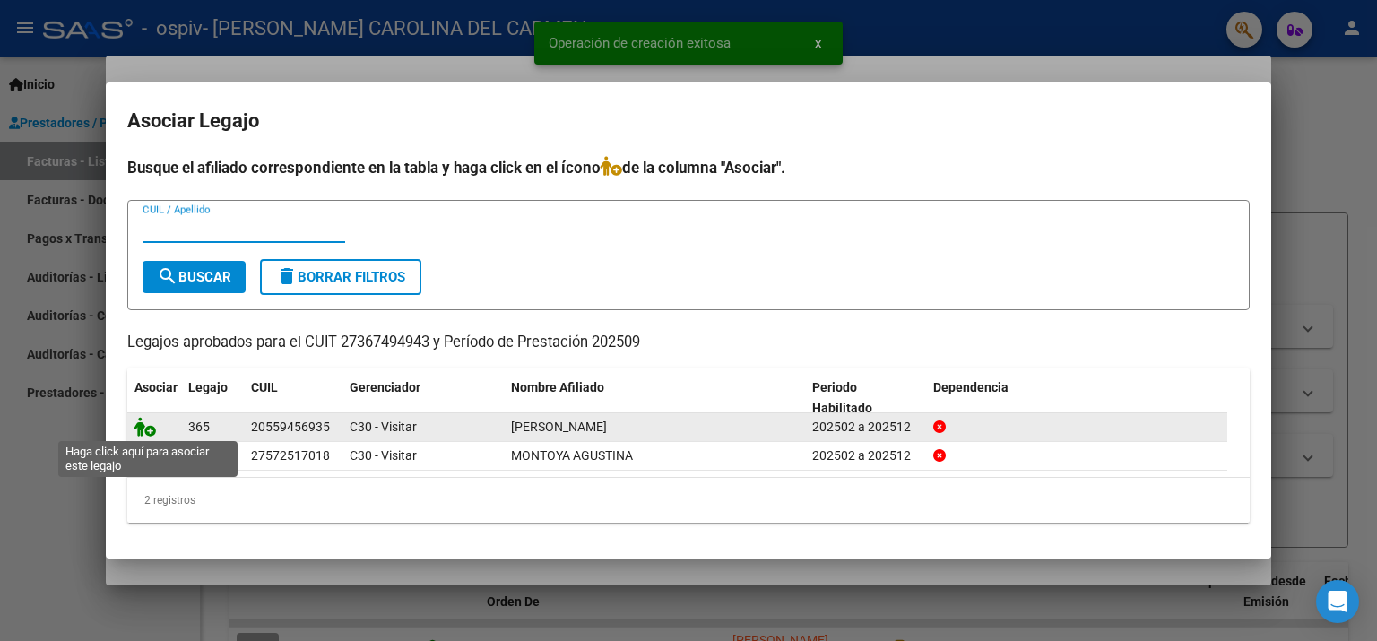
click at [140, 428] on icon at bounding box center [146, 427] width 22 height 20
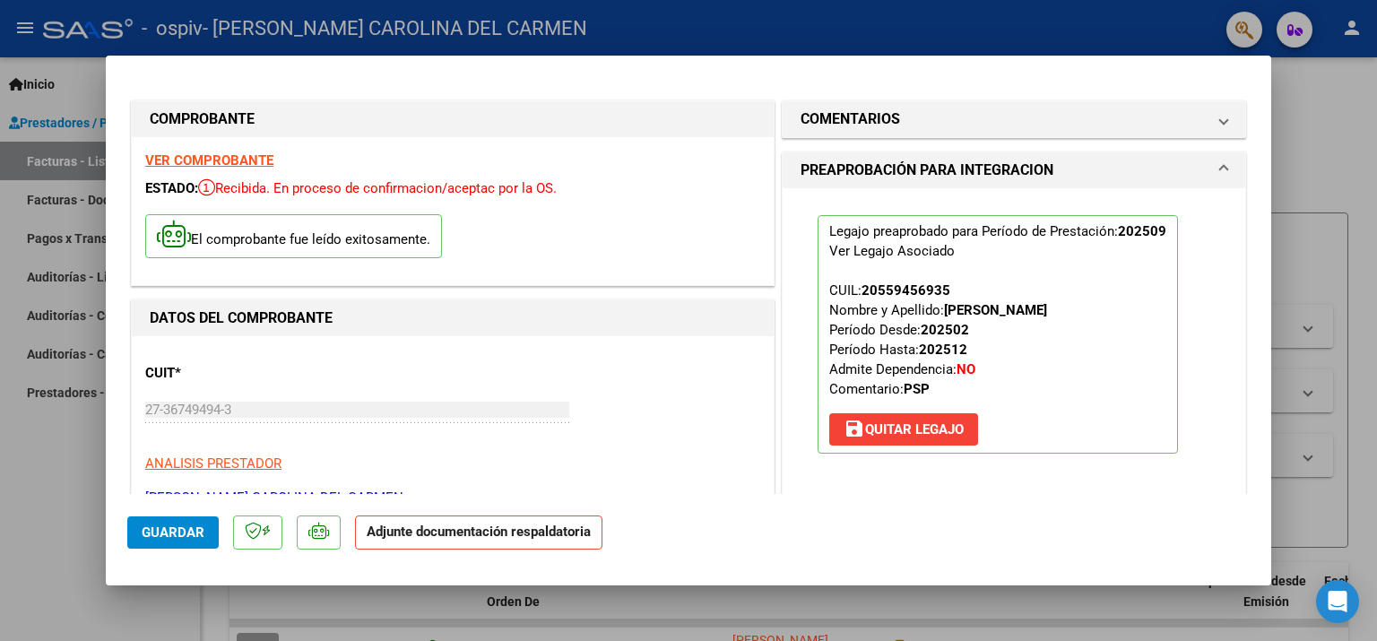
scroll to position [269, 0]
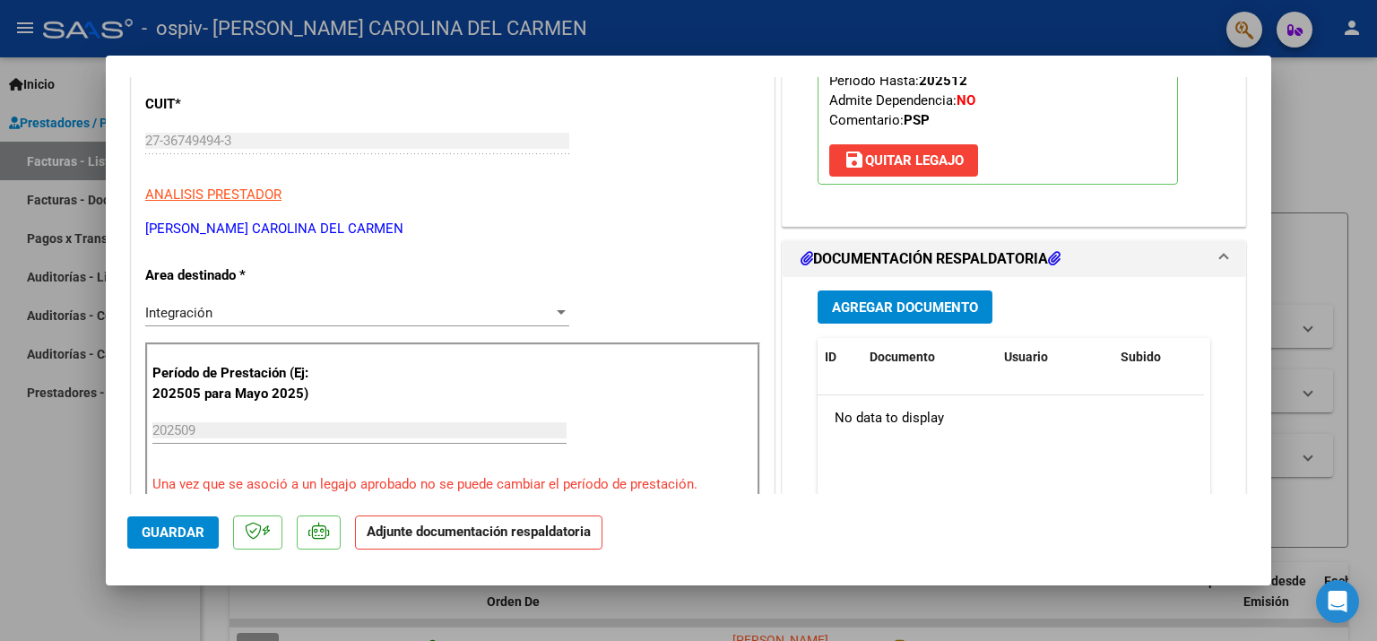
click at [893, 291] on button "Agregar Documento" at bounding box center [905, 307] width 175 height 33
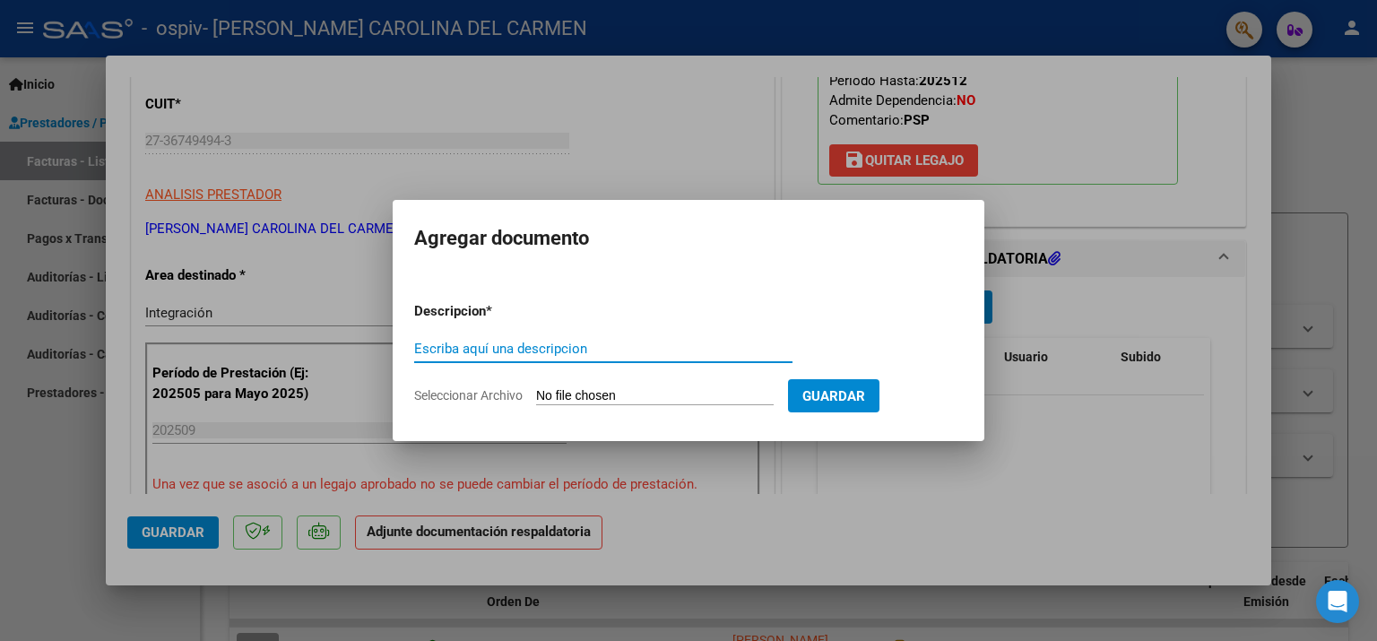
click at [608, 354] on input "Escriba aquí una descripcion" at bounding box center [603, 349] width 378 height 16
type input "Planilla de asistencia"
click at [599, 382] on form "Descripcion * Planilla de asistencia Escriba aquí una descripcion Seleccionar A…" at bounding box center [688, 353] width 549 height 131
click at [600, 389] on input "Seleccionar Archivo" at bounding box center [655, 396] width 238 height 17
type input "C:\fakepath\Planilla de asistencia.pdf"
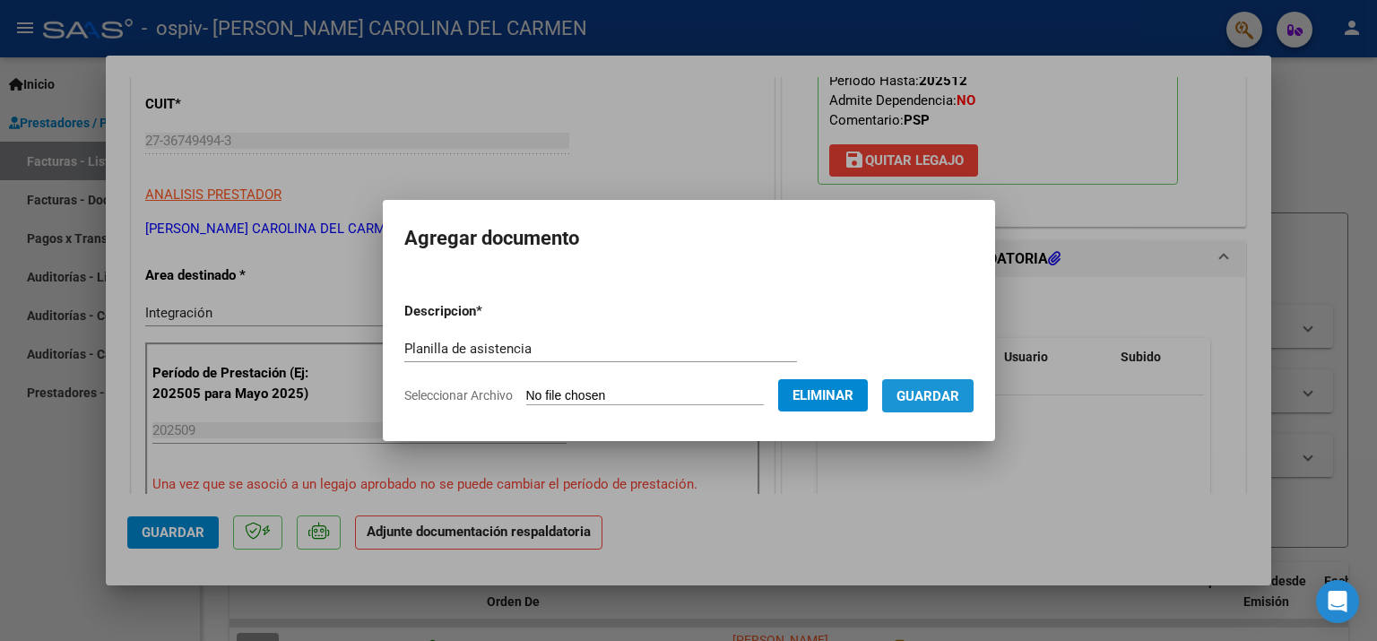
click at [942, 410] on button "Guardar" at bounding box center [927, 395] width 91 height 33
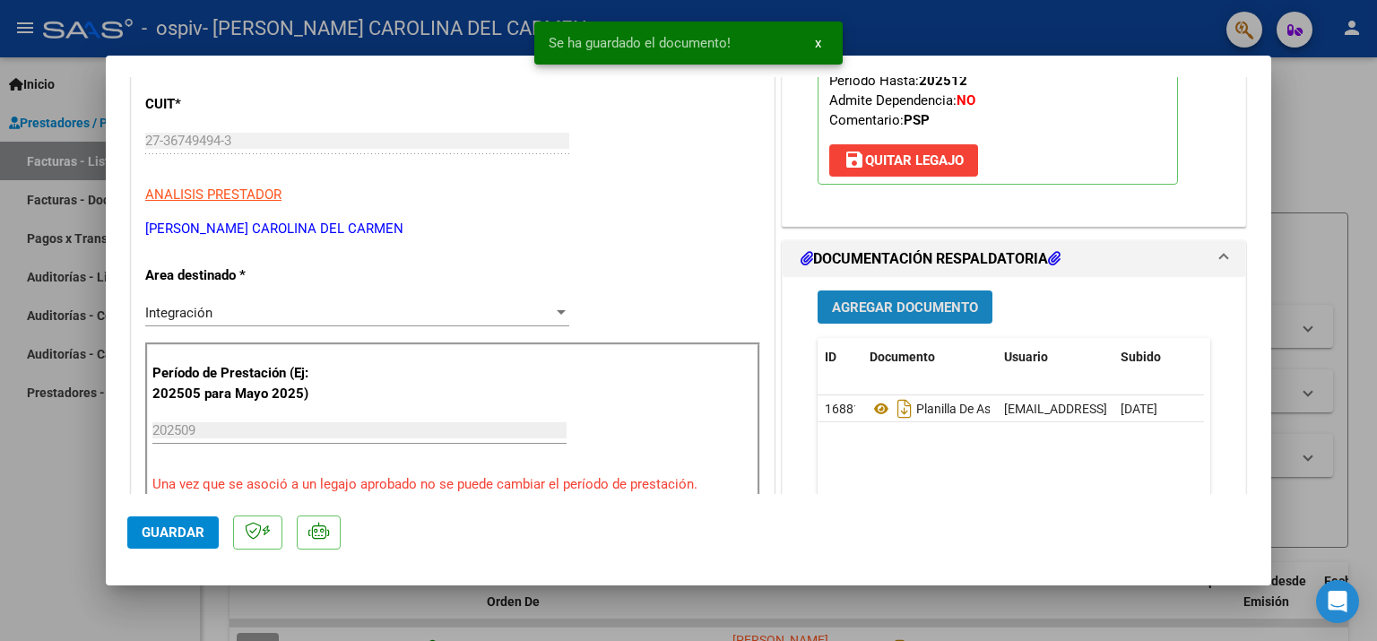
click at [849, 310] on span "Agregar Documento" at bounding box center [905, 307] width 146 height 16
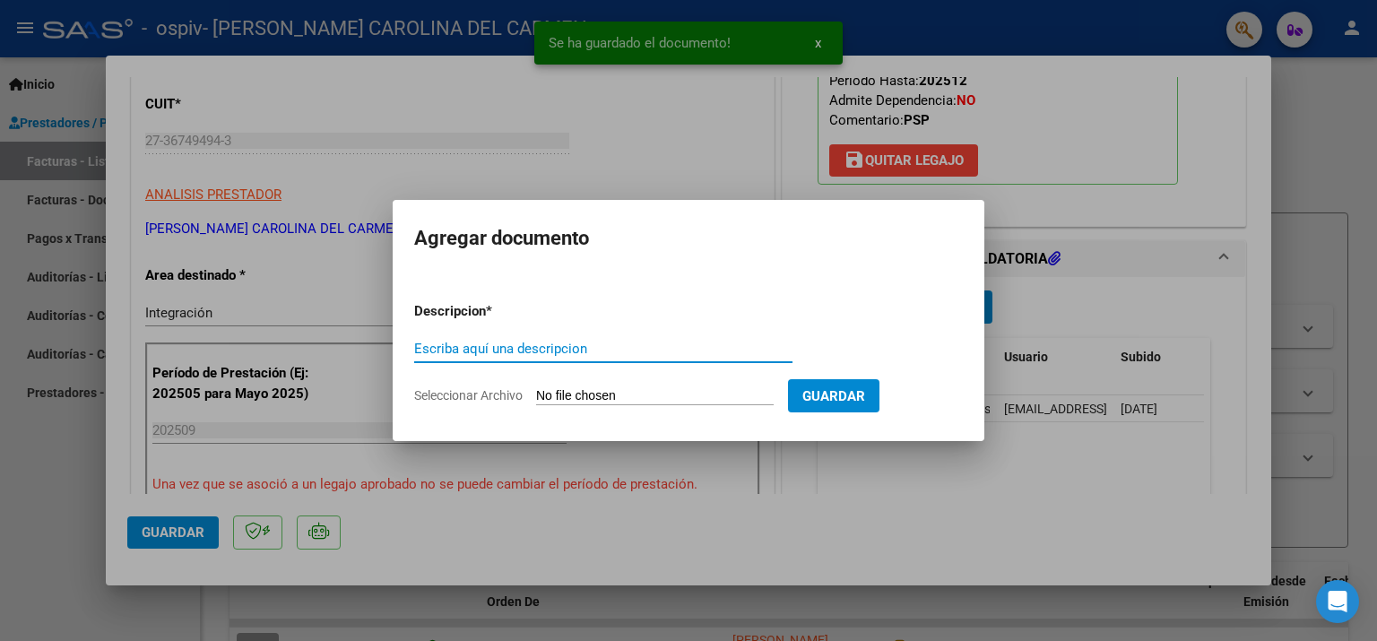
click at [557, 347] on input "Escriba aquí una descripcion" at bounding box center [603, 349] width 378 height 16
type input "Presupuesto aprobado"
click at [573, 395] on input "Seleccionar Archivo" at bounding box center [655, 396] width 238 height 17
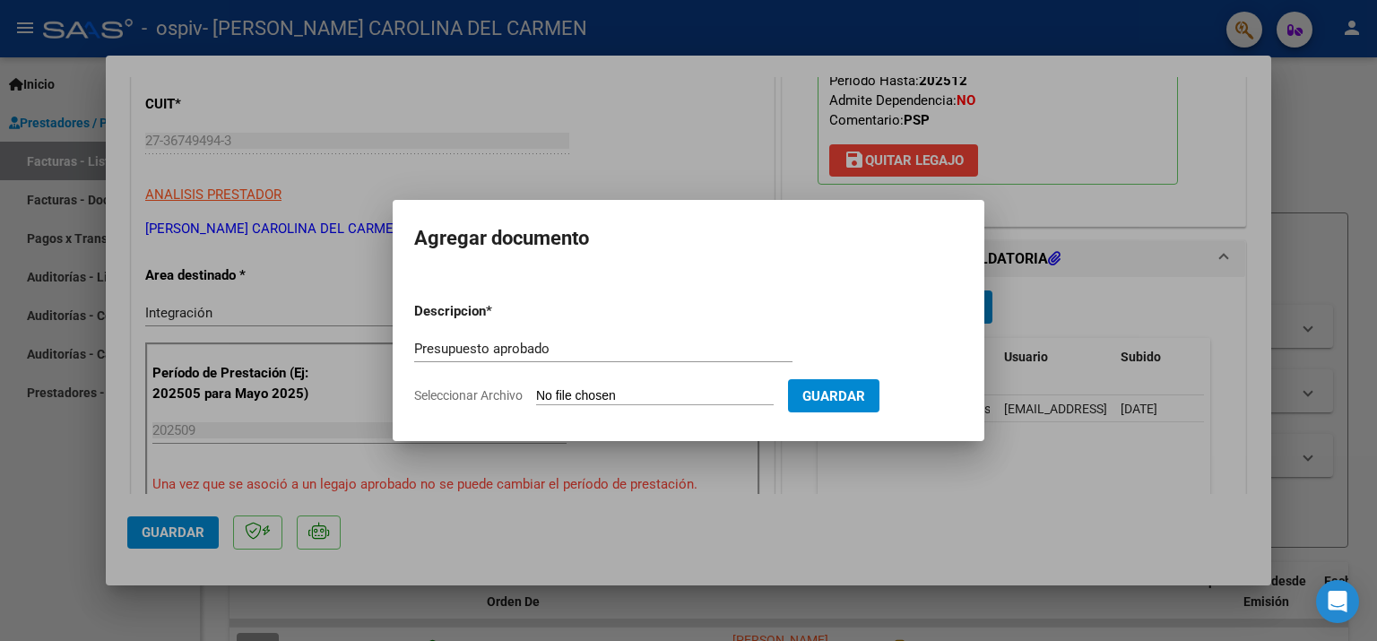
type input "C:\fakepath\Autorizacion.pdf"
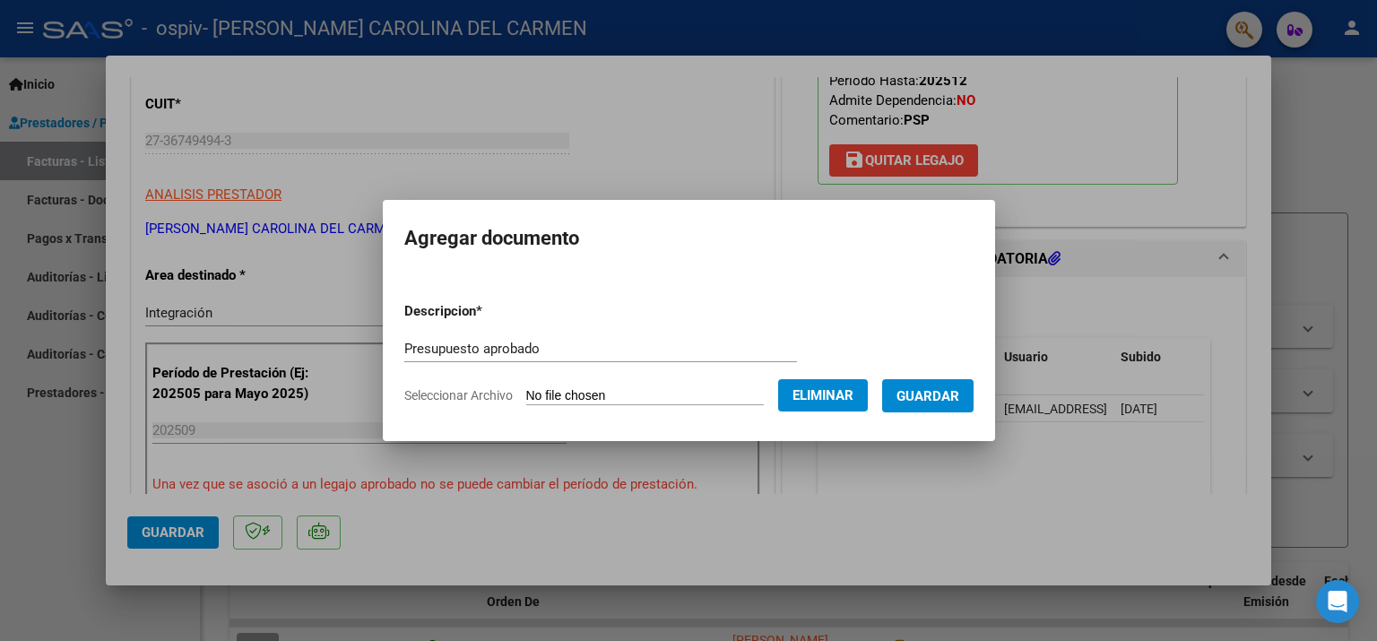
click at [925, 399] on span "Guardar" at bounding box center [928, 396] width 63 height 16
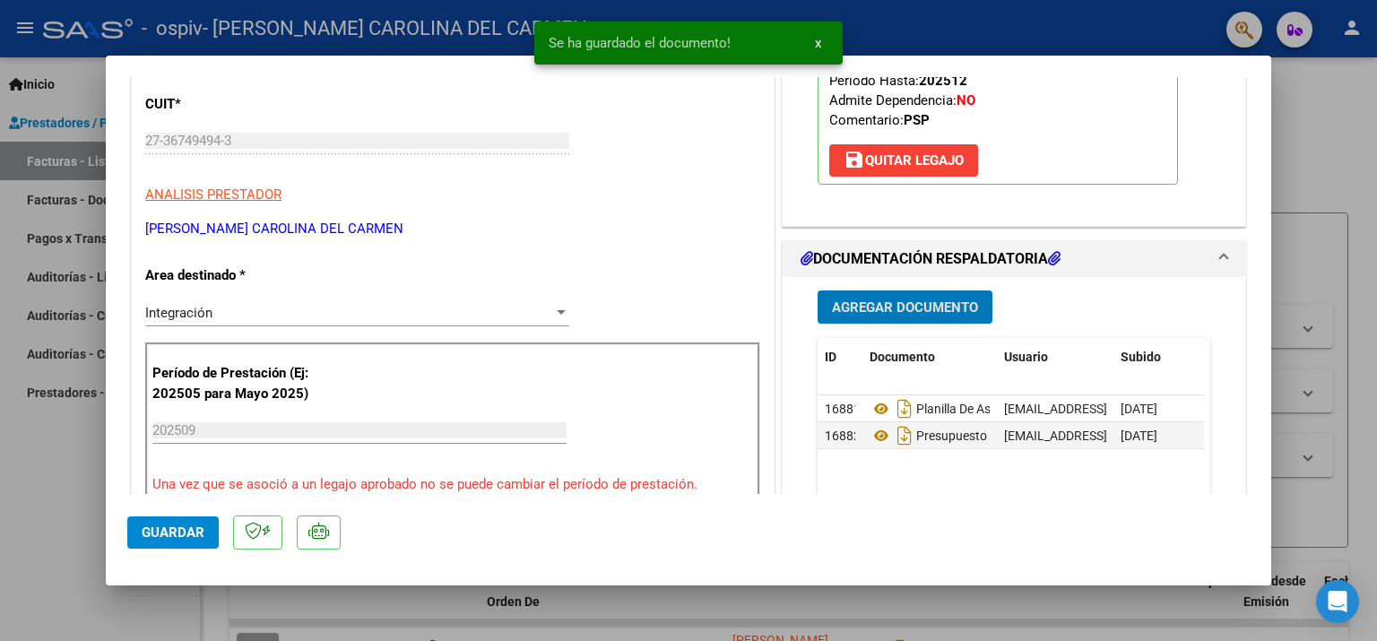
click at [155, 537] on span "Guardar" at bounding box center [173, 533] width 63 height 16
click at [1332, 202] on div at bounding box center [688, 320] width 1377 height 641
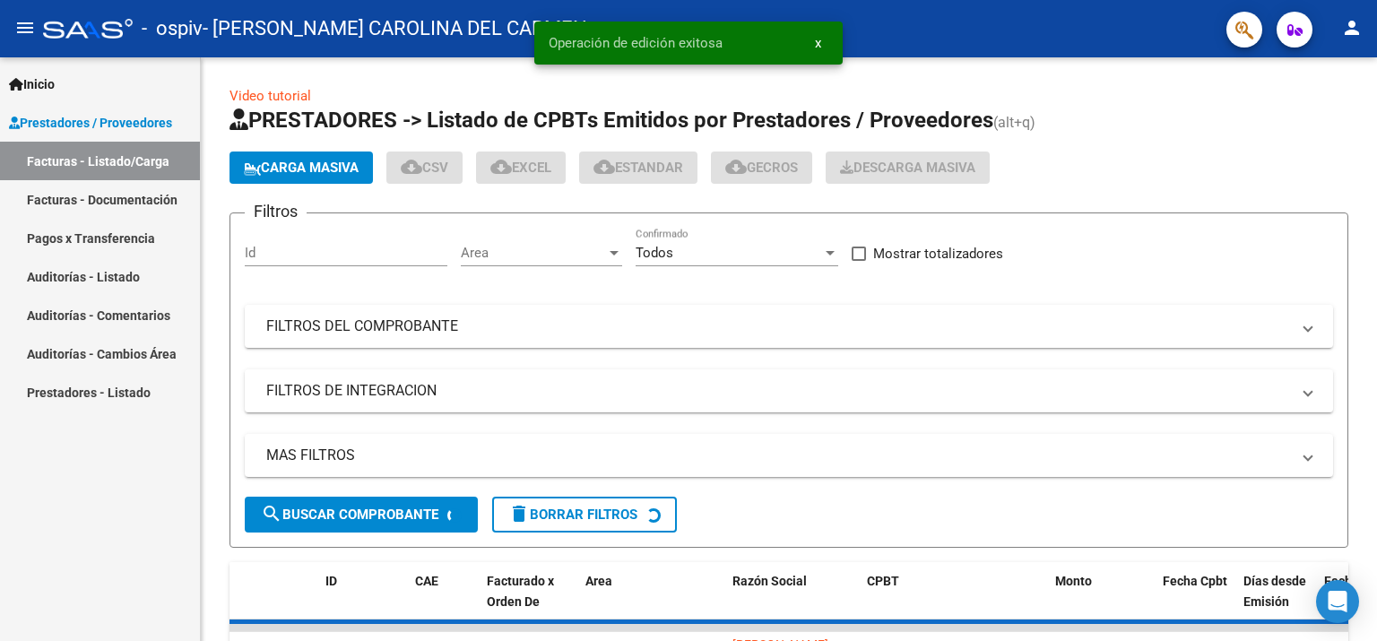
click at [1344, 34] on mat-icon "person" at bounding box center [1352, 28] width 22 height 22
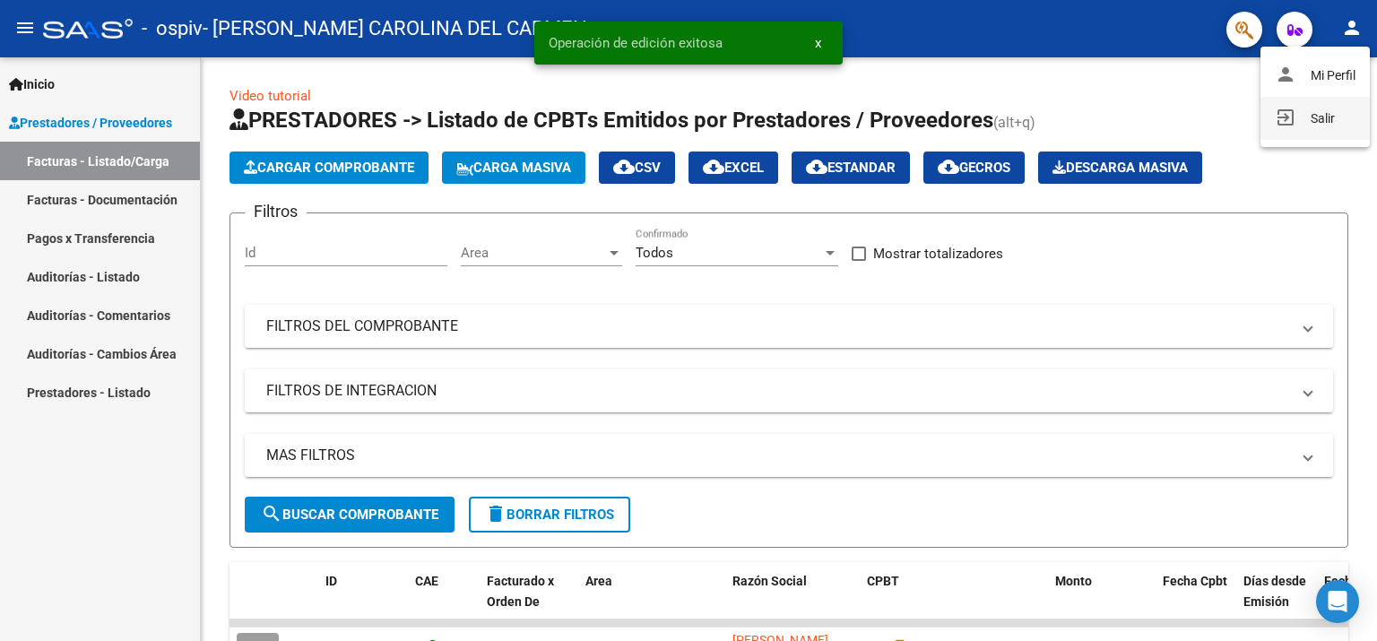
click at [1313, 120] on button "exit_to_app Salir" at bounding box center [1315, 118] width 109 height 43
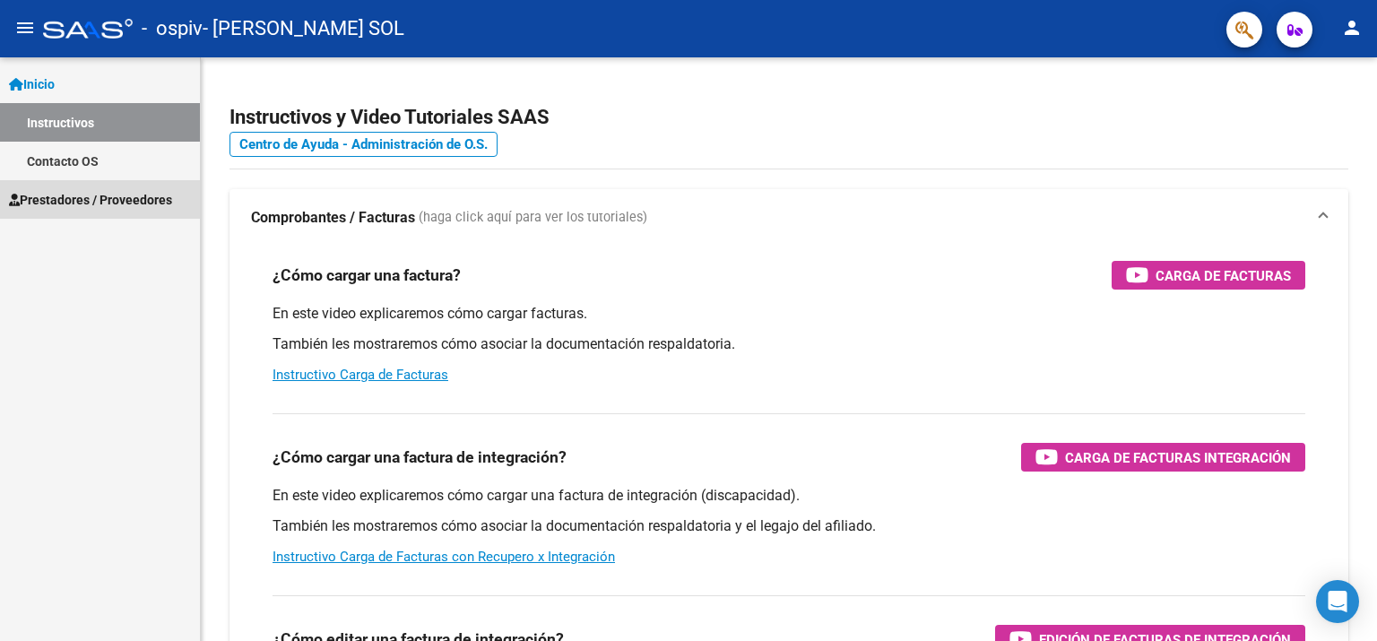
click at [97, 202] on span "Prestadores / Proveedores" at bounding box center [90, 200] width 163 height 20
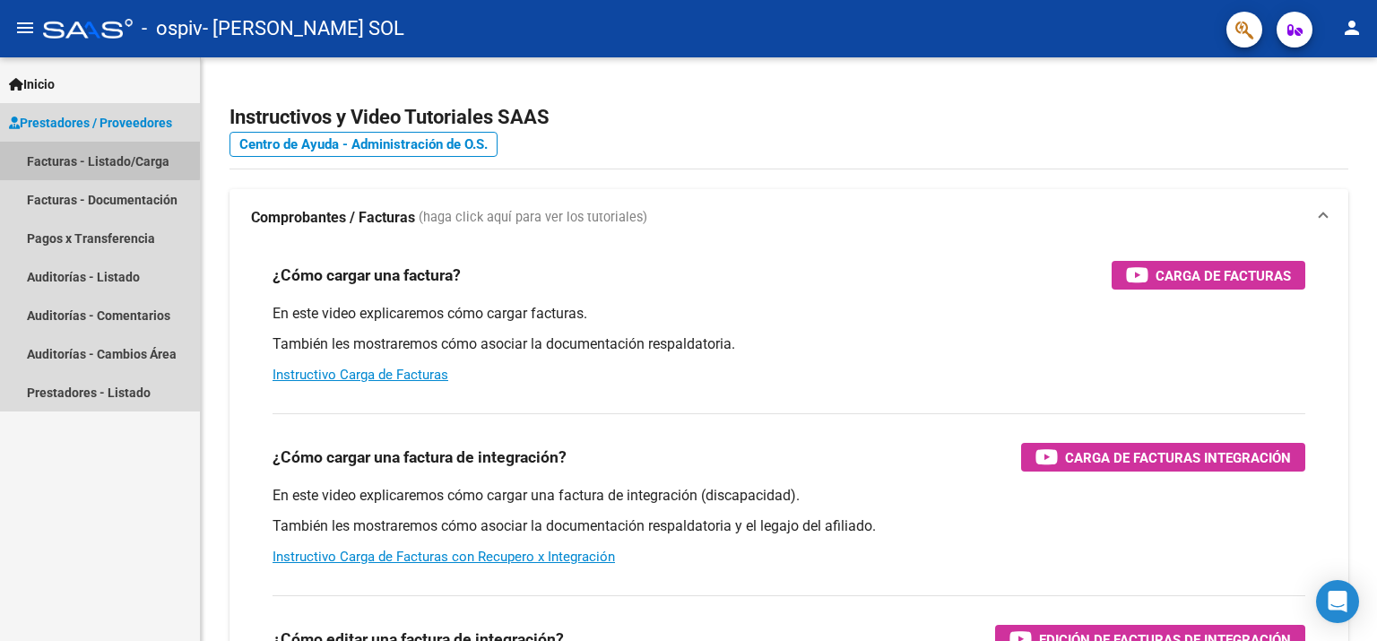
click at [83, 159] on link "Facturas - Listado/Carga" at bounding box center [100, 161] width 200 height 39
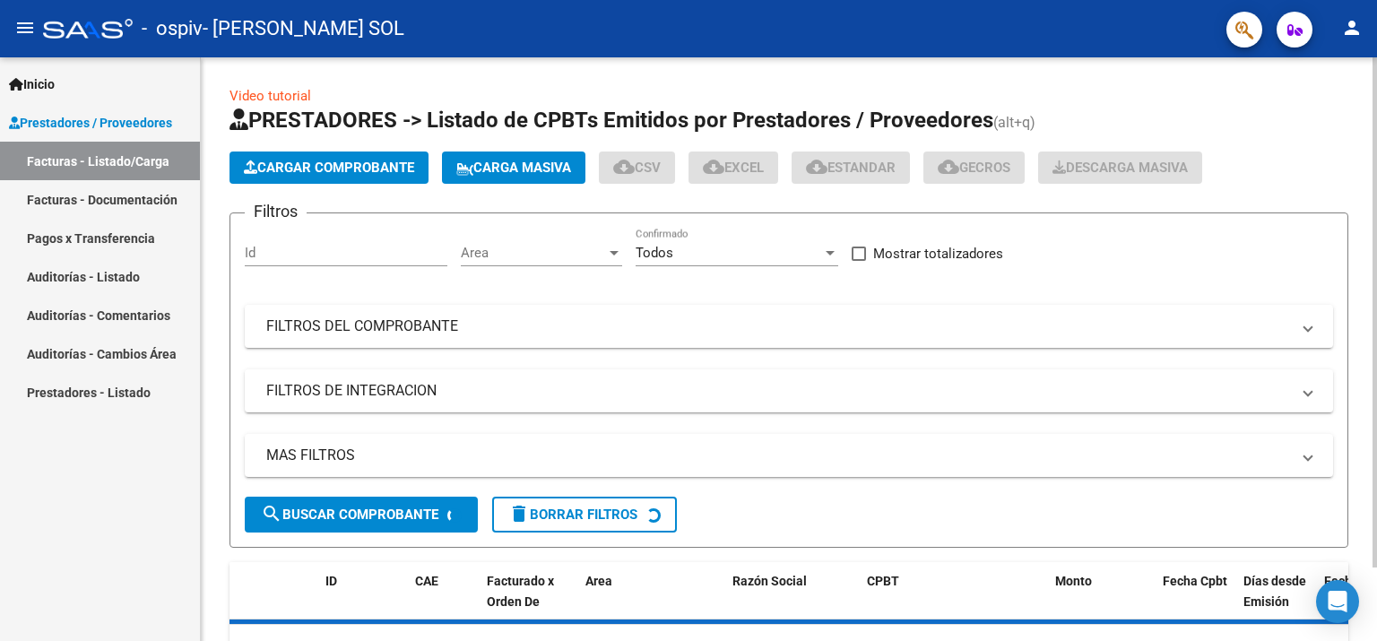
click at [280, 163] on span "Cargar Comprobante" at bounding box center [329, 168] width 170 height 16
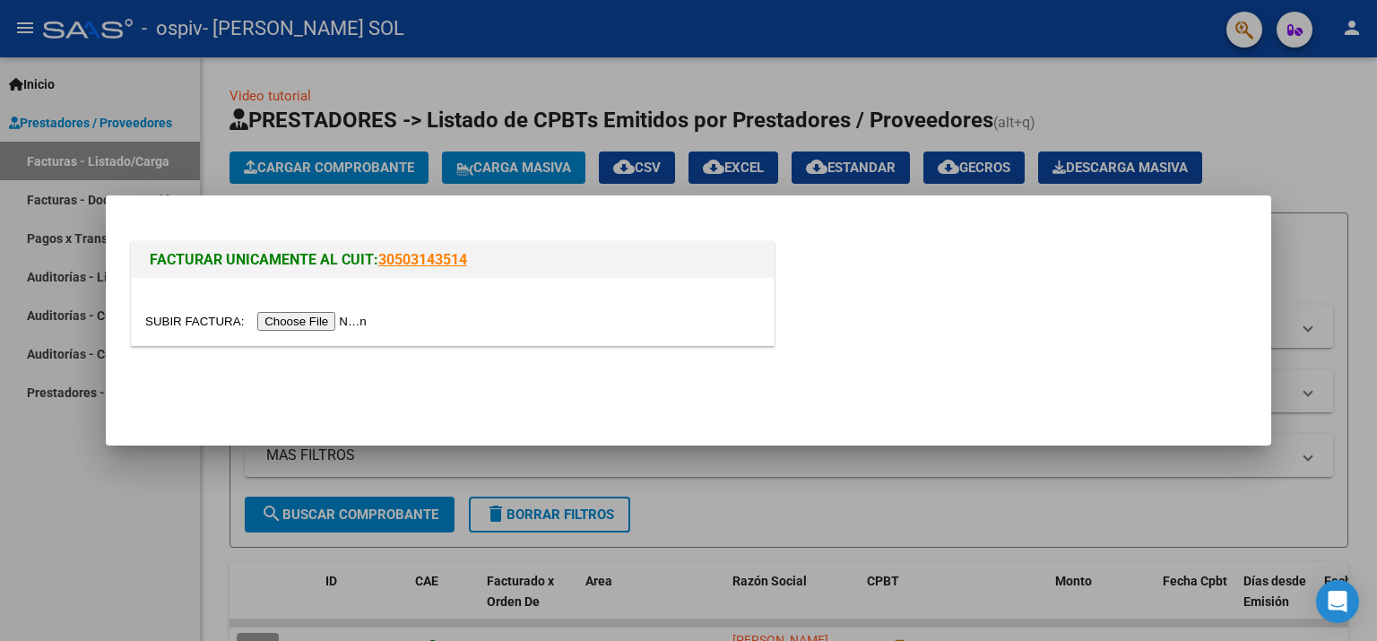
click at [291, 323] on input "file" at bounding box center [258, 321] width 227 height 19
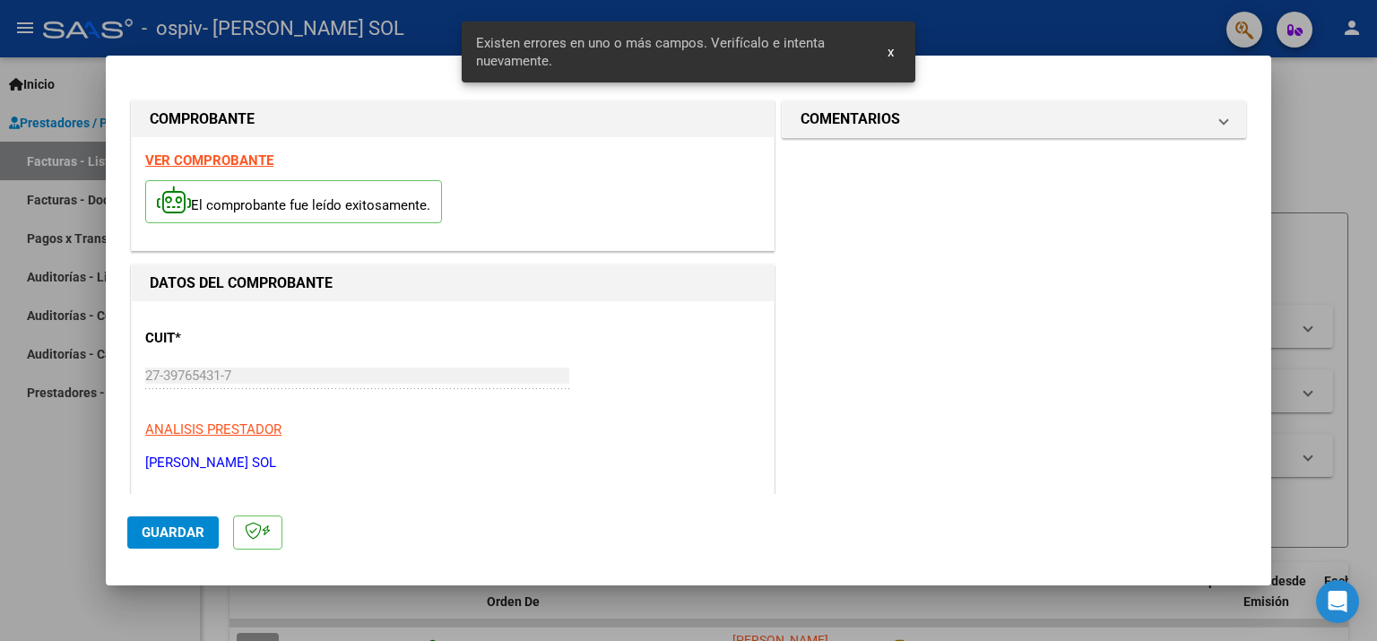
scroll to position [380, 0]
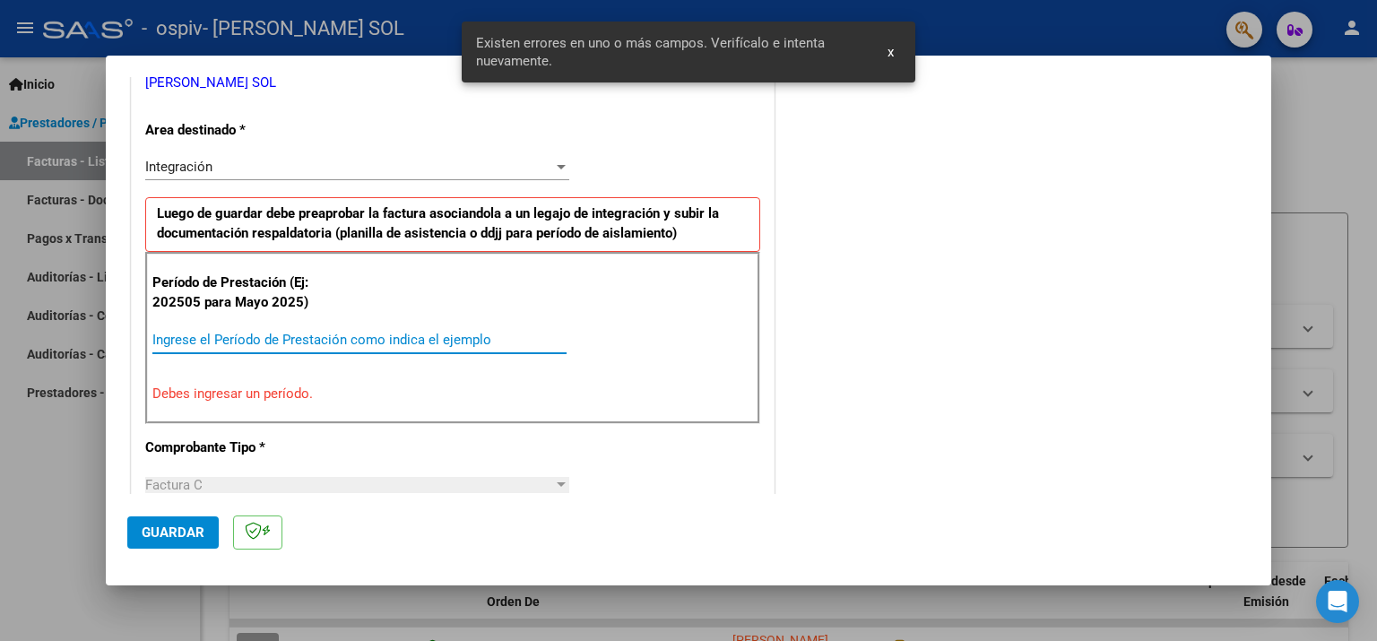
click at [308, 343] on input "Ingrese el Período de Prestación como indica el ejemplo" at bounding box center [359, 340] width 414 height 16
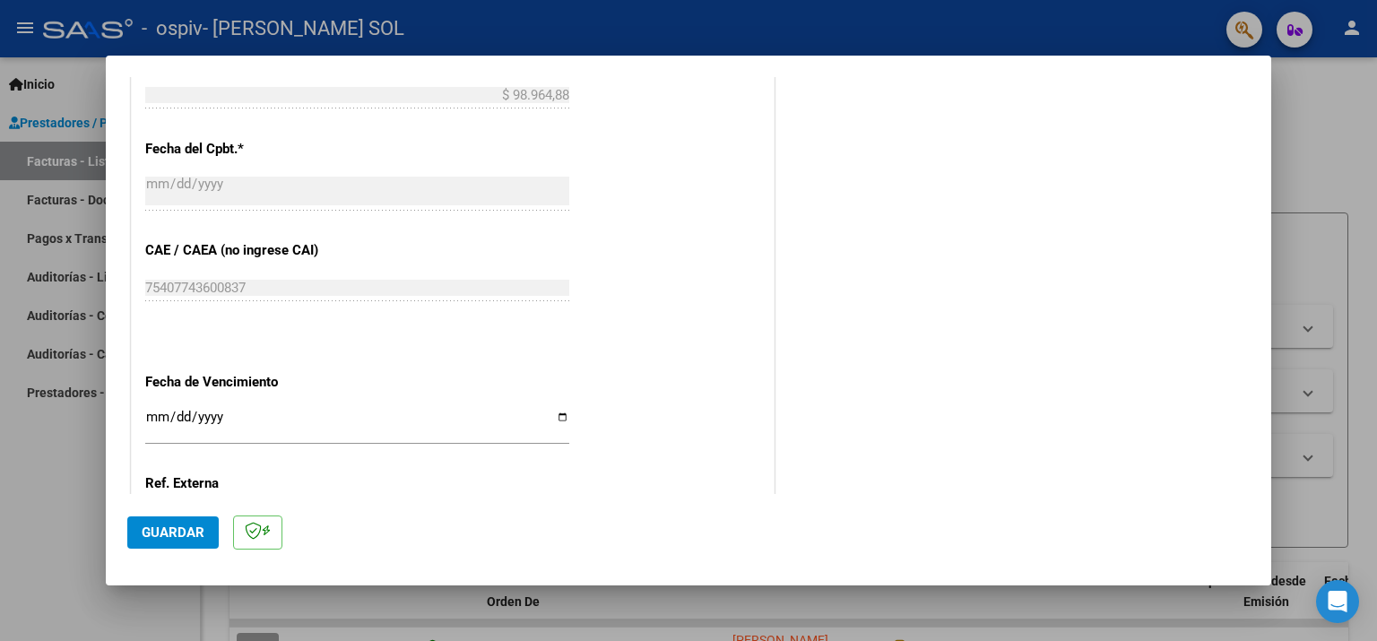
scroll to position [1008, 0]
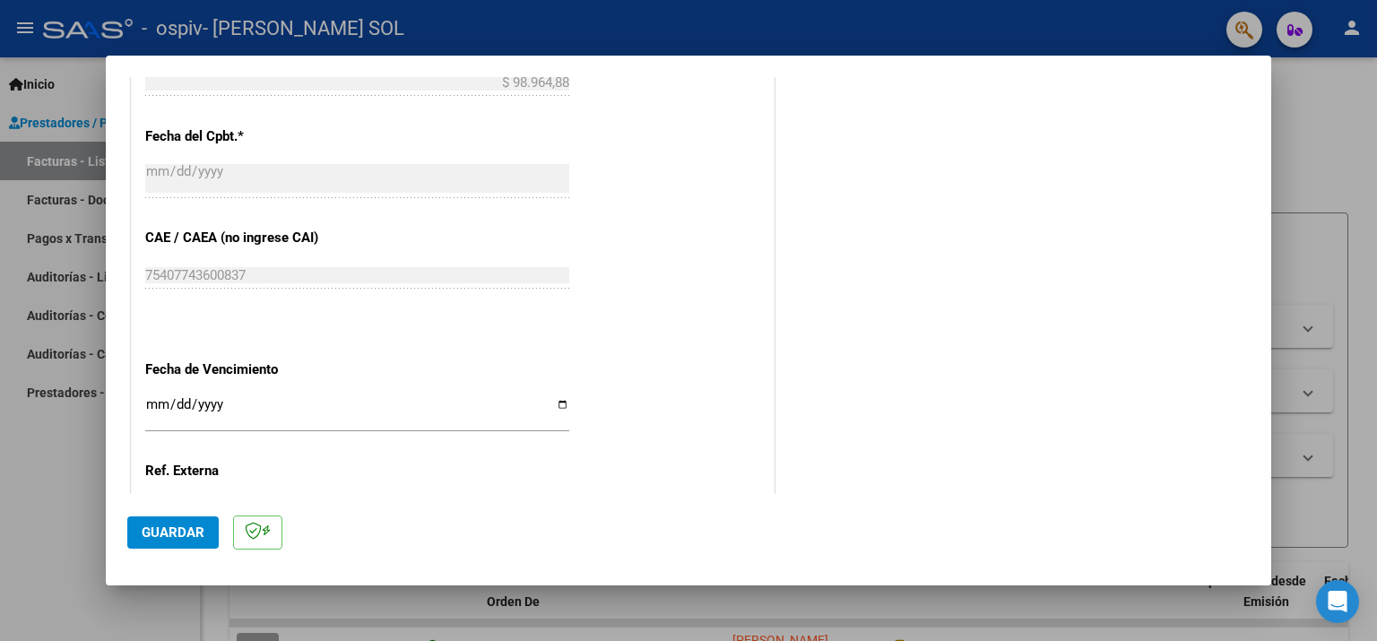
type input "202509"
click at [292, 397] on input "Ingresar la fecha" at bounding box center [357, 411] width 424 height 29
click at [229, 397] on input "0025-10-15" at bounding box center [357, 411] width 424 height 29
type input "[DATE]"
click at [162, 518] on button "Guardar" at bounding box center [172, 532] width 91 height 32
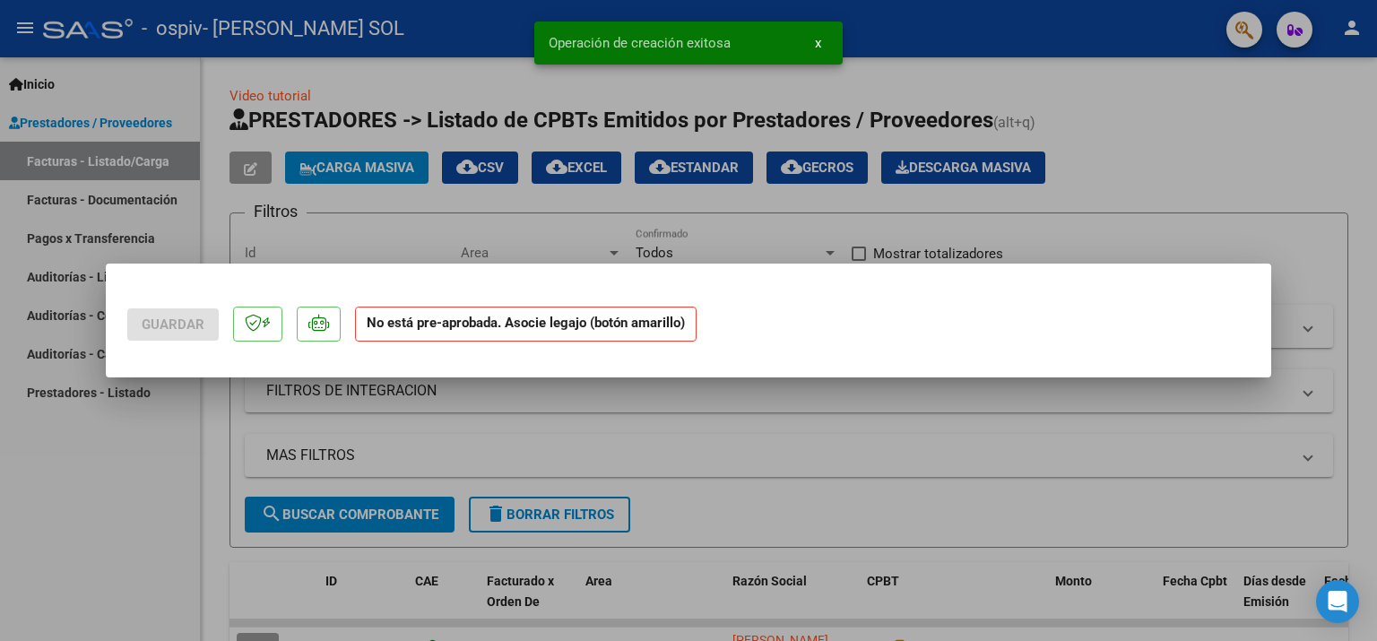
scroll to position [0, 0]
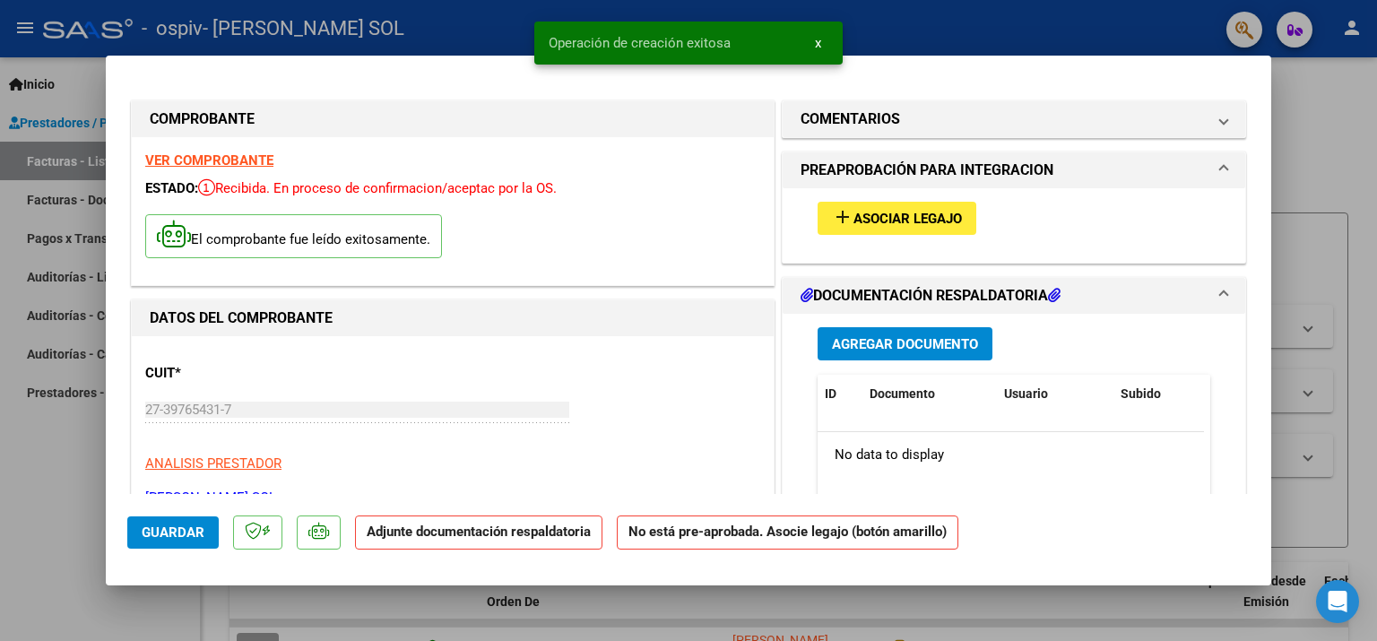
click at [866, 202] on div "add Asociar Legajo" at bounding box center [1014, 218] width 420 height 60
click at [854, 221] on span "Asociar Legajo" at bounding box center [908, 219] width 108 height 16
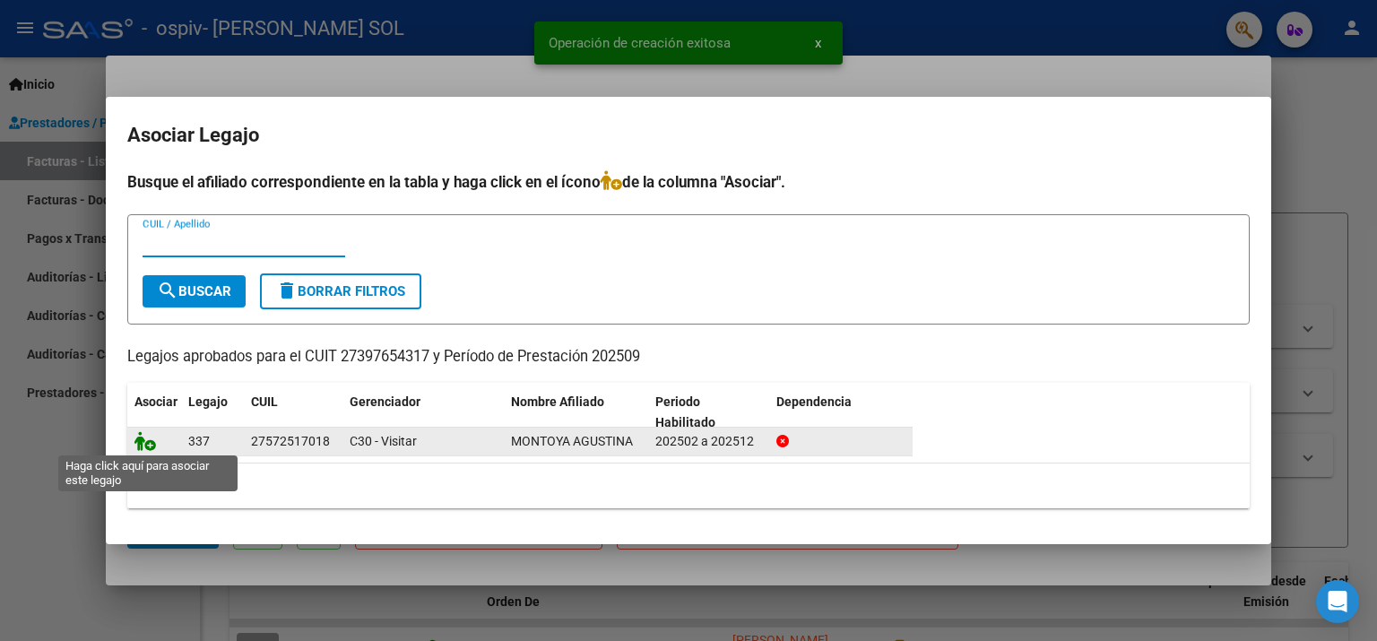
click at [141, 443] on icon at bounding box center [146, 441] width 22 height 20
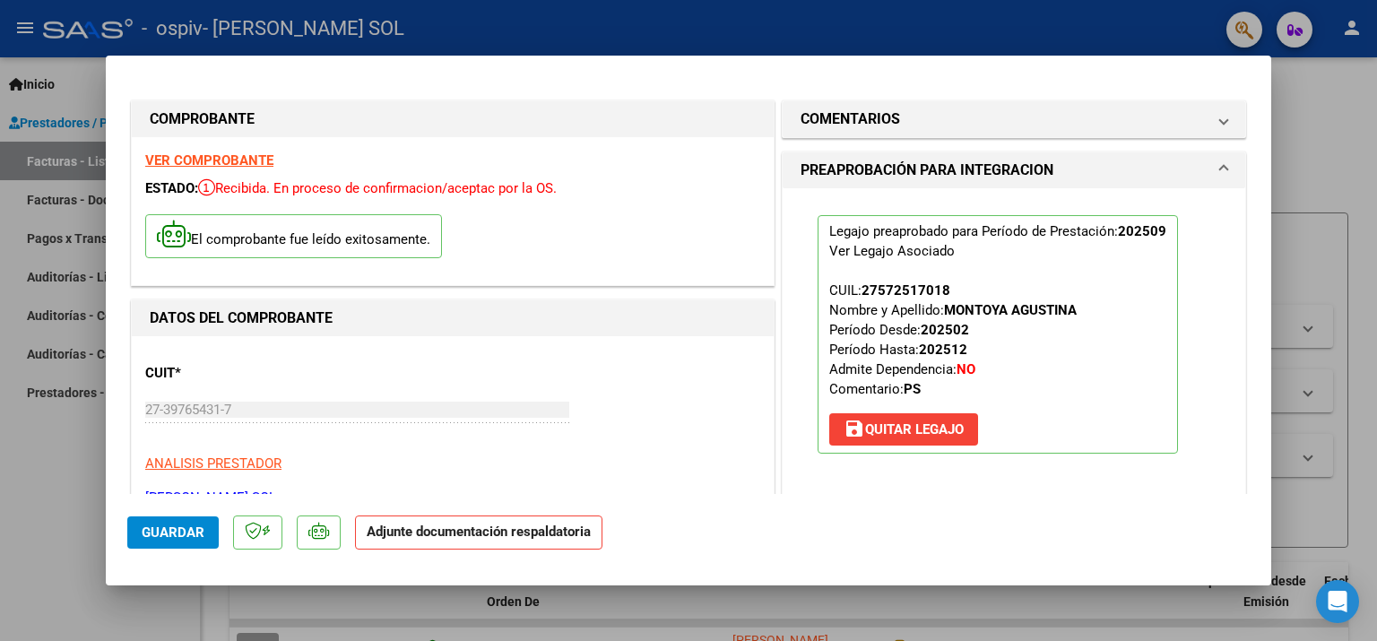
scroll to position [90, 0]
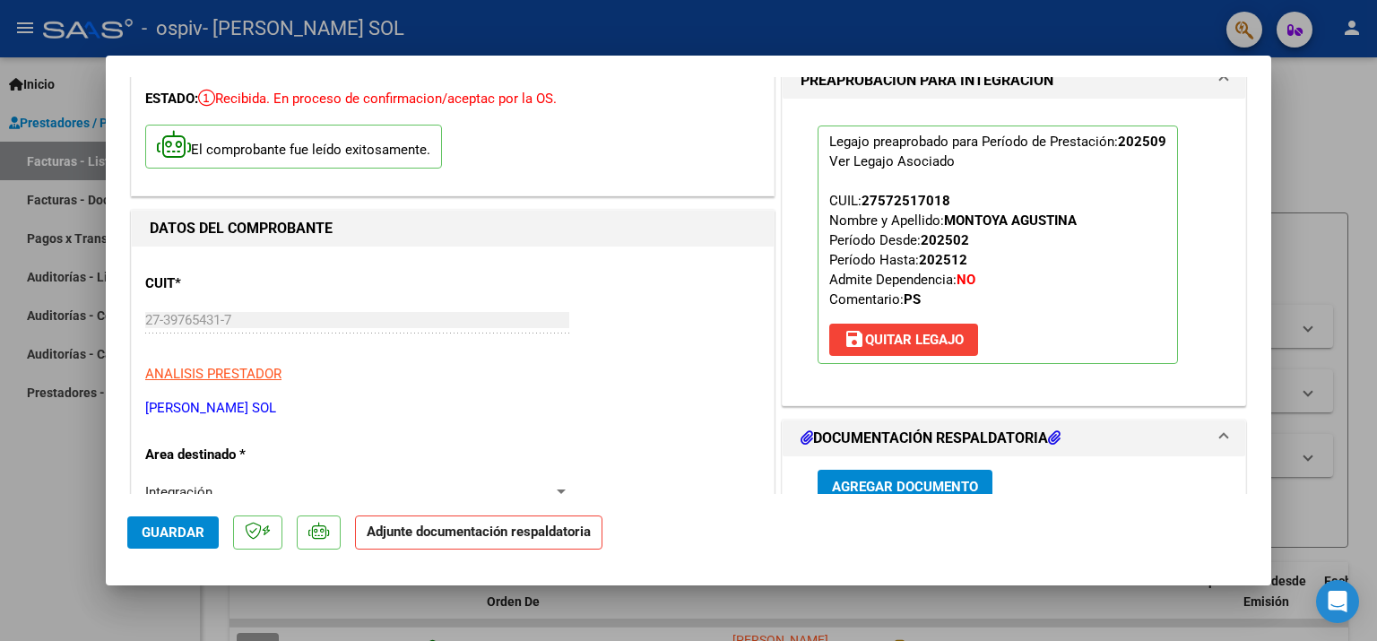
click at [860, 479] on span "Agregar Documento" at bounding box center [905, 487] width 146 height 16
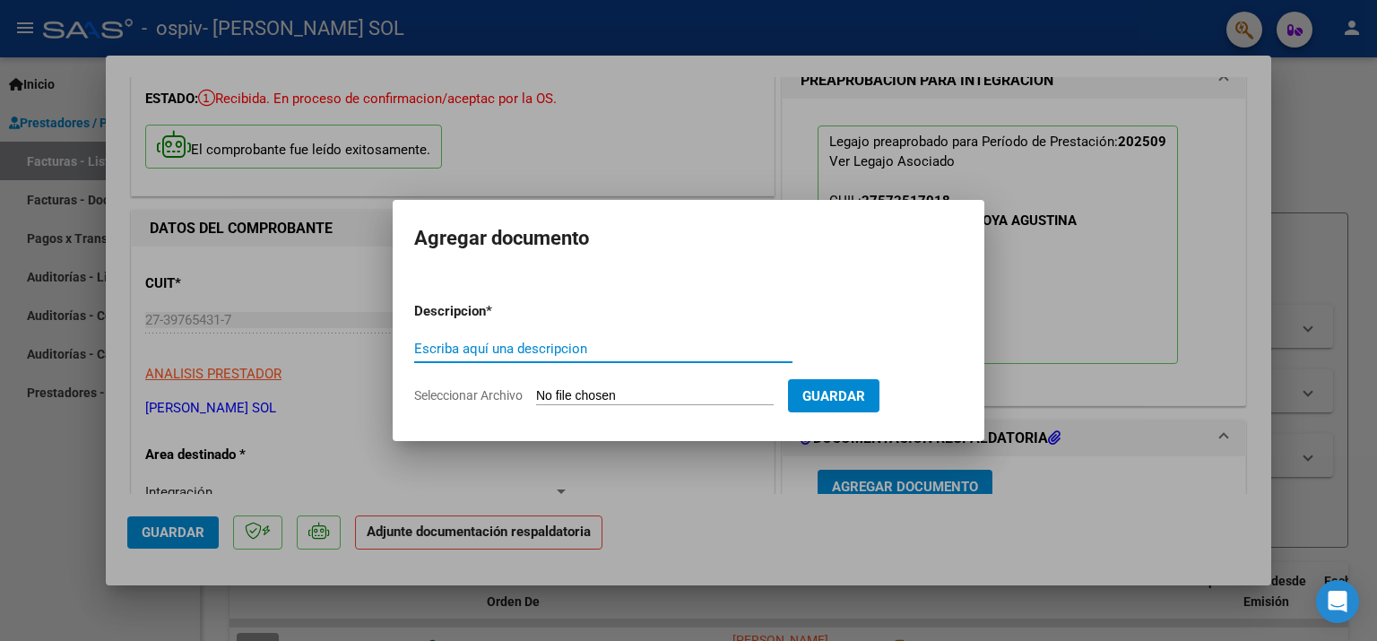
click at [473, 352] on input "Escriba aquí una descripcion" at bounding box center [603, 349] width 378 height 16
type input "Planilla de asistencia"
click at [599, 394] on input "Seleccionar Archivo" at bounding box center [655, 396] width 238 height 17
type input "C:\fakepath\Planilla de asistencia.pdf"
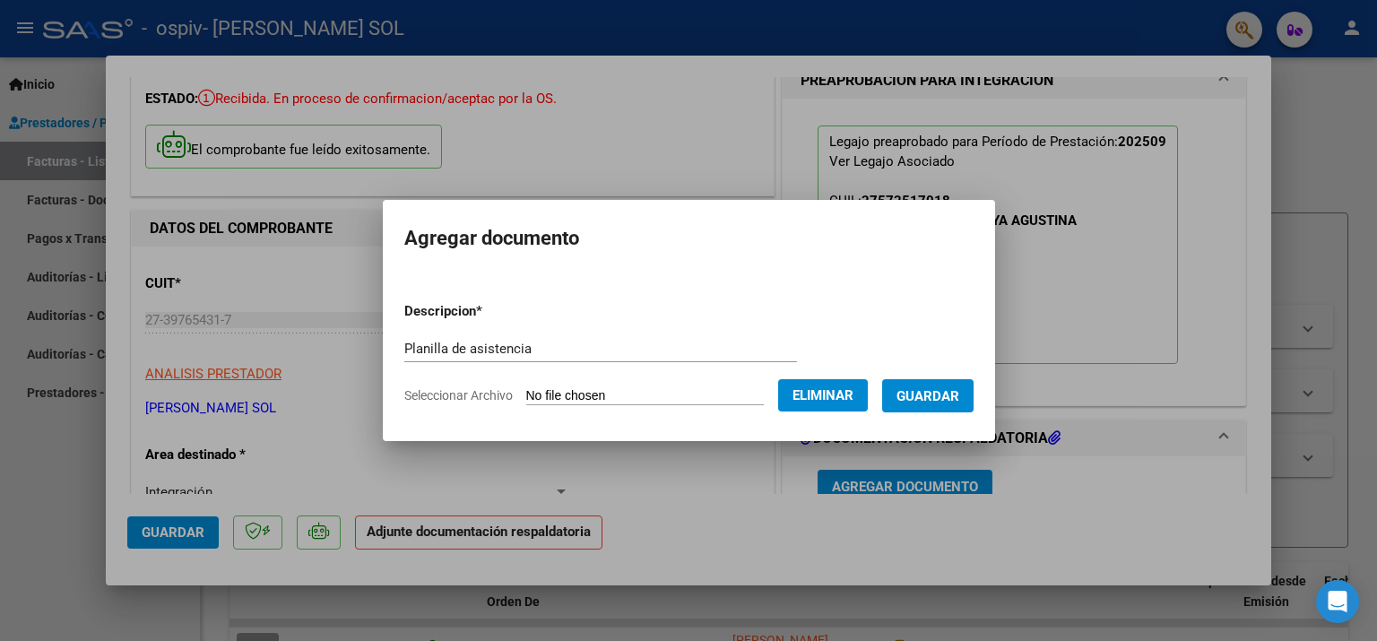
click at [953, 403] on span "Guardar" at bounding box center [928, 396] width 63 height 16
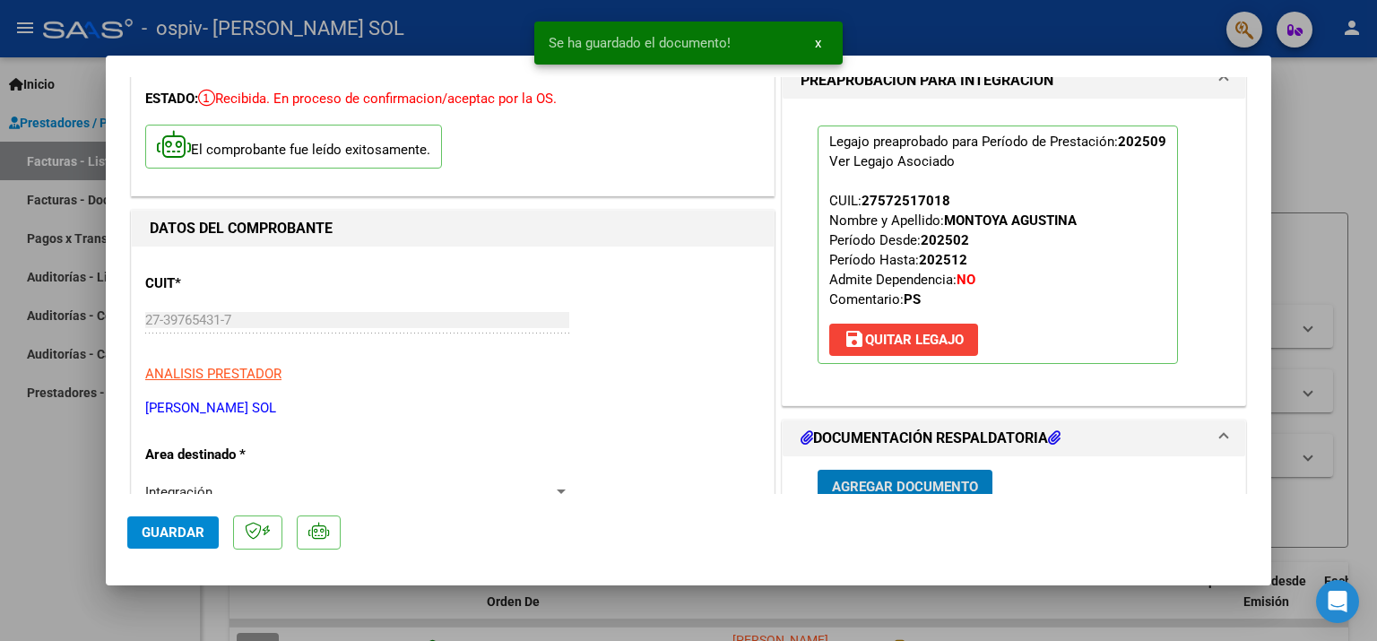
scroll to position [97, 0]
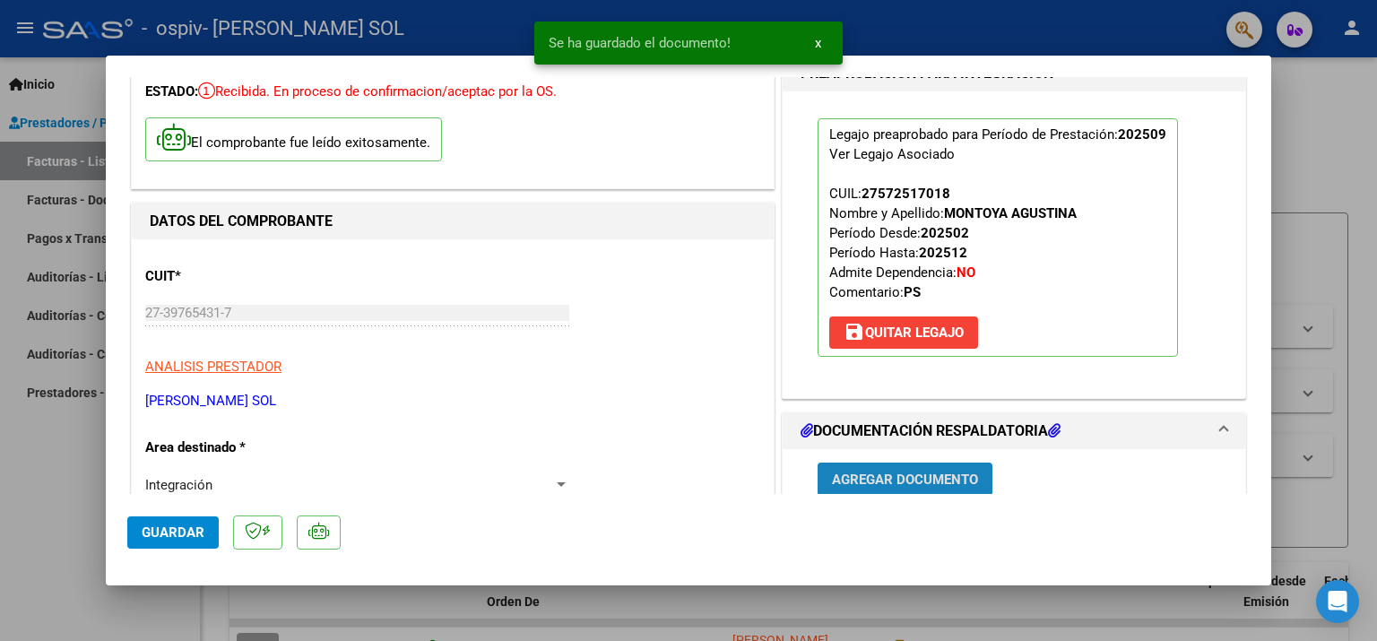
click at [846, 474] on span "Agregar Documento" at bounding box center [905, 480] width 146 height 16
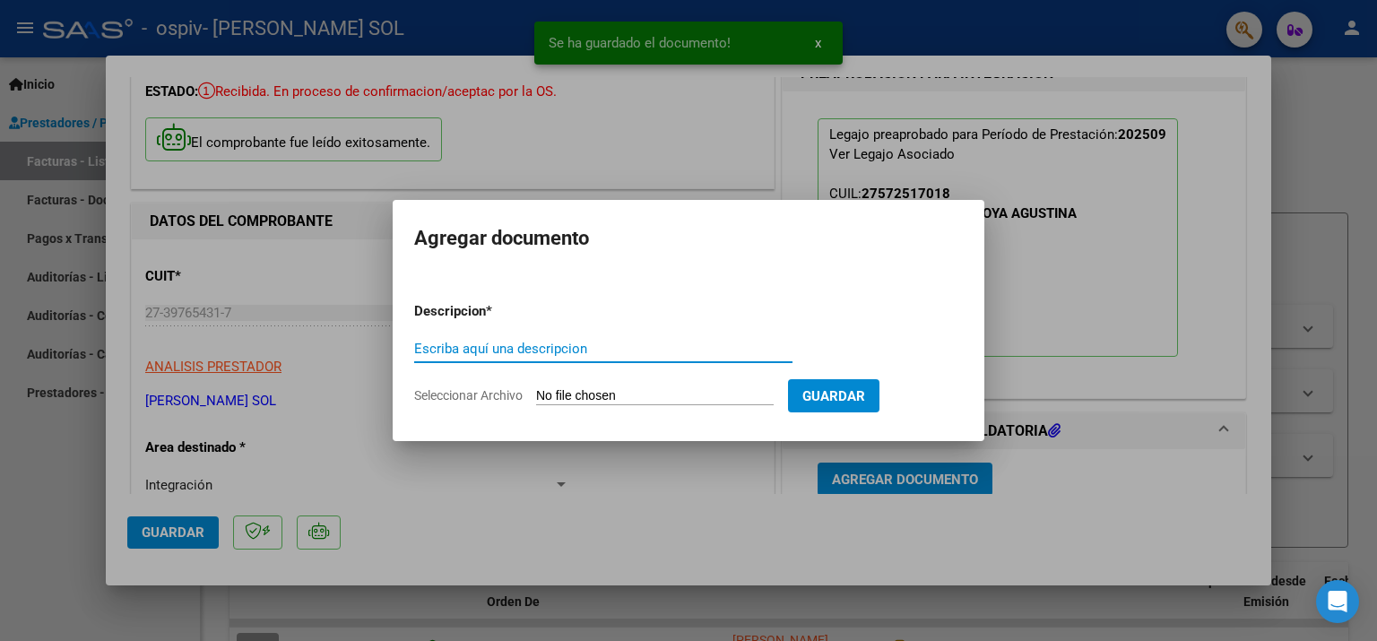
click at [524, 346] on input "Escriba aquí una descripcion" at bounding box center [603, 349] width 378 height 16
type input "Presupuesto aprobado"
click at [567, 393] on input "Seleccionar Archivo" at bounding box center [655, 396] width 238 height 17
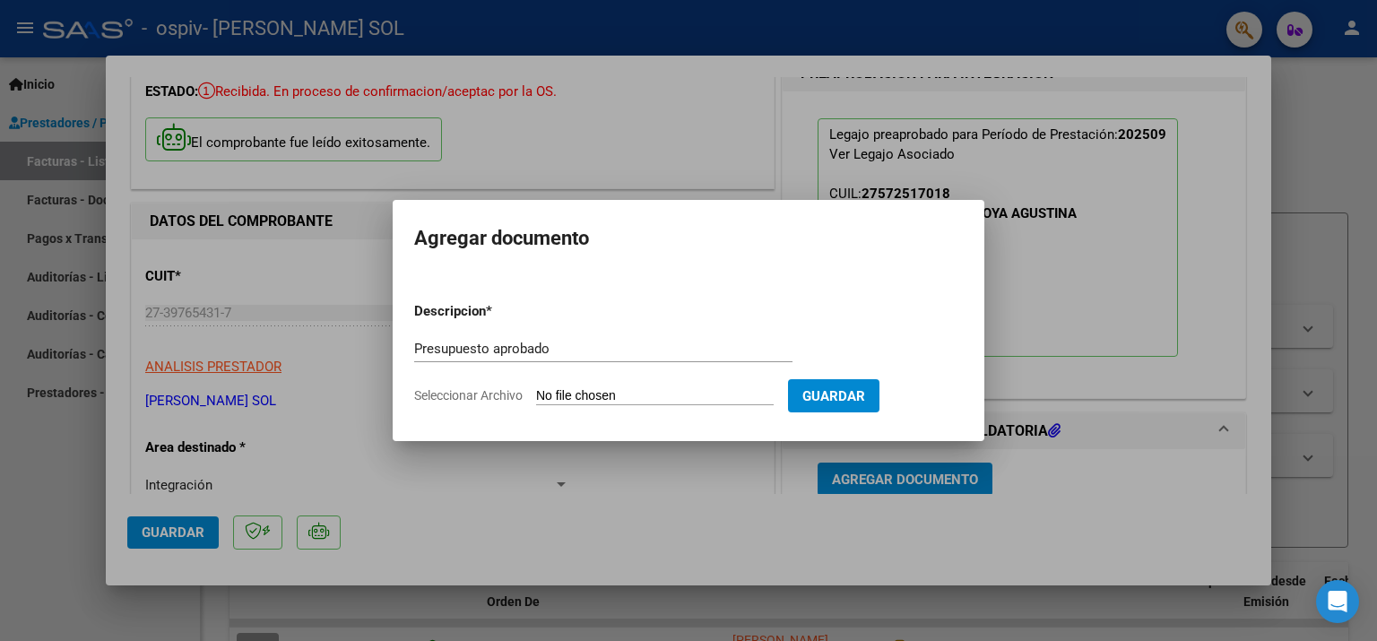
type input "C:\fakepath\Autorizacion.pdf"
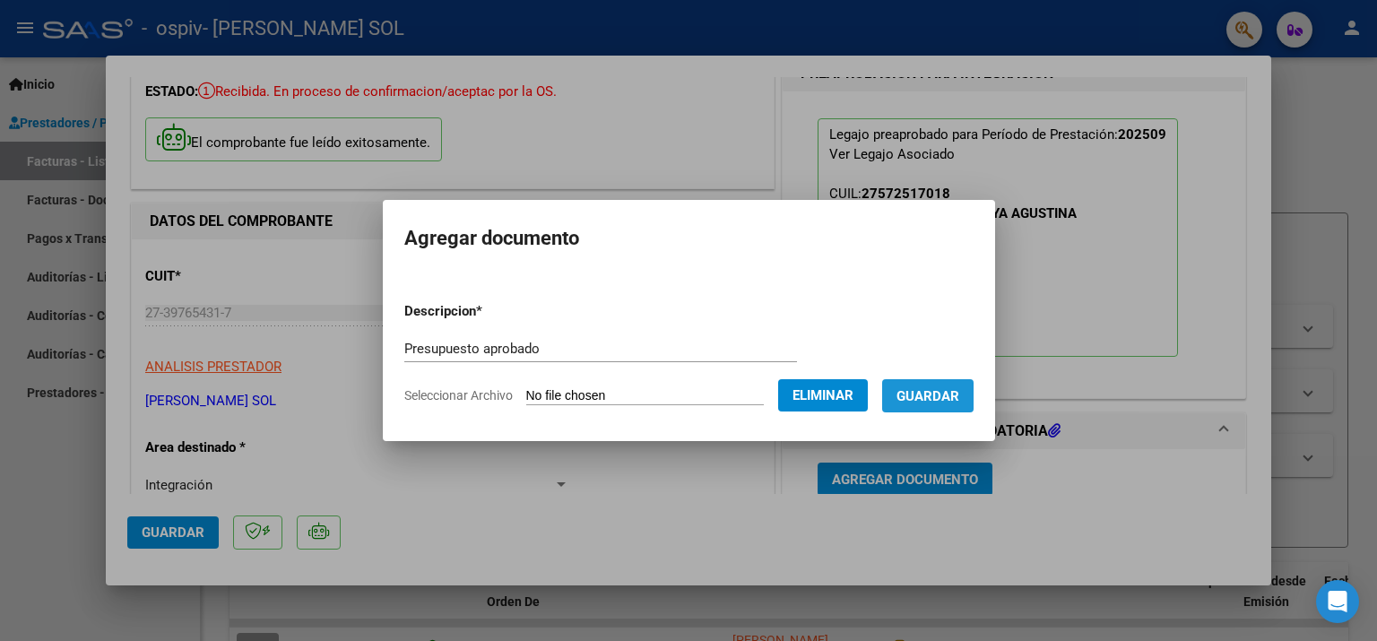
click at [951, 401] on span "Guardar" at bounding box center [928, 396] width 63 height 16
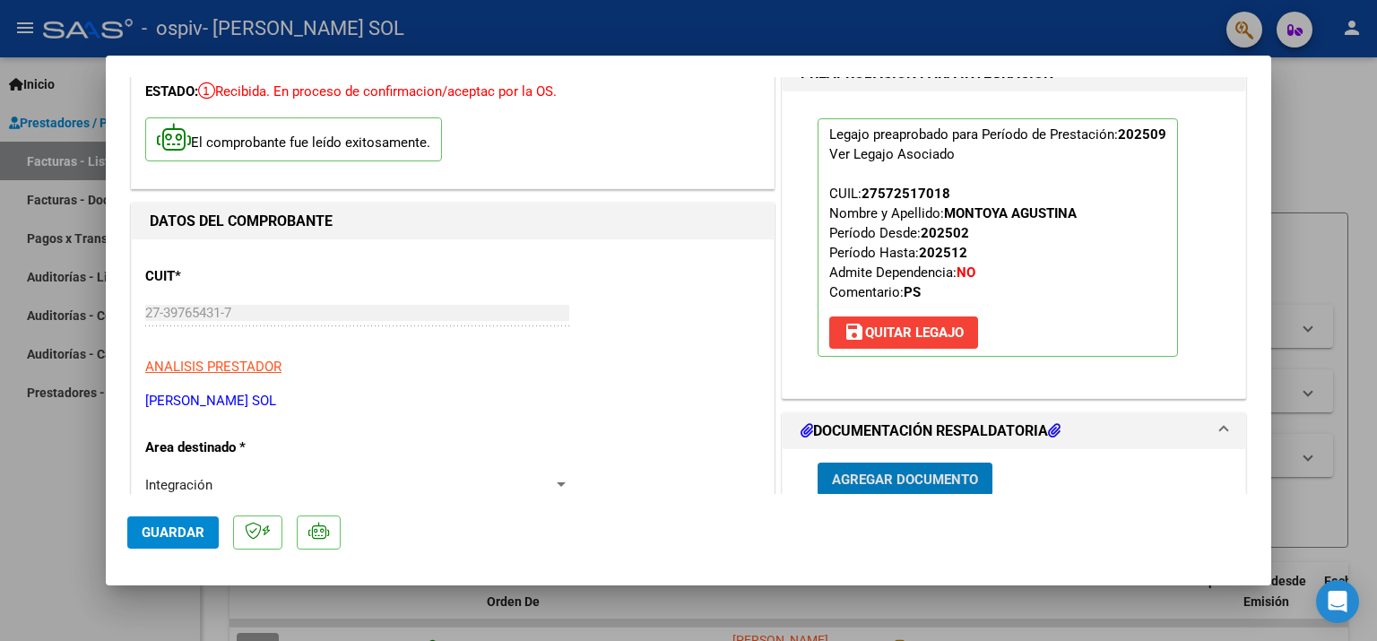
click at [152, 529] on span "Guardar" at bounding box center [173, 533] width 63 height 16
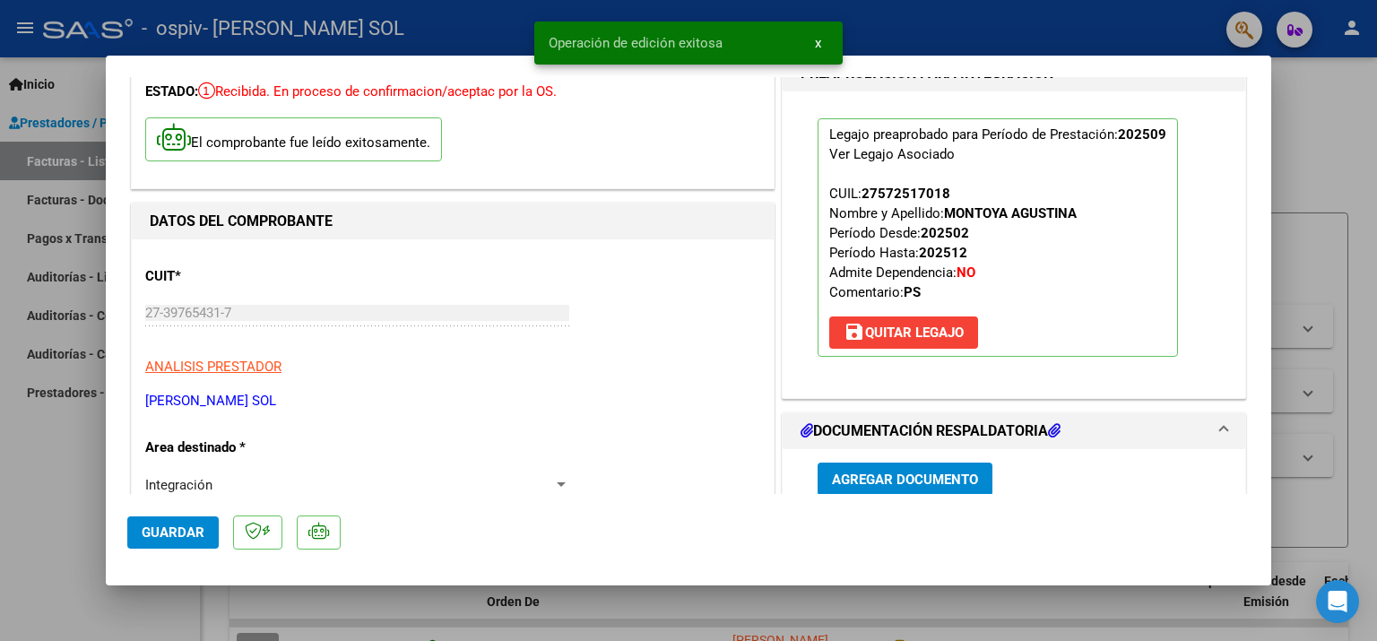
click at [24, 515] on div at bounding box center [688, 320] width 1377 height 641
type input "$ 0,00"
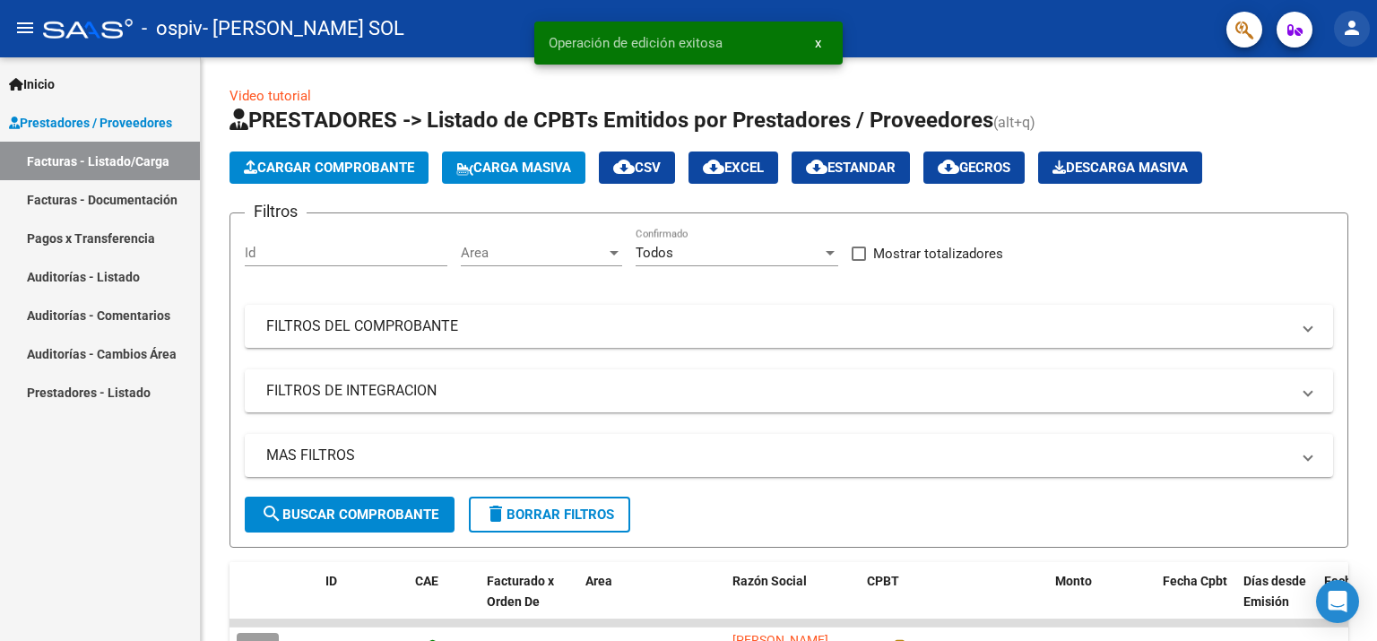
click at [1352, 26] on mat-icon "person" at bounding box center [1352, 28] width 22 height 22
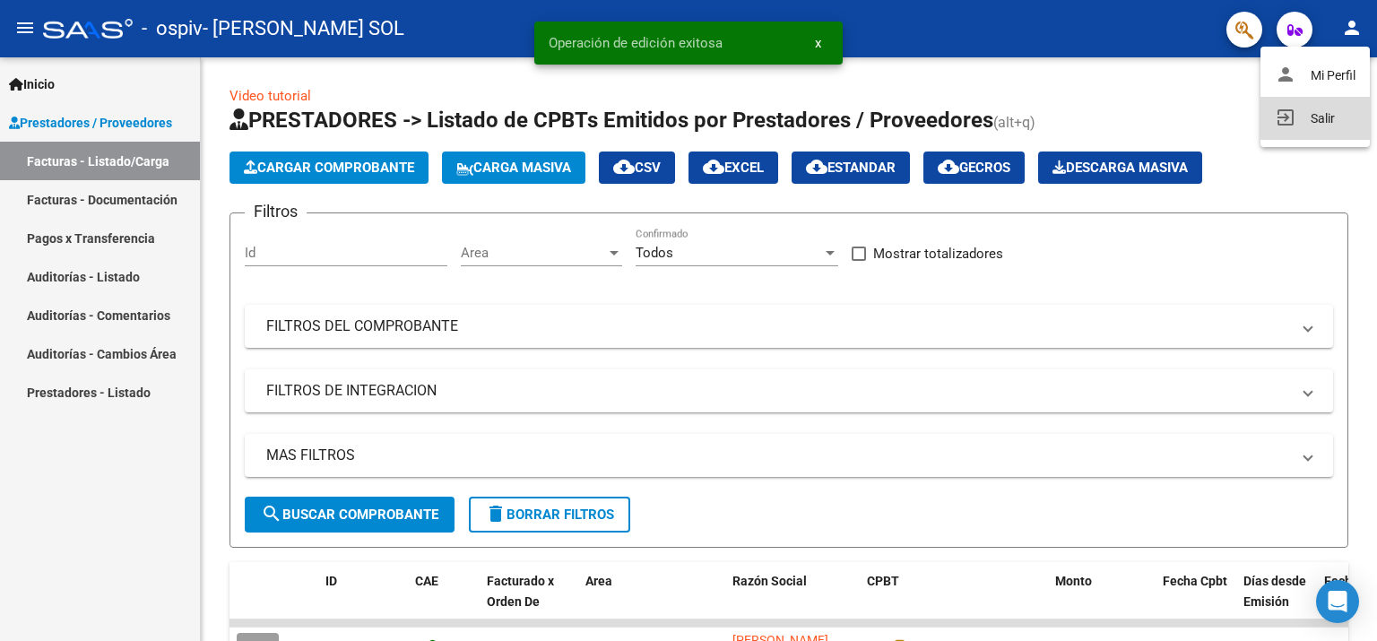
click at [1306, 124] on button "exit_to_app Salir" at bounding box center [1315, 118] width 109 height 43
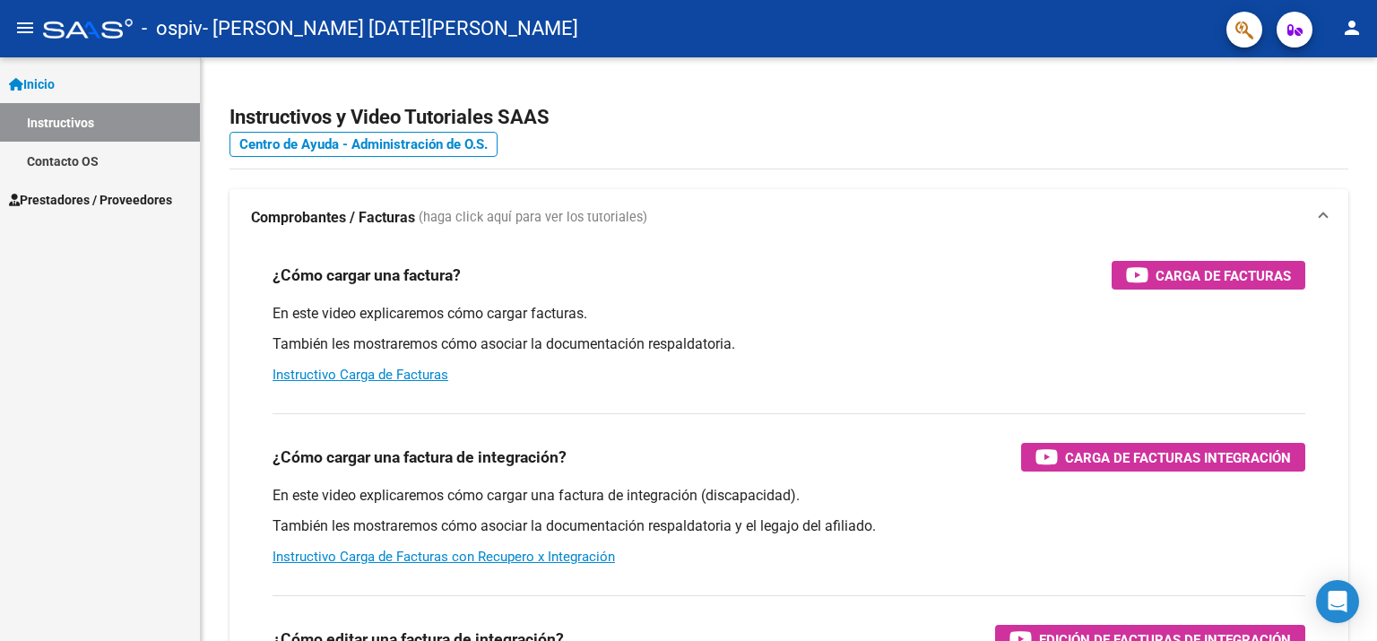
click at [84, 206] on span "Prestadores / Proveedores" at bounding box center [90, 200] width 163 height 20
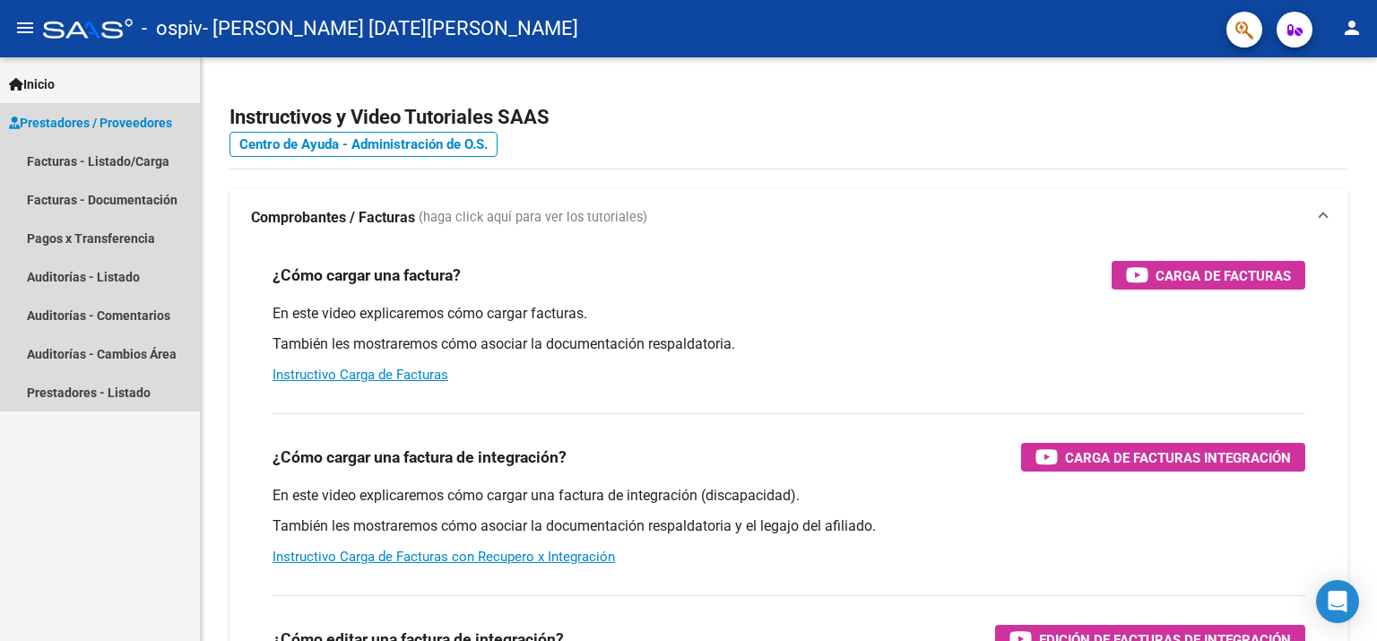
click at [69, 123] on span "Prestadores / Proveedores" at bounding box center [90, 123] width 163 height 20
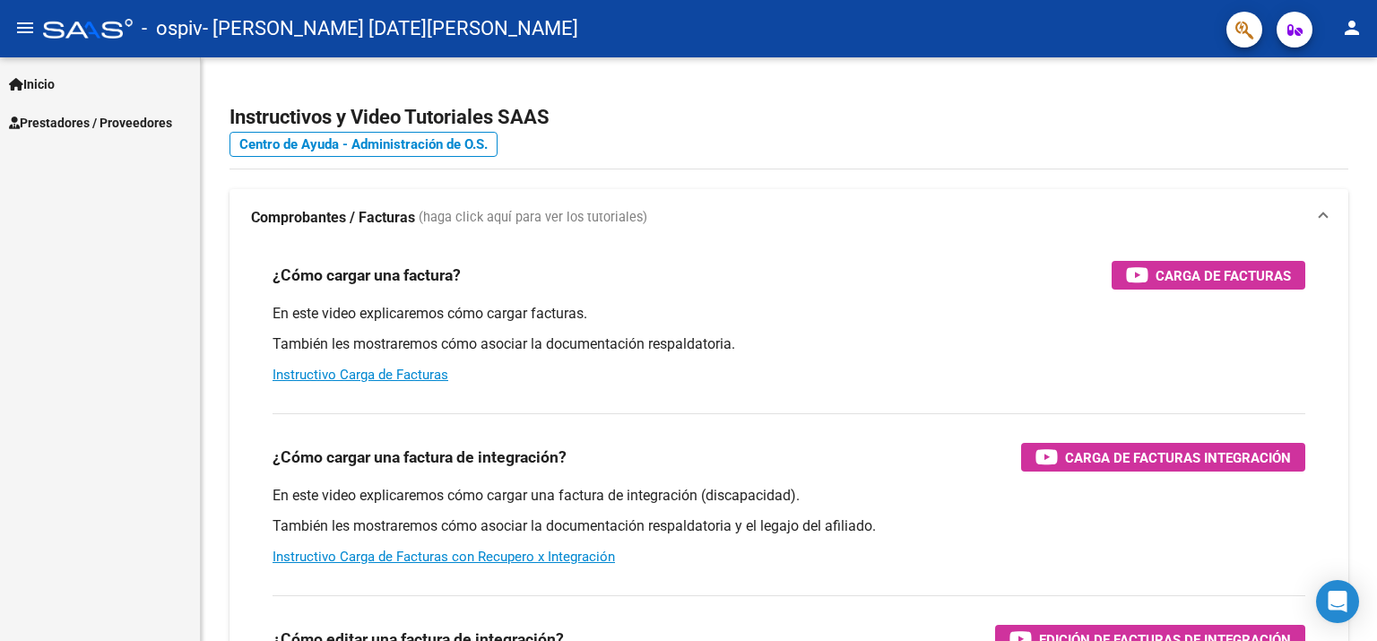
click at [143, 128] on span "Prestadores / Proveedores" at bounding box center [90, 123] width 163 height 20
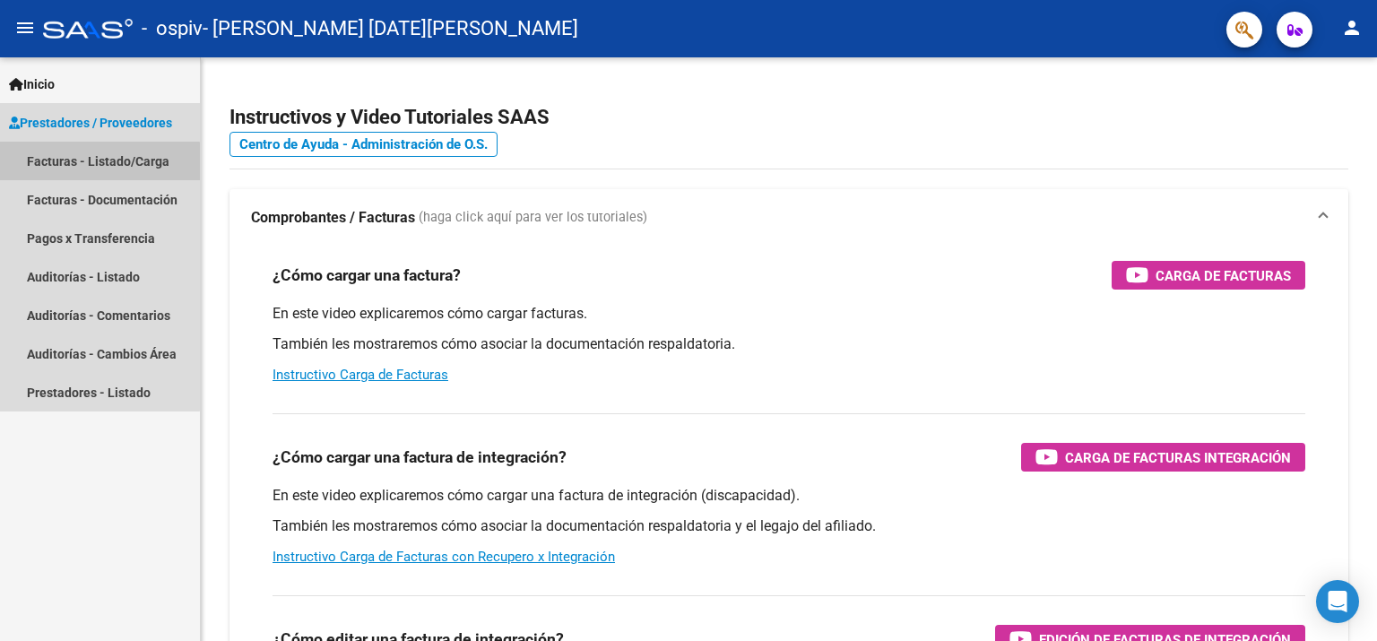
click at [99, 166] on link "Facturas - Listado/Carga" at bounding box center [100, 161] width 200 height 39
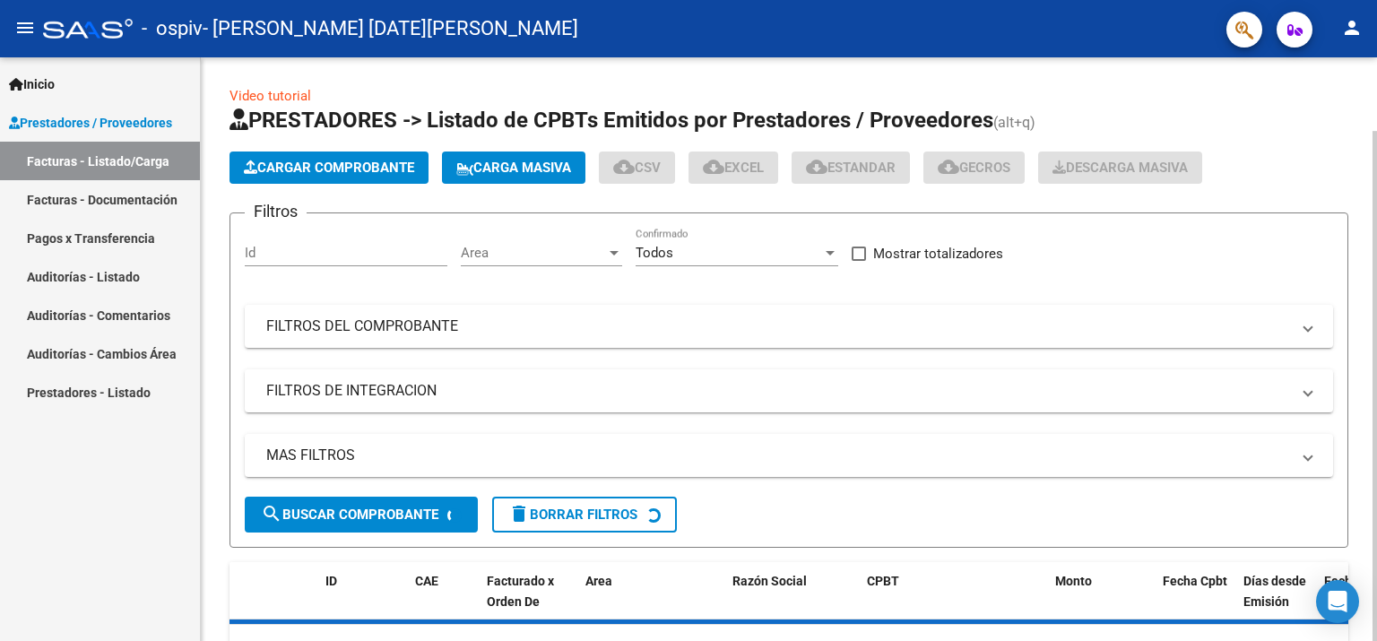
click at [317, 175] on button "Cargar Comprobante" at bounding box center [329, 168] width 199 height 32
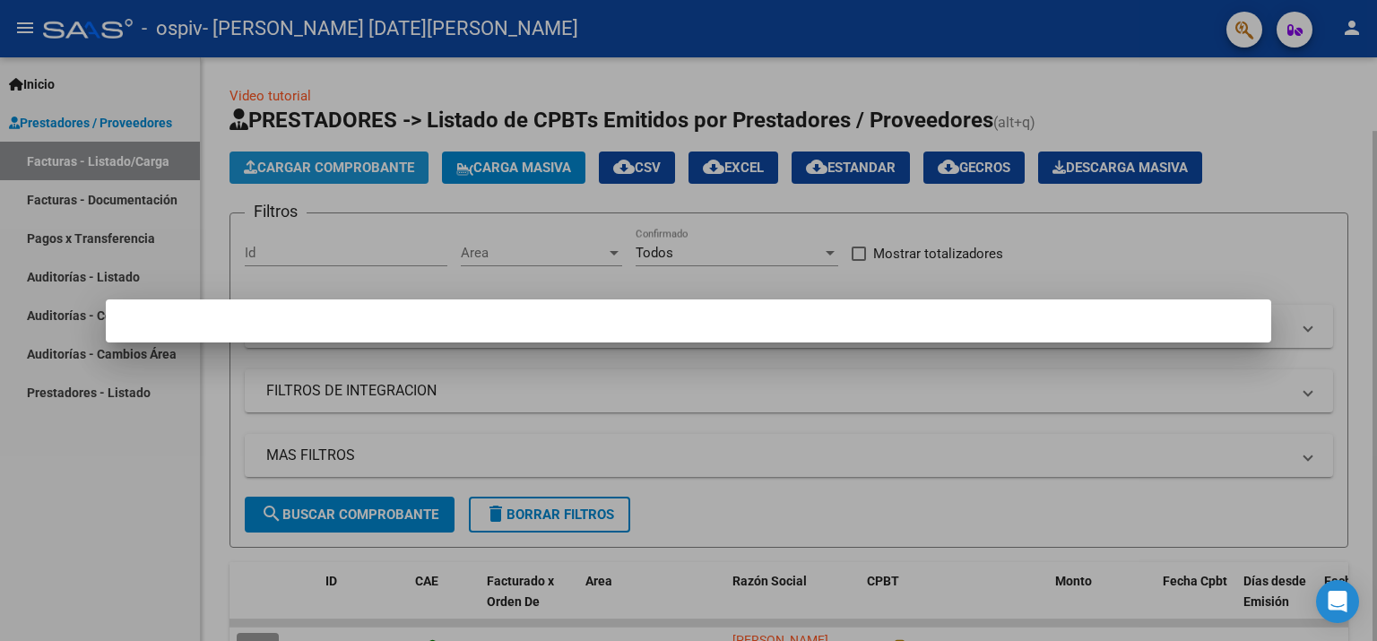
click at [312, 163] on div at bounding box center [688, 320] width 1377 height 641
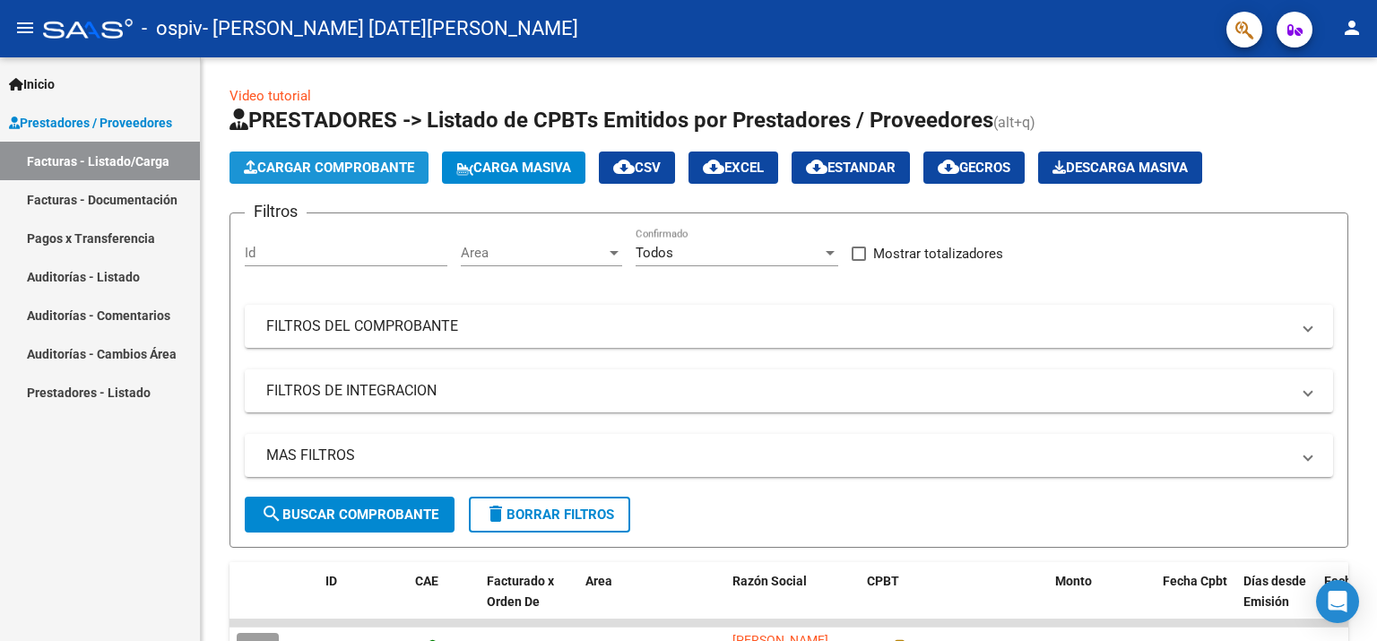
click at [326, 170] on span "Cargar Comprobante" at bounding box center [329, 168] width 170 height 16
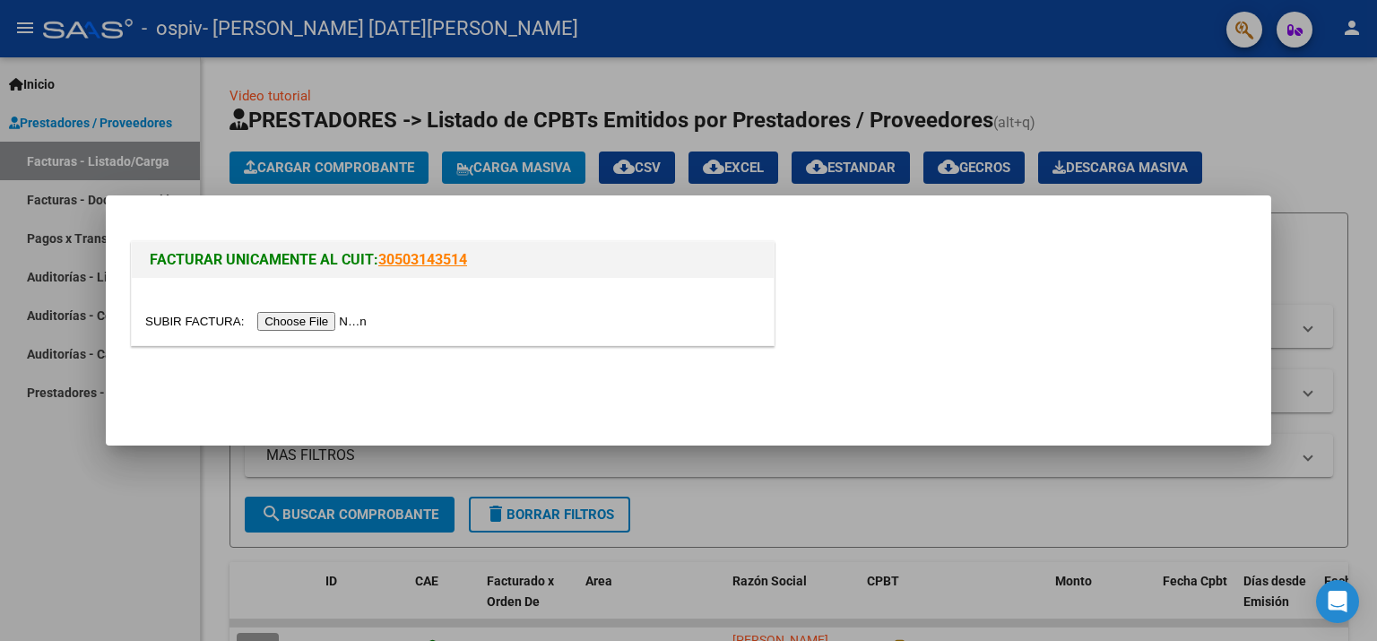
click at [287, 328] on input "file" at bounding box center [258, 321] width 227 height 19
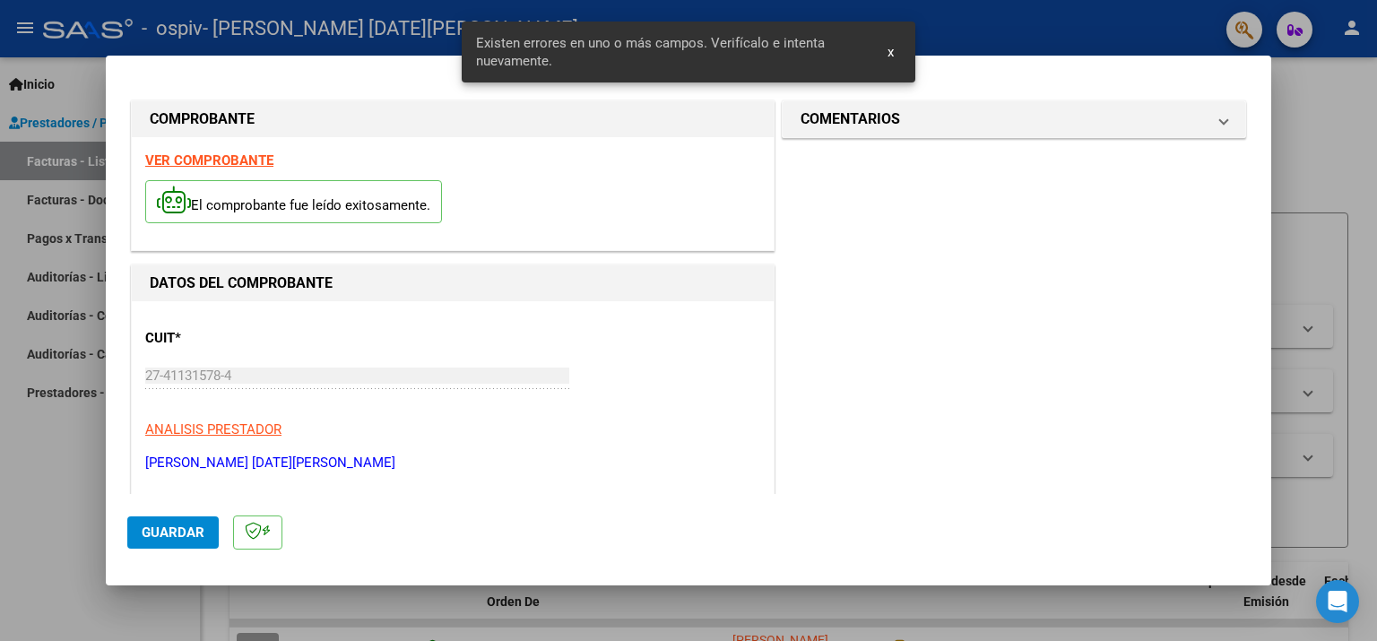
scroll to position [380, 0]
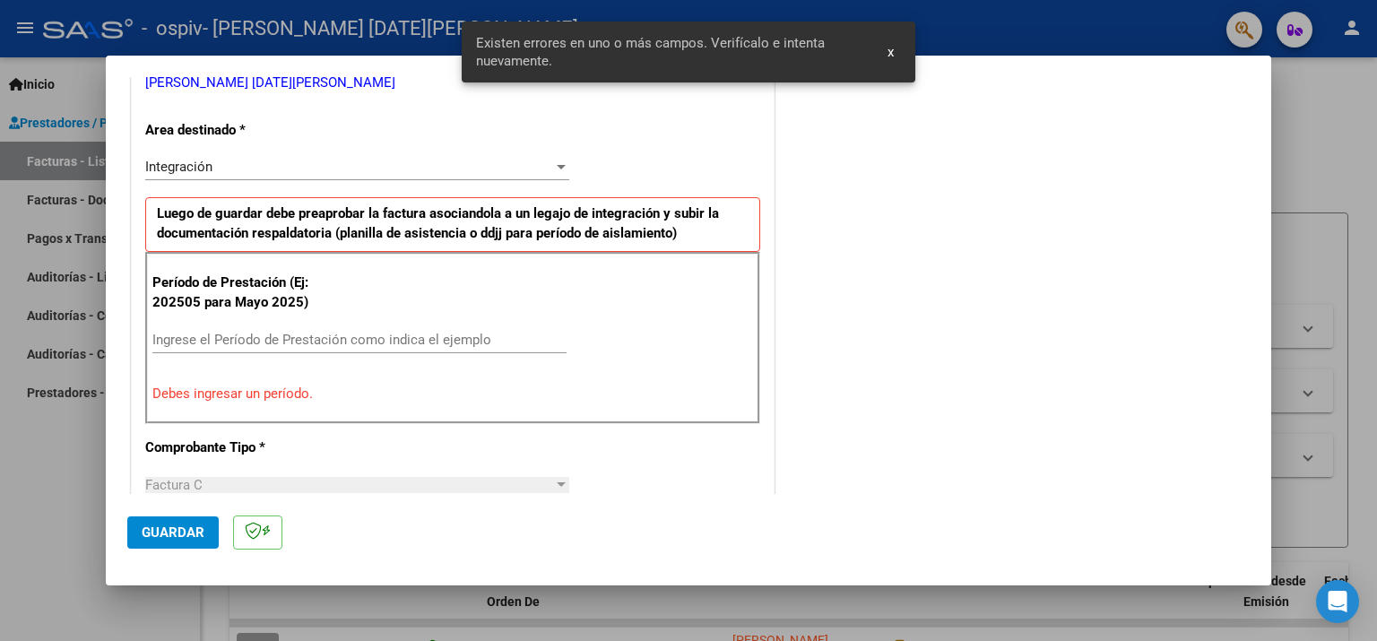
click at [312, 340] on input "Ingrese el Período de Prestación como indica el ejemplo" at bounding box center [359, 340] width 414 height 16
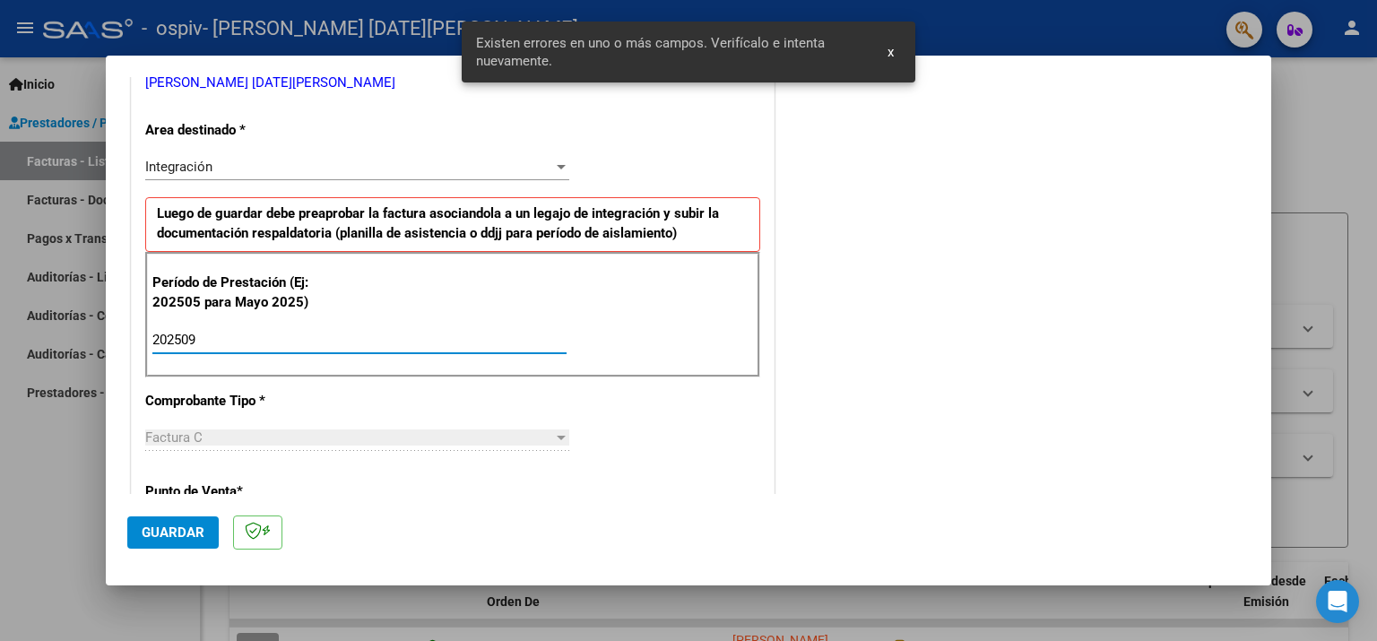
type input "202509"
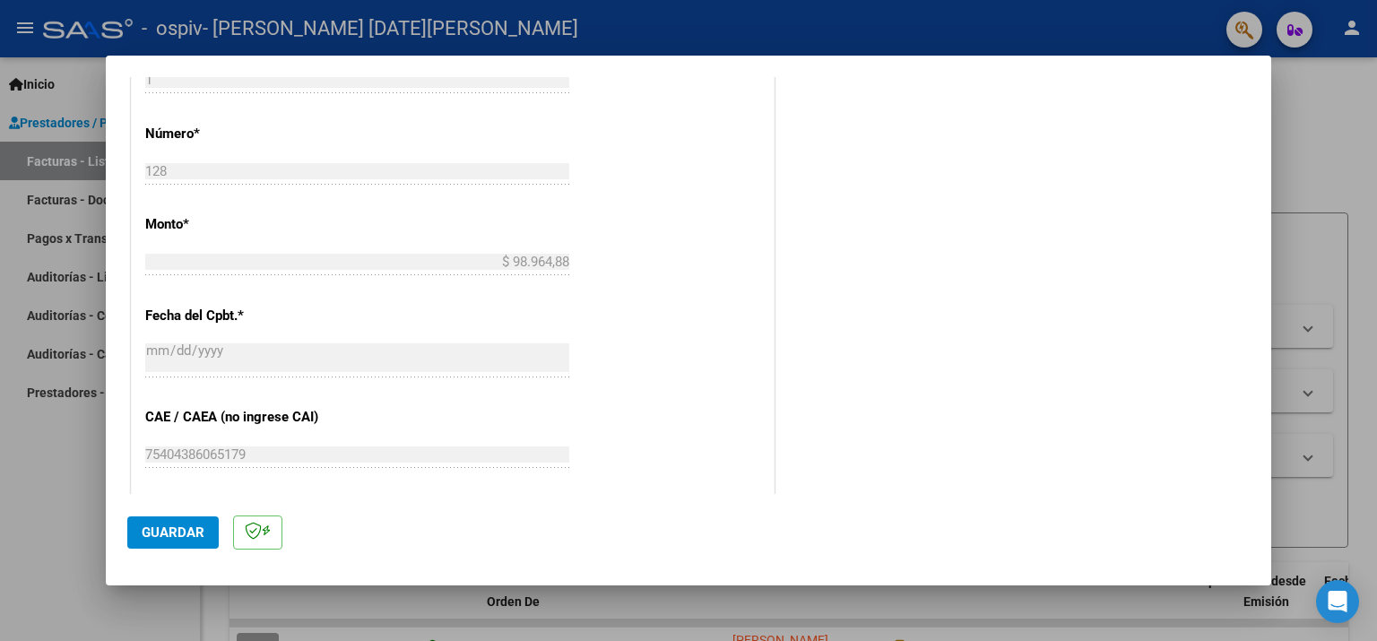
scroll to position [1098, 0]
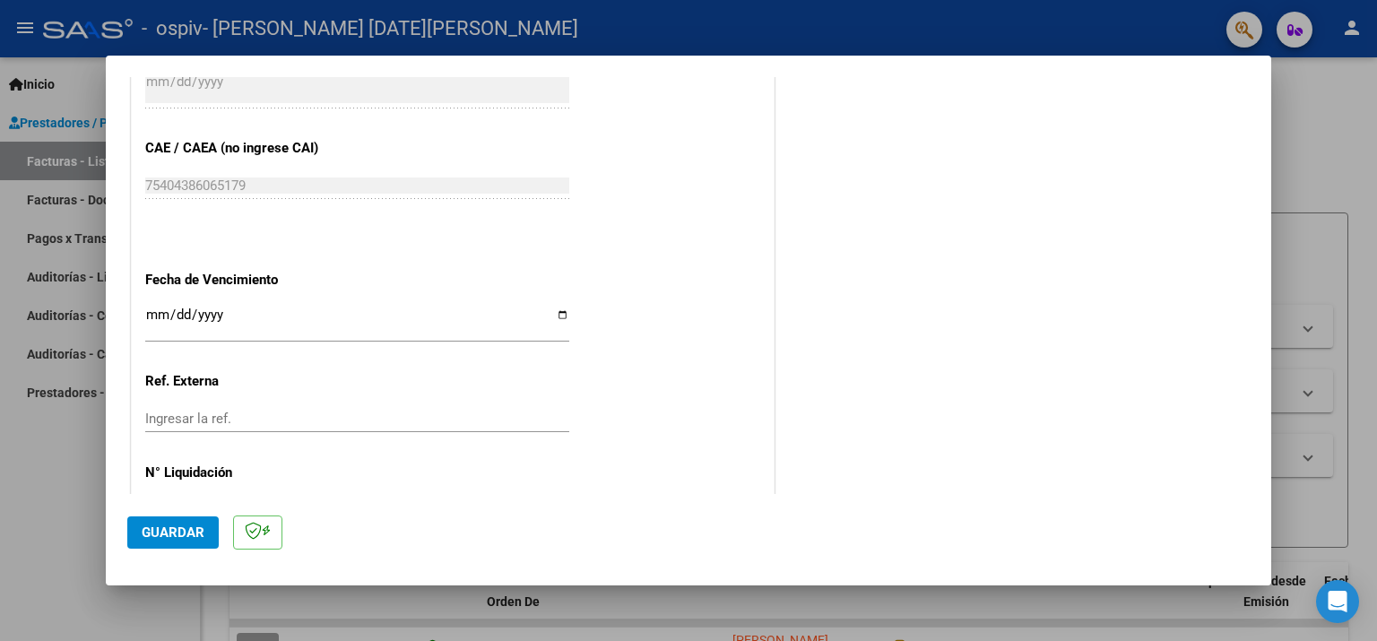
click at [267, 308] on input "Ingresar la fecha" at bounding box center [357, 322] width 424 height 29
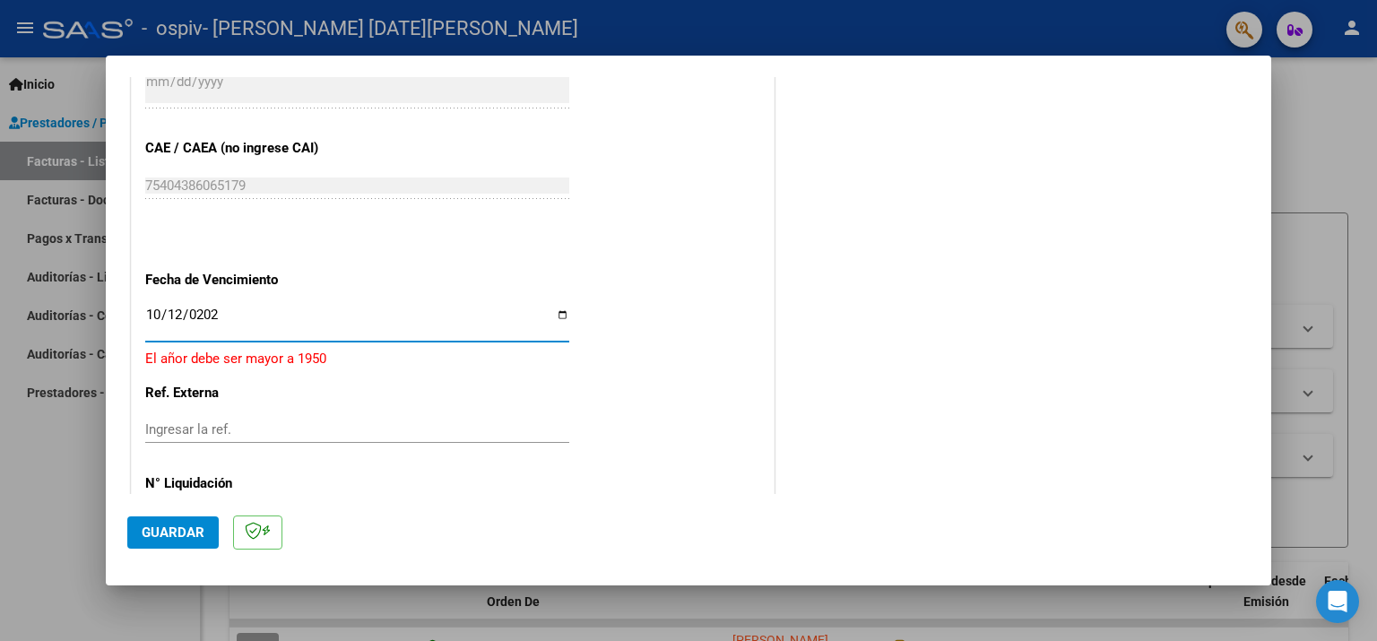
type input "[DATE]"
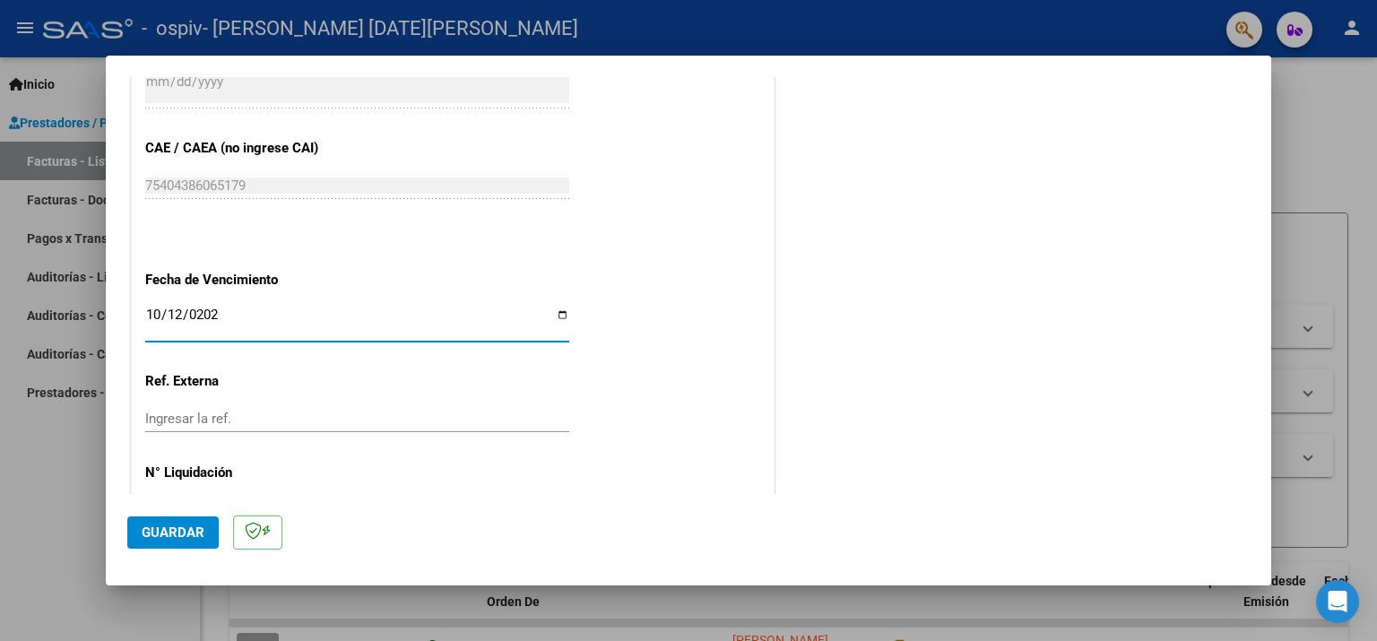
click at [162, 525] on span "Guardar" at bounding box center [173, 533] width 63 height 16
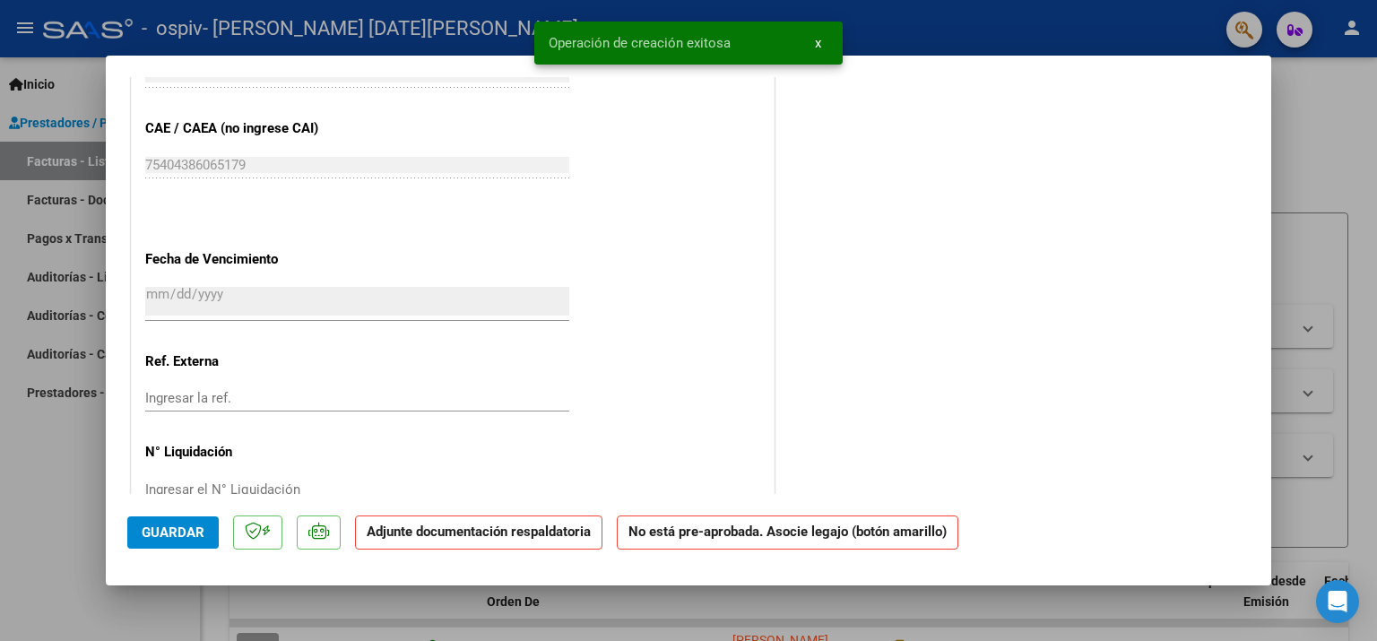
scroll to position [0, 0]
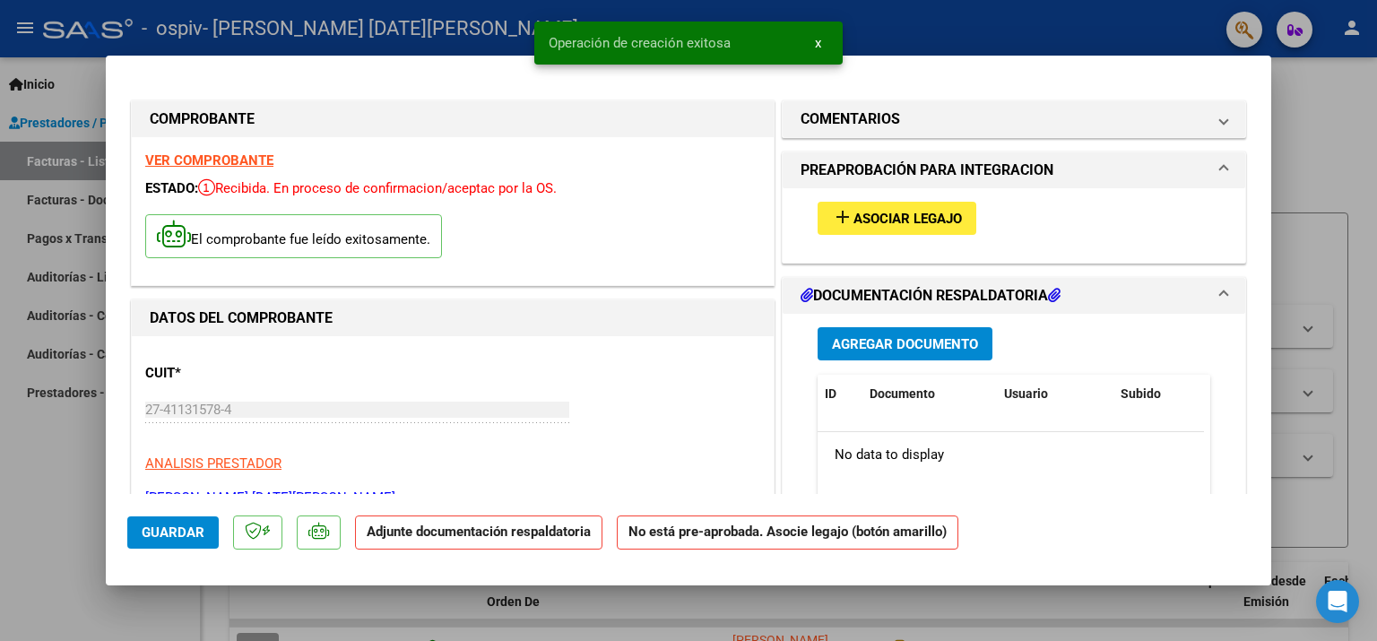
click at [861, 224] on span "Asociar Legajo" at bounding box center [908, 219] width 108 height 16
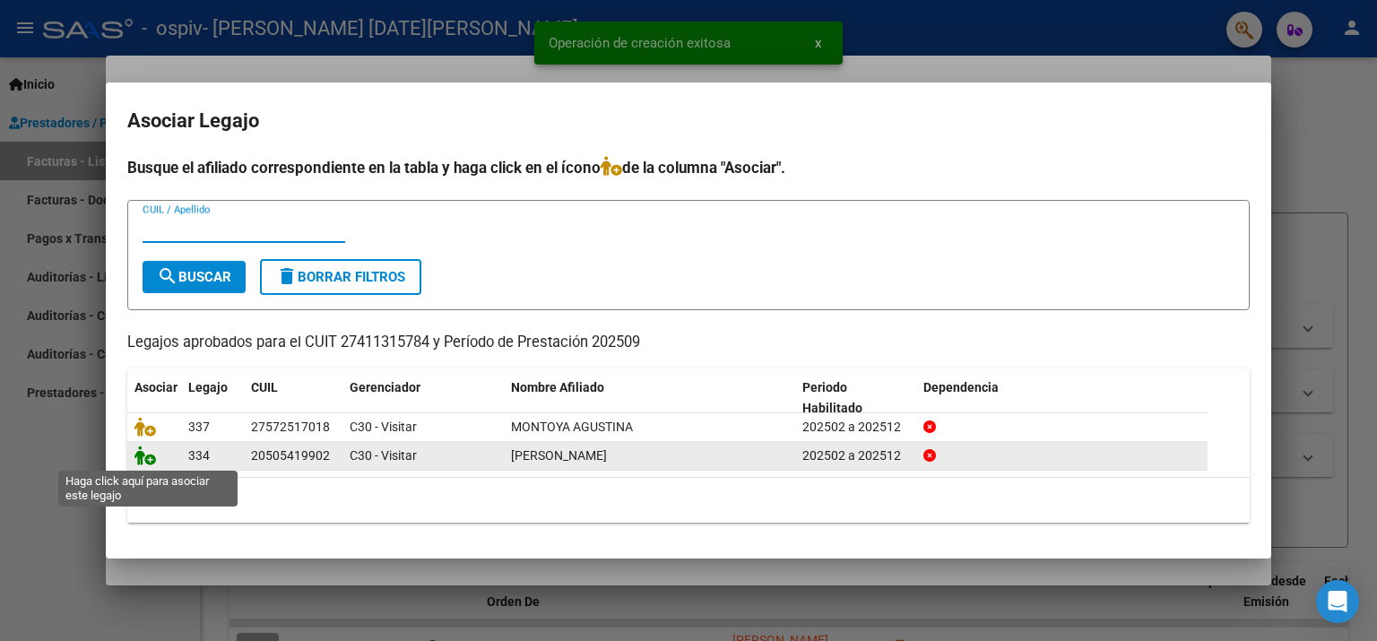
click at [140, 450] on icon at bounding box center [146, 456] width 22 height 20
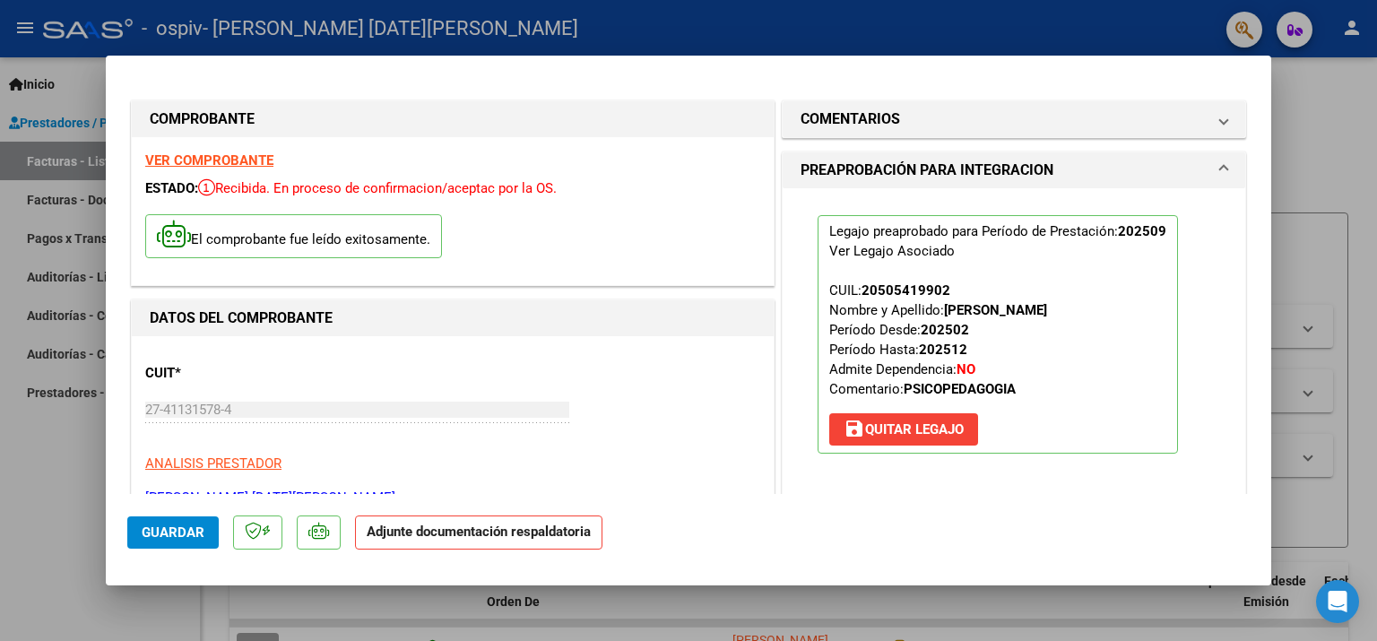
scroll to position [269, 0]
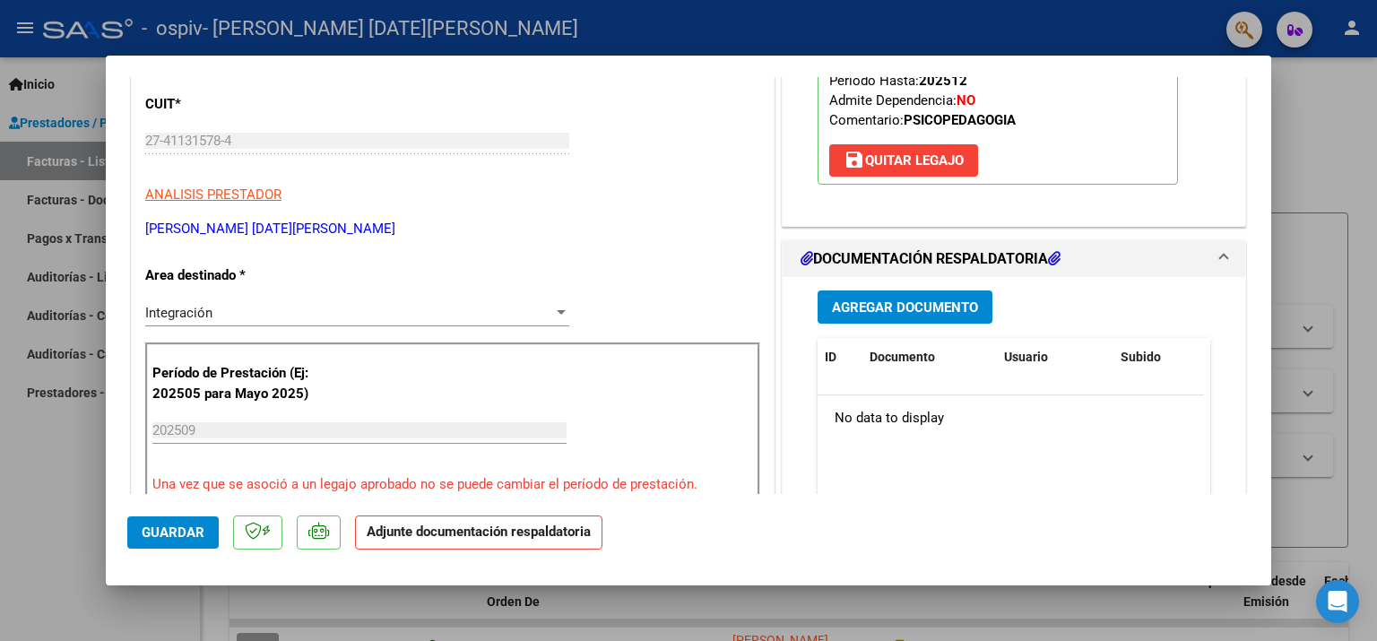
click at [890, 309] on span "Agregar Documento" at bounding box center [905, 307] width 146 height 16
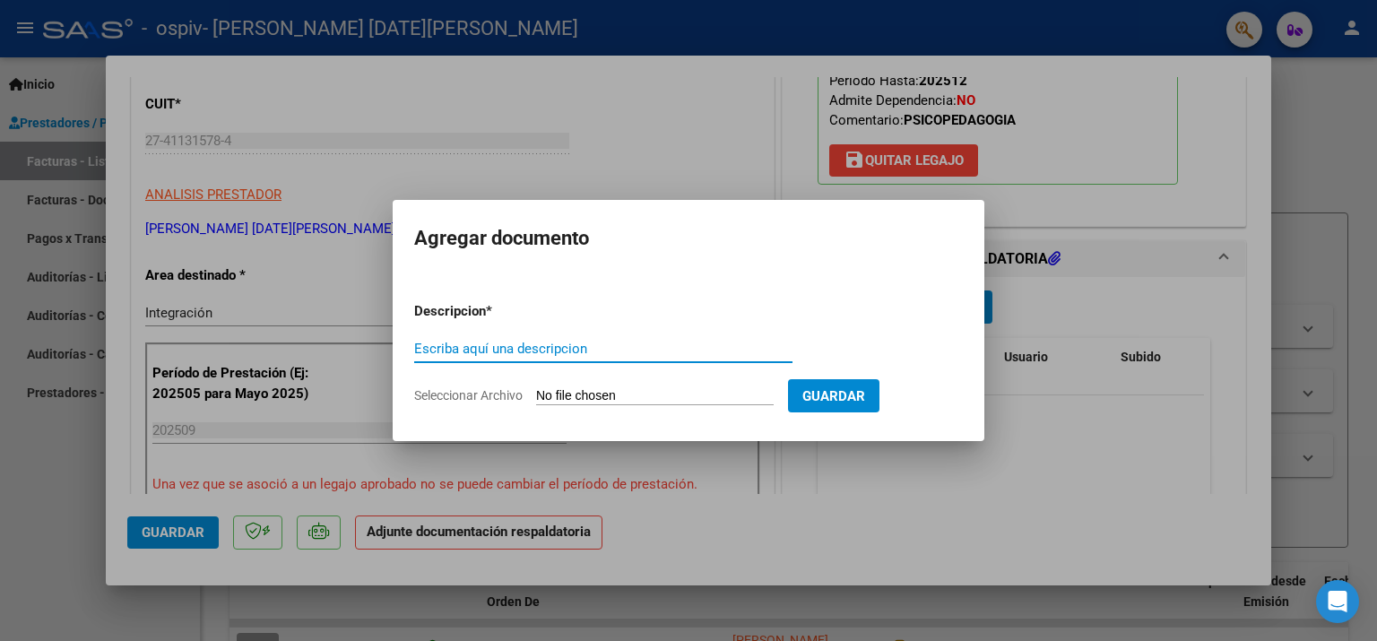
click at [536, 346] on input "Escriba aquí una descripcion" at bounding box center [603, 349] width 378 height 16
type input "Planilla de asistencia"
click at [588, 393] on input "Seleccionar Archivo" at bounding box center [655, 396] width 238 height 17
type input "C:\fakepath\Planilla de asistencia.pdf"
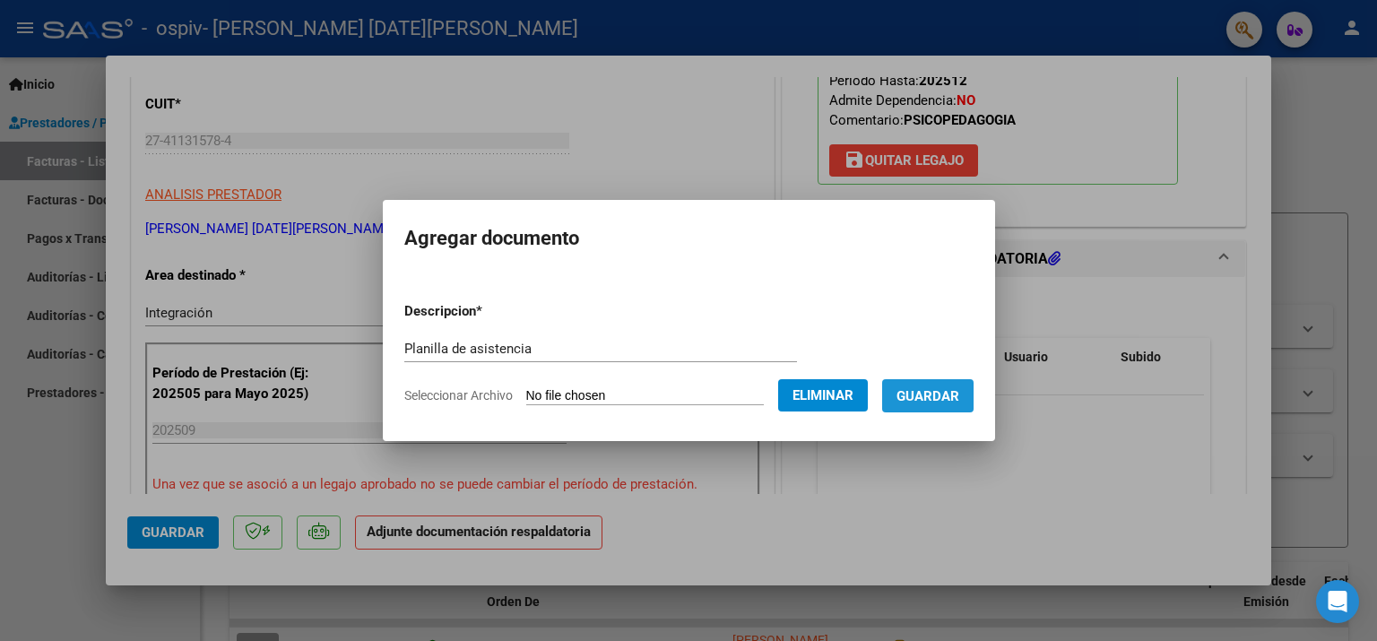
click at [942, 401] on span "Guardar" at bounding box center [928, 396] width 63 height 16
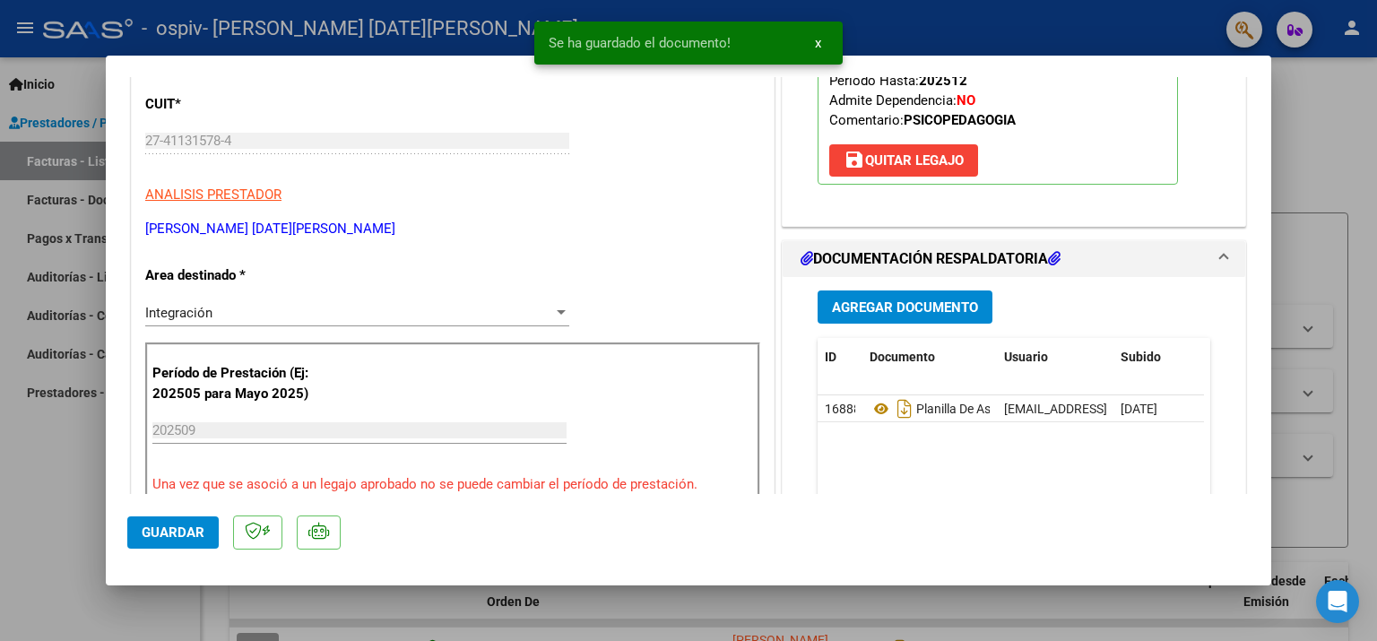
click at [849, 323] on div "Agregar Documento ID Documento Usuario Subido Acción 16888 Planilla De Asistenc…" at bounding box center [1014, 456] width 420 height 358
click at [849, 314] on span "Agregar Documento" at bounding box center [905, 307] width 146 height 16
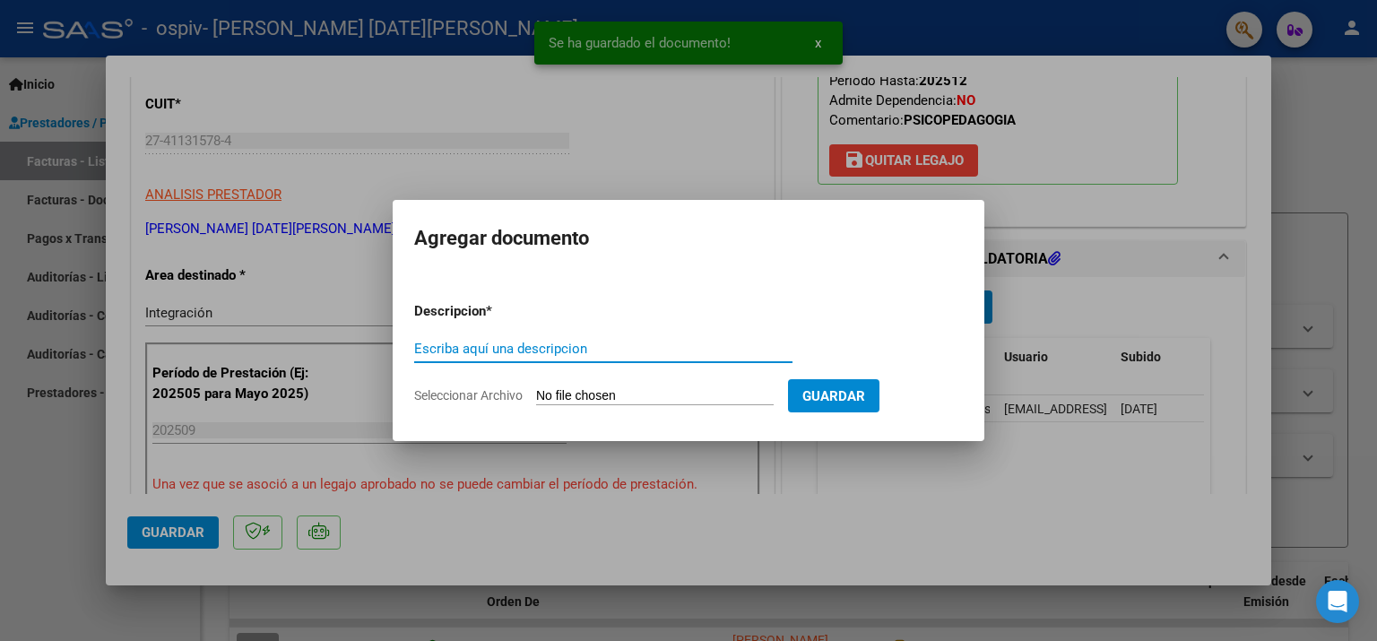
click at [573, 342] on input "Escriba aquí una descripcion" at bounding box center [603, 349] width 378 height 16
type input "Presupuesto aprobado"
click at [584, 404] on form "Descripcion * Presupuesto aprobado Escriba aquí una descripcion Seleccionar Arc…" at bounding box center [688, 353] width 549 height 131
click at [582, 395] on input "Seleccionar Archivo" at bounding box center [655, 396] width 238 height 17
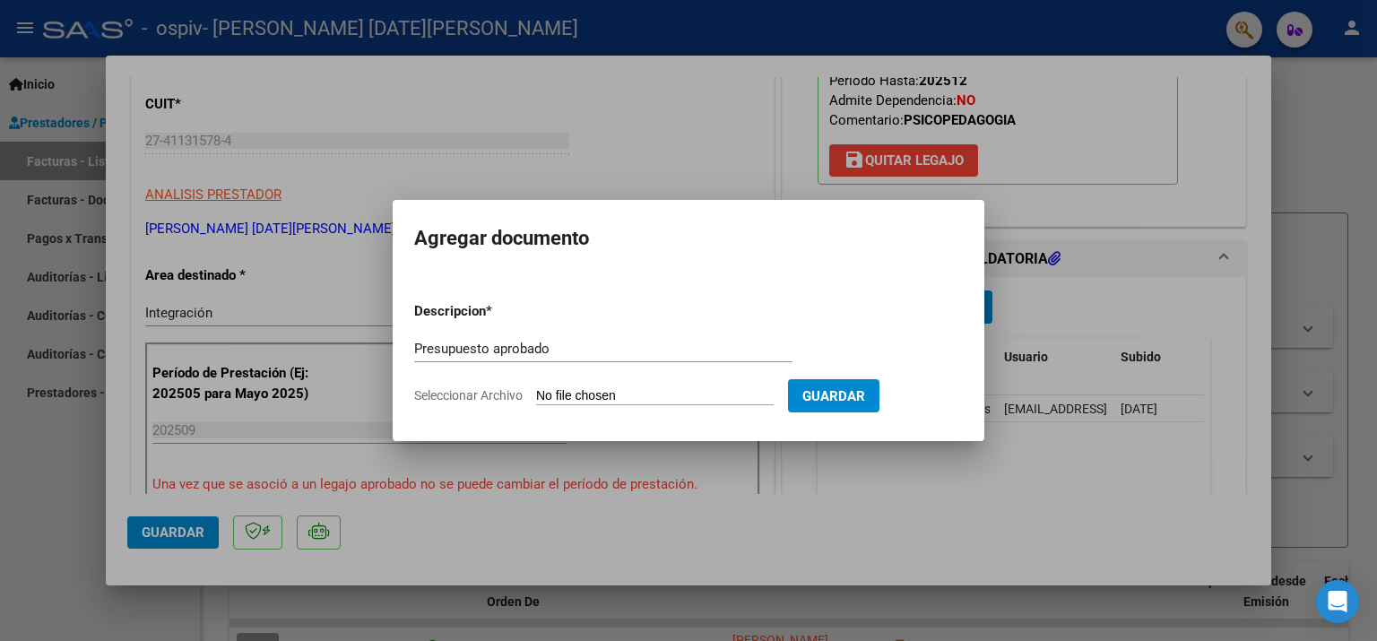
type input "C:\fakepath\Autorizacion.pdf"
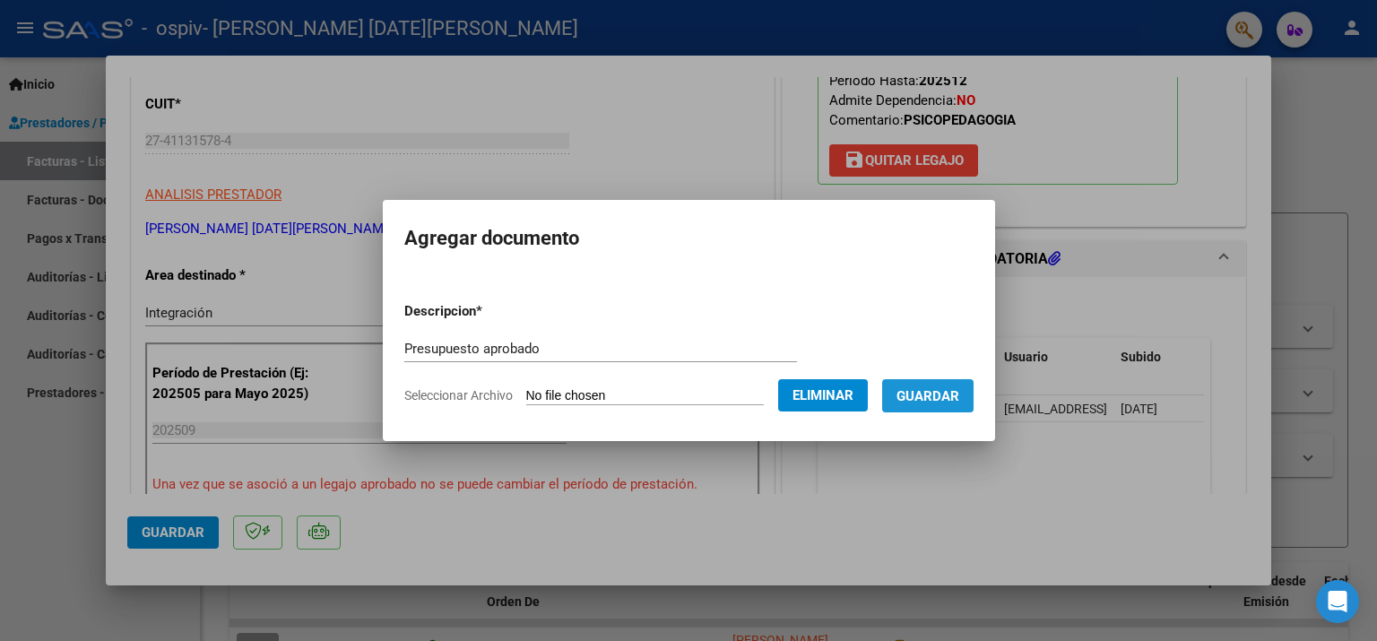
click at [932, 396] on span "Guardar" at bounding box center [928, 396] width 63 height 16
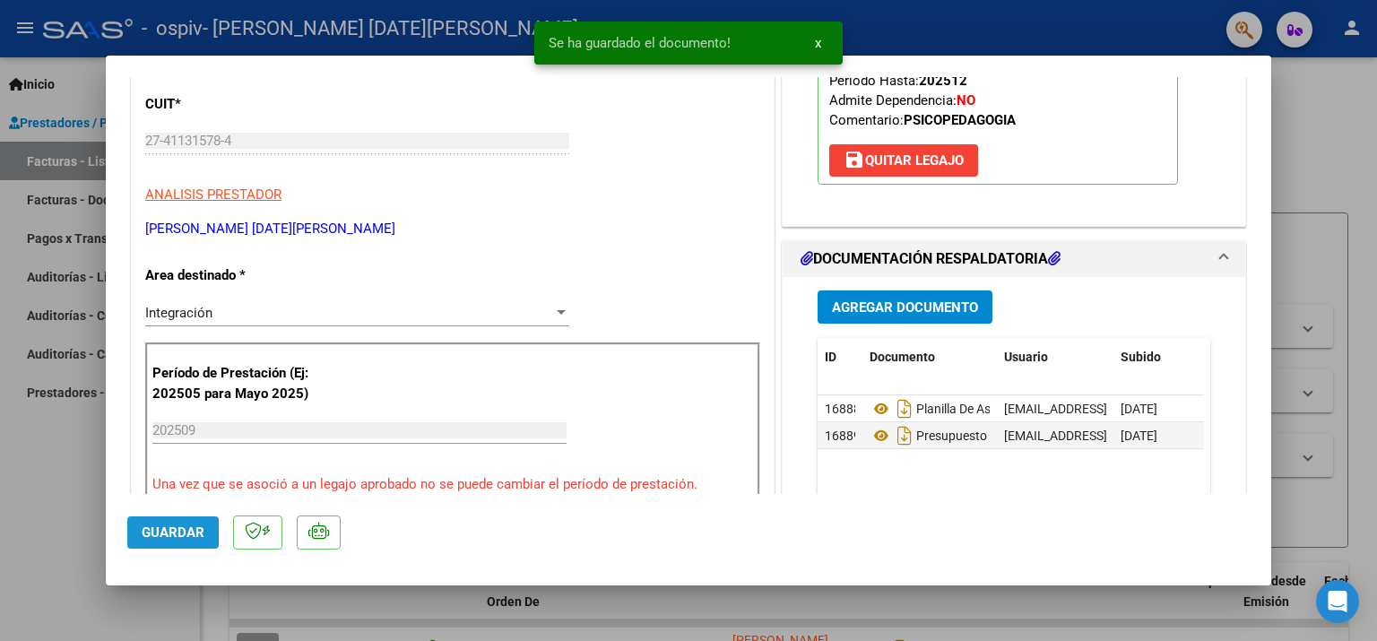
click at [172, 542] on button "Guardar" at bounding box center [172, 532] width 91 height 32
click at [1326, 269] on div at bounding box center [688, 320] width 1377 height 641
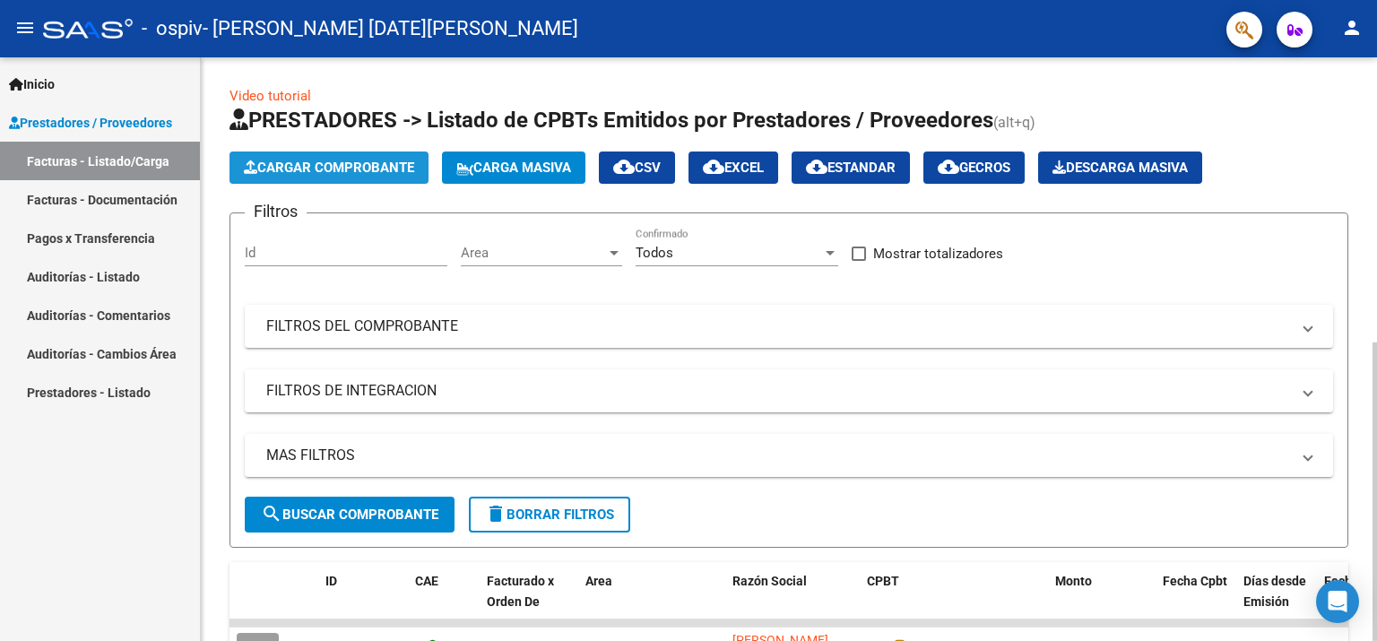
click at [291, 169] on span "Cargar Comprobante" at bounding box center [329, 168] width 170 height 16
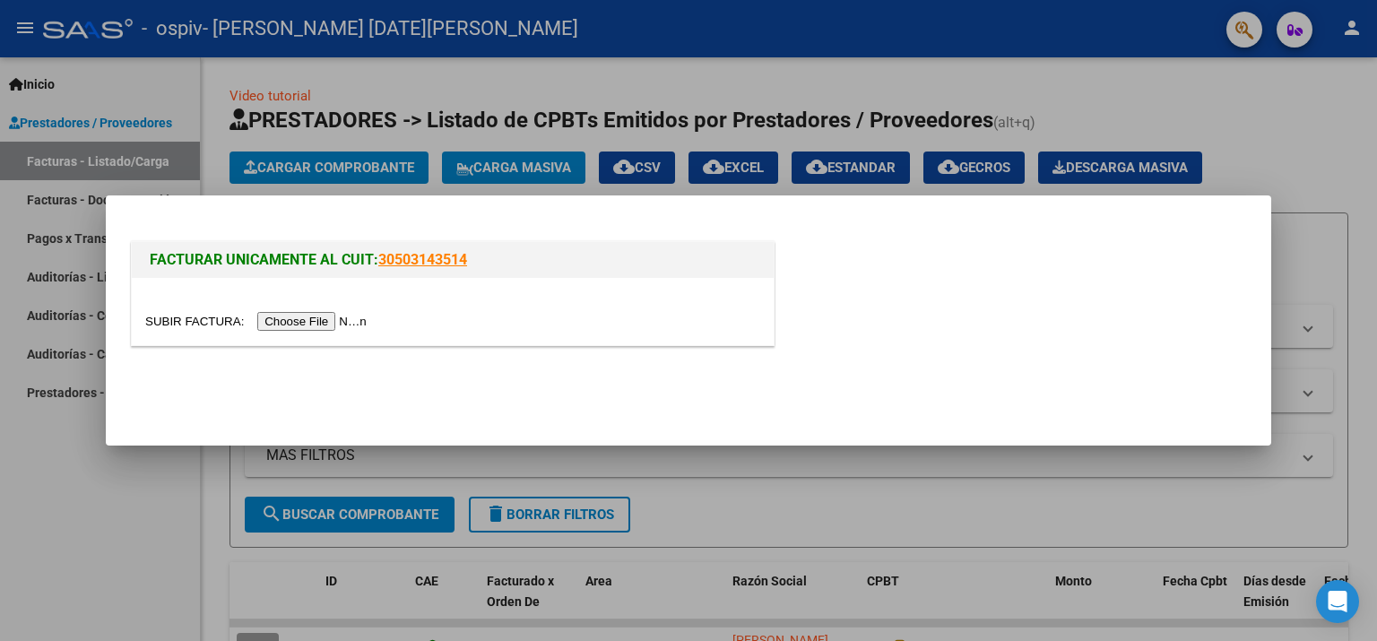
click at [285, 323] on input "file" at bounding box center [258, 321] width 227 height 19
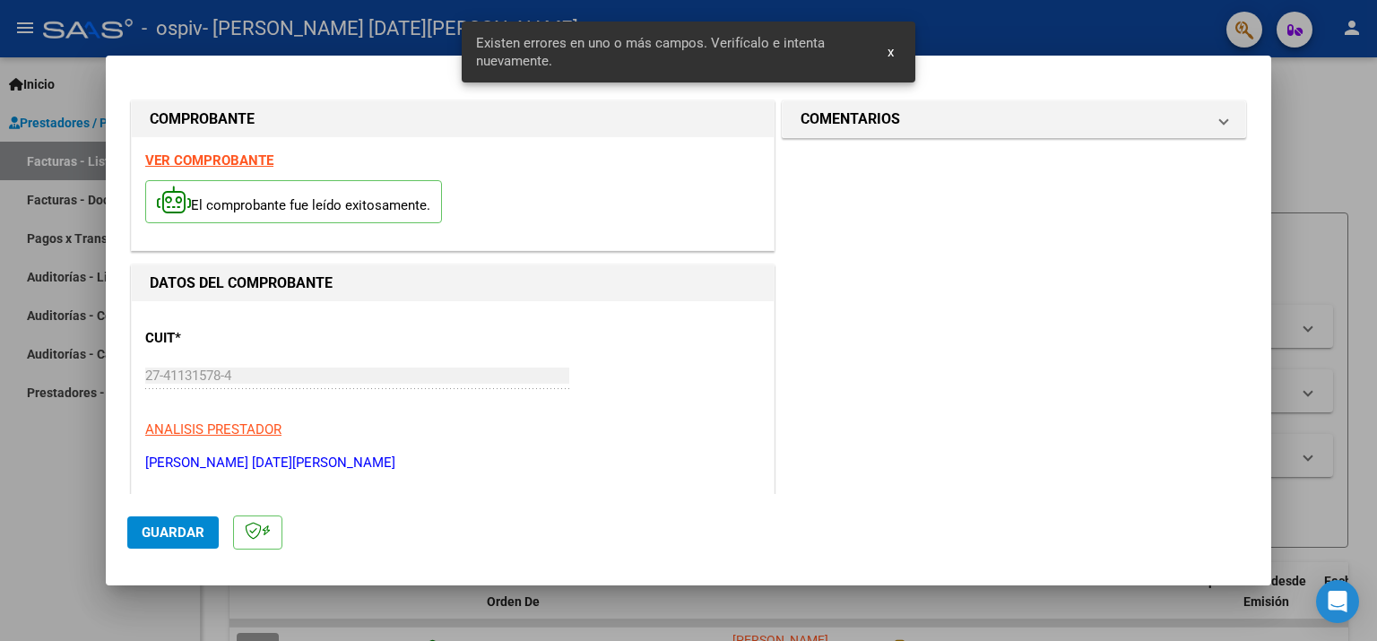
scroll to position [380, 0]
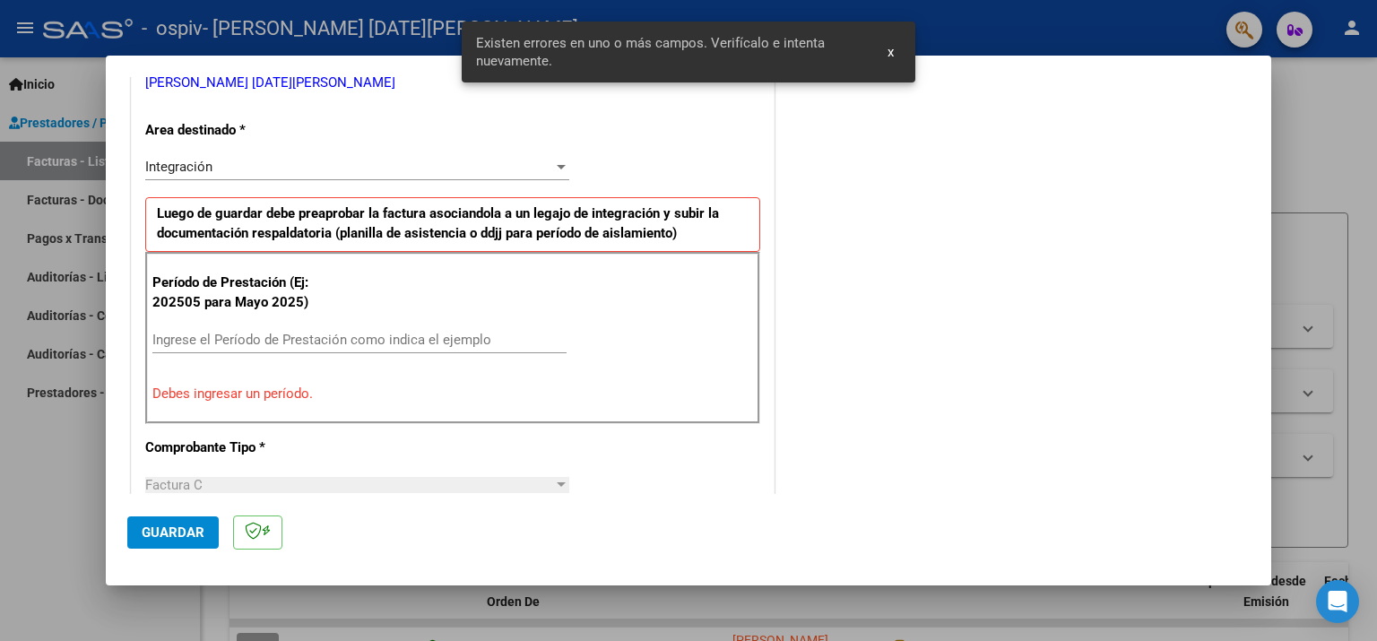
click at [288, 342] on input "Ingrese el Período de Prestación como indica el ejemplo" at bounding box center [359, 340] width 414 height 16
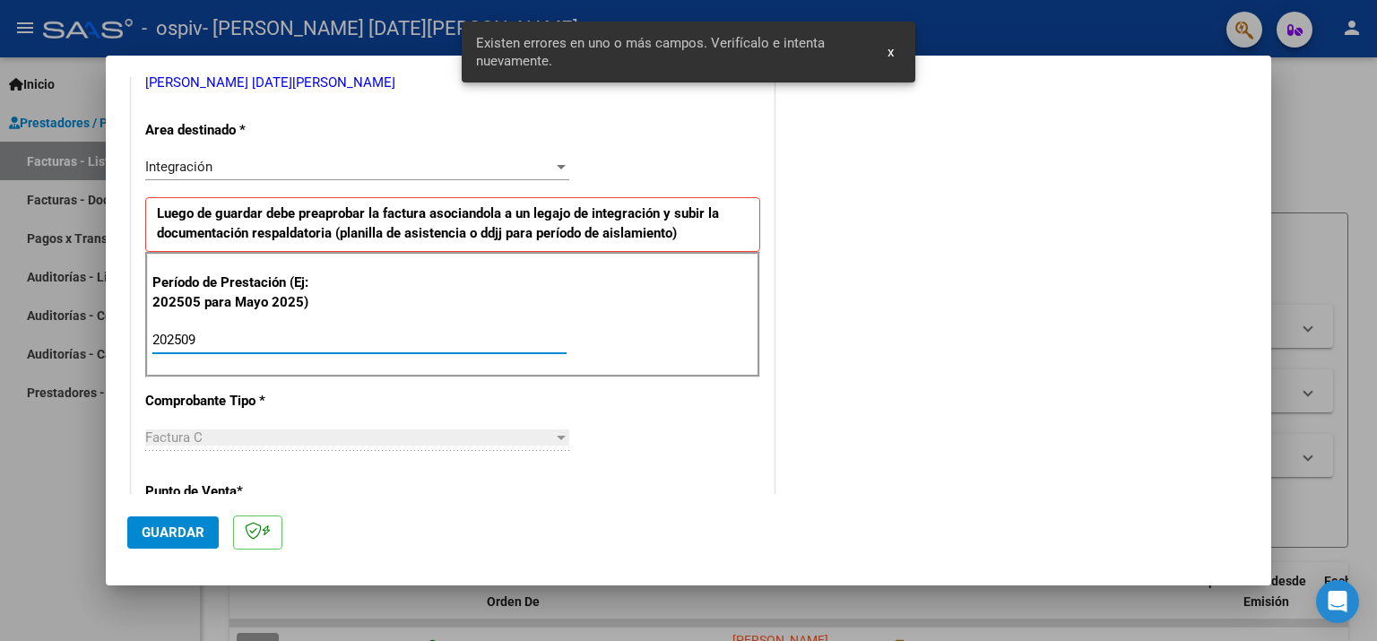
type input "202509"
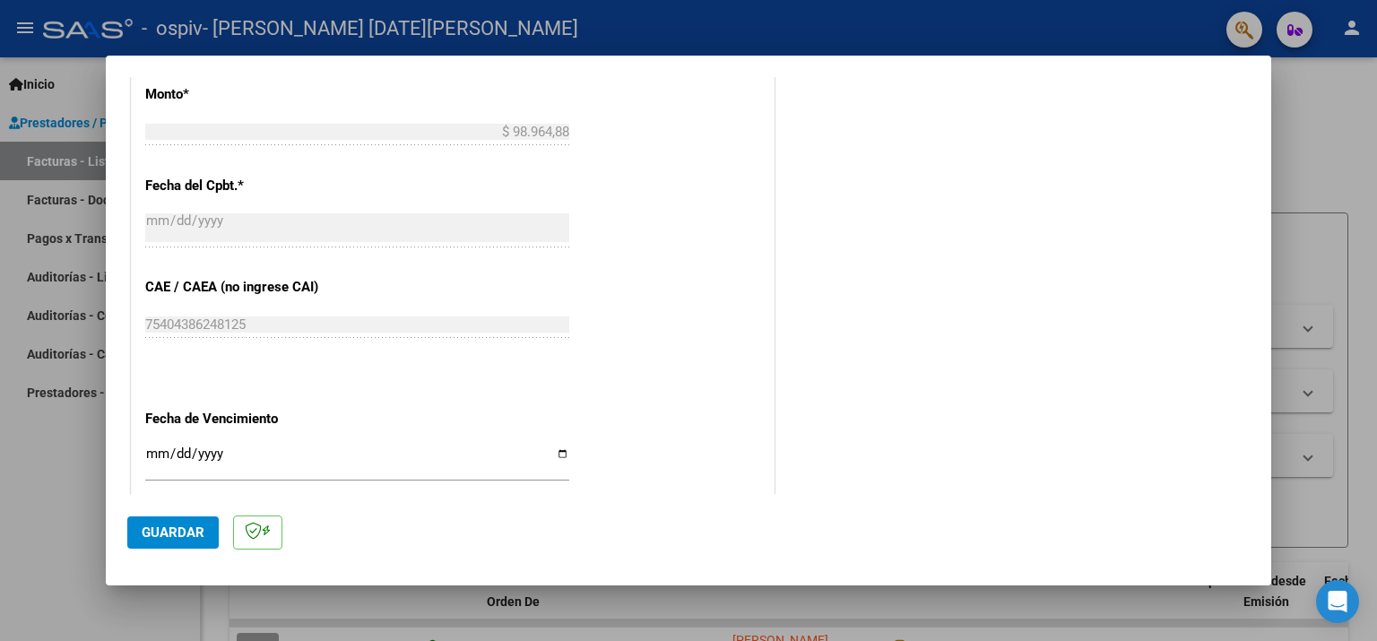
scroll to position [1008, 0]
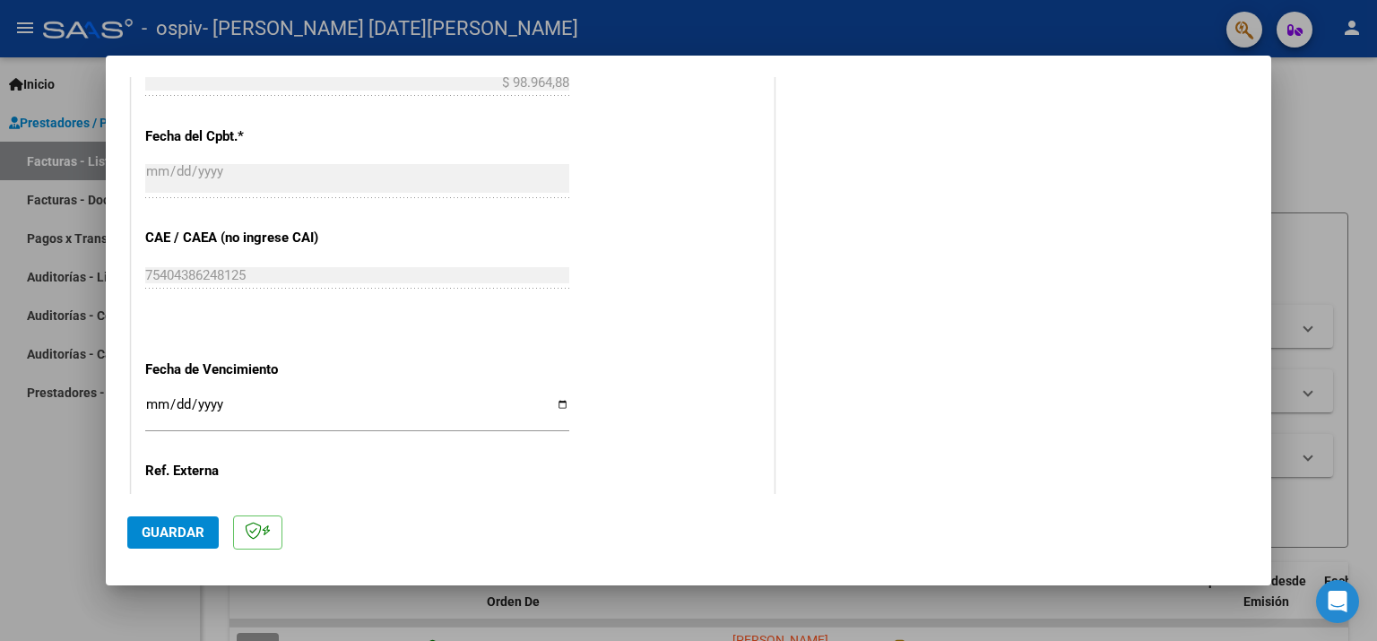
click at [263, 393] on div "Ingresar la fecha" at bounding box center [357, 412] width 424 height 39
type input "[DATE]"
click at [168, 522] on button "Guardar" at bounding box center [172, 532] width 91 height 32
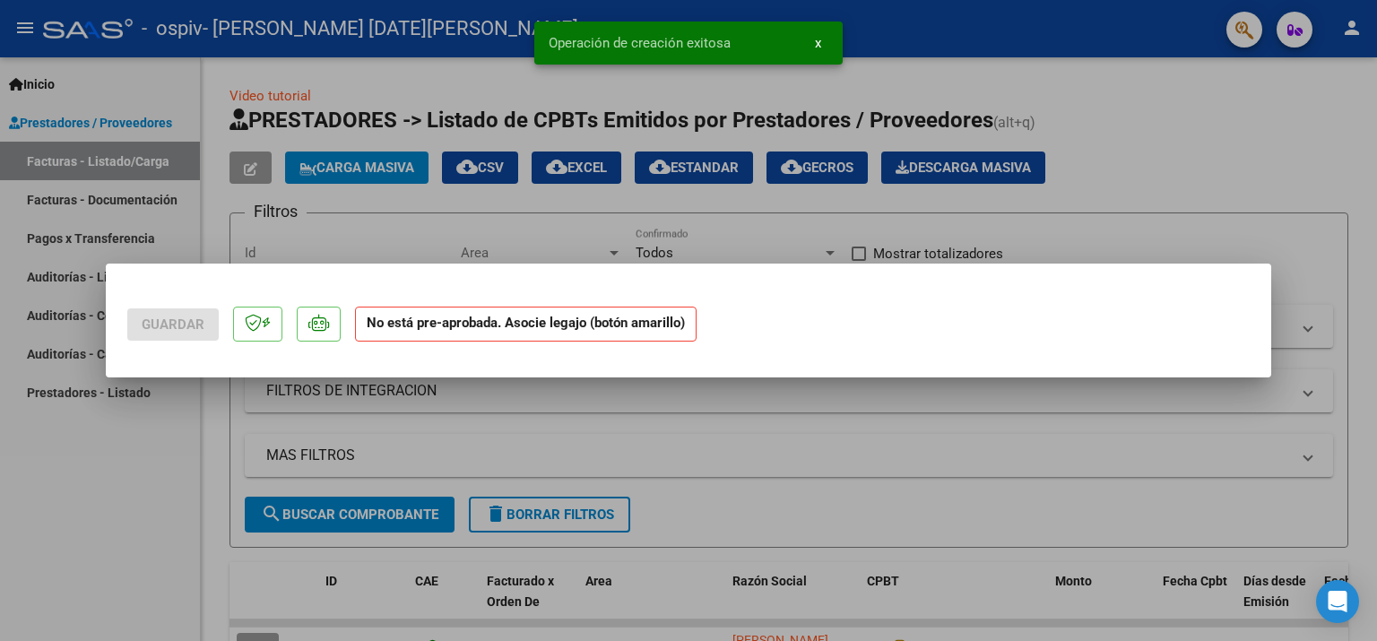
scroll to position [0, 0]
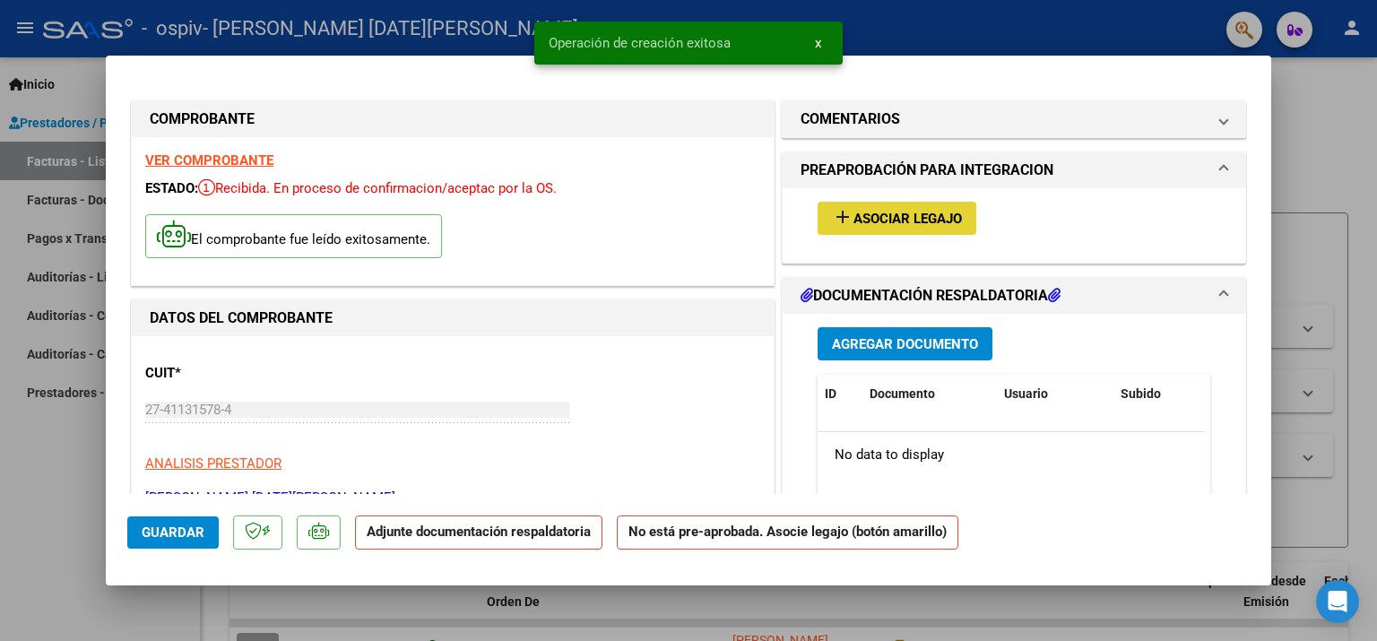
click at [900, 223] on span "Asociar Legajo" at bounding box center [908, 219] width 108 height 16
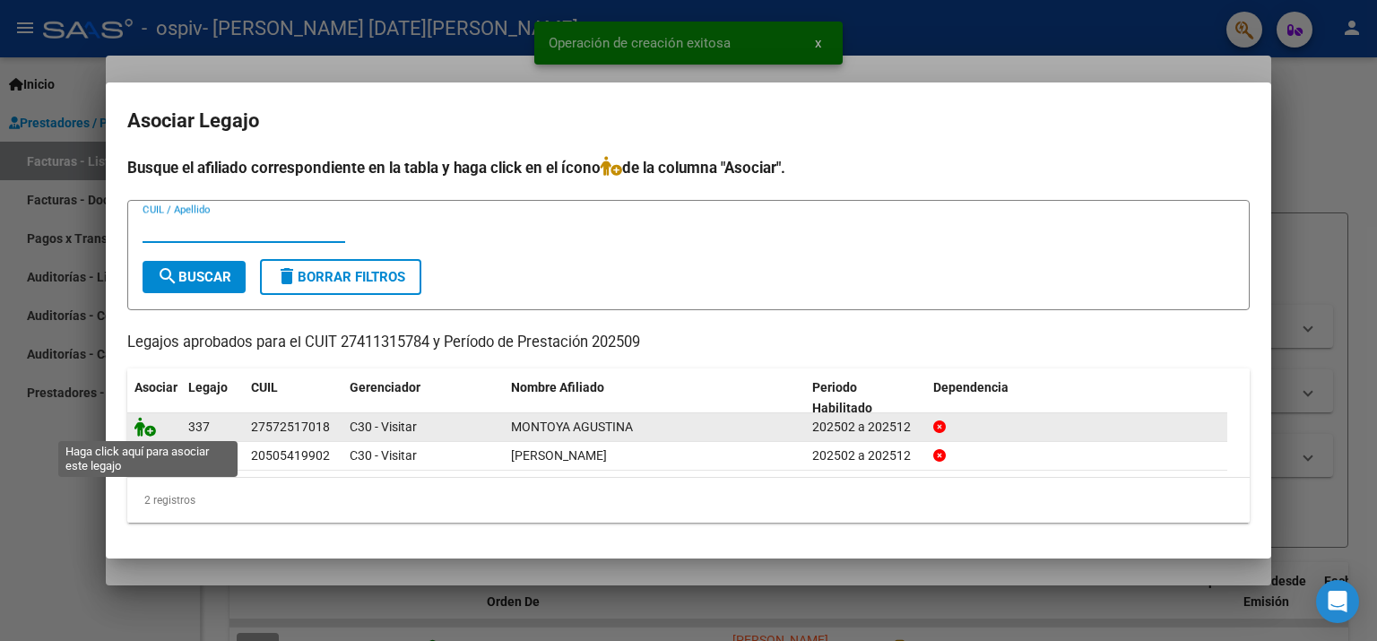
click at [138, 425] on icon at bounding box center [146, 427] width 22 height 20
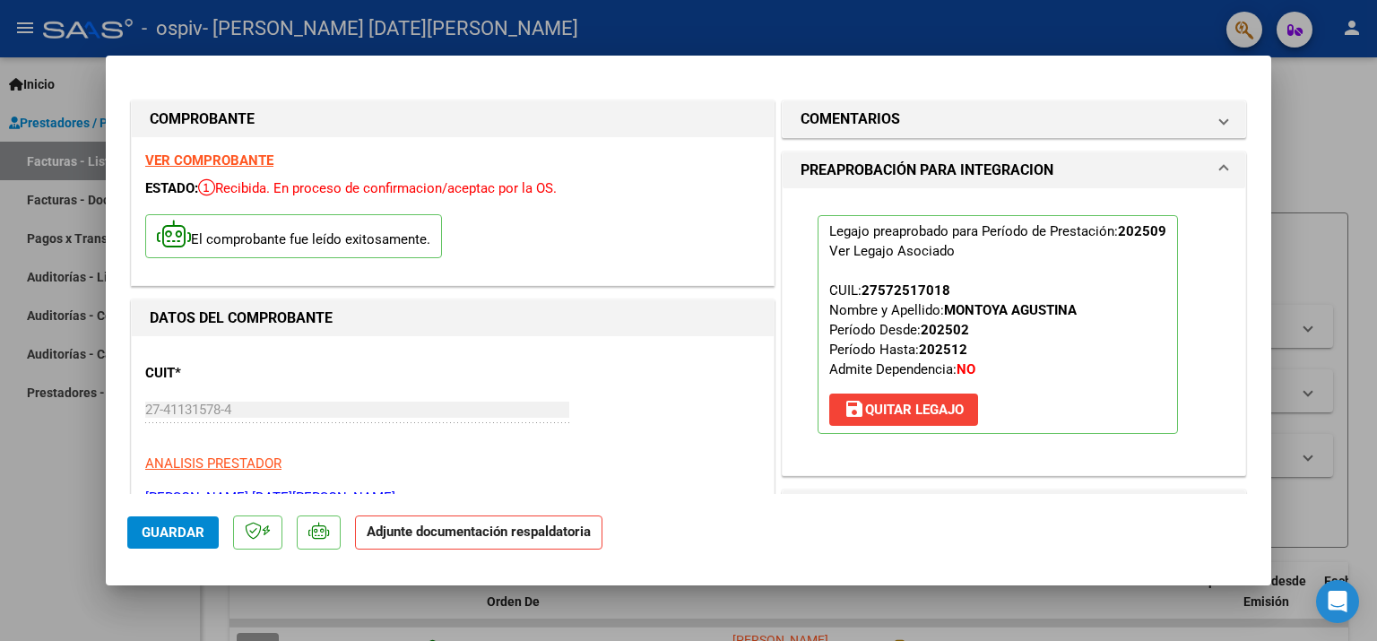
scroll to position [179, 0]
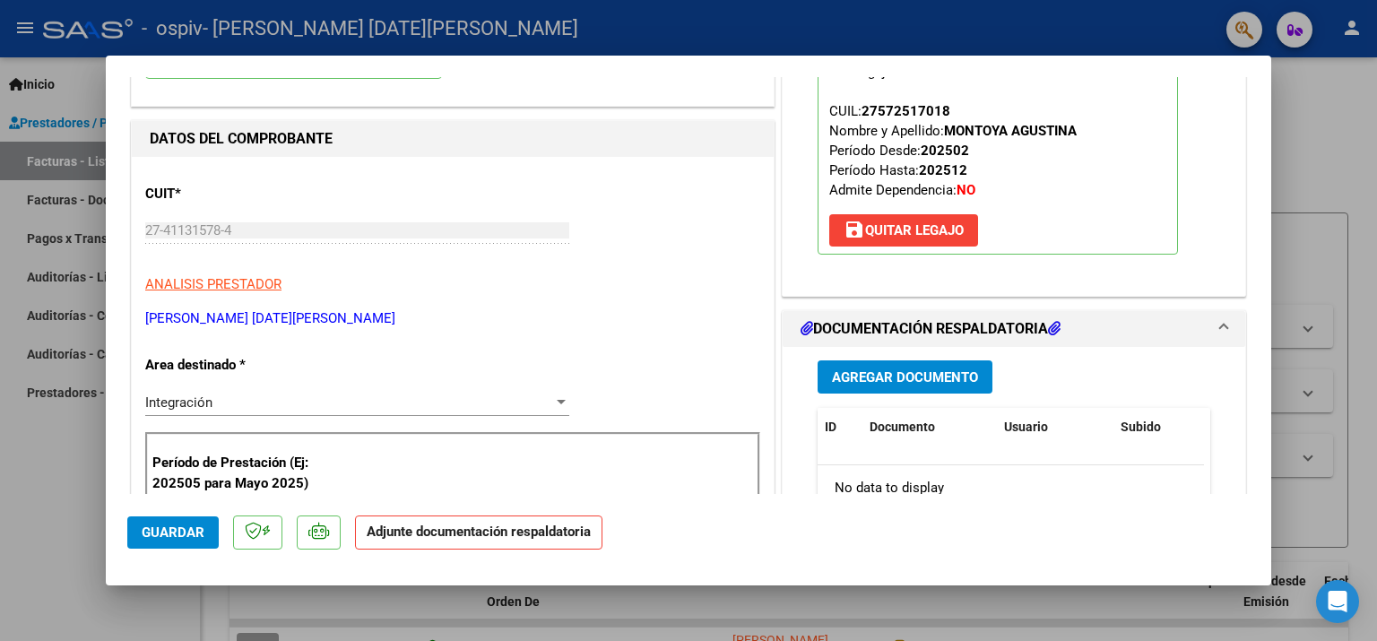
click at [907, 382] on span "Agregar Documento" at bounding box center [905, 377] width 146 height 16
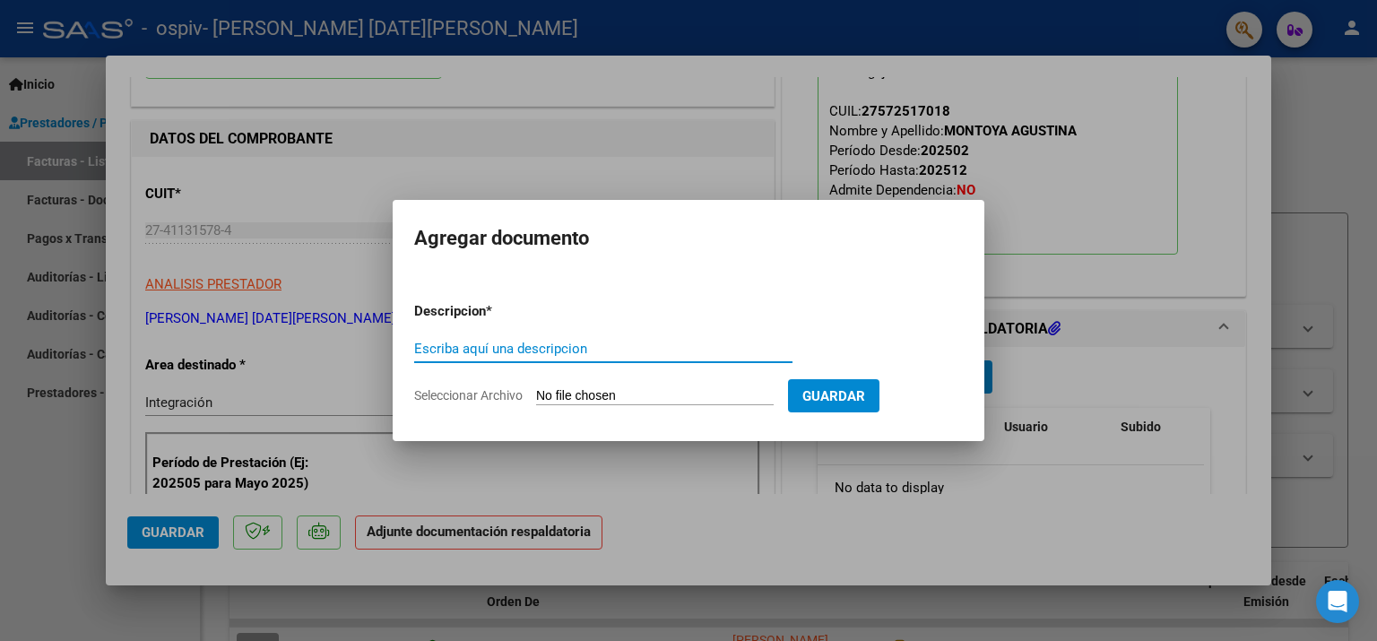
click at [563, 353] on input "Escriba aquí una descripcion" at bounding box center [603, 349] width 378 height 16
type input "Planilla de asistencia"
click at [577, 395] on input "Seleccionar Archivo" at bounding box center [655, 396] width 238 height 17
type input "C:\fakepath\Planilla de asistencia.pdf"
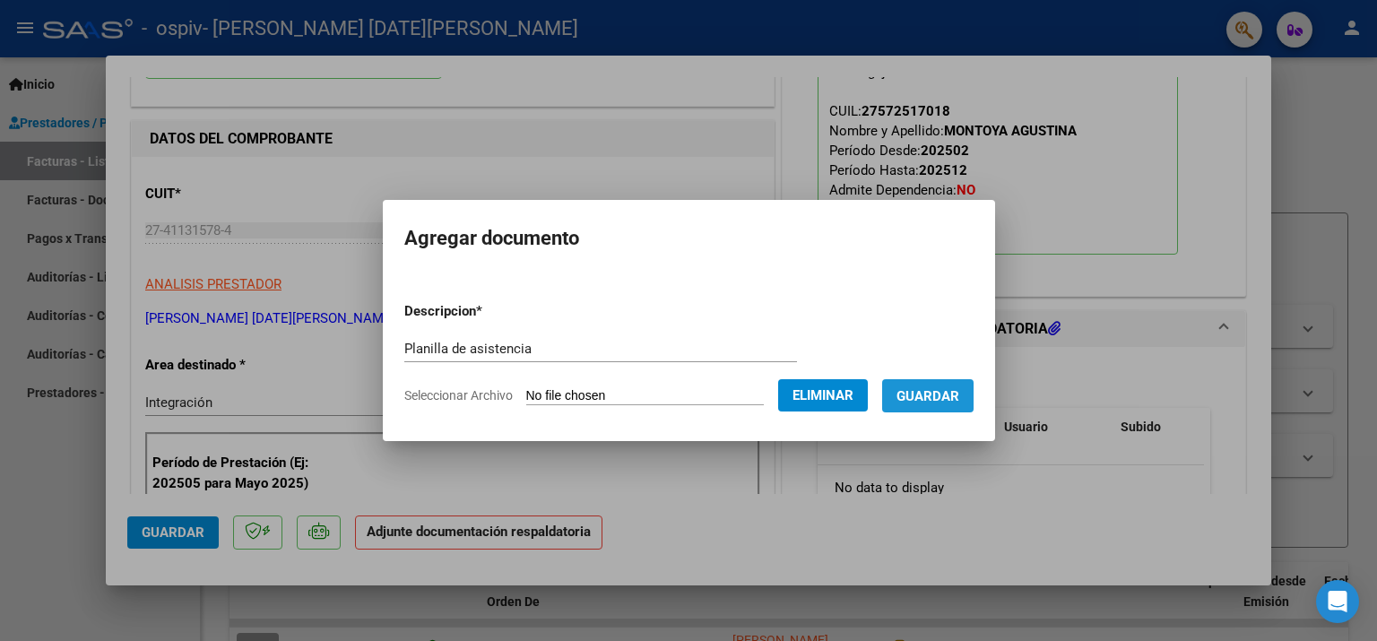
click at [949, 407] on button "Guardar" at bounding box center [927, 395] width 91 height 33
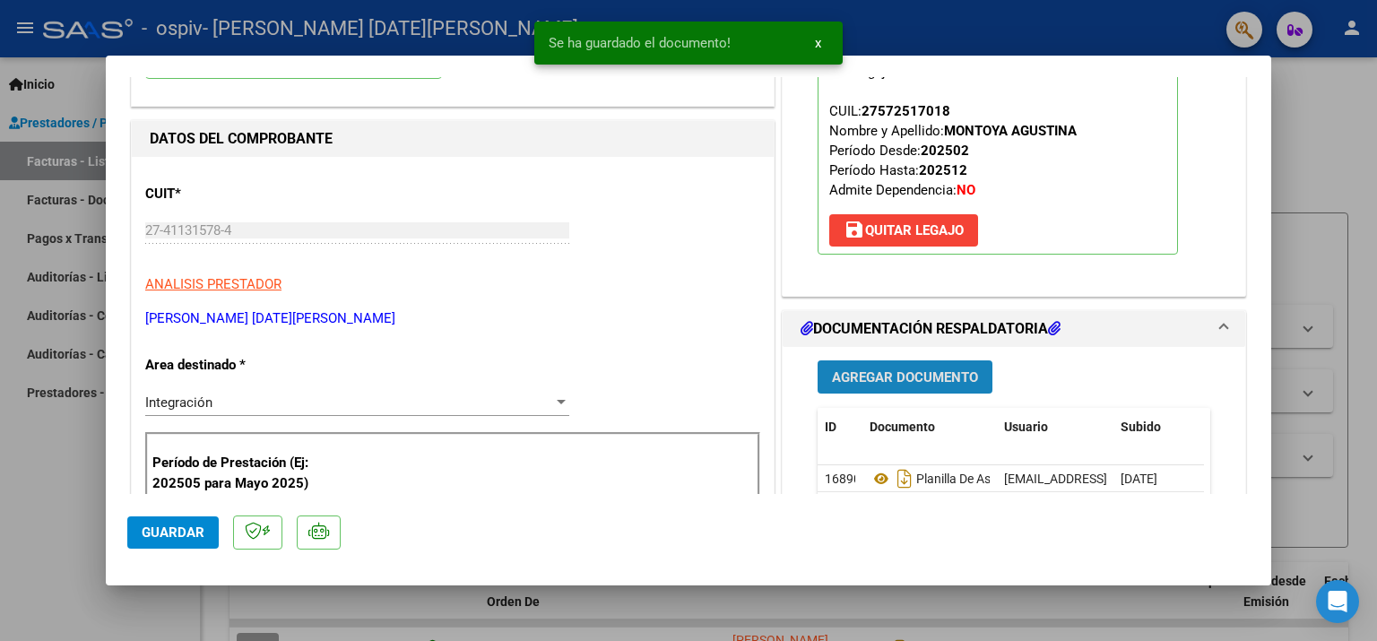
click at [872, 372] on span "Agregar Documento" at bounding box center [905, 377] width 146 height 16
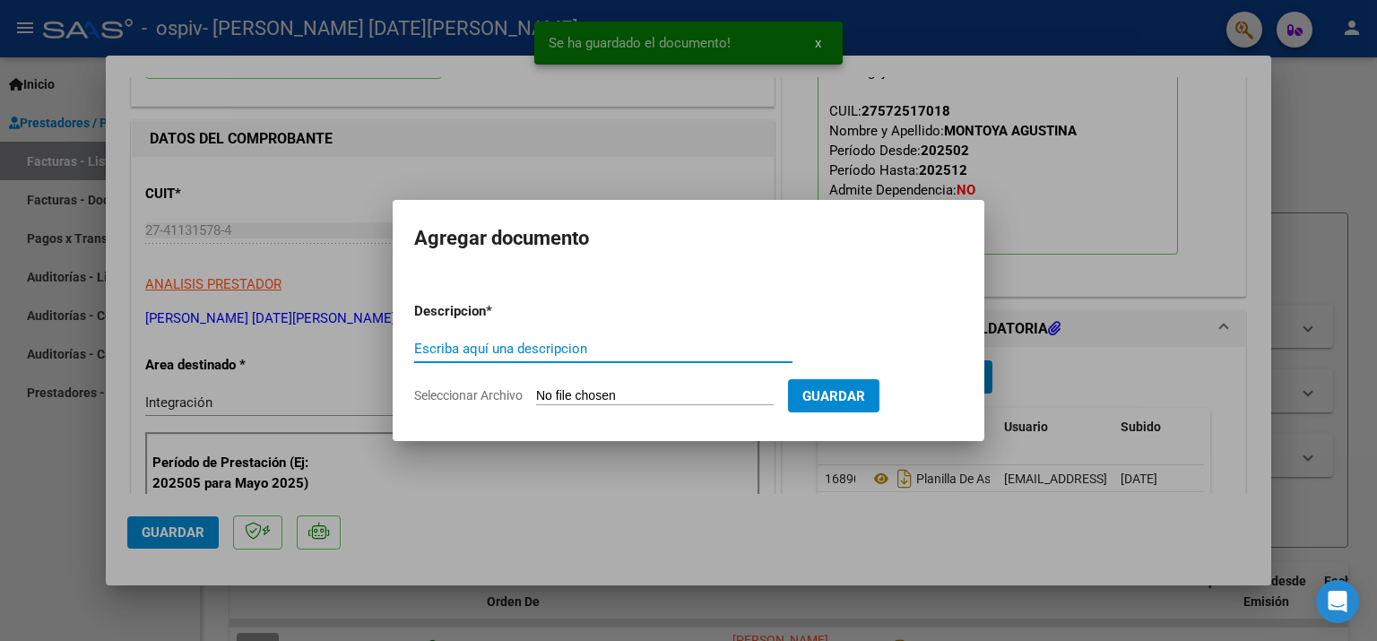
click at [430, 343] on input "Escriba aquí una descripcion" at bounding box center [603, 349] width 378 height 16
type input "Presupuesto aprobado"
click at [556, 399] on input "Seleccionar Archivo" at bounding box center [655, 396] width 238 height 17
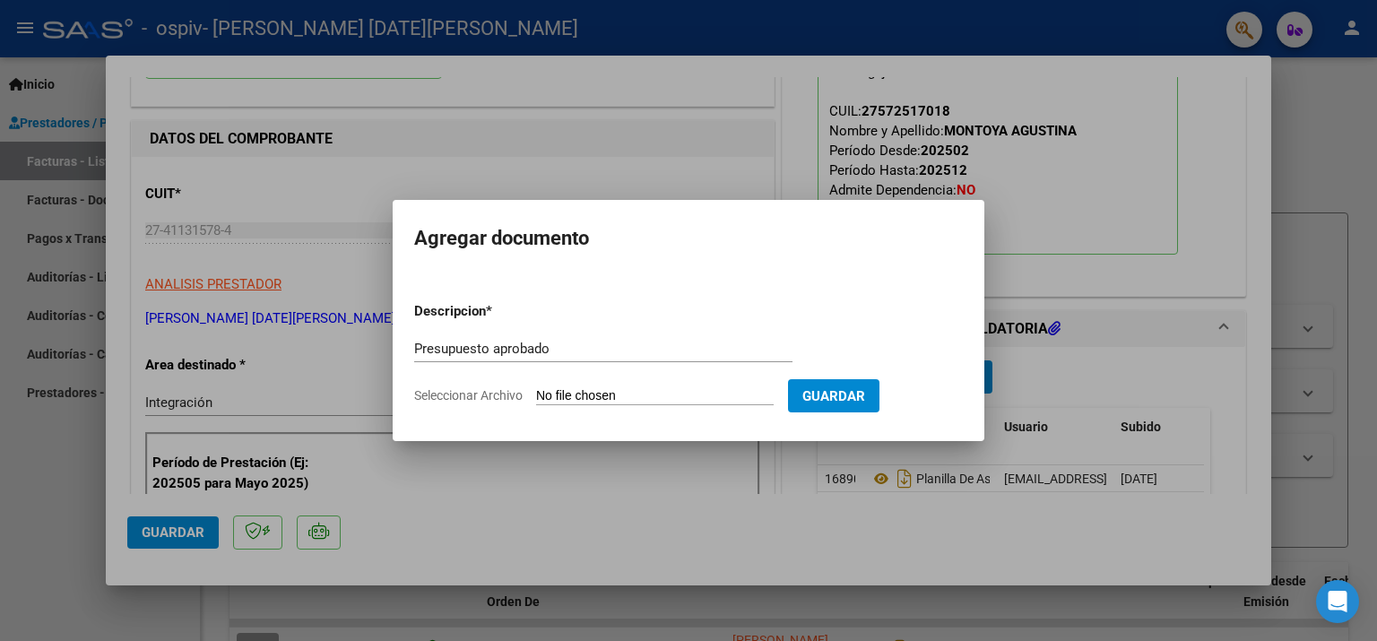
type input "C:\fakepath\Autorizacion.pdf"
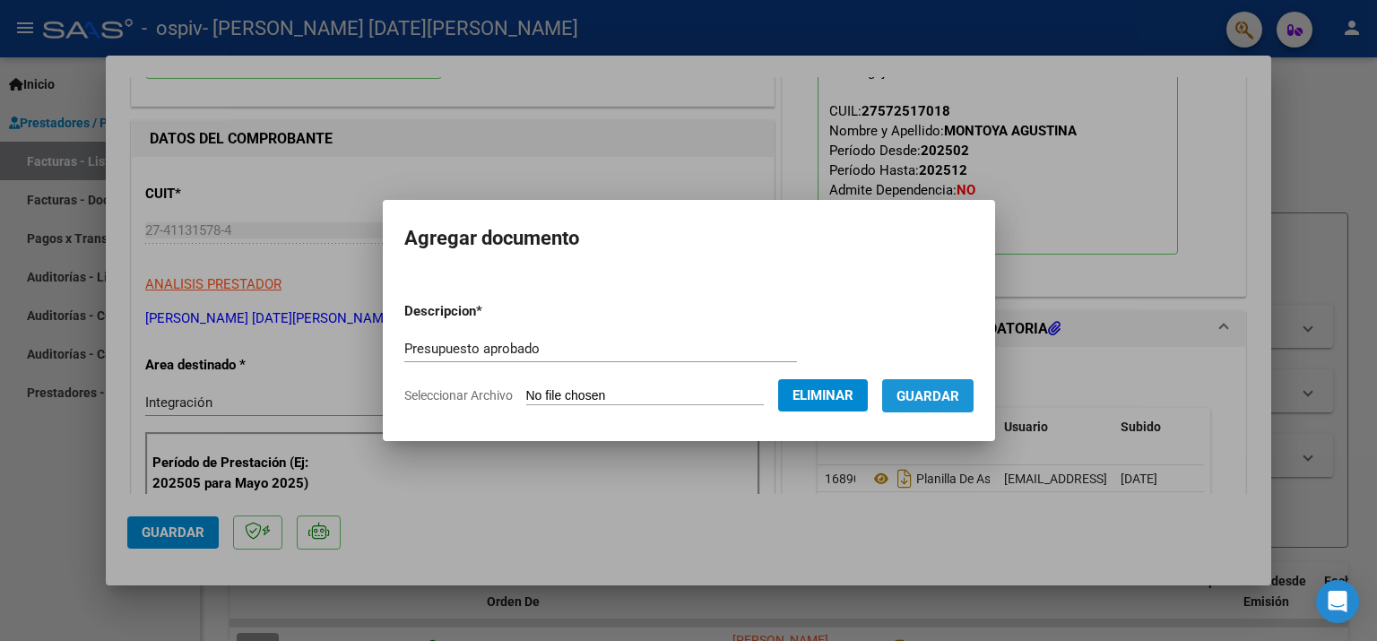
click at [923, 399] on span "Guardar" at bounding box center [928, 396] width 63 height 16
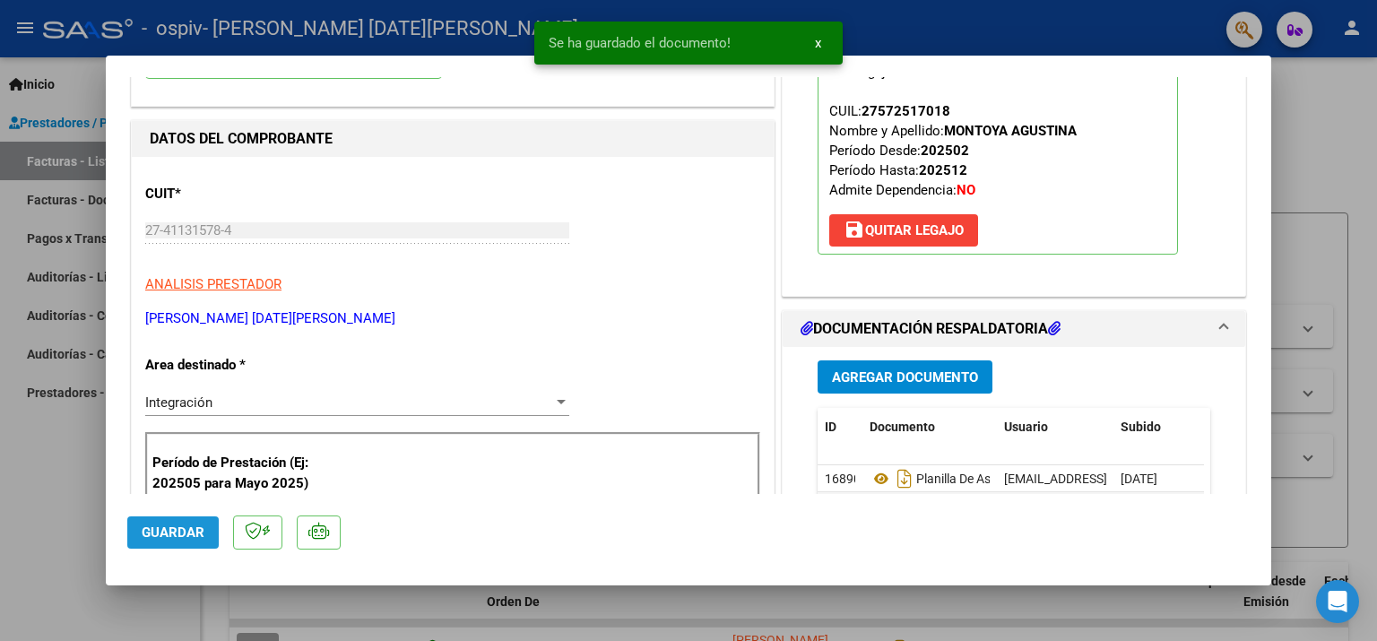
click at [149, 526] on span "Guardar" at bounding box center [173, 533] width 63 height 16
click at [1341, 170] on div at bounding box center [688, 320] width 1377 height 641
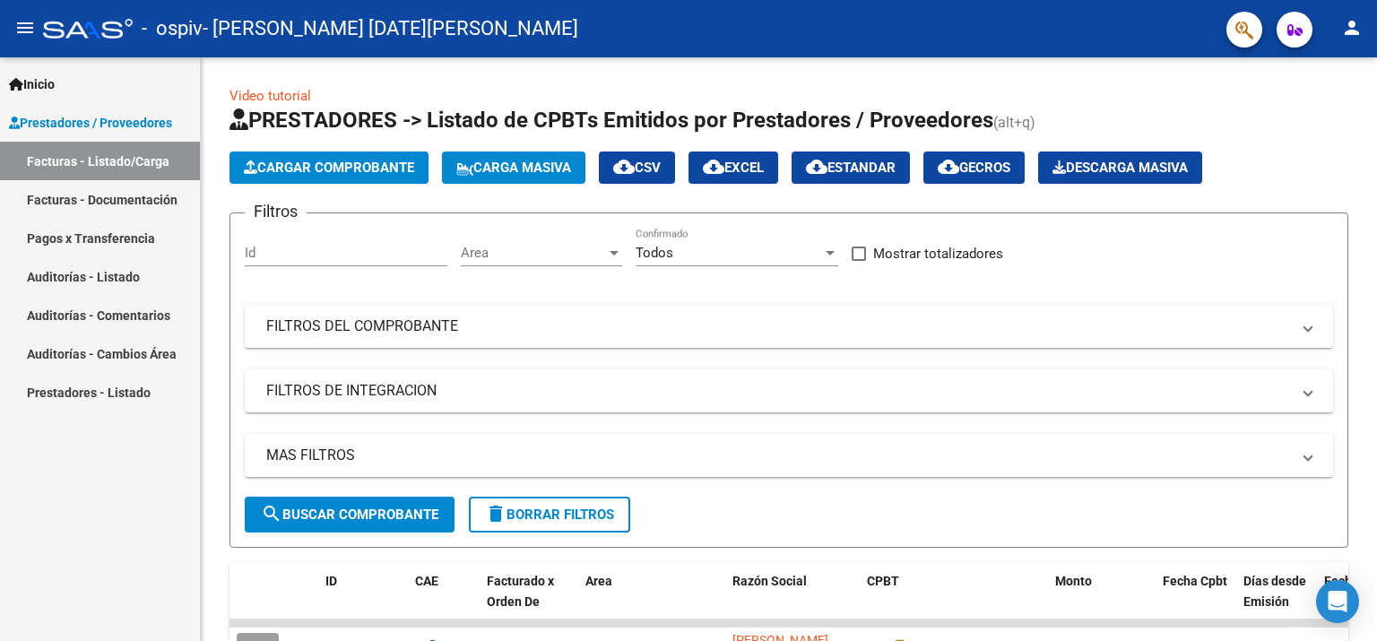
click at [1357, 20] on mat-icon "person" at bounding box center [1352, 28] width 22 height 22
click at [1327, 112] on button "exit_to_app Salir" at bounding box center [1315, 118] width 109 height 43
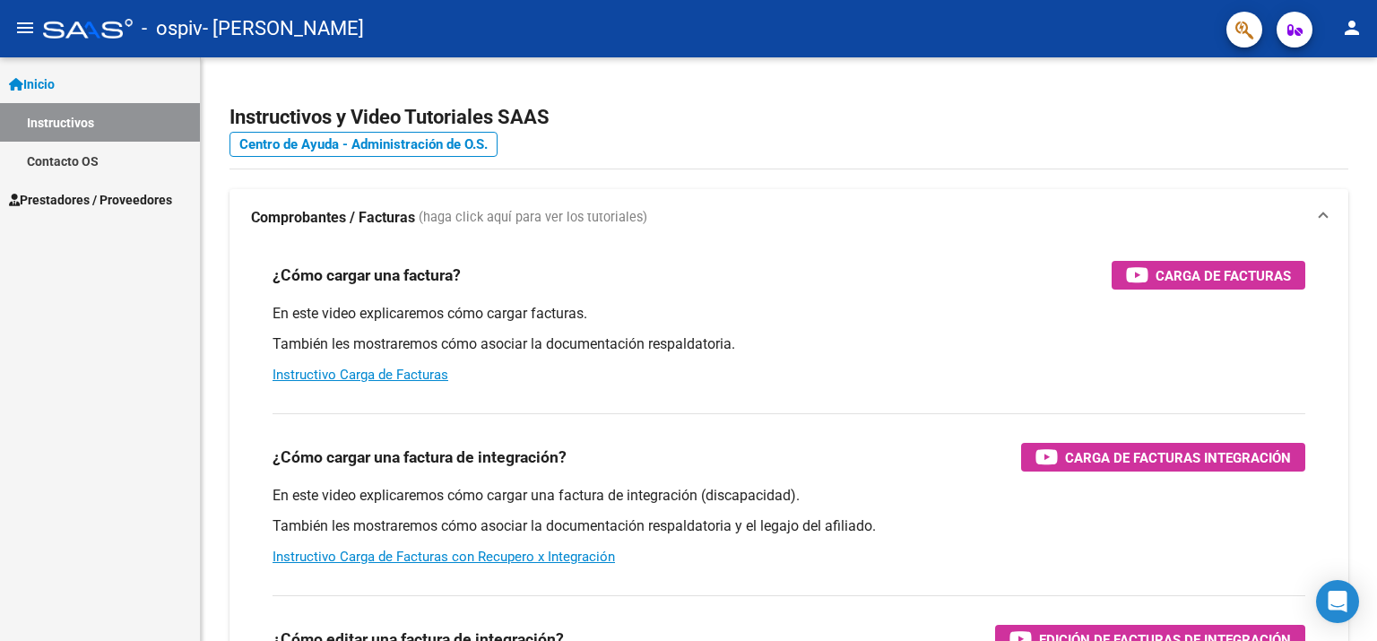
click at [63, 198] on span "Prestadores / Proveedores" at bounding box center [90, 200] width 163 height 20
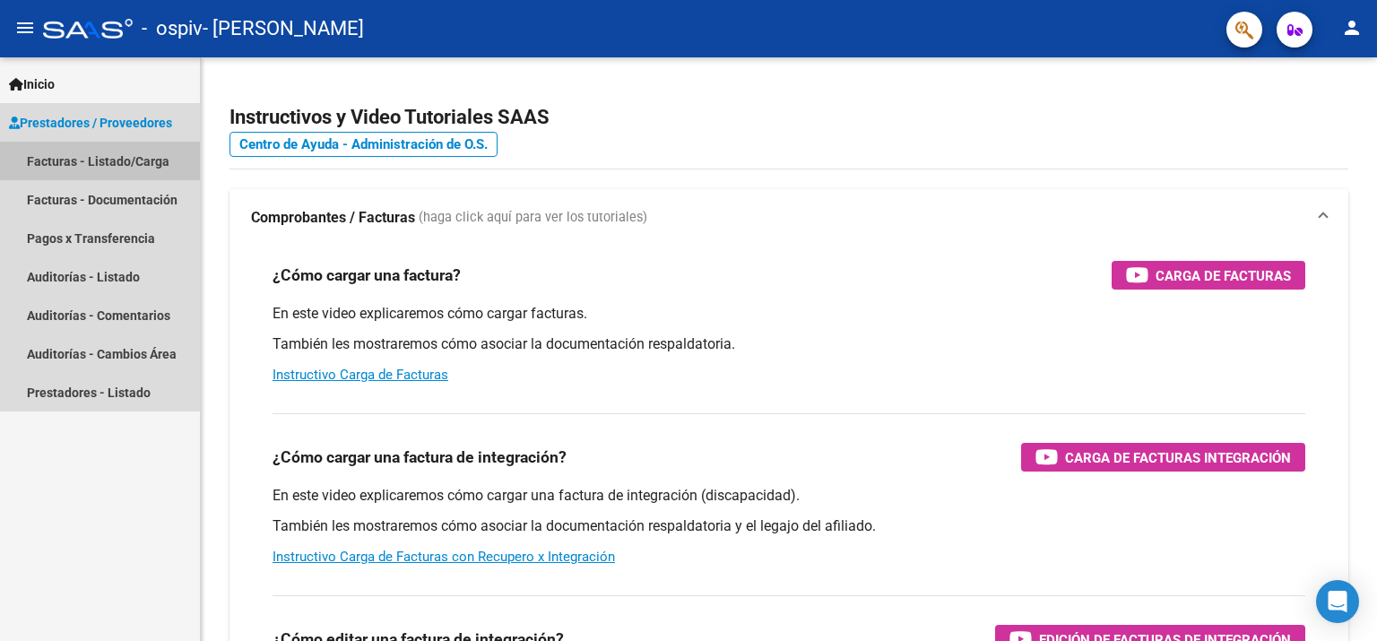
click at [65, 161] on link "Facturas - Listado/Carga" at bounding box center [100, 161] width 200 height 39
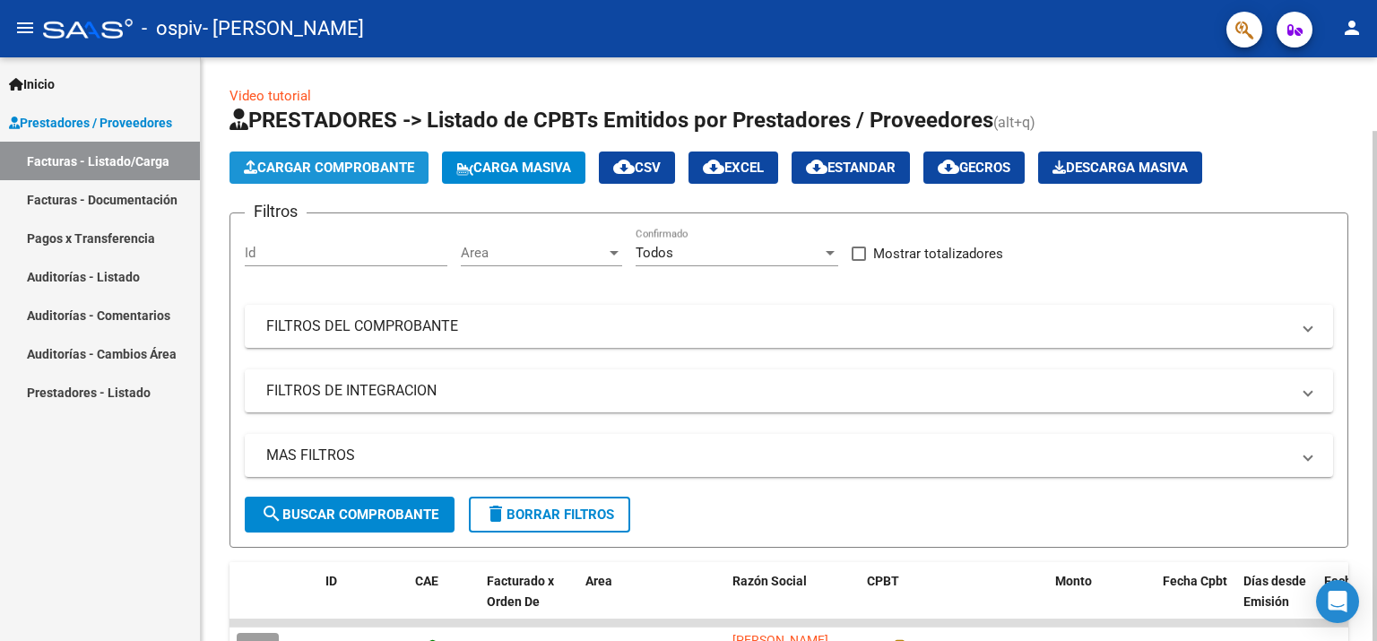
click at [285, 168] on span "Cargar Comprobante" at bounding box center [329, 168] width 170 height 16
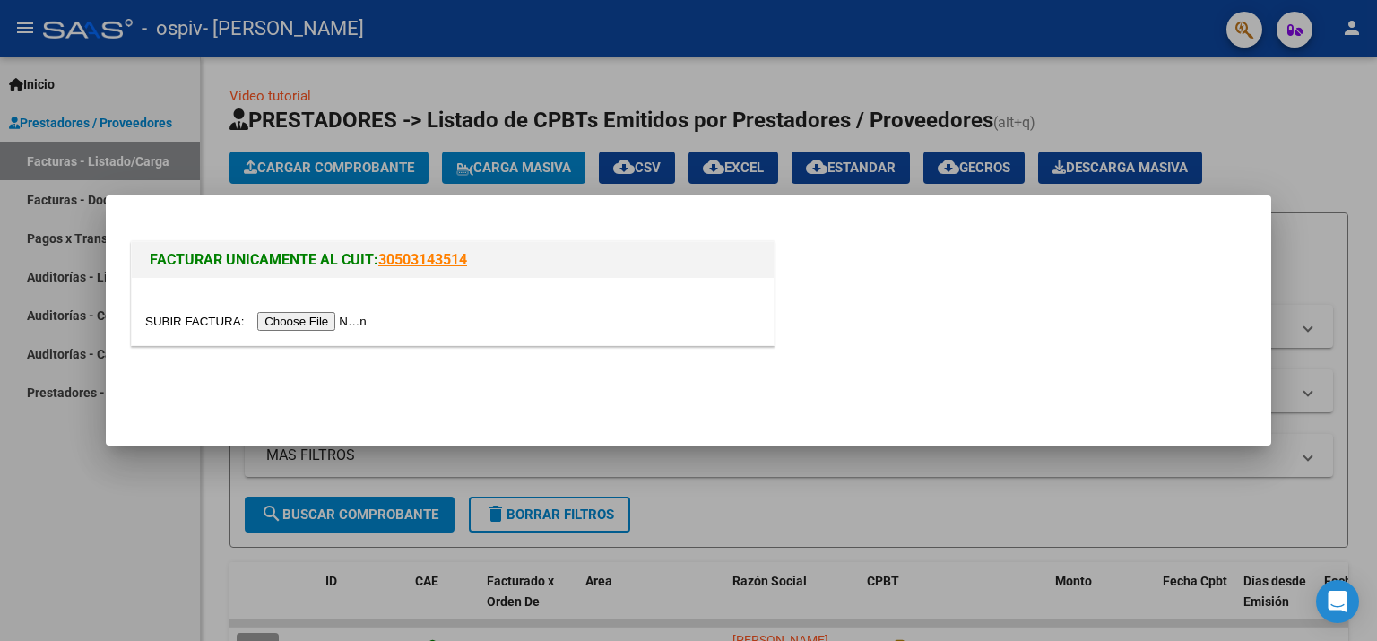
click at [331, 325] on input "file" at bounding box center [258, 321] width 227 height 19
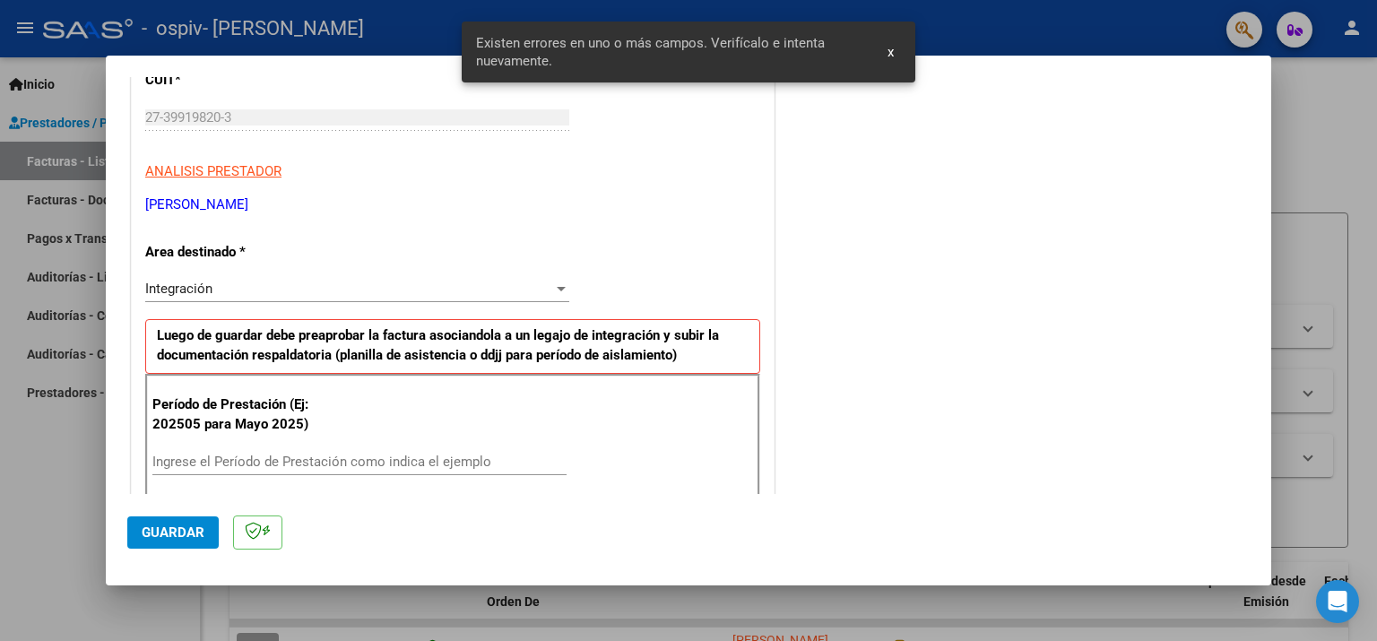
scroll to position [380, 0]
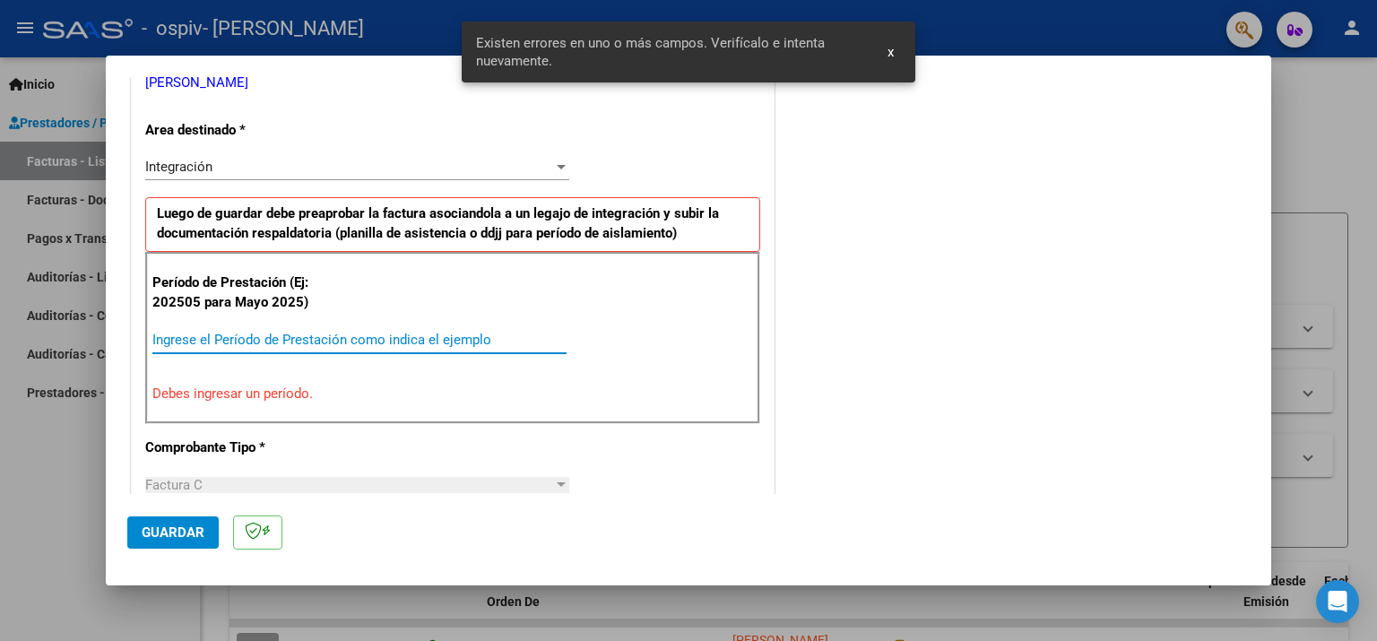
click at [337, 341] on input "Ingrese el Período de Prestación como indica el ejemplo" at bounding box center [359, 340] width 414 height 16
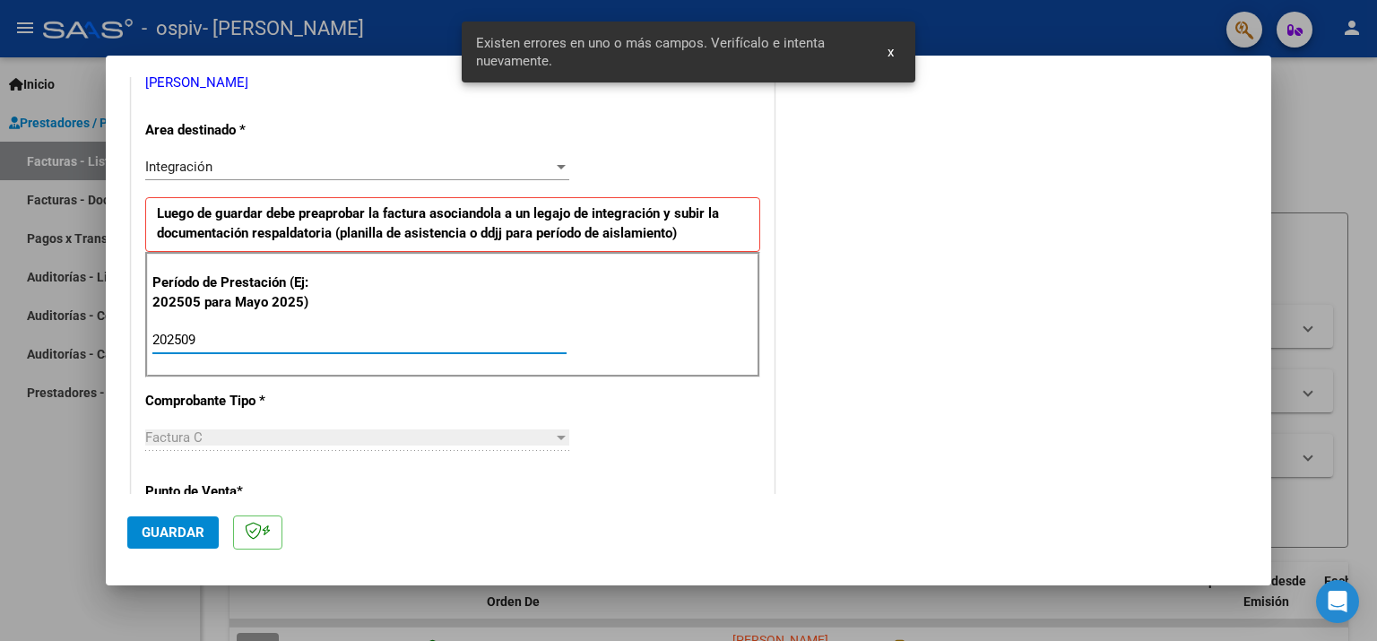
type input "202509"
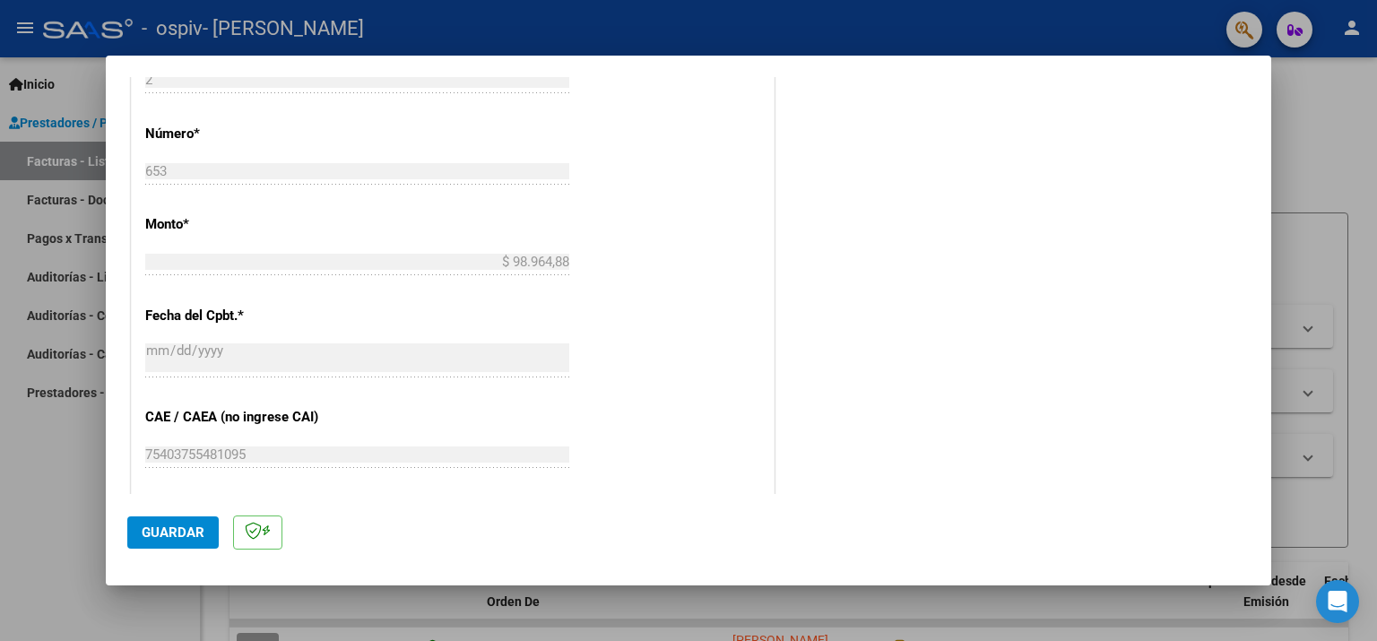
scroll to position [1098, 0]
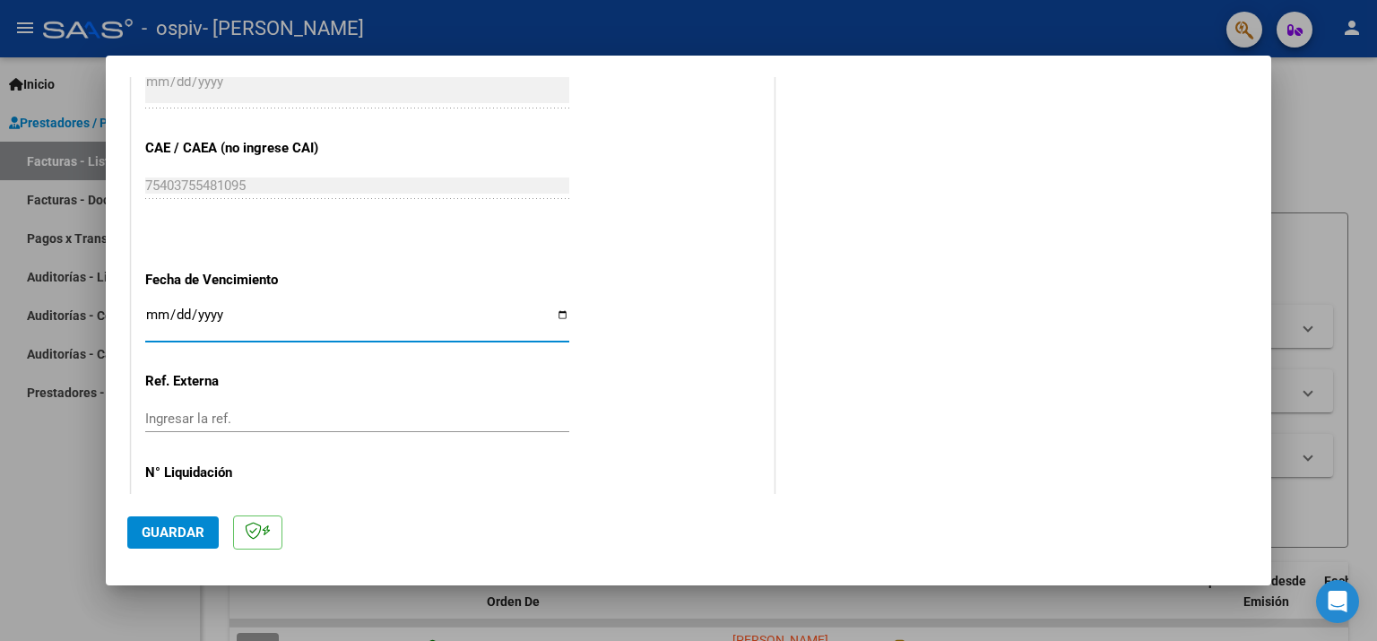
click at [270, 308] on input "Ingresar la fecha" at bounding box center [357, 322] width 424 height 29
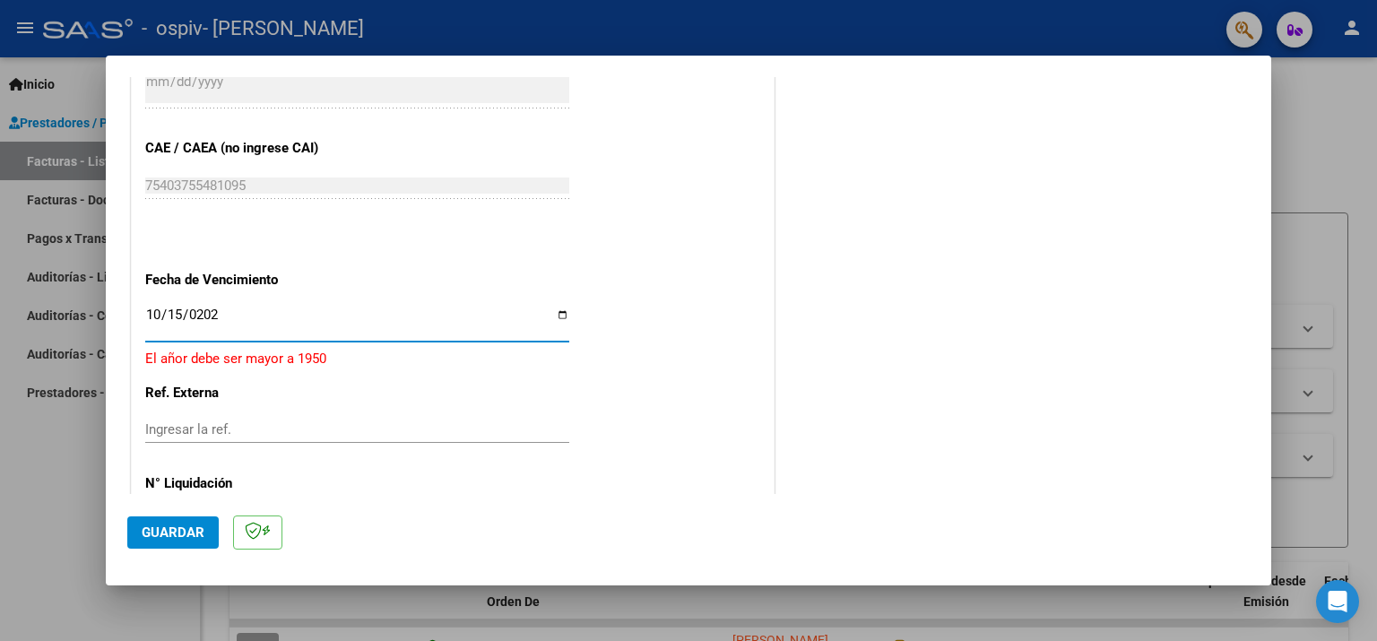
type input "[DATE]"
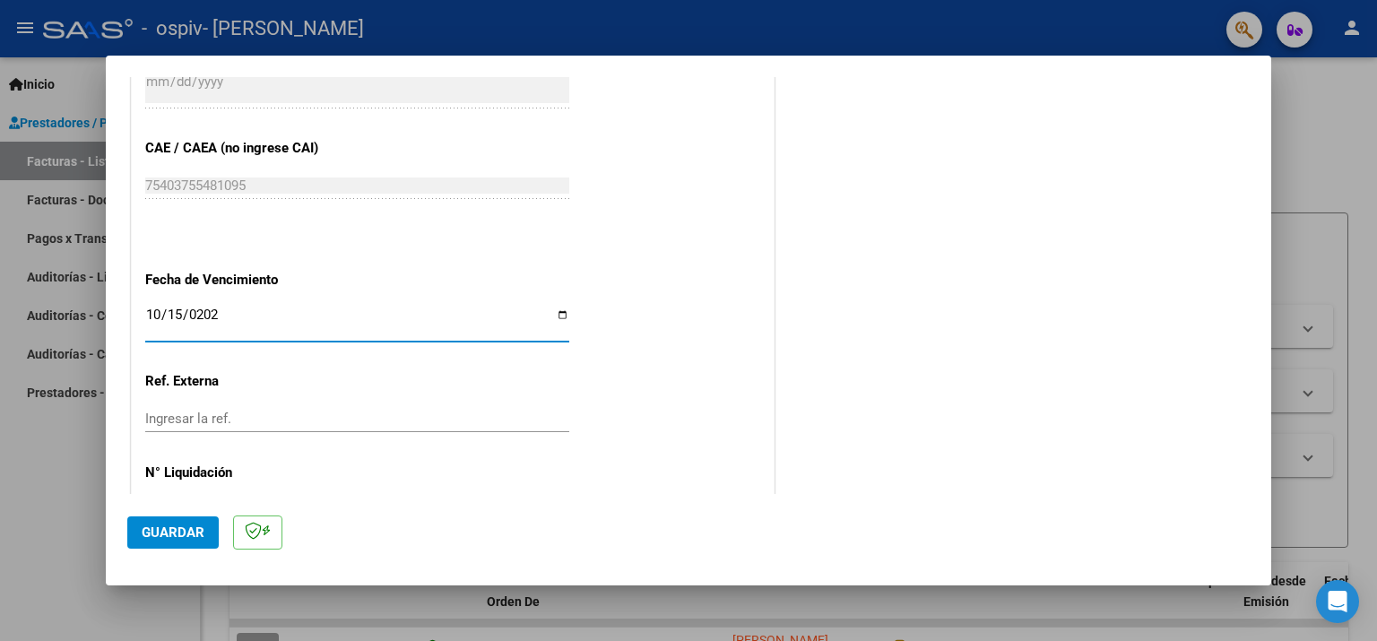
click at [158, 536] on span "Guardar" at bounding box center [173, 533] width 63 height 16
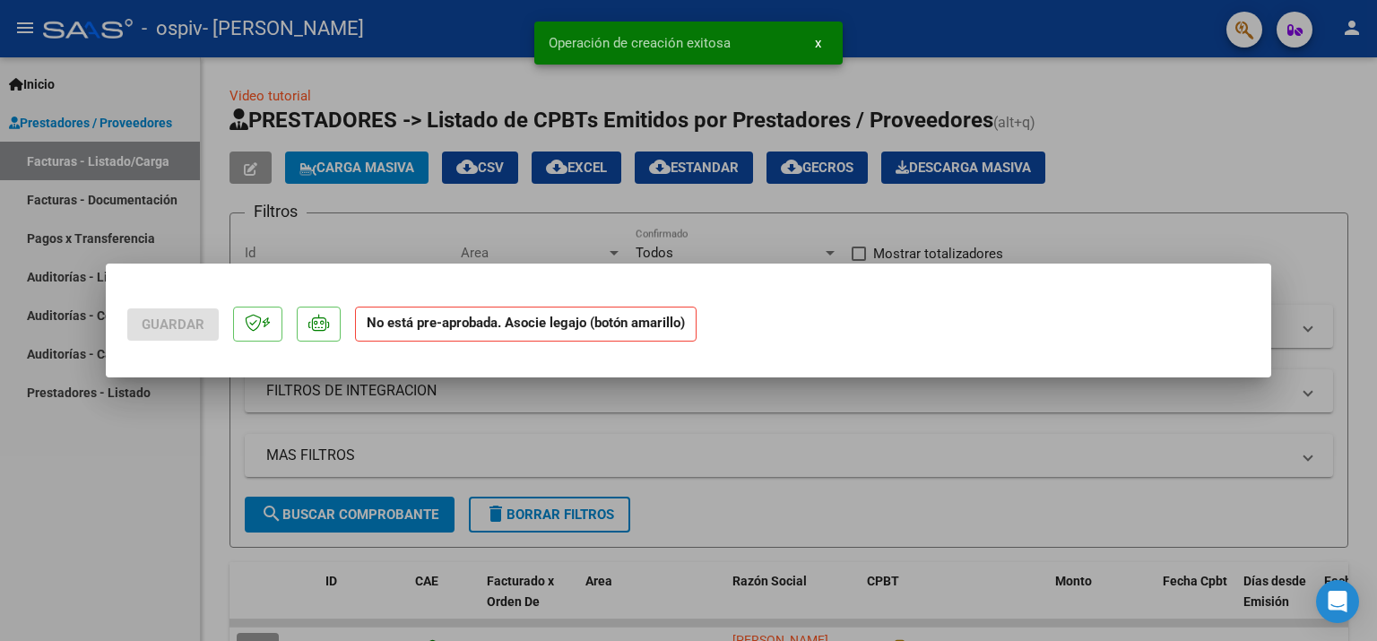
scroll to position [0, 0]
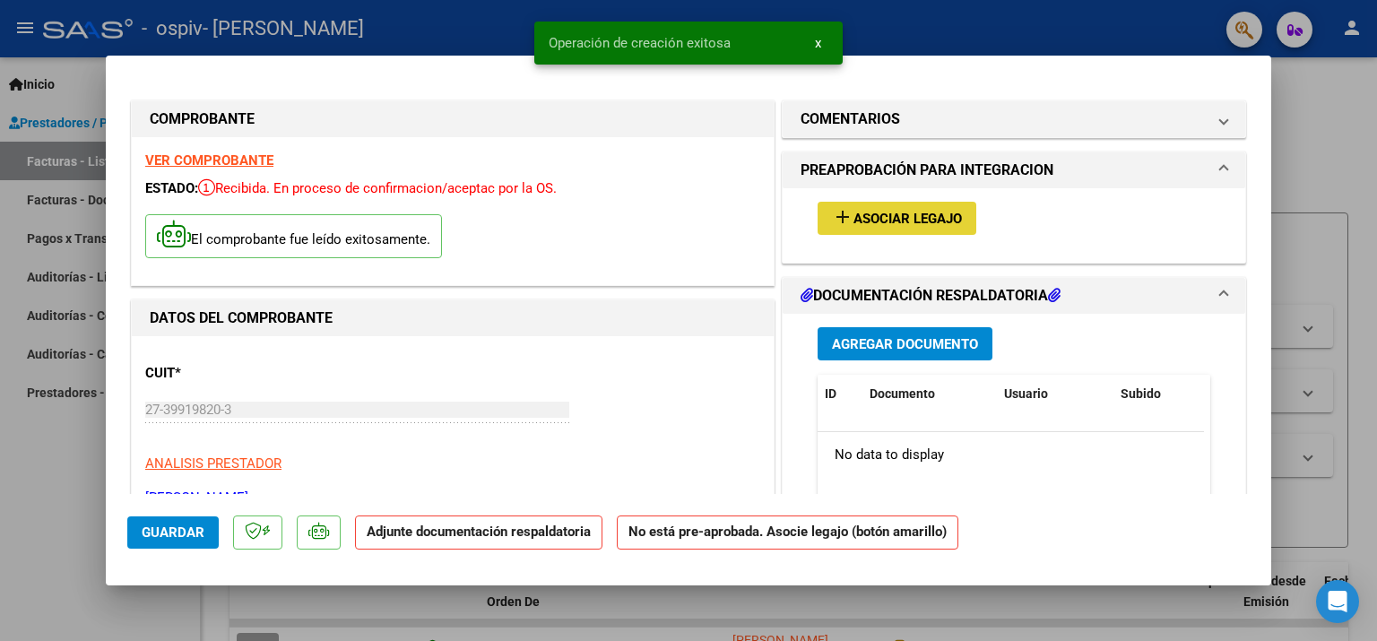
click at [864, 221] on span "Asociar Legajo" at bounding box center [908, 219] width 108 height 16
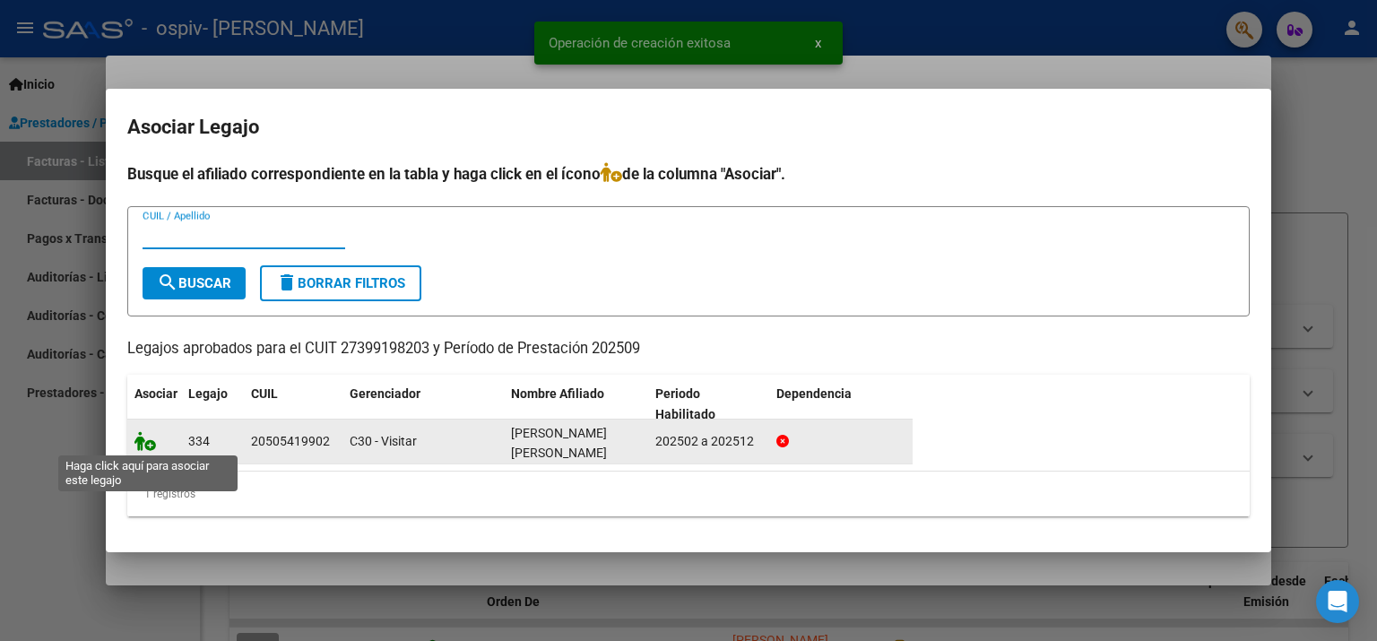
click at [143, 441] on icon at bounding box center [146, 441] width 22 height 20
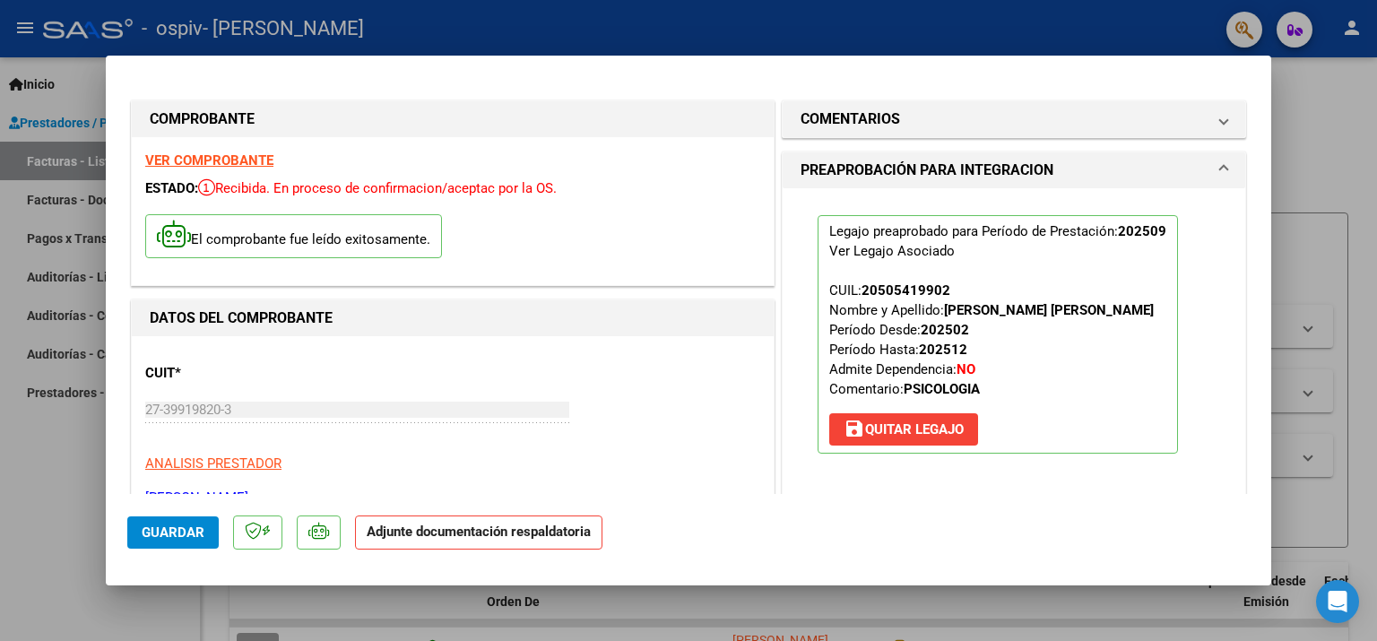
scroll to position [179, 0]
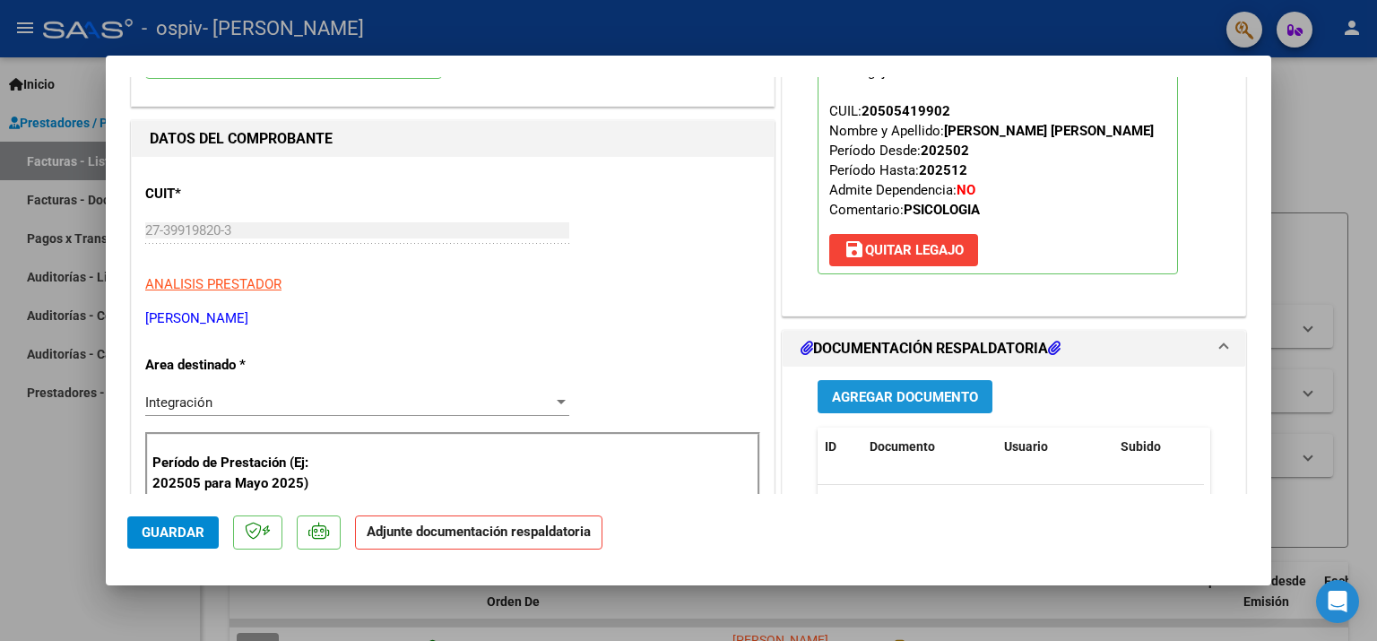
click at [930, 386] on button "Agregar Documento" at bounding box center [905, 396] width 175 height 33
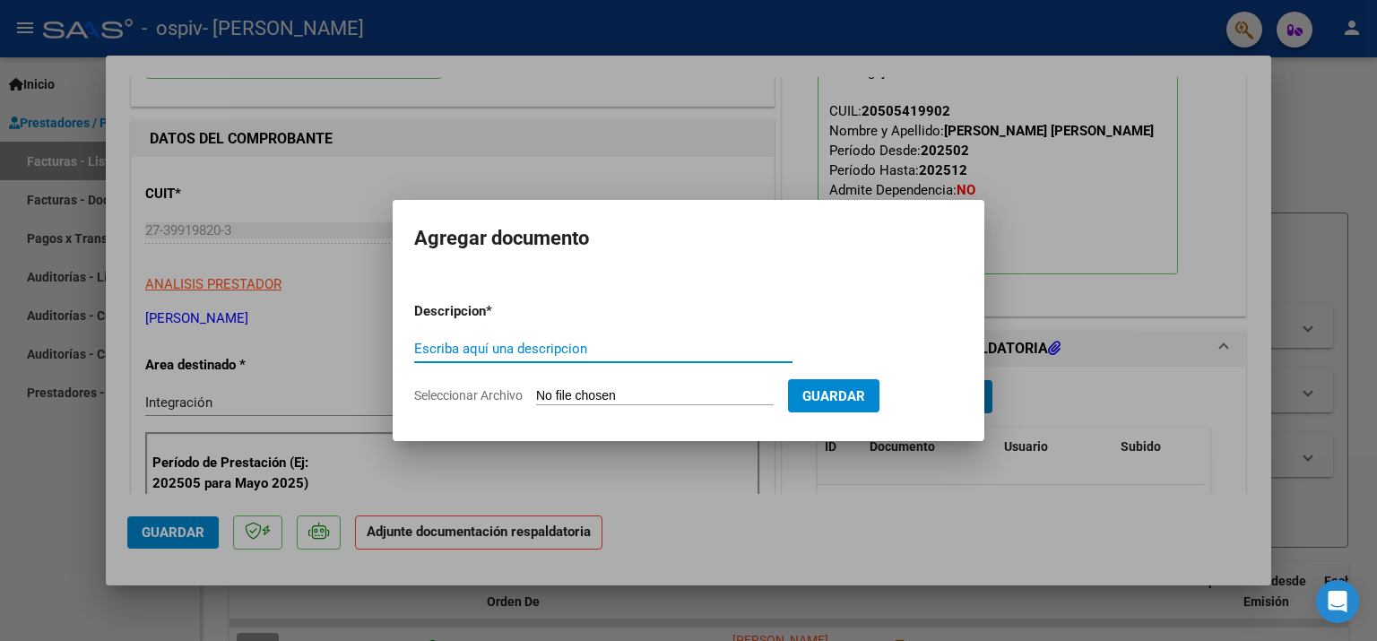
click at [517, 350] on input "Escriba aquí una descripcion" at bounding box center [603, 349] width 378 height 16
type input "Planilla de asistencia"
click at [613, 396] on input "Seleccionar Archivo" at bounding box center [655, 396] width 238 height 17
type input "C:\fakepath\Planilla de asistencia.pdf"
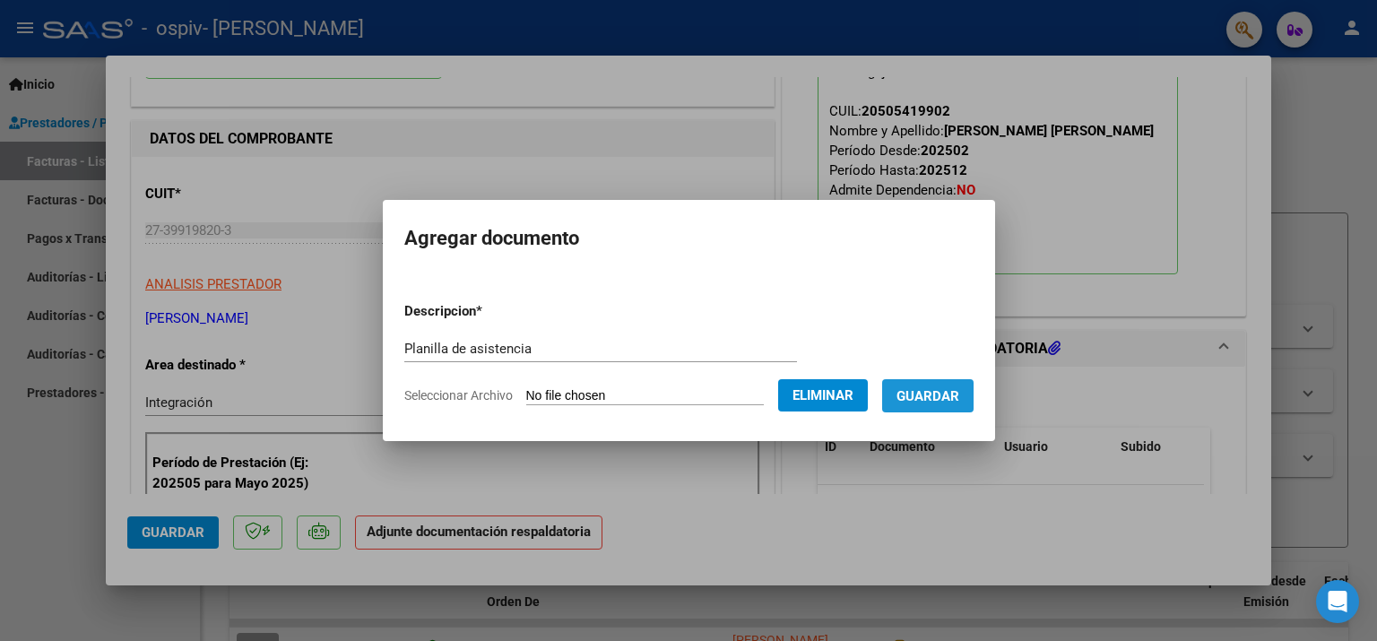
click at [933, 404] on span "Guardar" at bounding box center [928, 396] width 63 height 16
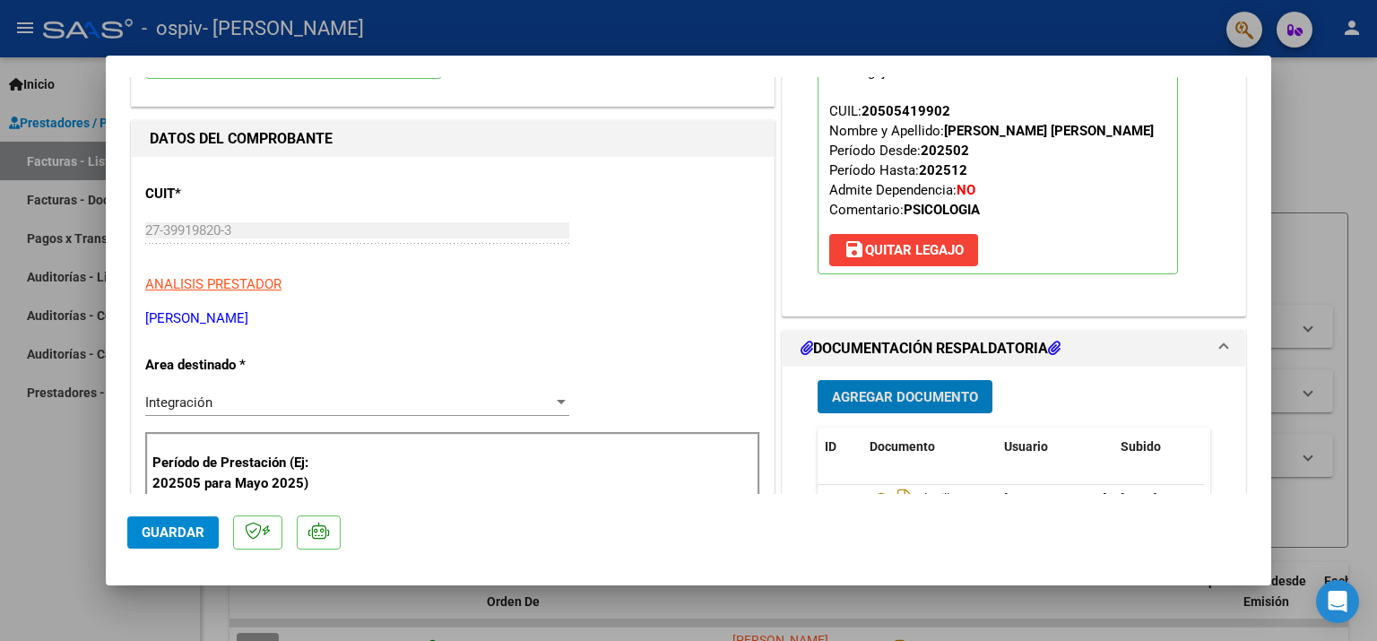
click at [866, 399] on span "Agregar Documento" at bounding box center [905, 397] width 146 height 16
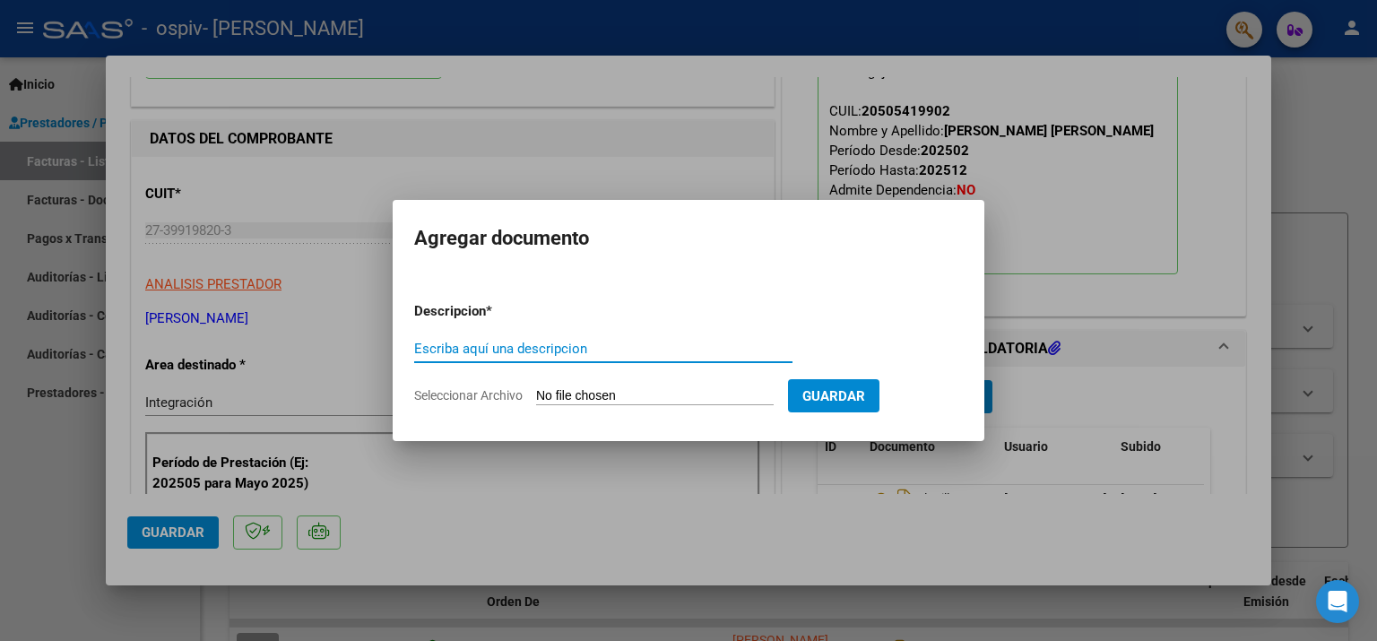
click at [522, 348] on input "Escriba aquí una descripcion" at bounding box center [603, 349] width 378 height 16
type input "Presupuesto aprobado"
click at [629, 395] on input "Seleccionar Archivo" at bounding box center [655, 396] width 238 height 17
type input "C:\fakepath\Autorizacion.pdf"
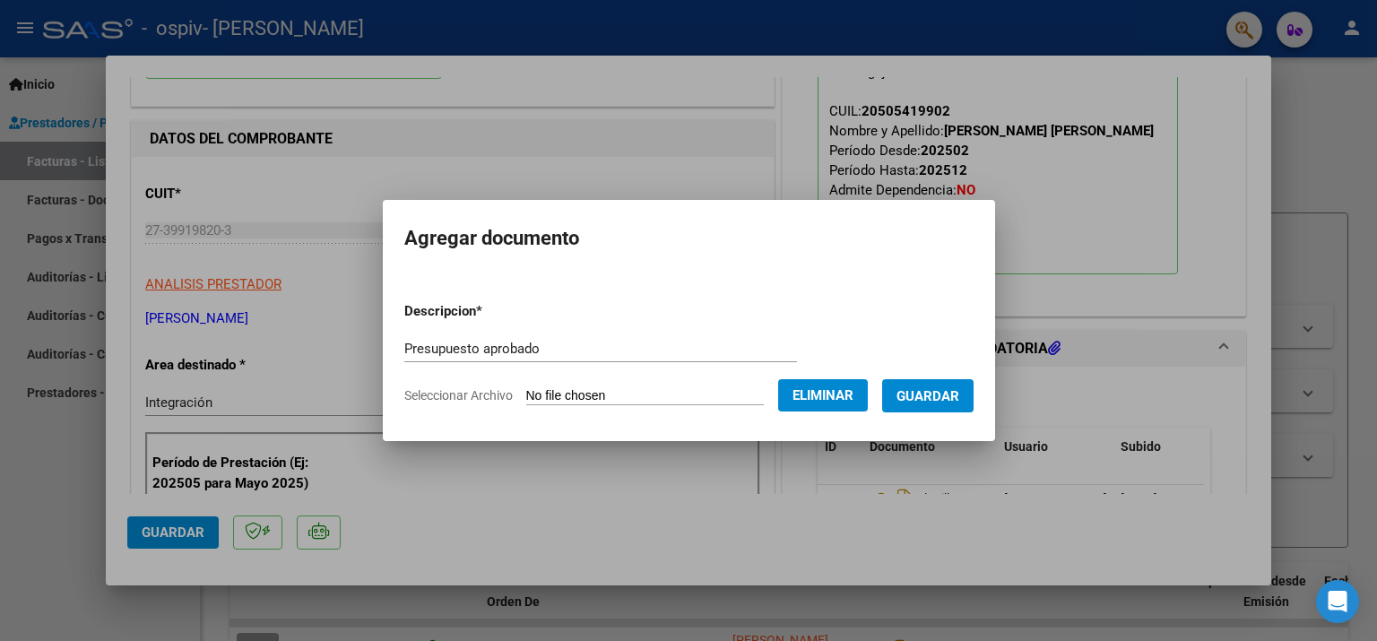
click at [935, 400] on span "Guardar" at bounding box center [928, 396] width 63 height 16
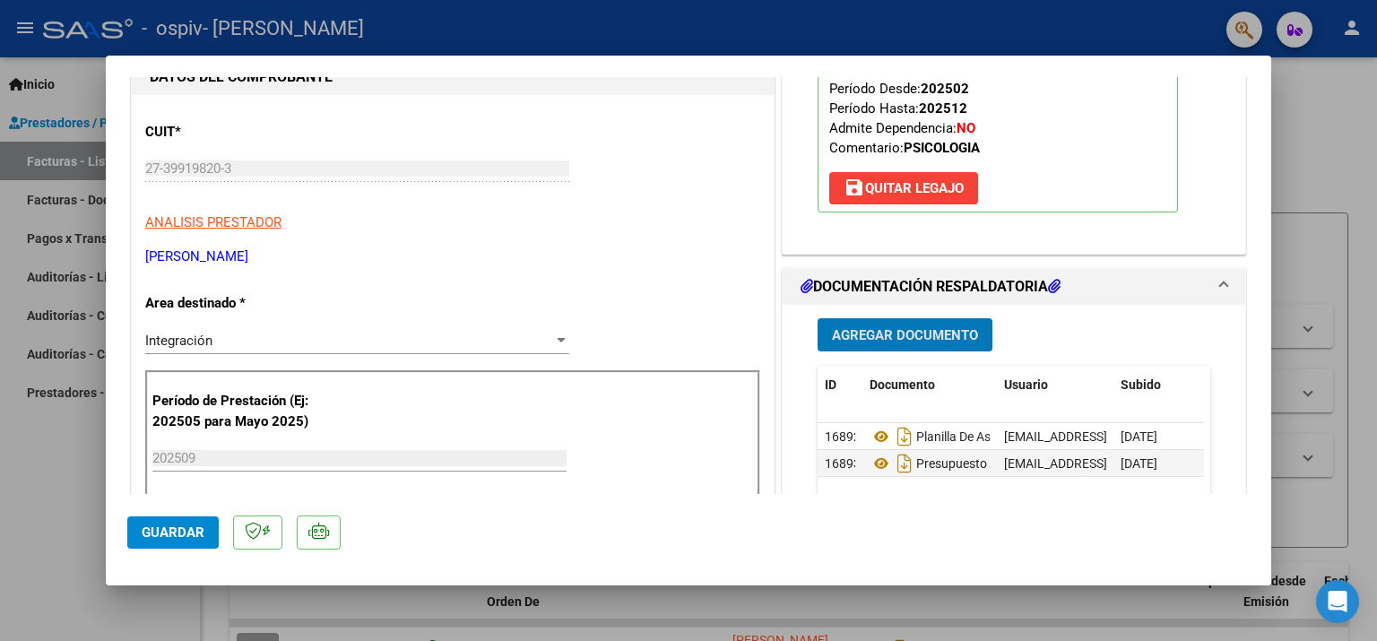
scroll to position [448, 0]
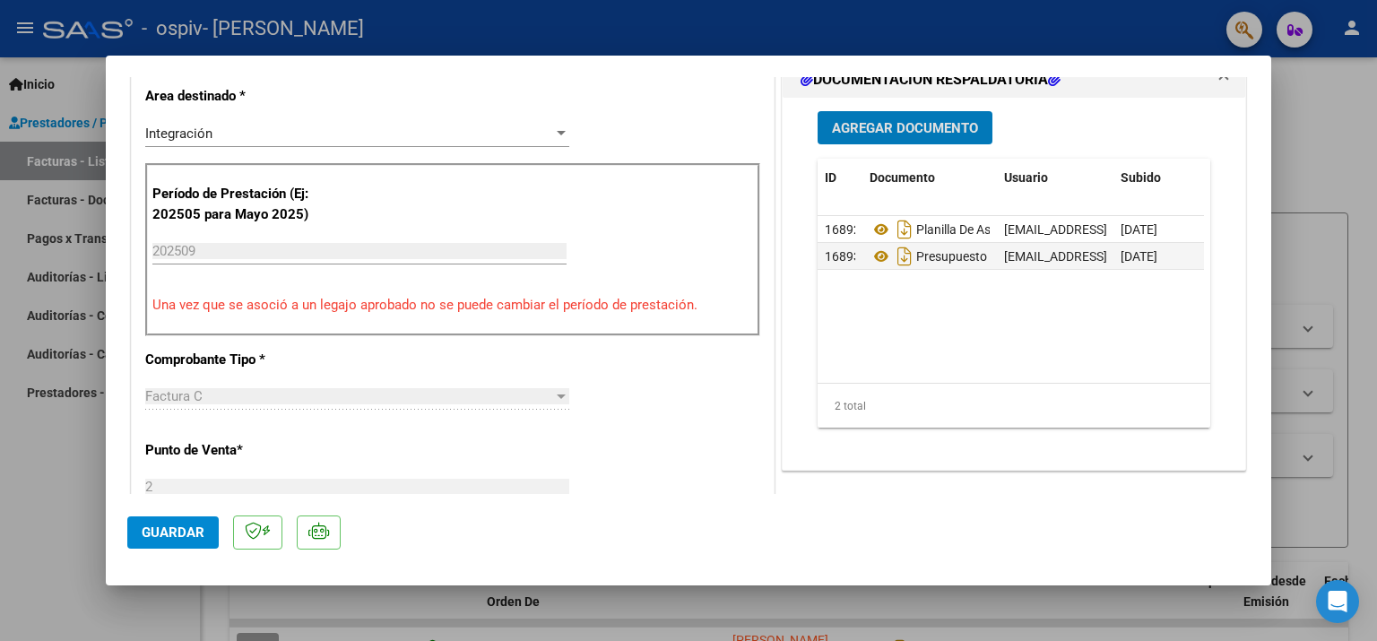
click at [150, 534] on span "Guardar" at bounding box center [173, 533] width 63 height 16
click at [74, 528] on div at bounding box center [688, 320] width 1377 height 641
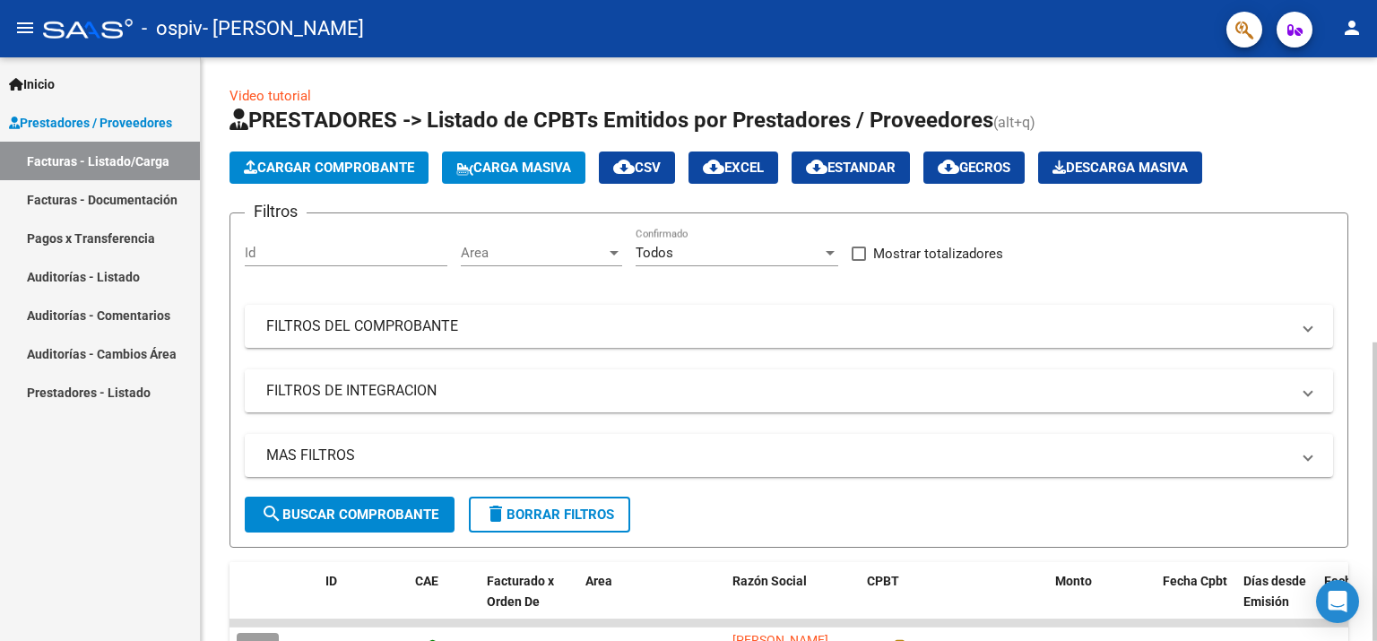
scroll to position [269, 0]
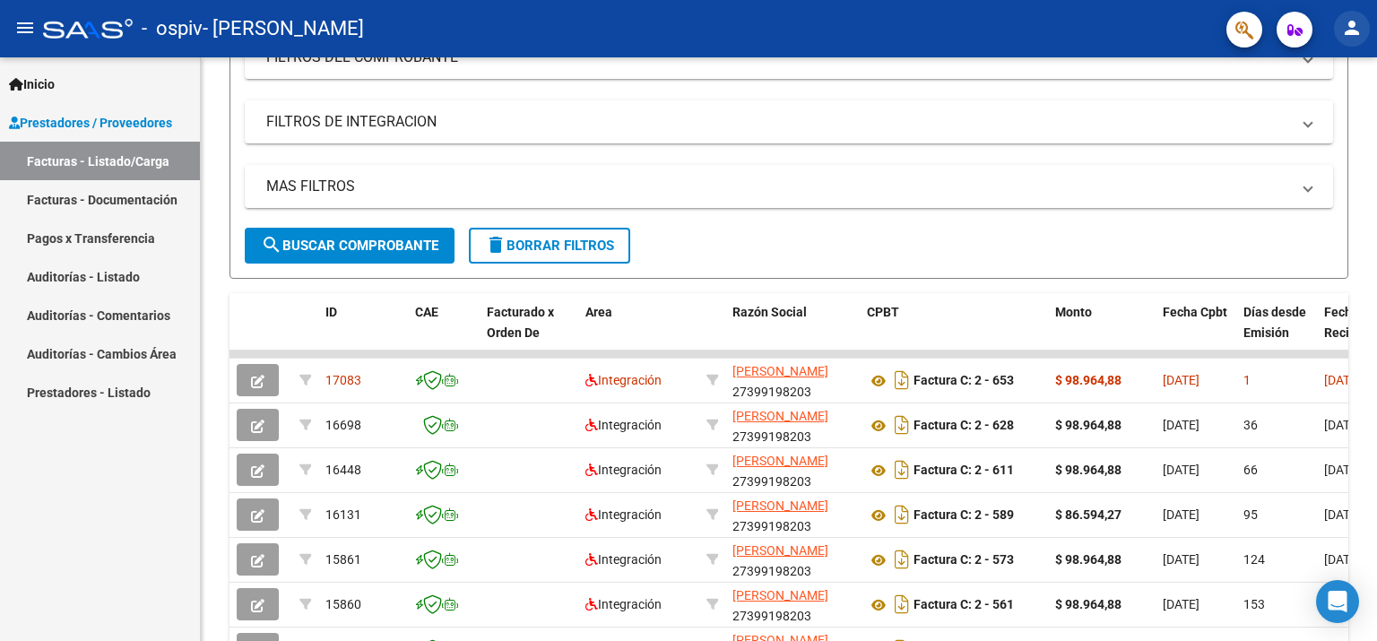
click at [1356, 24] on mat-icon "person" at bounding box center [1352, 28] width 22 height 22
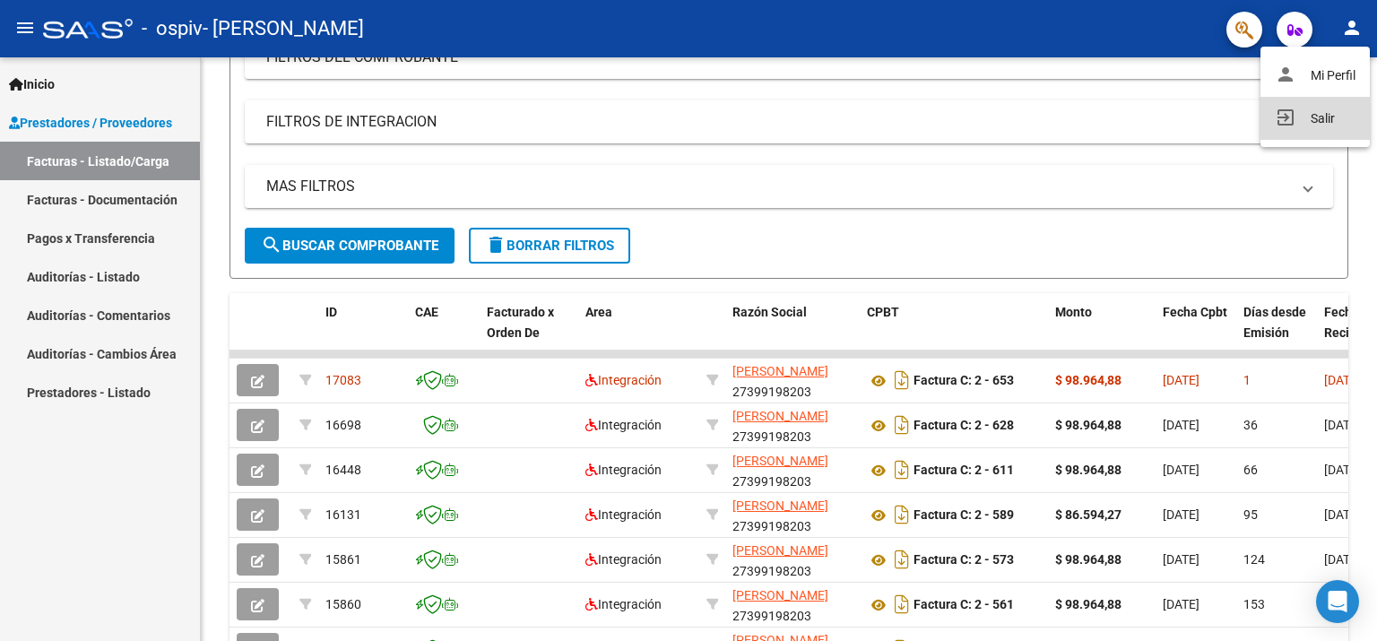
click at [1314, 116] on button "exit_to_app Salir" at bounding box center [1315, 118] width 109 height 43
